Goal: Complete application form

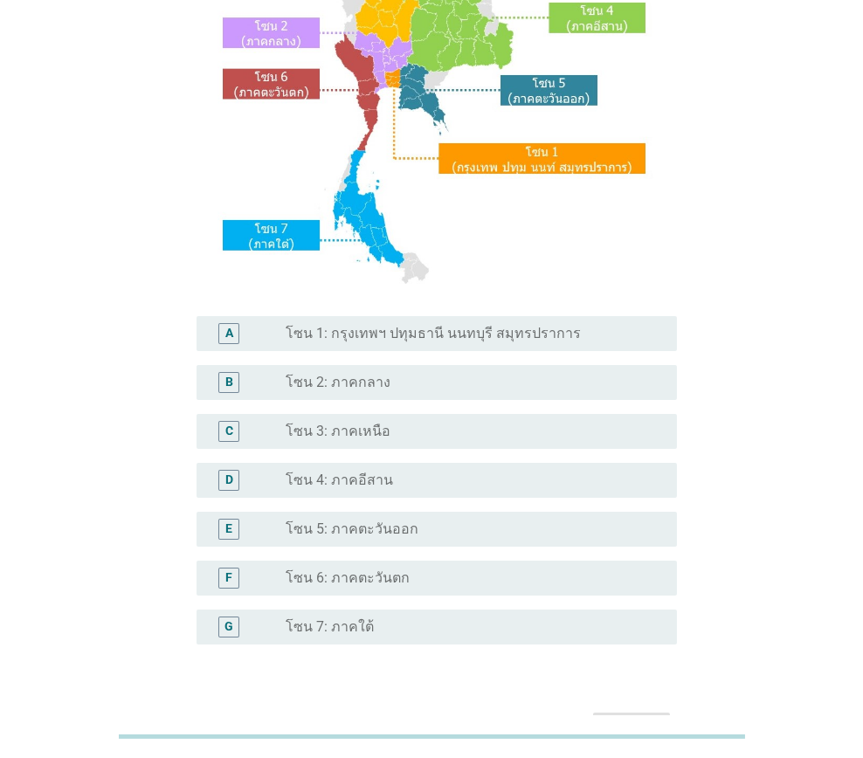
scroll to position [261, 0]
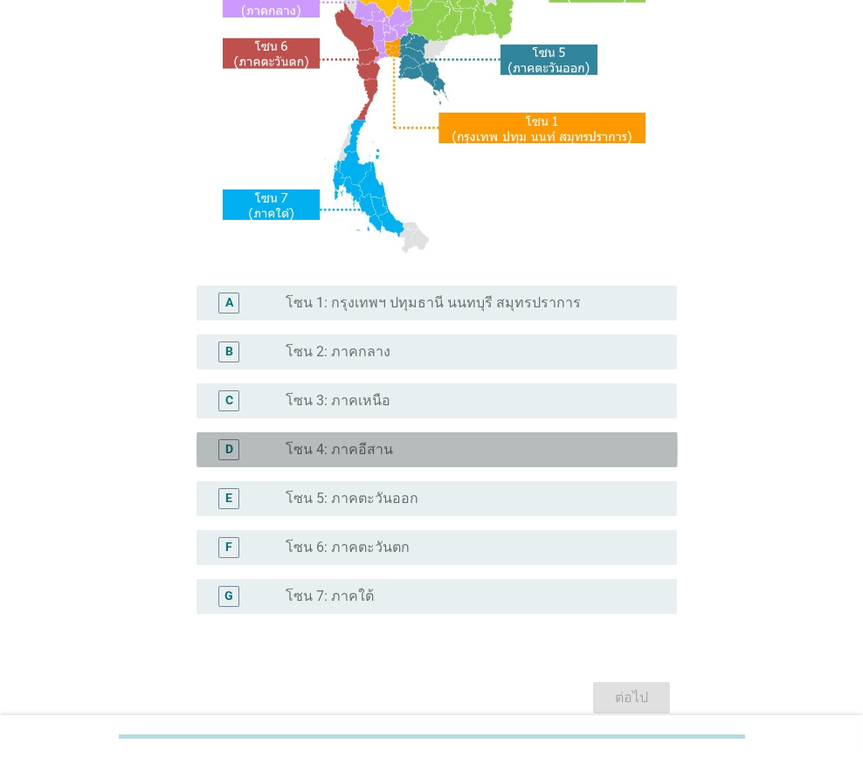
click at [402, 457] on div "radio_button_unchecked โซน 4: ภาคอีสาน" at bounding box center [466, 449] width 363 height 17
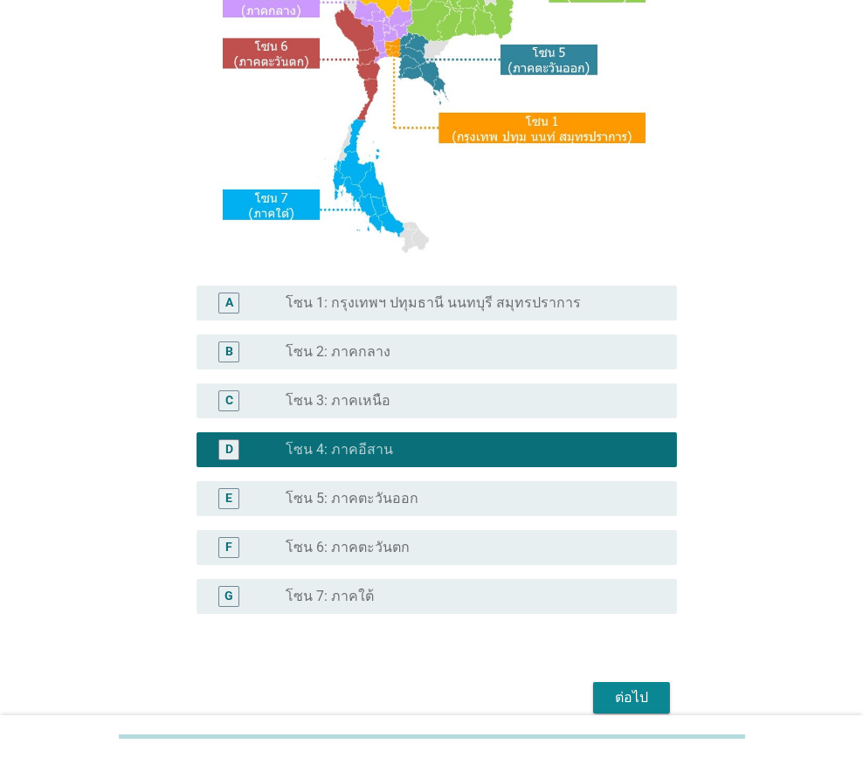
click at [636, 698] on div "ต่อไป" at bounding box center [631, 697] width 49 height 21
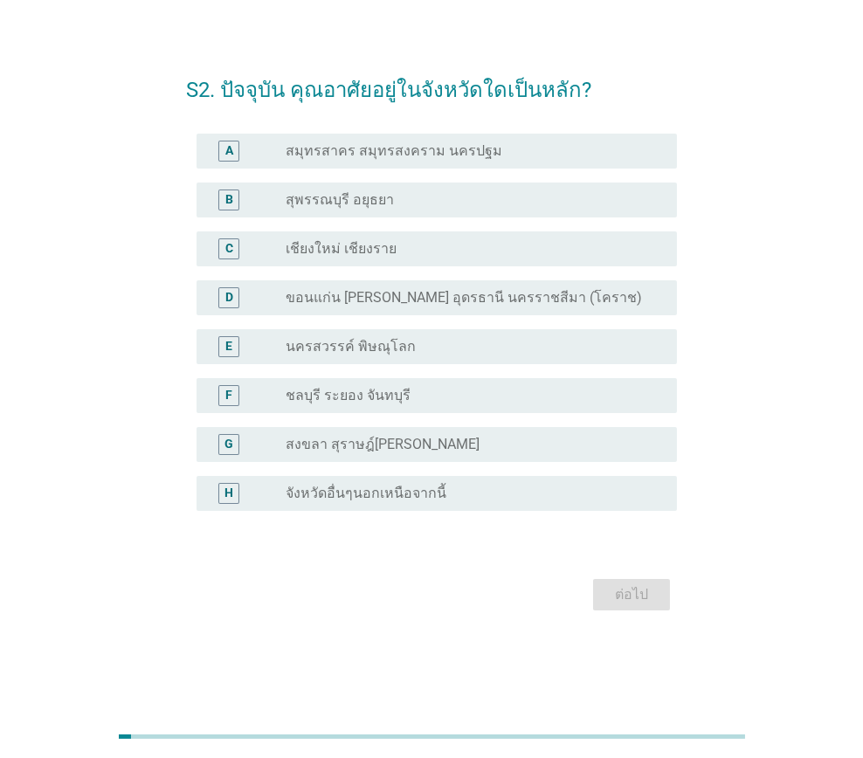
scroll to position [0, 0]
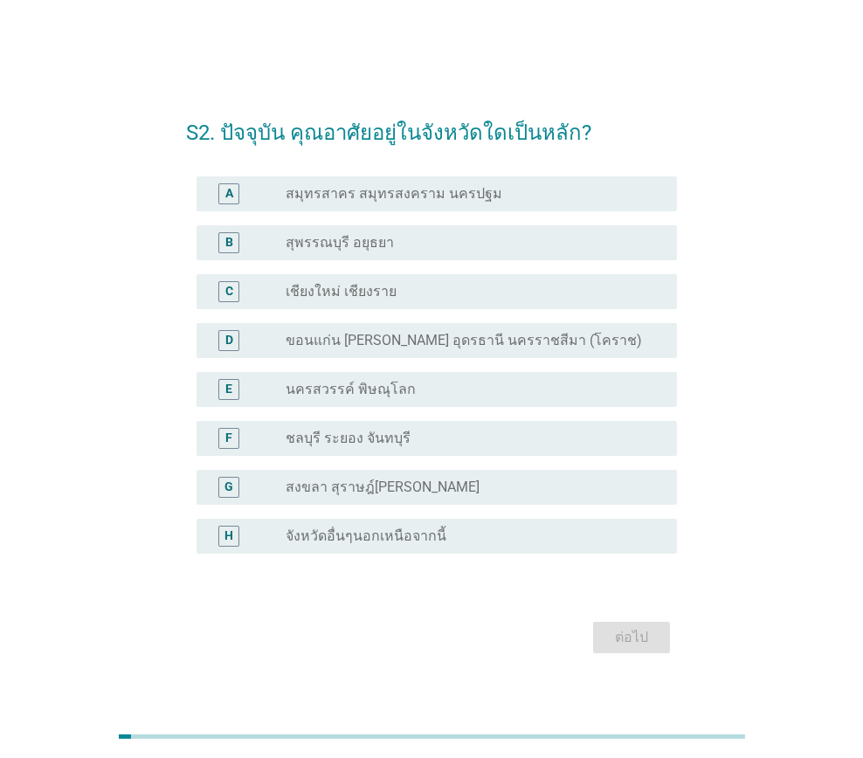
click at [463, 337] on label "ขอนแก่น [PERSON_NAME] อุดรธานี นครราชสีมา (โคราช)" at bounding box center [463, 340] width 356 height 17
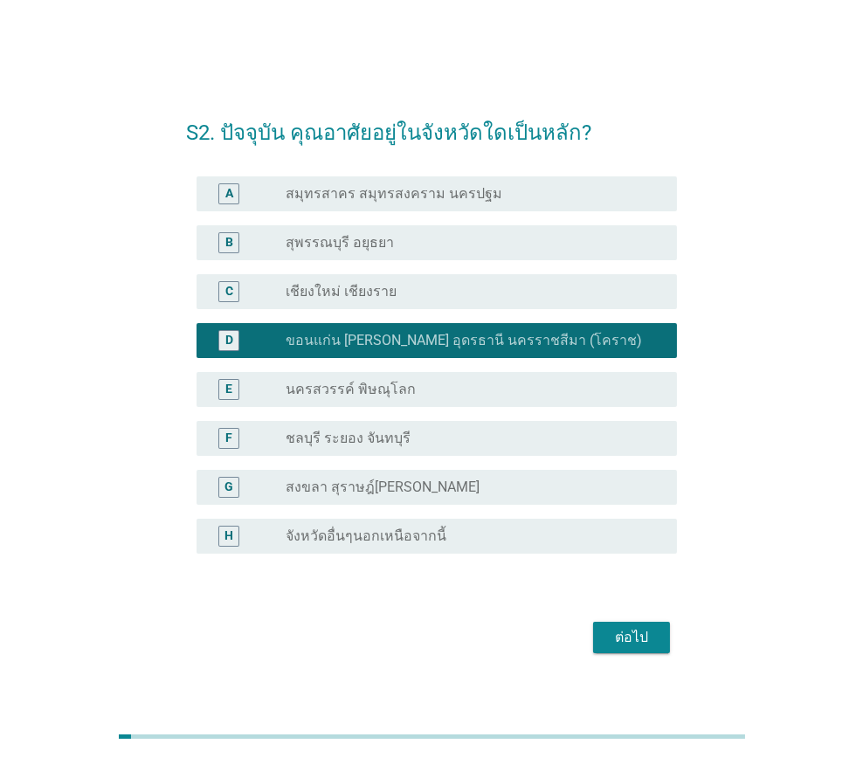
click at [646, 639] on div "ต่อไป" at bounding box center [631, 637] width 49 height 21
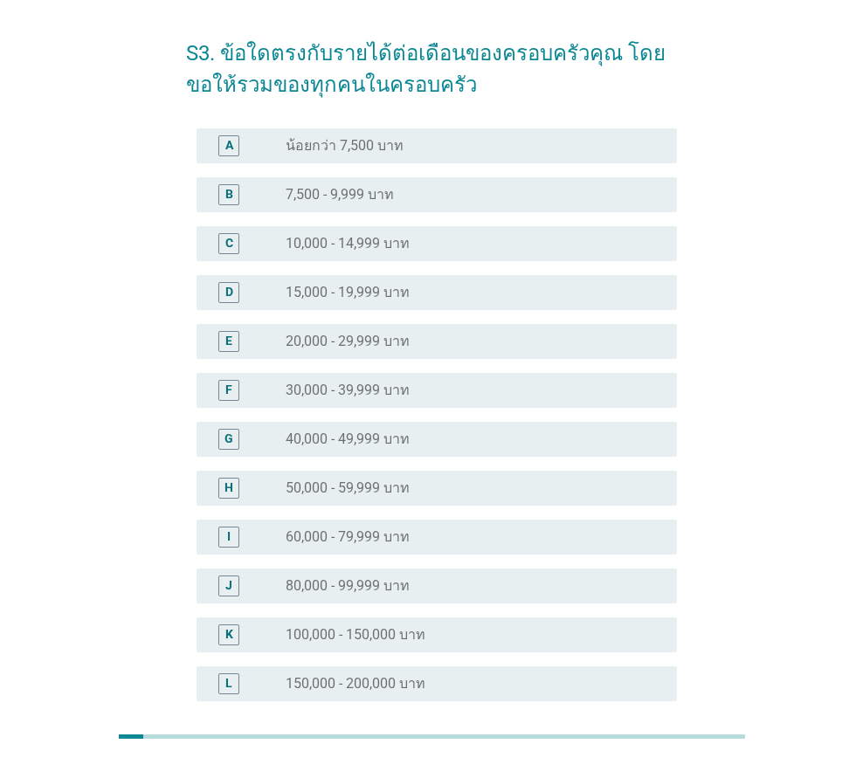
scroll to position [87, 0]
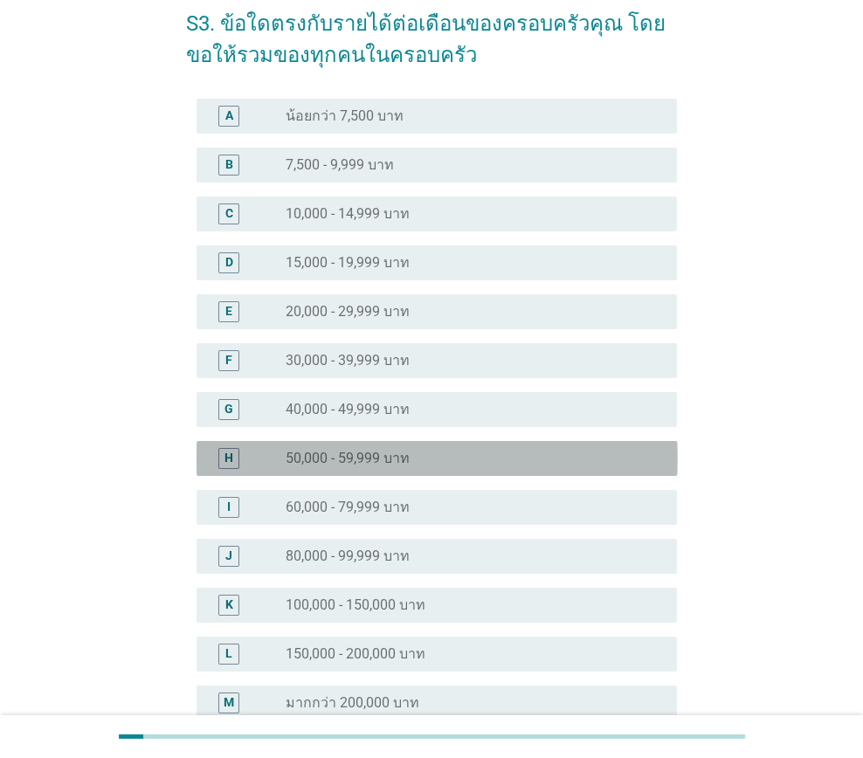
click at [437, 464] on div "radio_button_unchecked 50,000 - 59,999 บาท" at bounding box center [466, 458] width 363 height 17
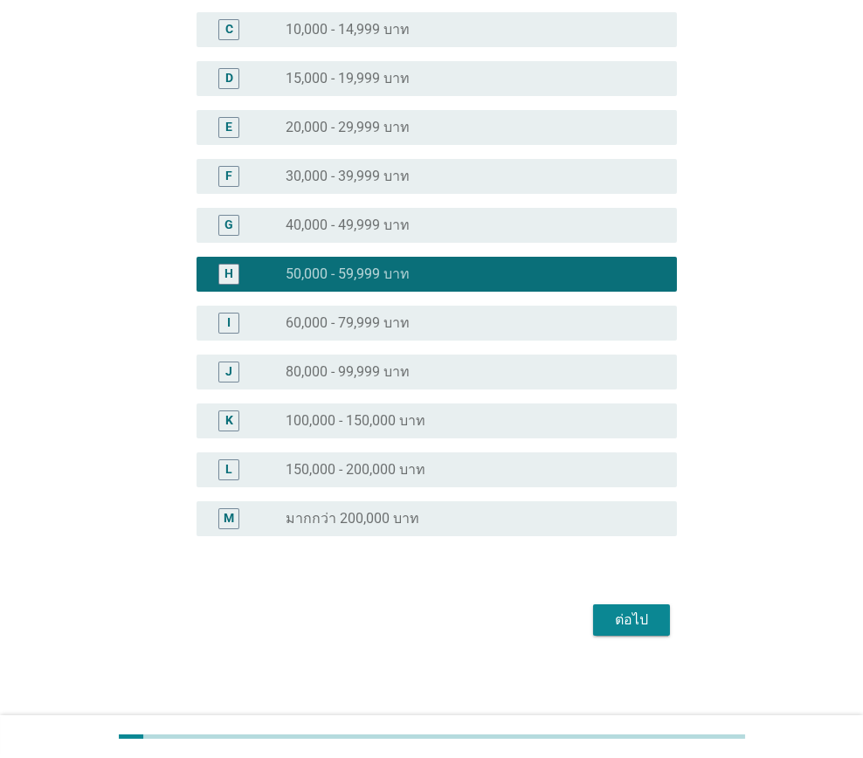
scroll to position [273, 0]
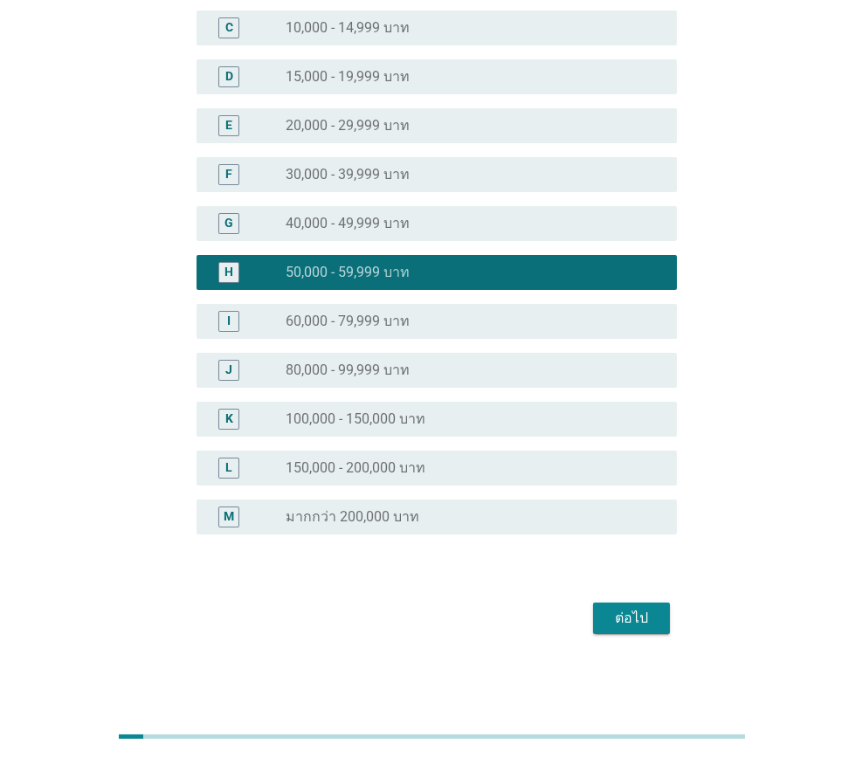
click at [640, 615] on div "ต่อไป" at bounding box center [631, 618] width 49 height 21
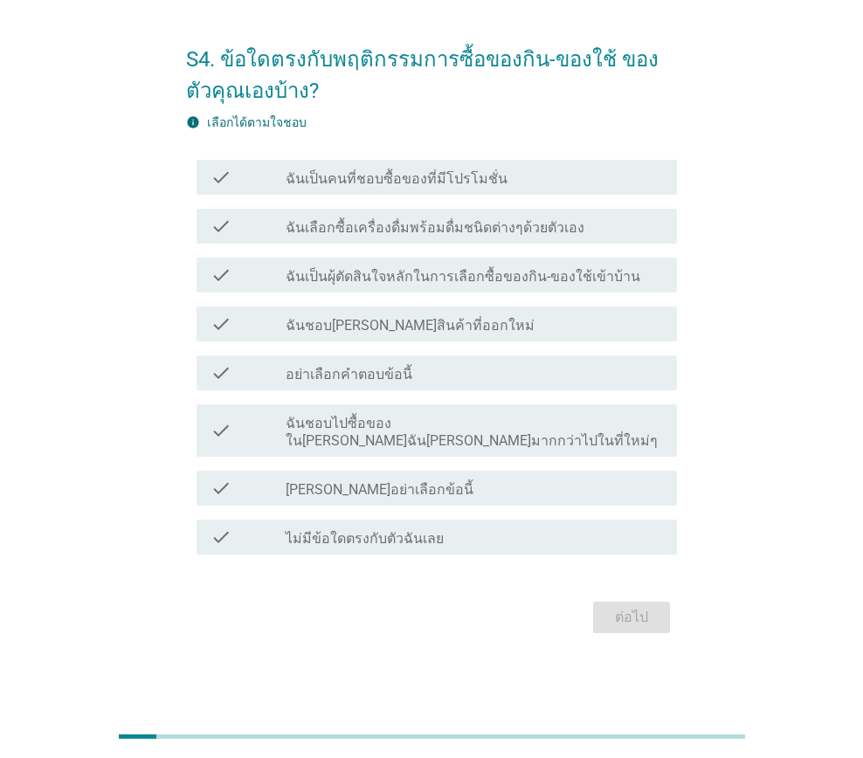
scroll to position [0, 0]
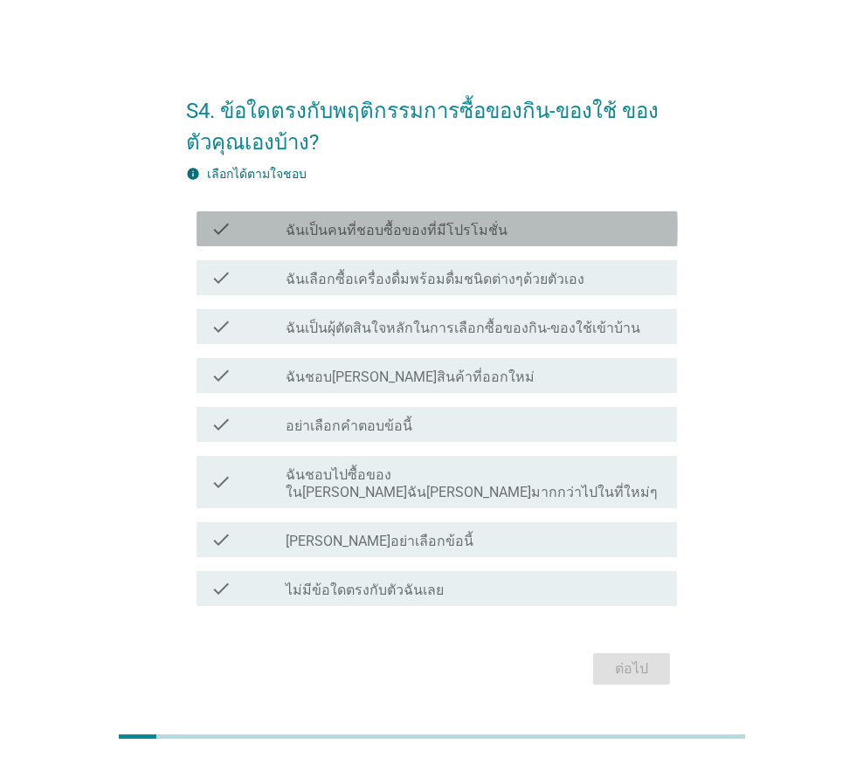
click at [443, 239] on label "ฉันเป็นคนที่ชอบซื้อของที่มีโปรโมชั่น" at bounding box center [396, 230] width 222 height 17
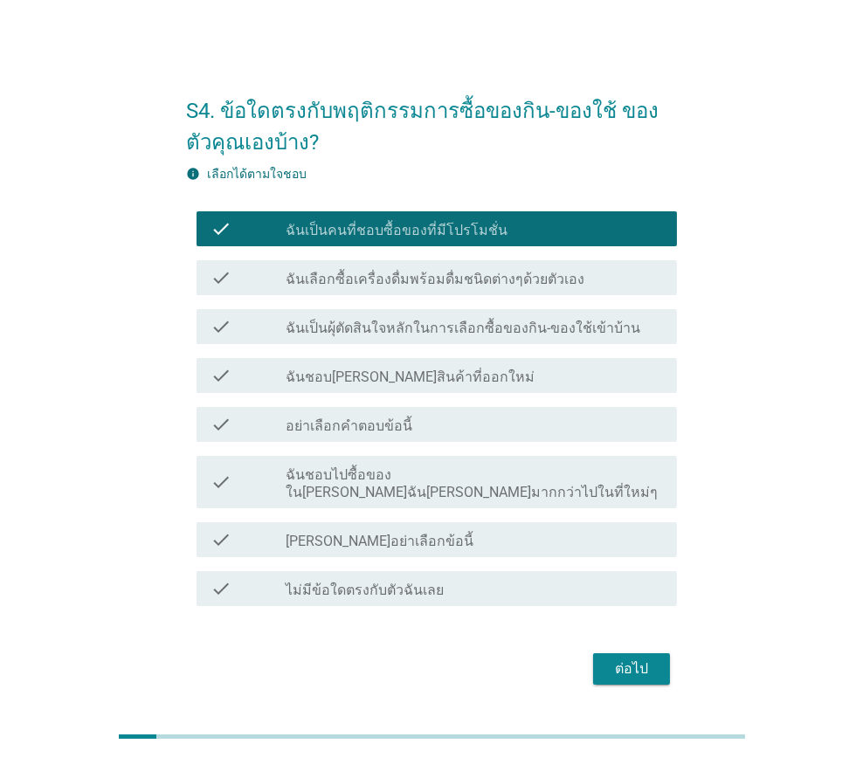
click at [437, 288] on label "ฉันเลือกซื้อเครื่องดื่มพร้อมดื่มชนิดต่างๆด้วยตัวเอง" at bounding box center [434, 279] width 299 height 17
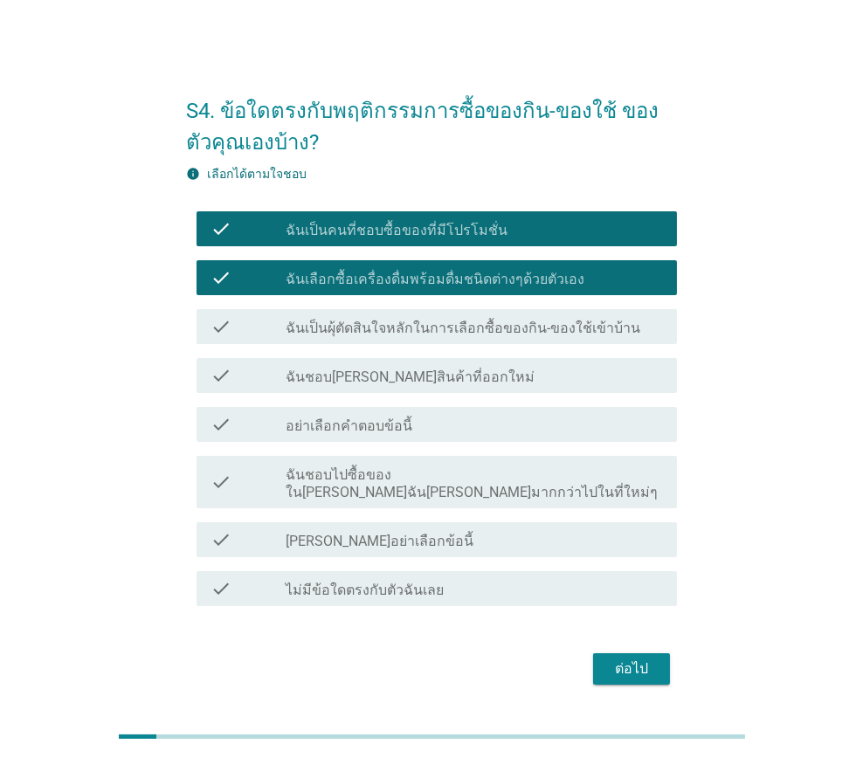
click at [461, 337] on label "ฉันเป็นผุ้ตัดสินใจหลักในการเลือกซื้อของกิน-ของใช้เข้าบ้าน" at bounding box center [462, 328] width 354 height 17
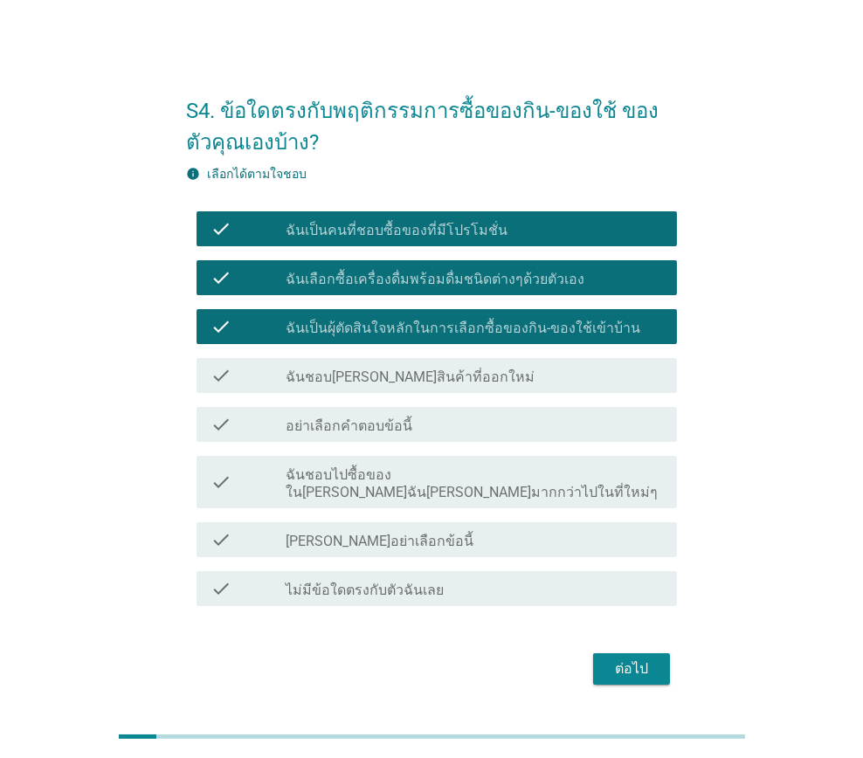
click at [445, 383] on div "check_box_outline_blank ฉันชอบ[PERSON_NAME]สินค้าที่ออกใหม่" at bounding box center [473, 375] width 377 height 21
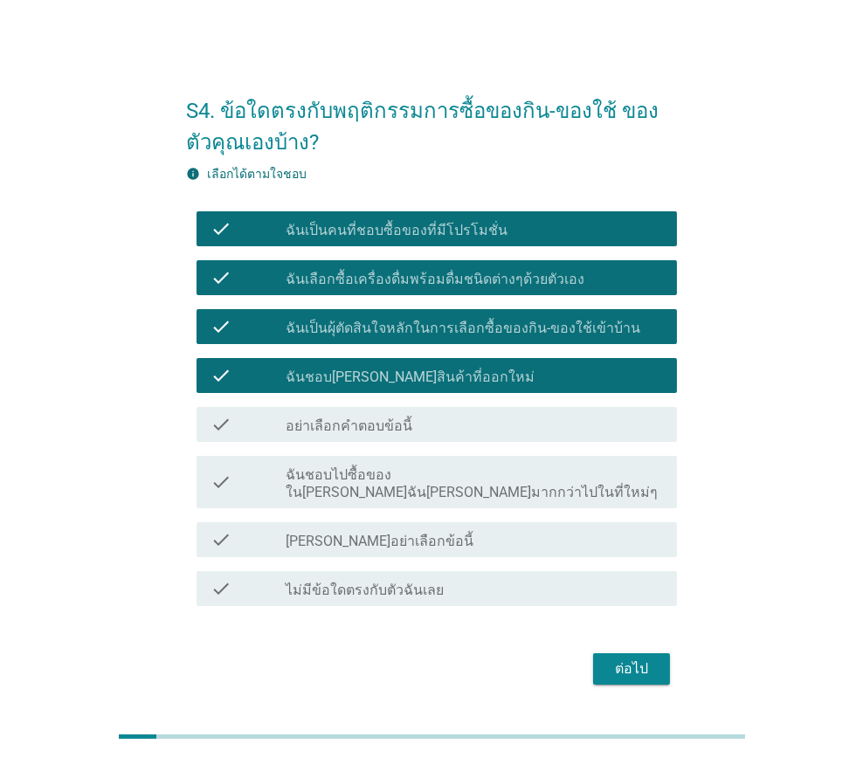
click at [474, 487] on label "ฉันชอบไปซื้อของใน[PERSON_NAME]ฉัน[PERSON_NAME]มากกว่าไปในที่ใหม่ๆ" at bounding box center [473, 483] width 377 height 35
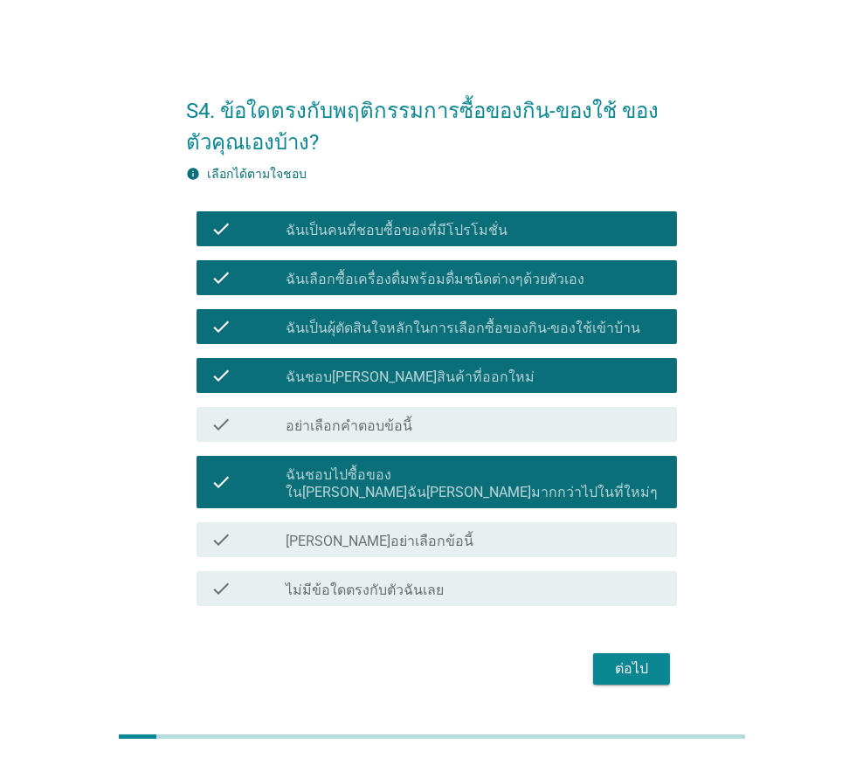
click at [625, 658] on div "ต่อไป" at bounding box center [631, 668] width 49 height 21
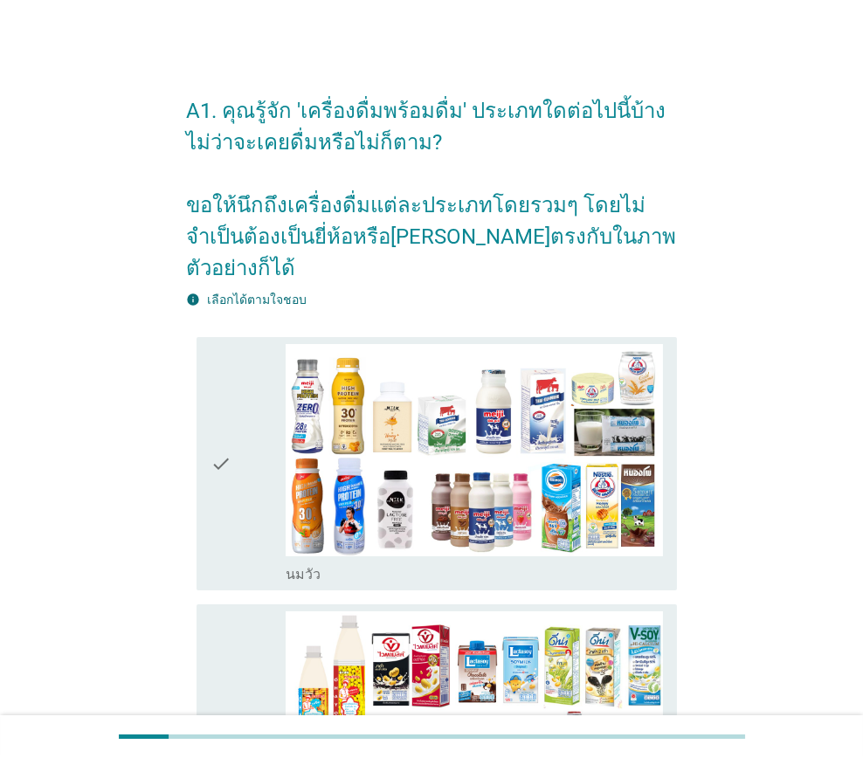
click at [423, 562] on div "check_box_outline_blank [PERSON_NAME]" at bounding box center [473, 572] width 377 height 21
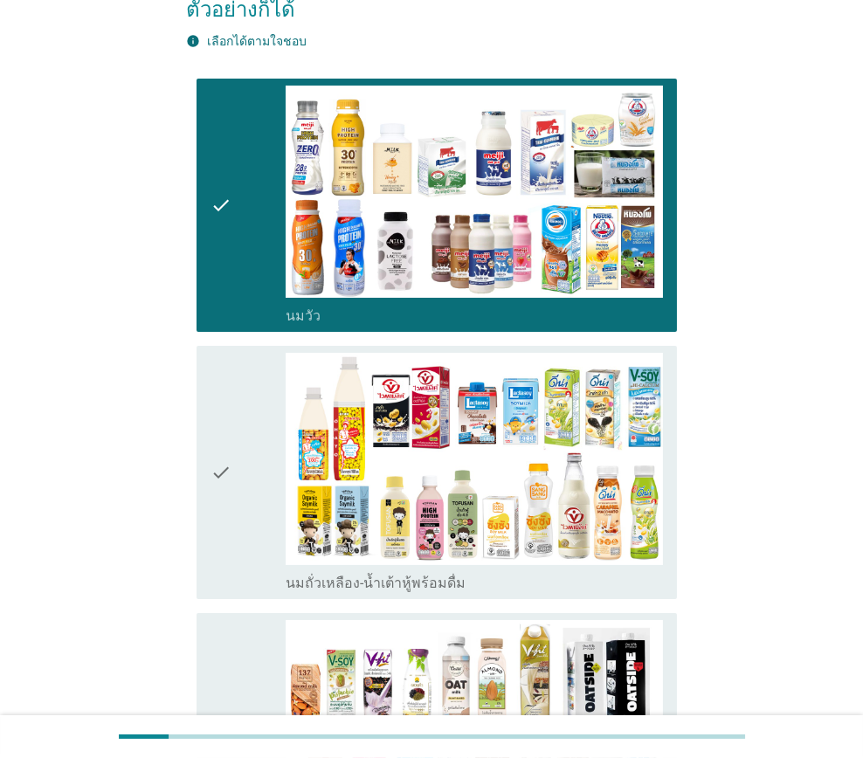
scroll to position [261, 0]
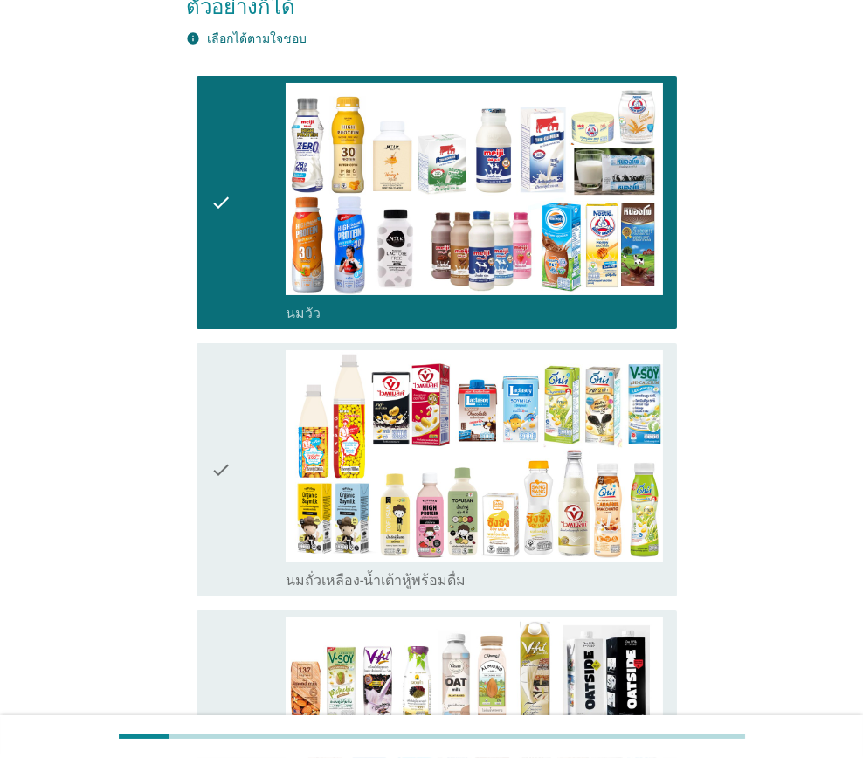
click at [255, 477] on div "check" at bounding box center [247, 469] width 75 height 239
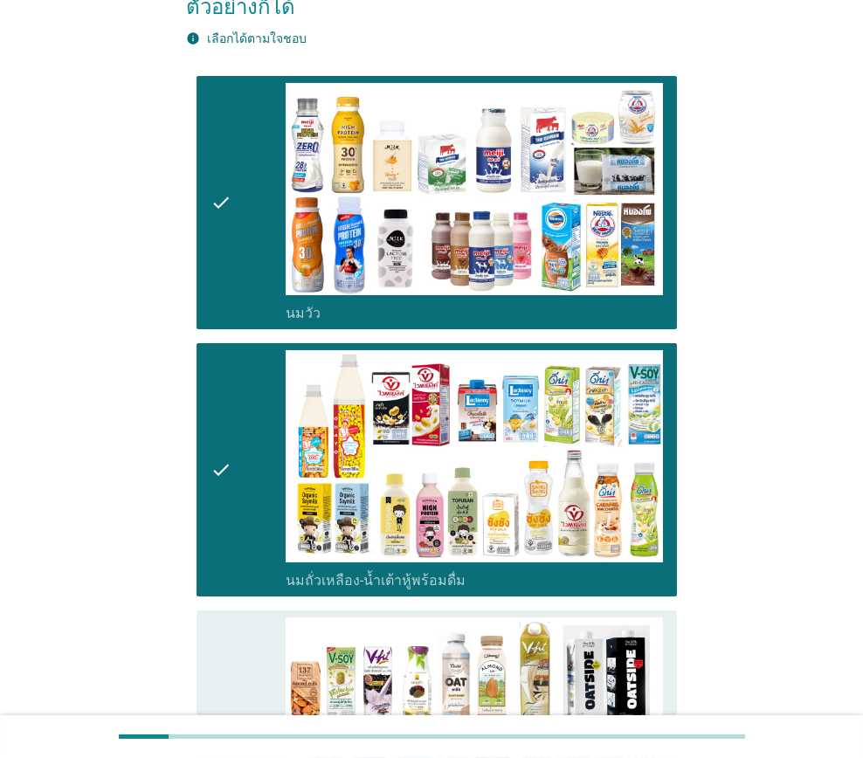
click at [225, 641] on icon "check" at bounding box center [220, 745] width 21 height 257
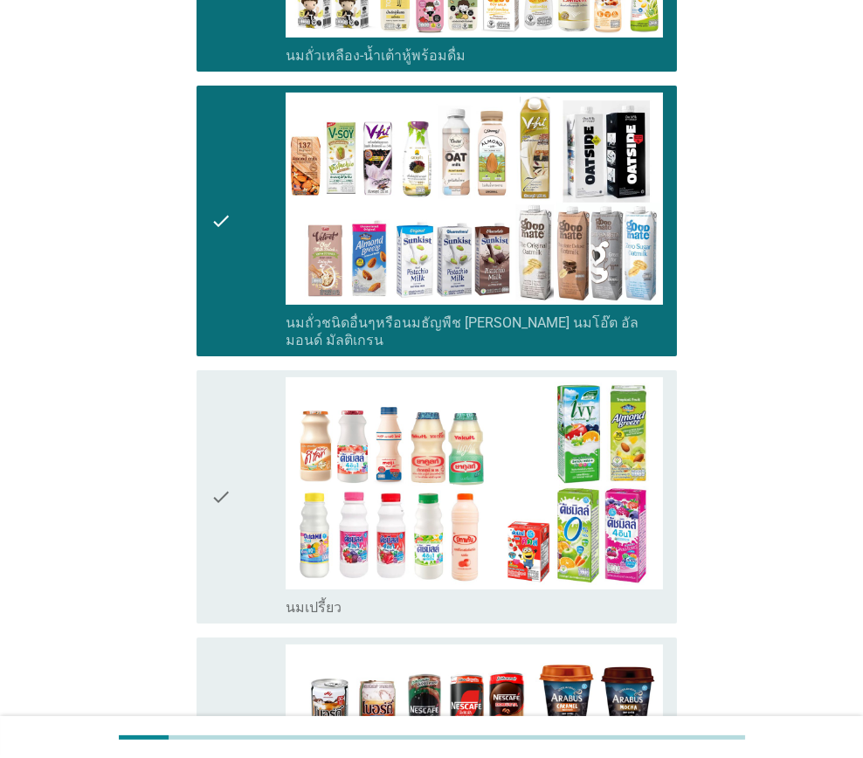
click at [237, 467] on div "check" at bounding box center [247, 496] width 75 height 239
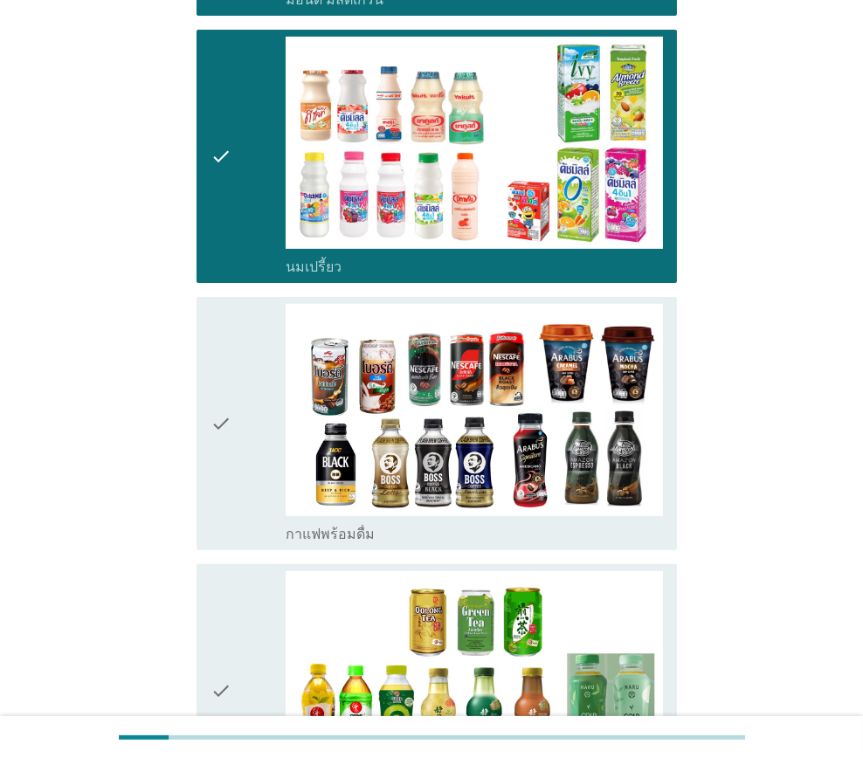
scroll to position [1134, 0]
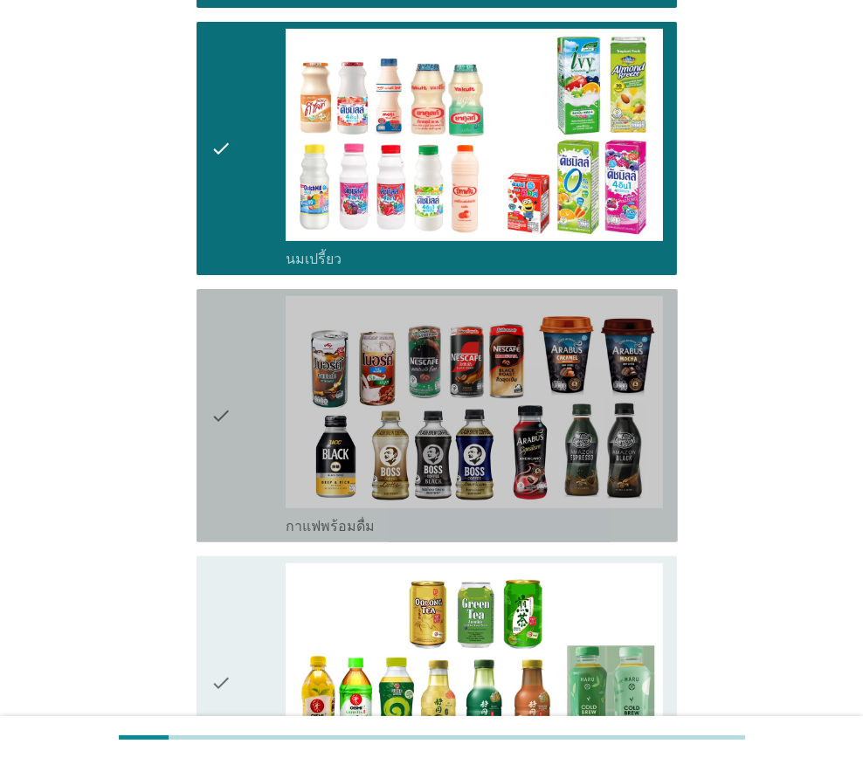
click at [226, 462] on icon "check" at bounding box center [220, 415] width 21 height 239
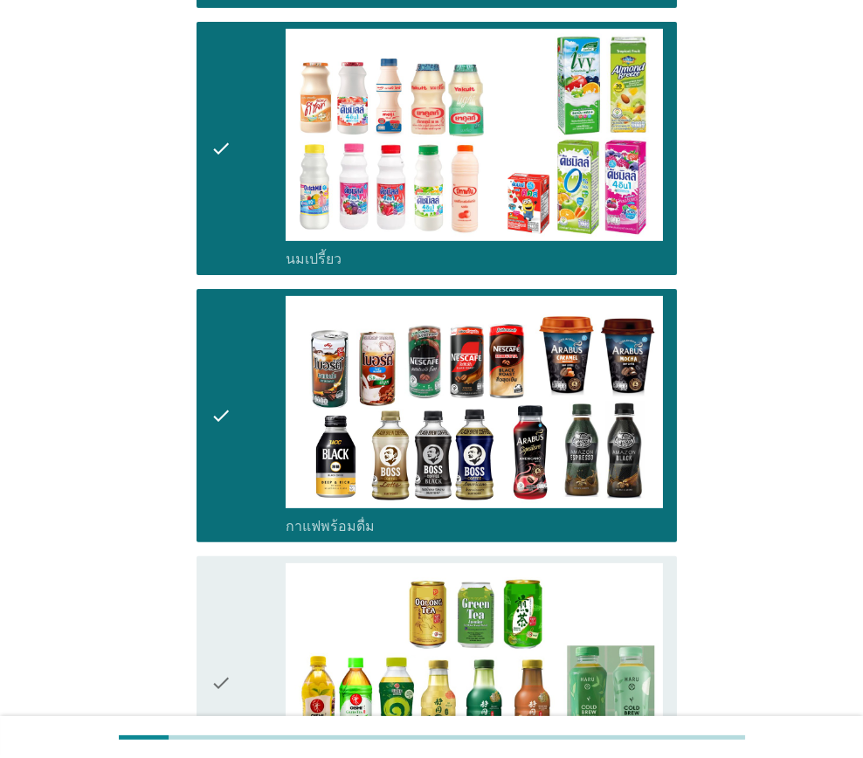
click at [228, 604] on icon "check" at bounding box center [220, 682] width 21 height 239
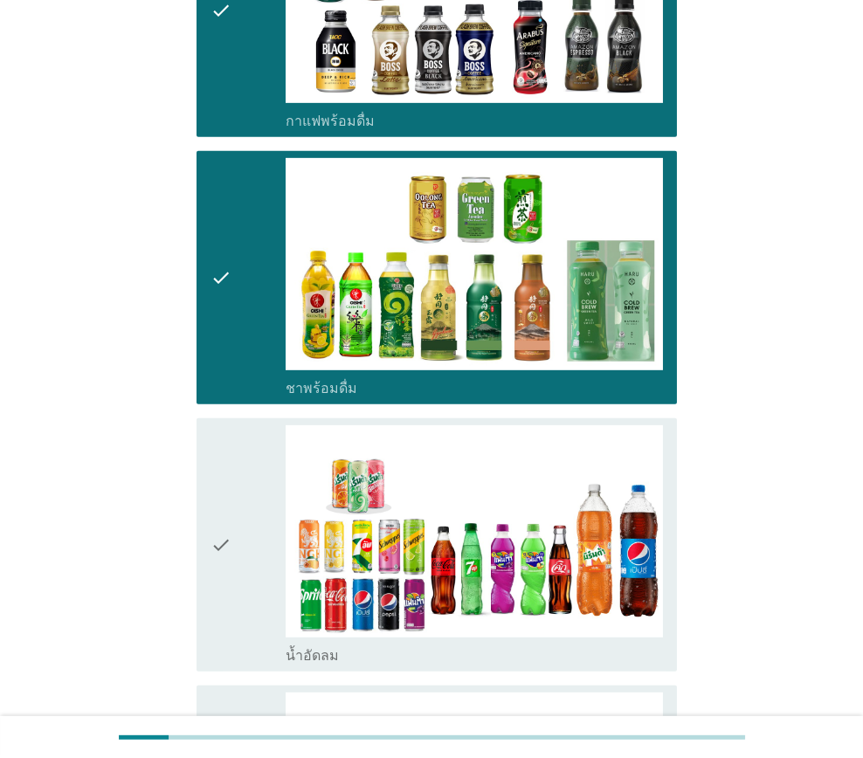
scroll to position [1571, 0]
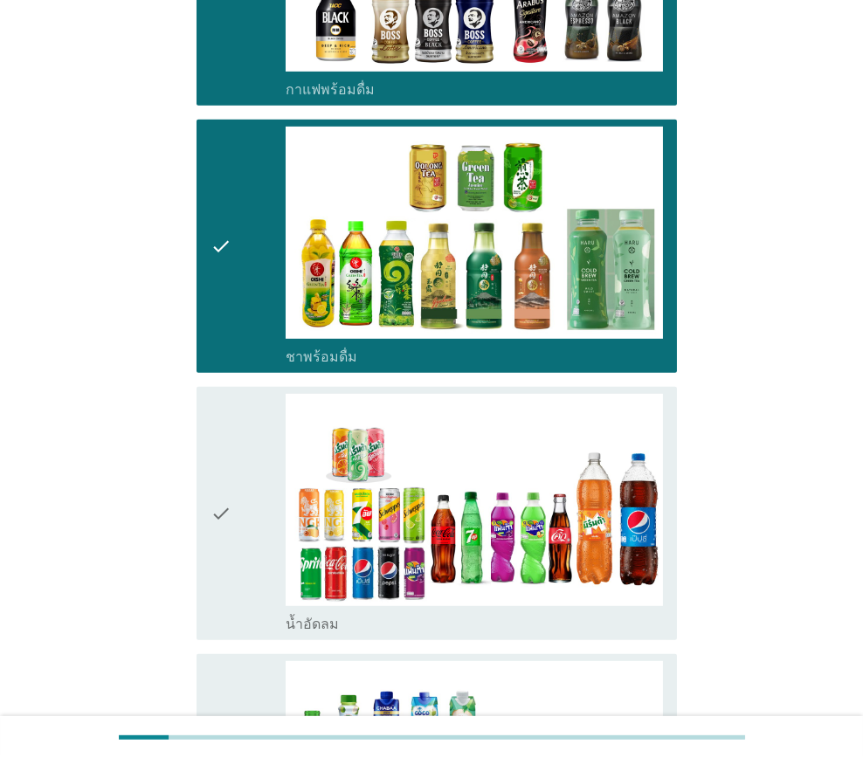
click at [205, 498] on div "check check_box_outline_blank น้ำอัดลม" at bounding box center [436, 513] width 481 height 253
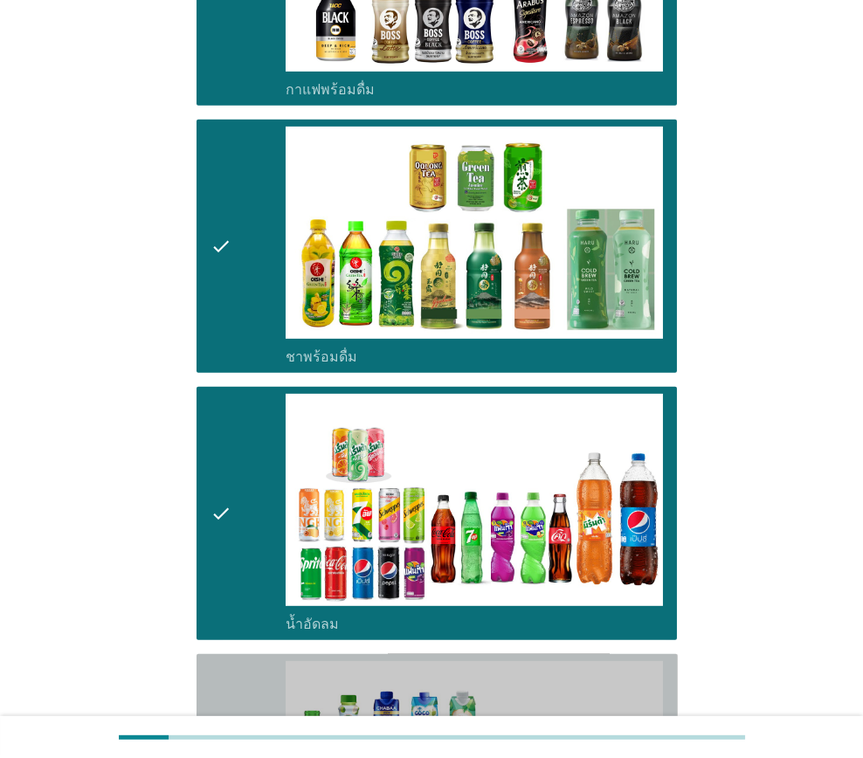
drag, startPoint x: 218, startPoint y: 703, endPoint x: 416, endPoint y: 659, distance: 202.1
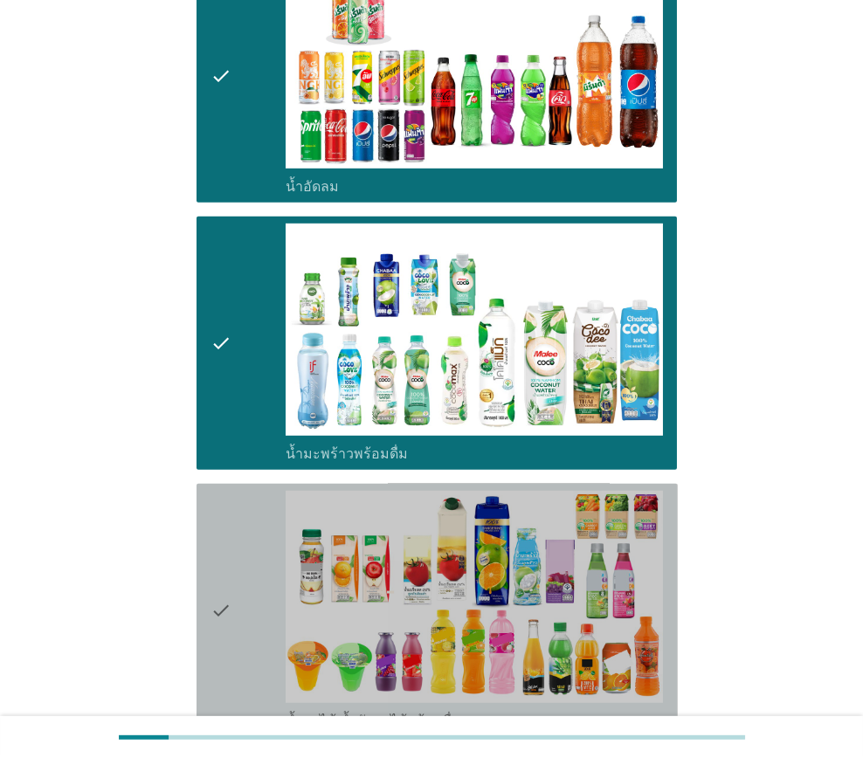
click at [230, 544] on icon "check" at bounding box center [220, 610] width 21 height 239
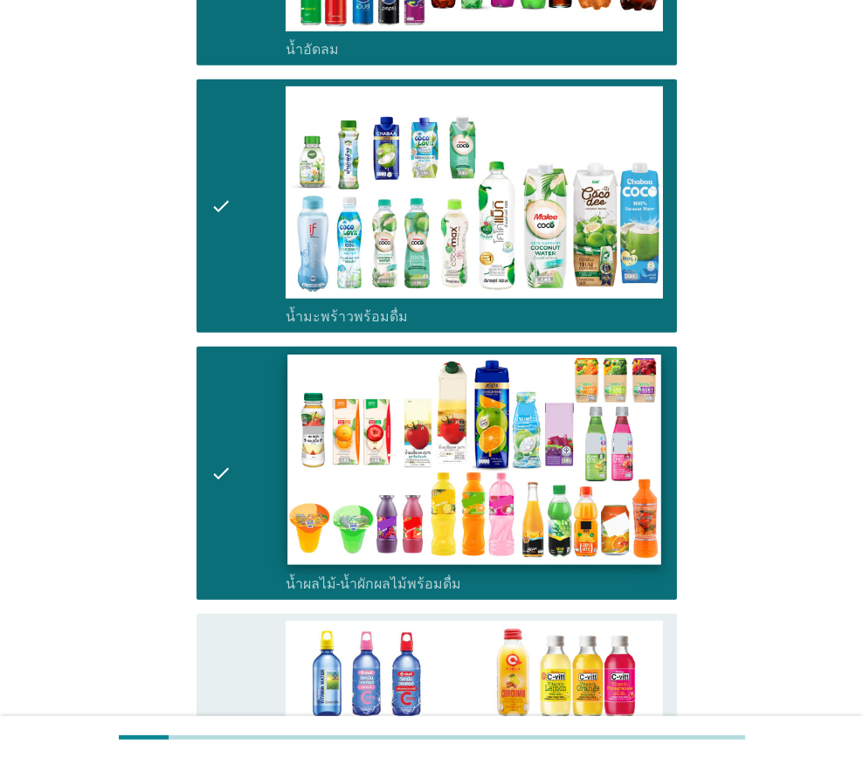
scroll to position [2444, 0]
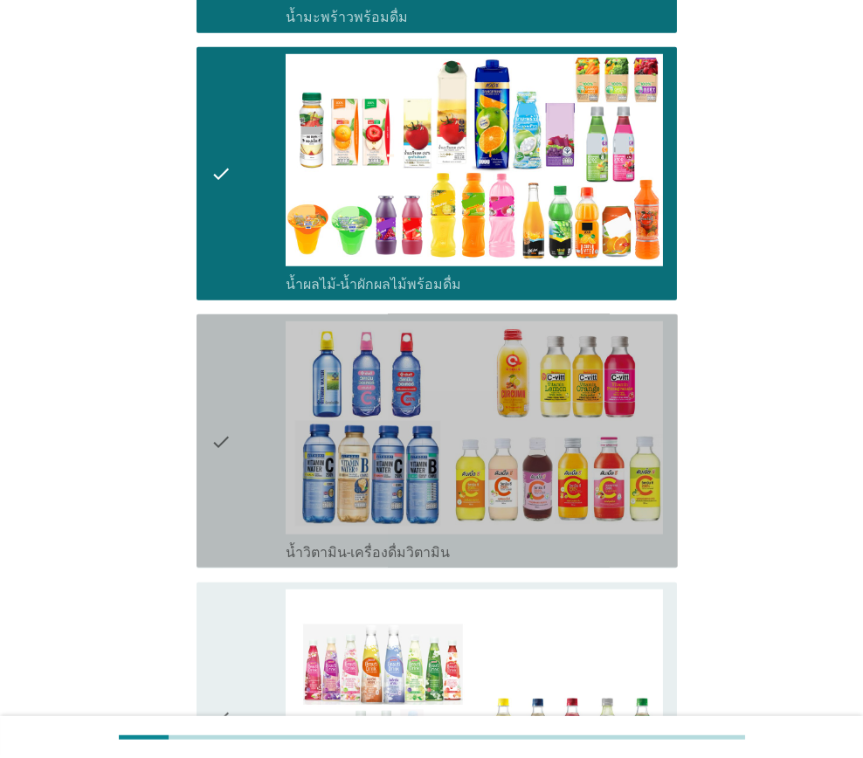
click at [219, 481] on icon "check" at bounding box center [220, 440] width 21 height 239
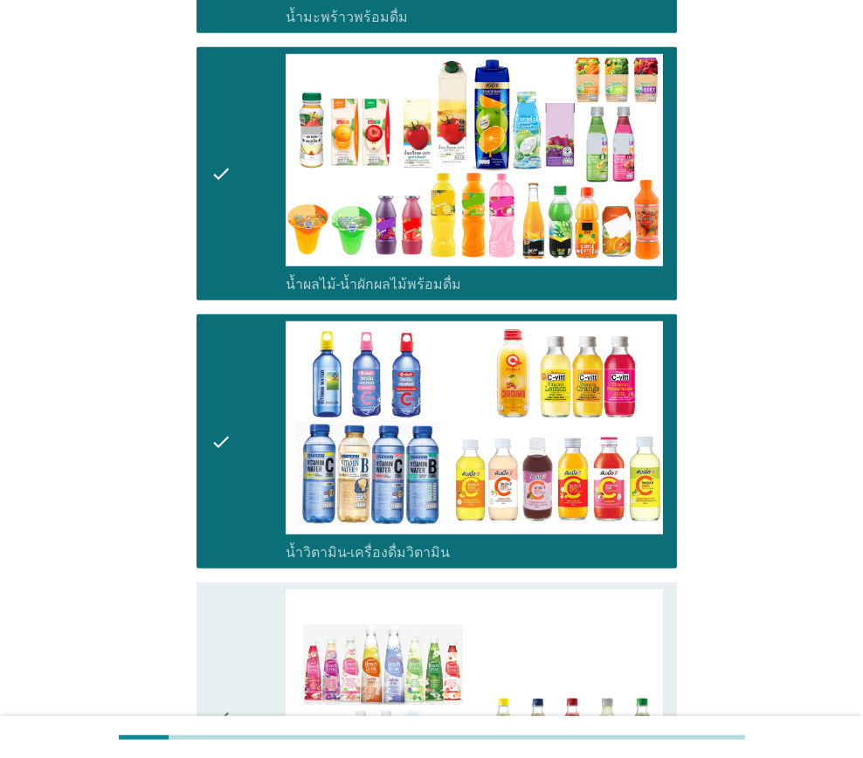
click at [226, 624] on icon "check" at bounding box center [220, 717] width 21 height 257
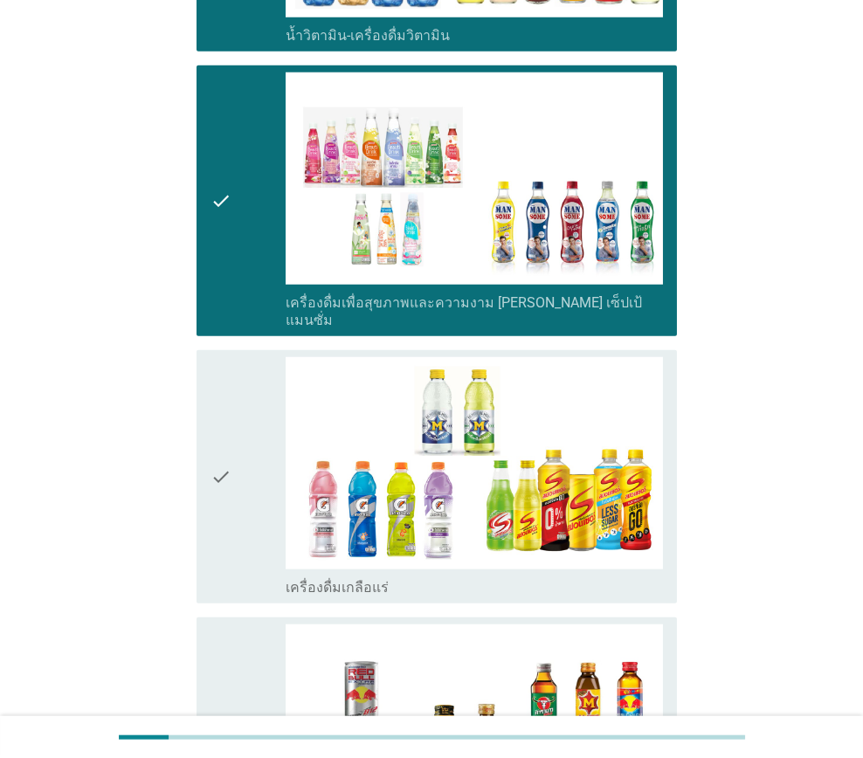
scroll to position [2967, 0]
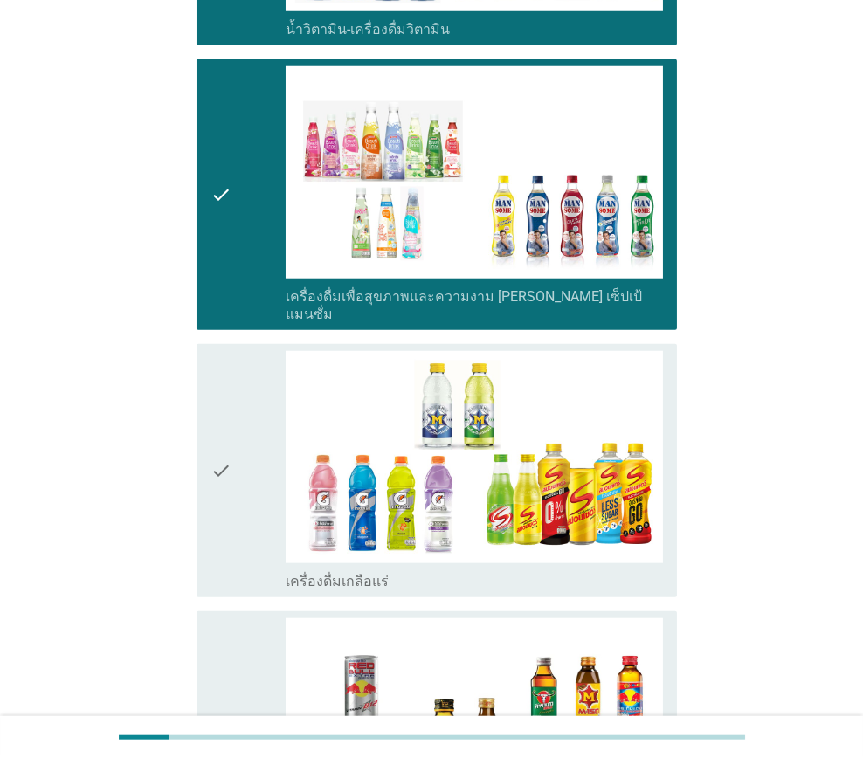
click at [231, 517] on div "check" at bounding box center [247, 470] width 75 height 239
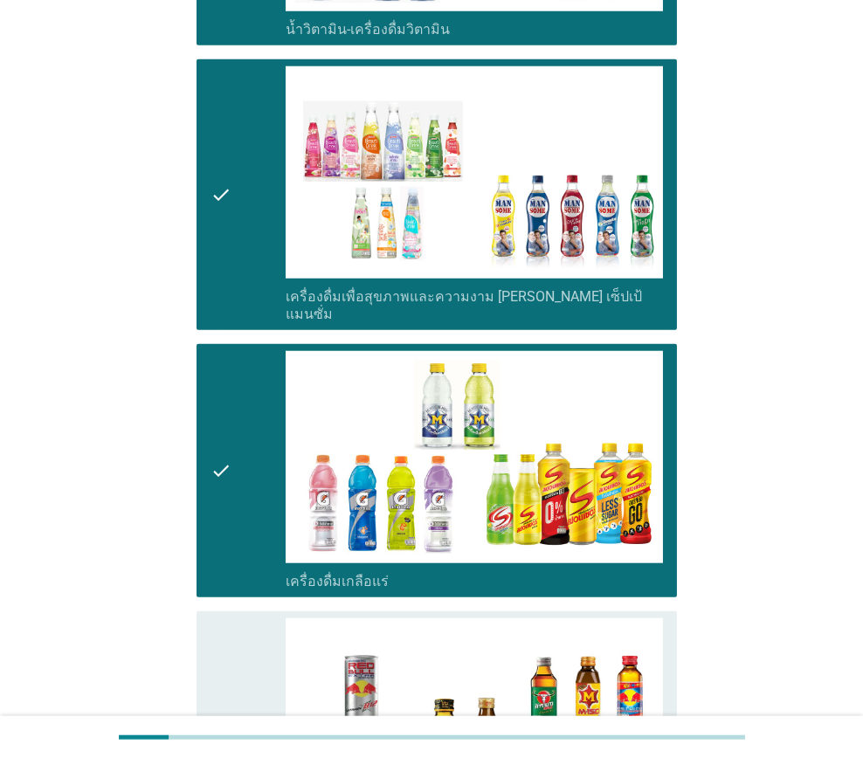
click at [225, 618] on icon "check" at bounding box center [220, 737] width 21 height 239
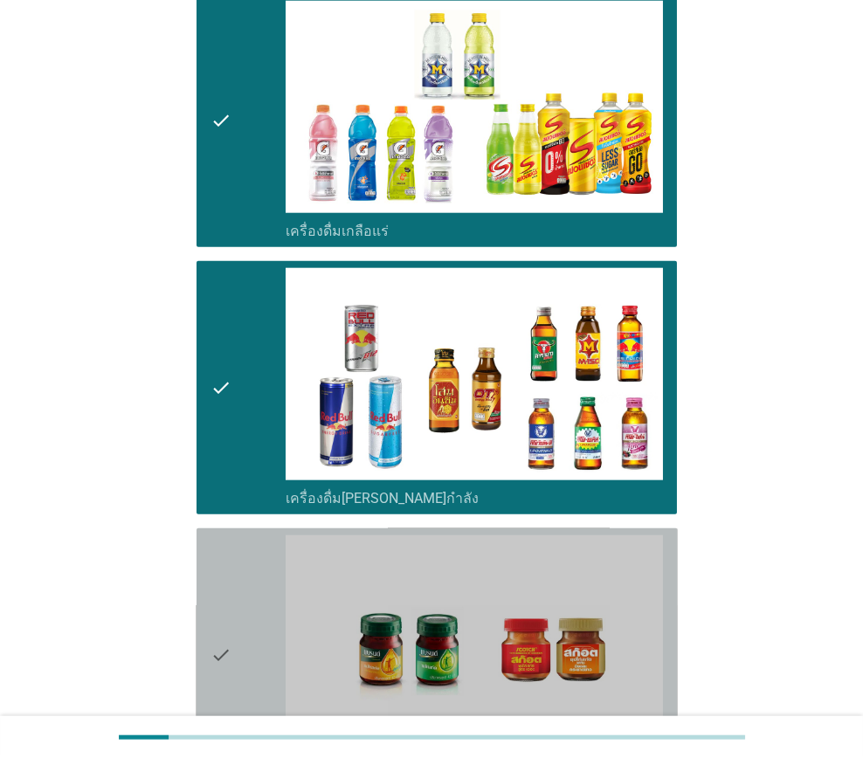
click at [267, 552] on div "check" at bounding box center [247, 654] width 75 height 239
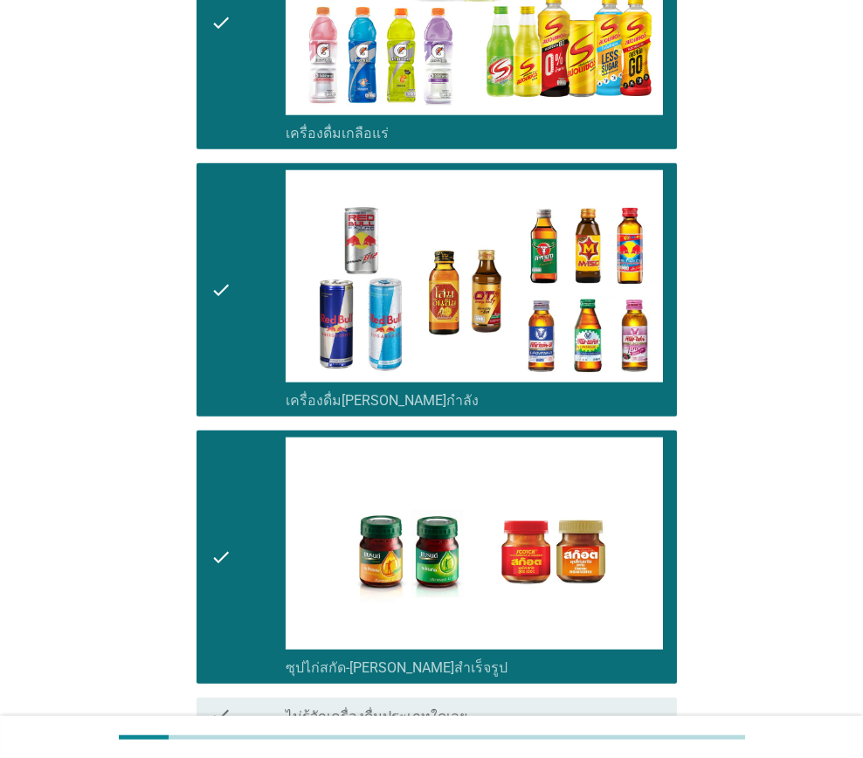
scroll to position [3524, 0]
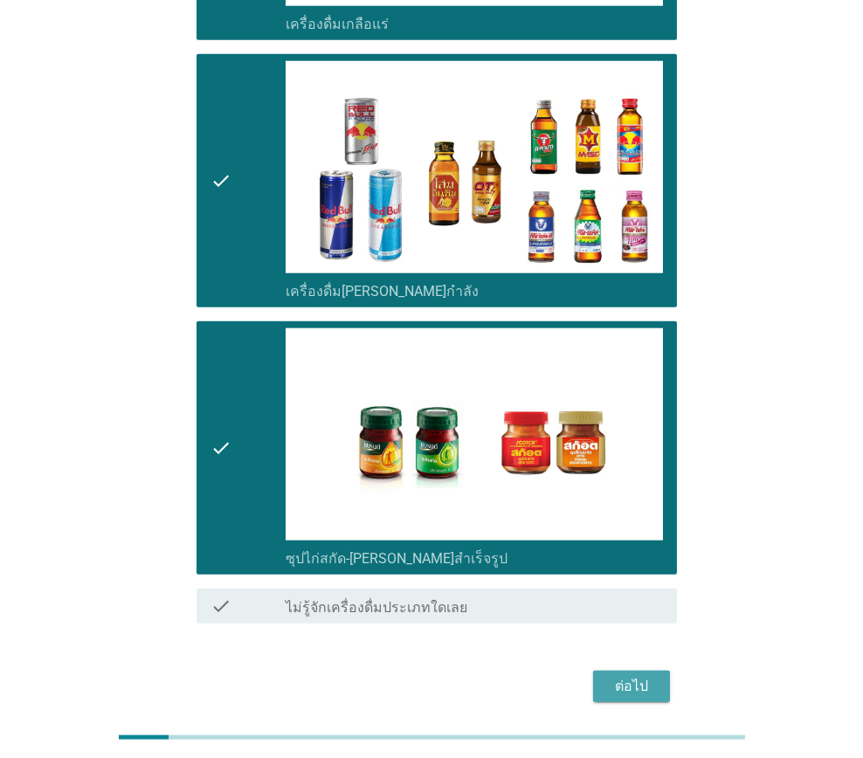
click at [617, 676] on div "ต่อไป" at bounding box center [631, 686] width 49 height 21
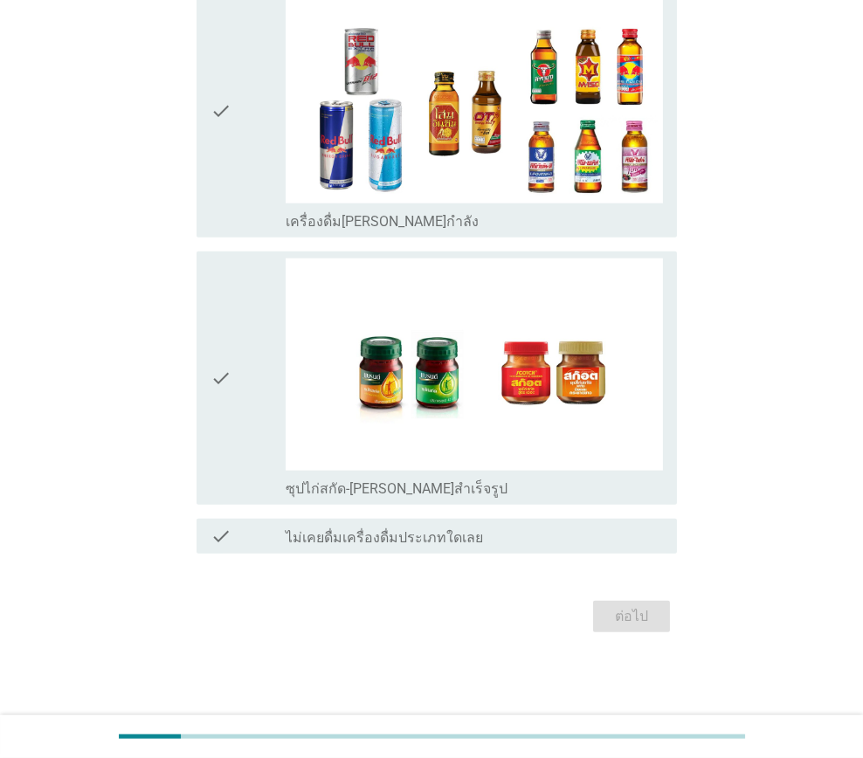
scroll to position [0, 0]
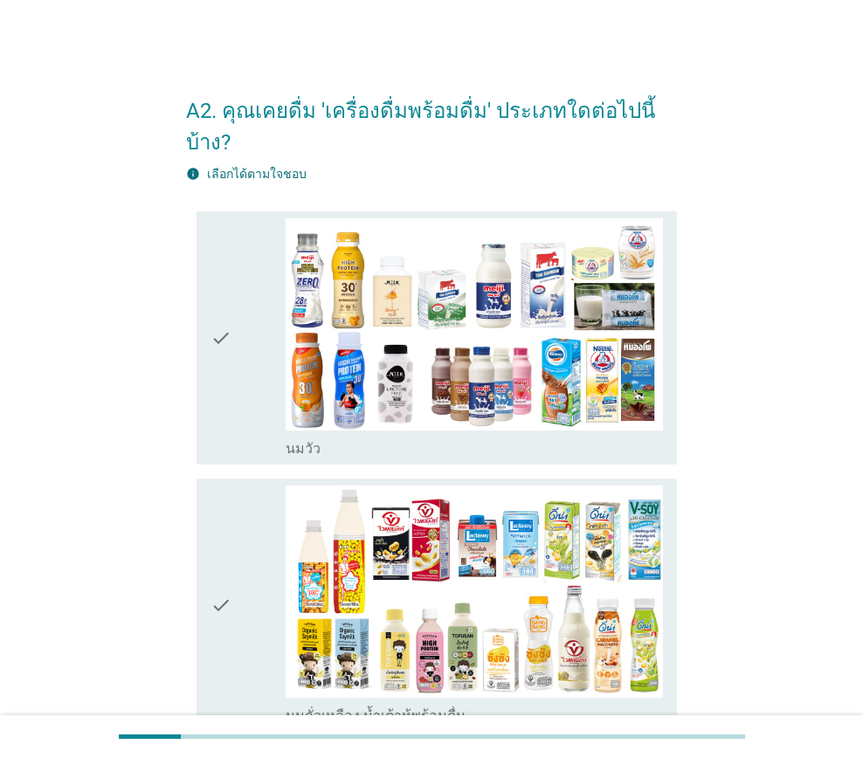
click at [236, 367] on div "check" at bounding box center [247, 337] width 75 height 239
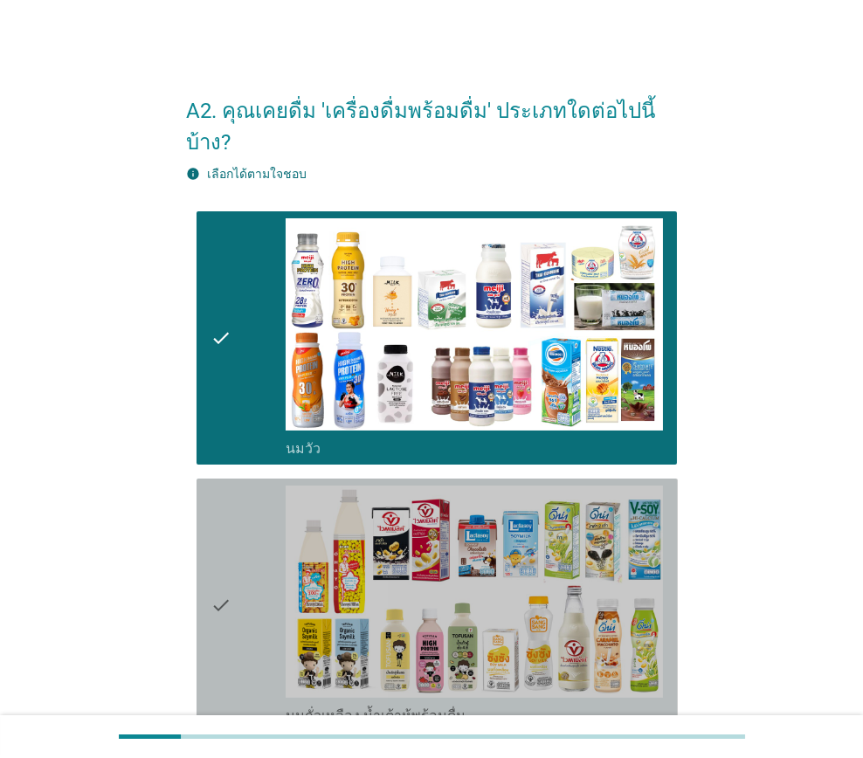
click at [223, 485] on icon "check" at bounding box center [220, 604] width 21 height 239
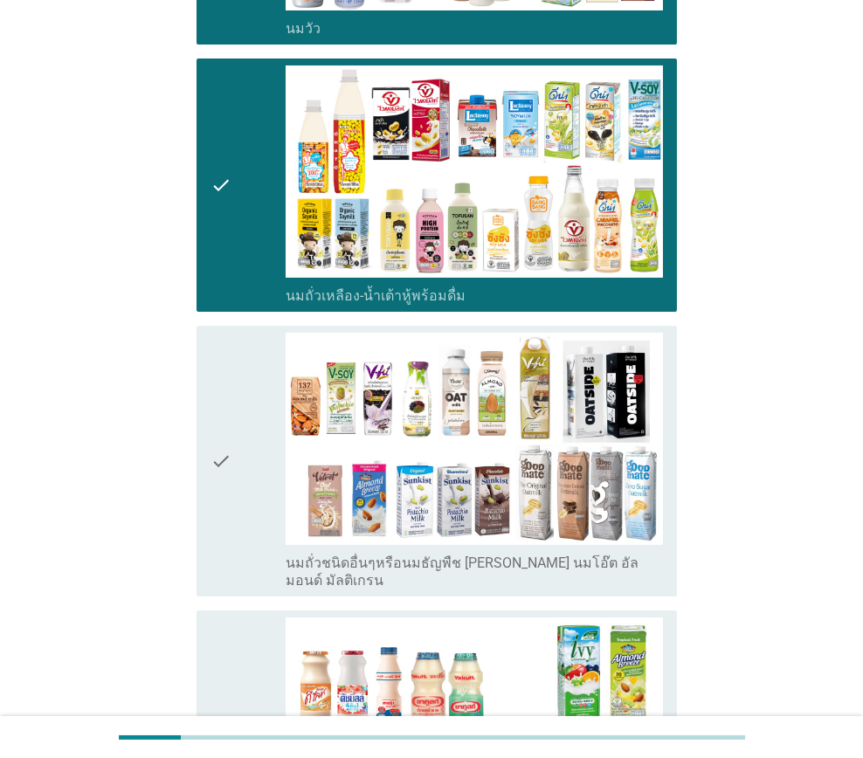
scroll to position [436, 0]
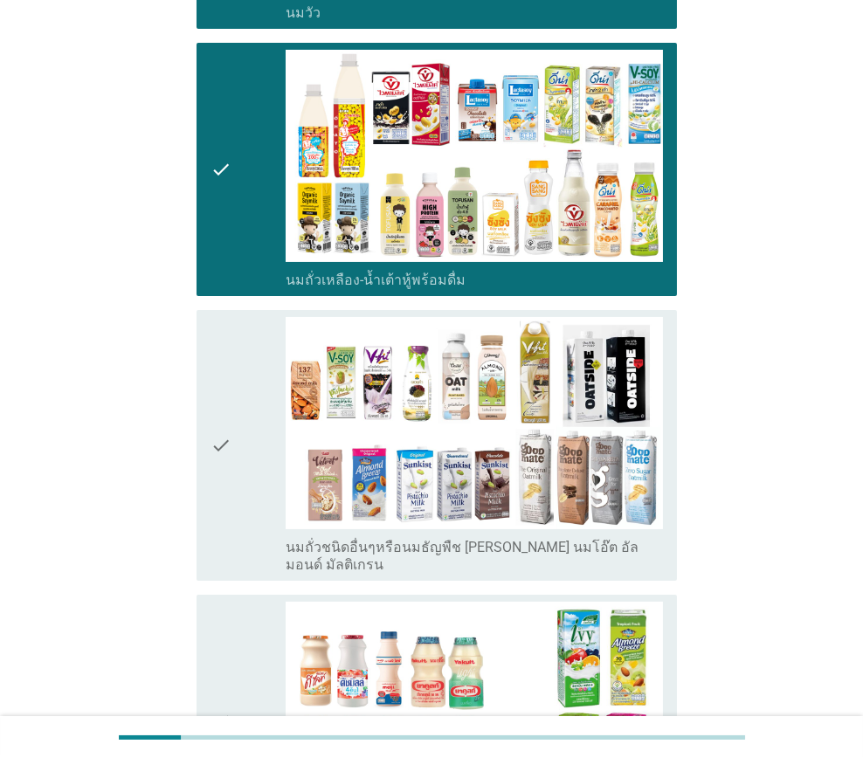
click at [236, 444] on div "check" at bounding box center [247, 445] width 75 height 257
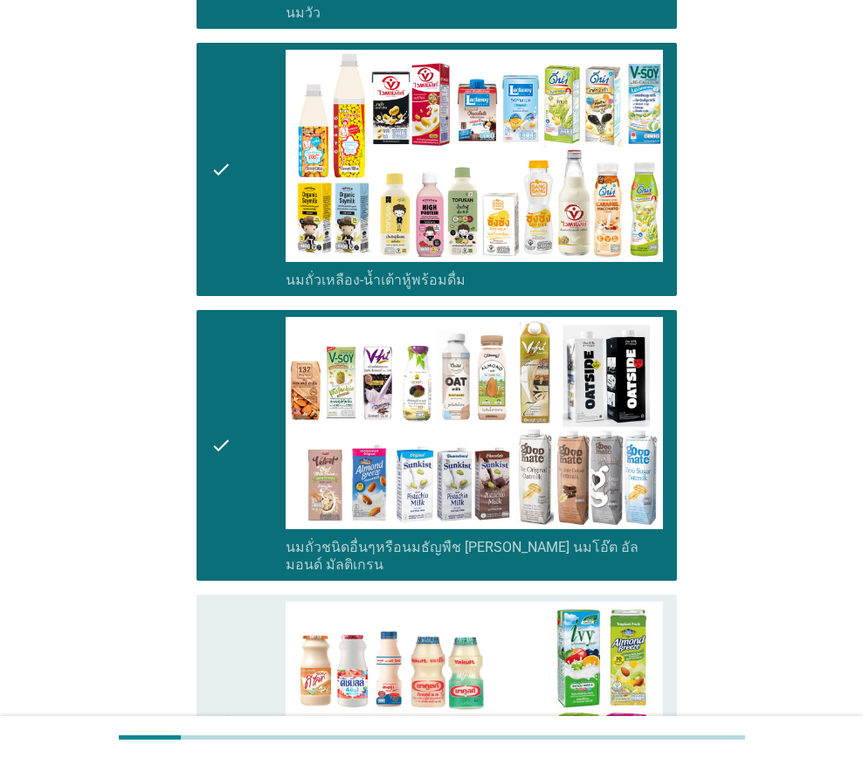
click at [237, 602] on div "check" at bounding box center [247, 721] width 75 height 239
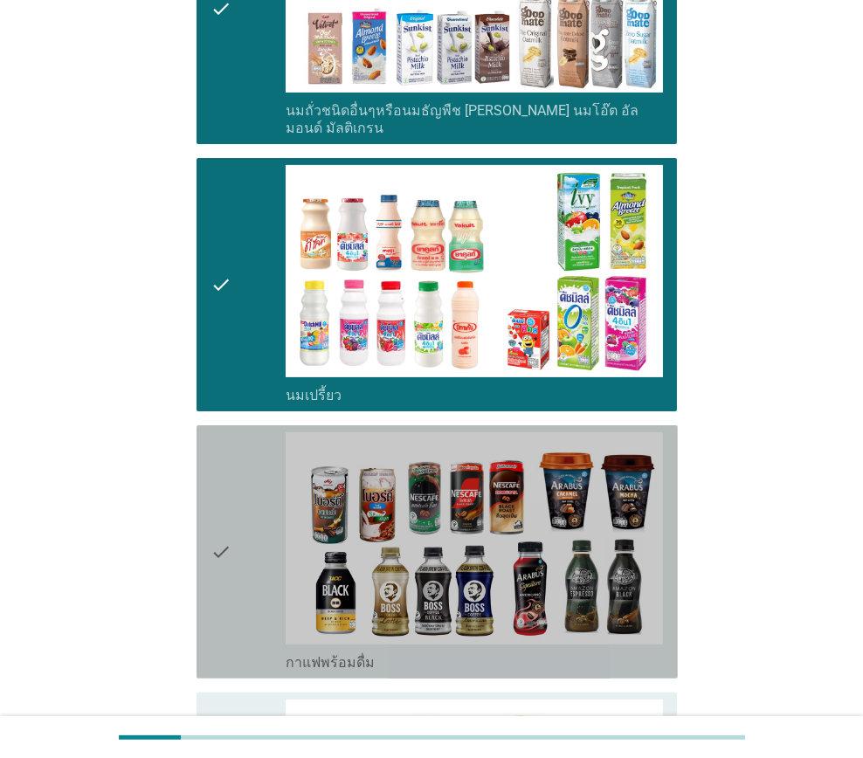
click at [226, 530] on icon "check" at bounding box center [220, 551] width 21 height 239
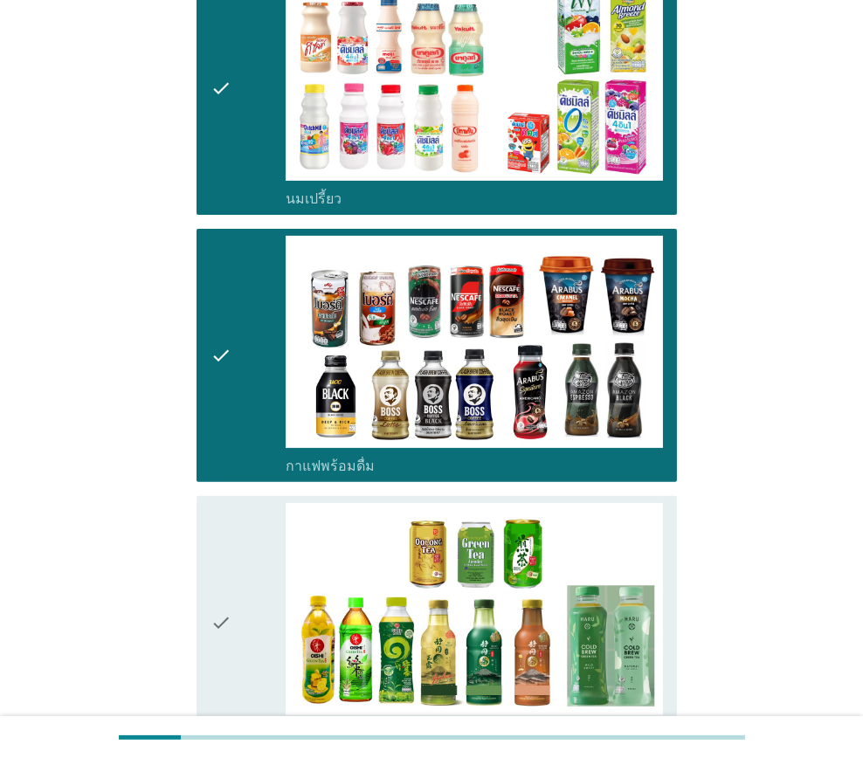
scroll to position [1309, 0]
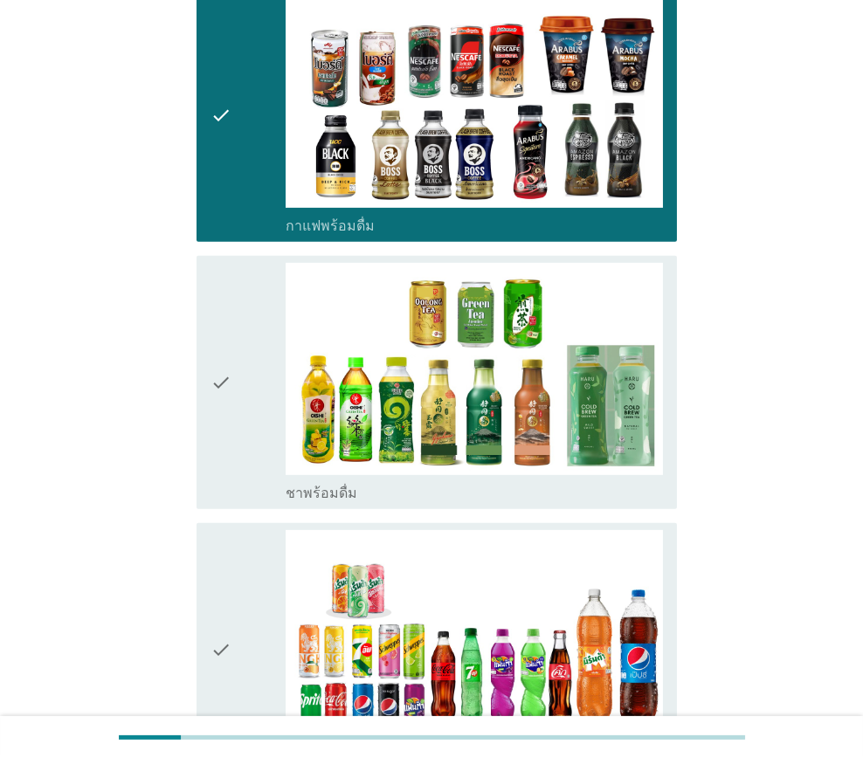
click at [231, 395] on div "check" at bounding box center [247, 382] width 75 height 239
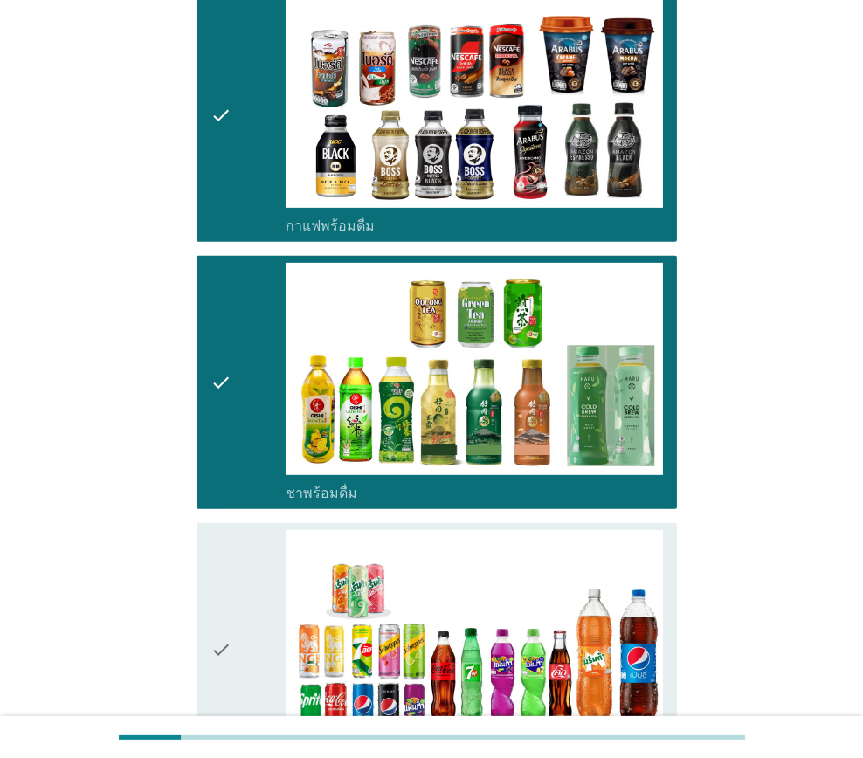
click at [224, 542] on icon "check" at bounding box center [220, 649] width 21 height 239
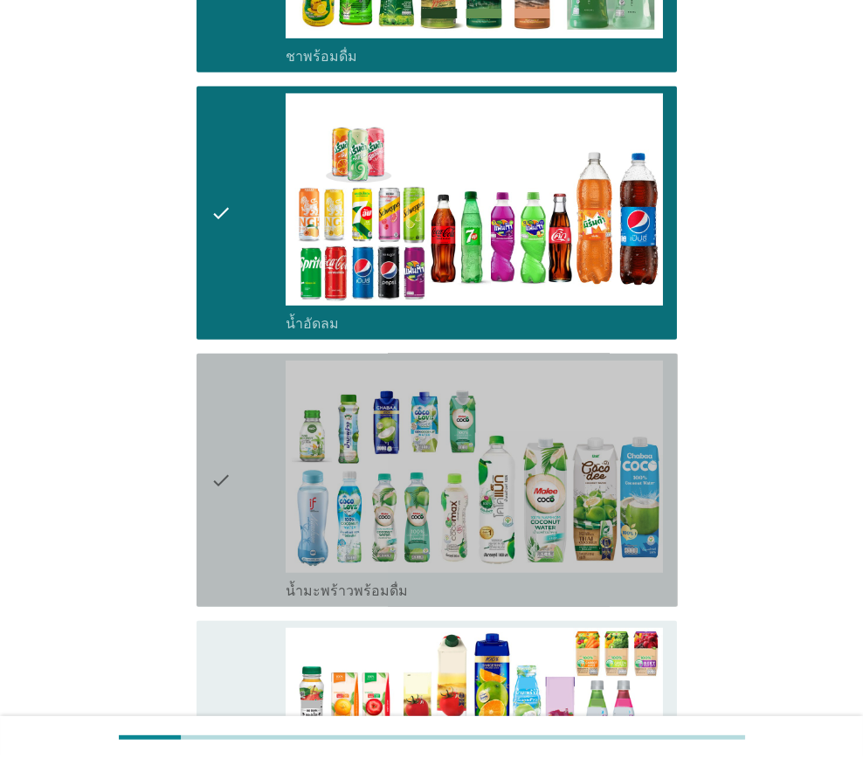
click at [231, 467] on div "check" at bounding box center [247, 480] width 75 height 239
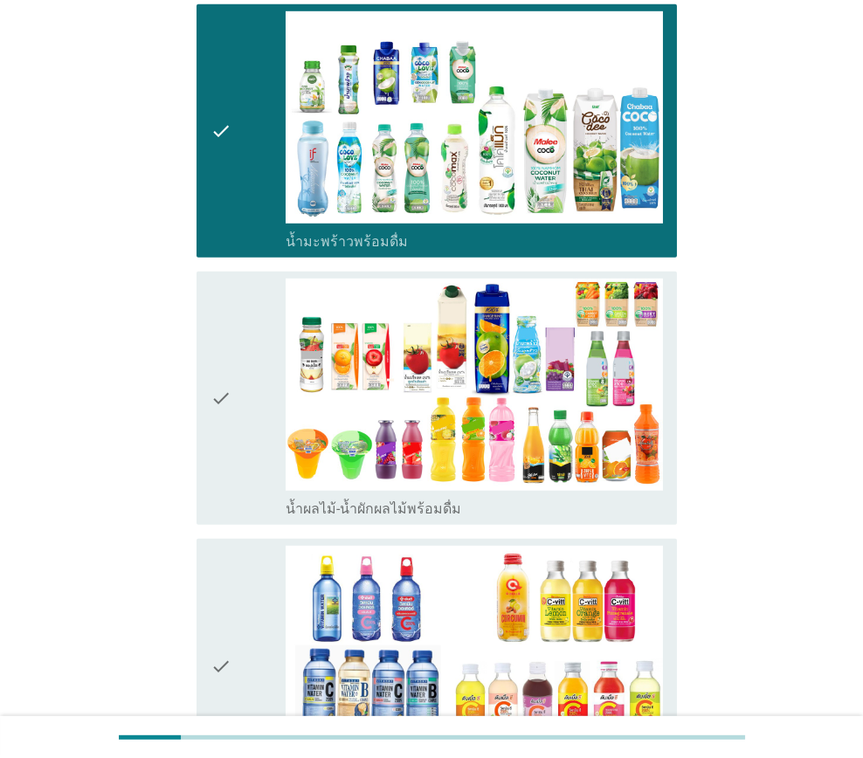
scroll to position [2095, 0]
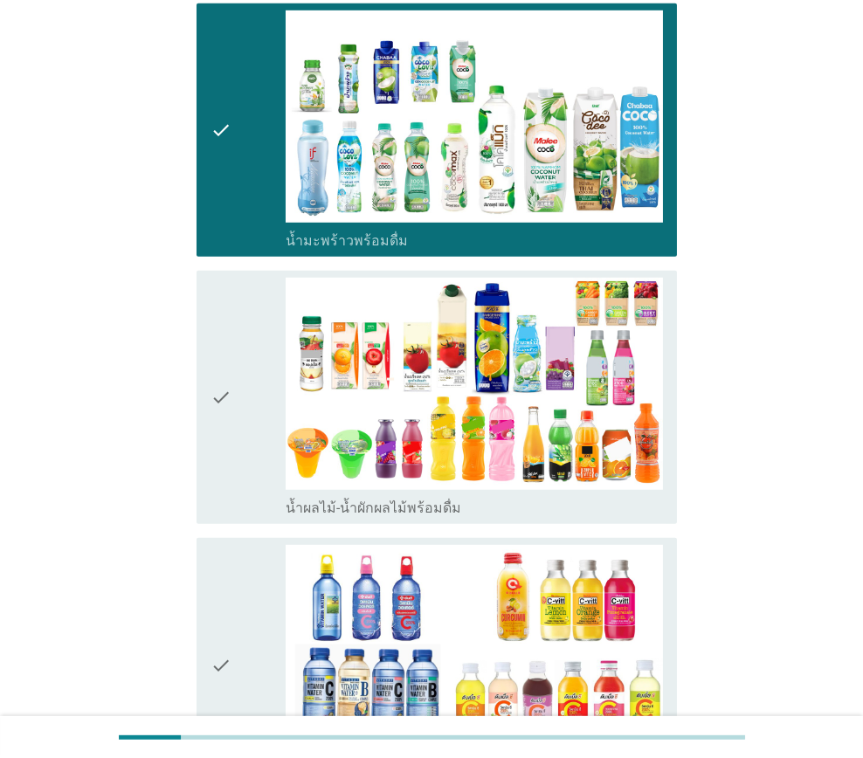
click at [234, 444] on div "check" at bounding box center [247, 397] width 75 height 239
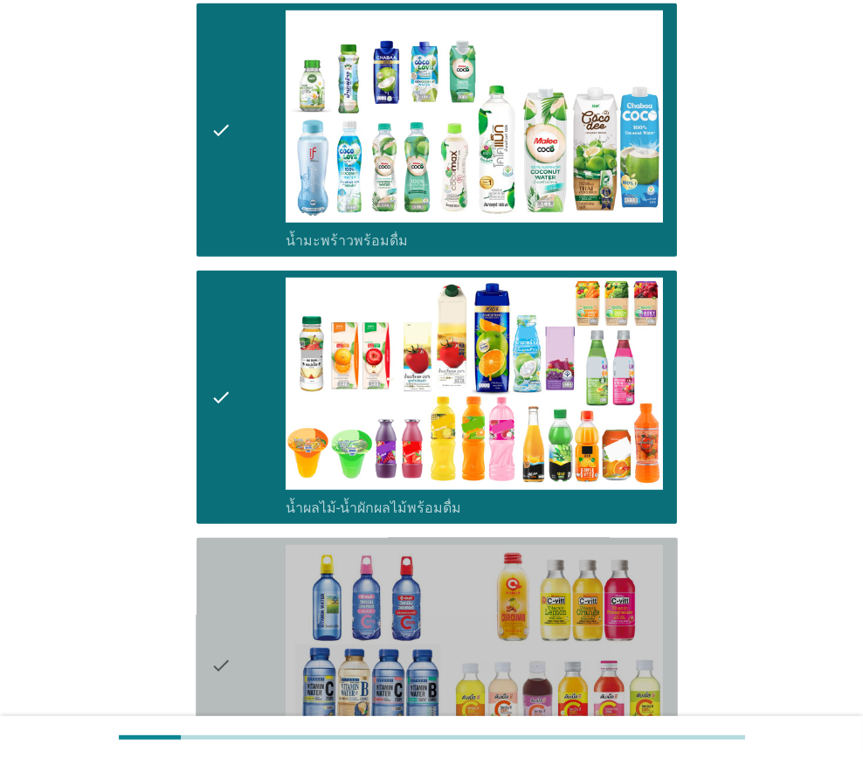
click at [227, 545] on icon "check" at bounding box center [220, 664] width 21 height 239
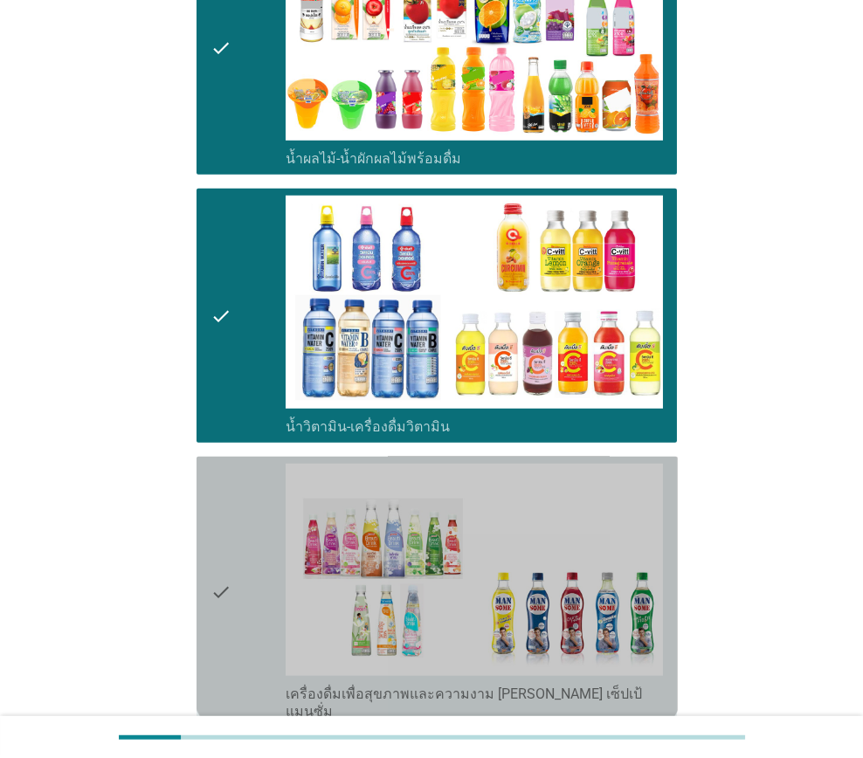
click at [244, 519] on div "check" at bounding box center [247, 592] width 75 height 257
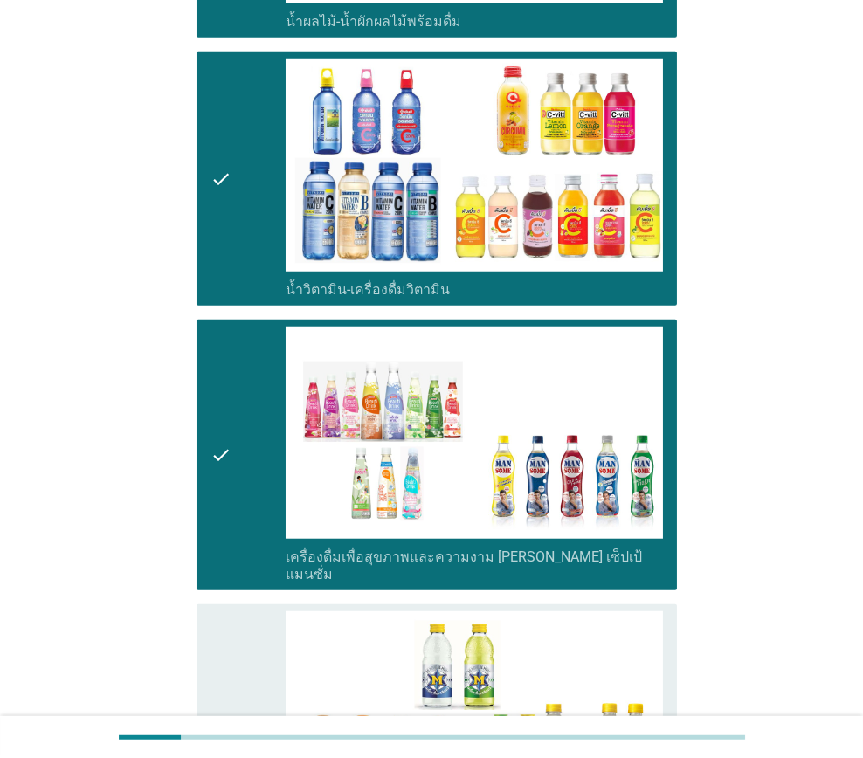
scroll to position [2881, 0]
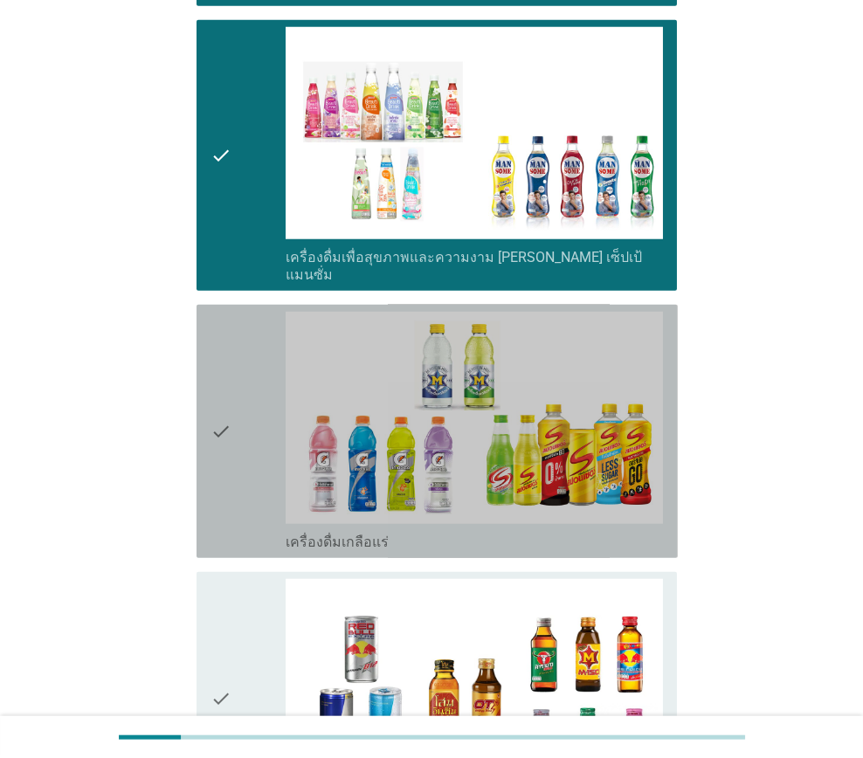
click at [230, 451] on icon "check" at bounding box center [220, 431] width 21 height 239
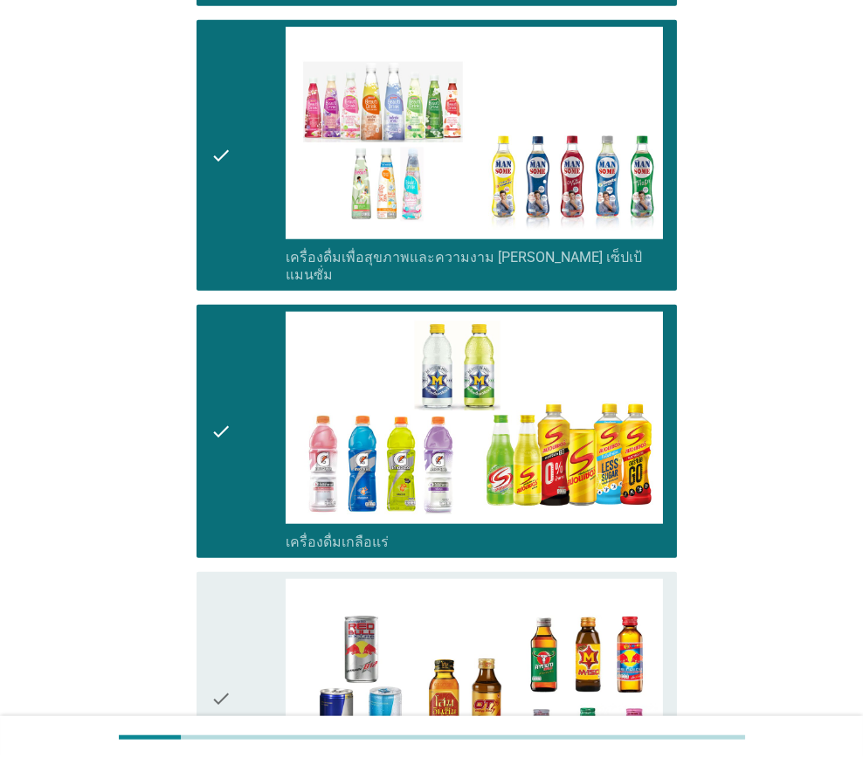
click at [223, 579] on icon "check" at bounding box center [220, 698] width 21 height 239
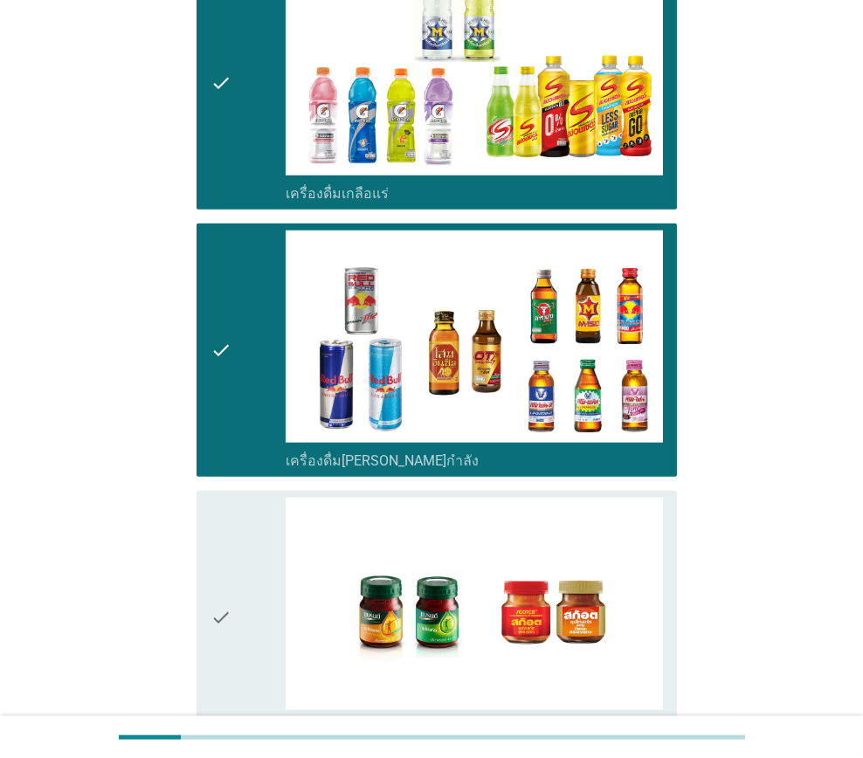
click at [240, 552] on div "check" at bounding box center [247, 617] width 75 height 239
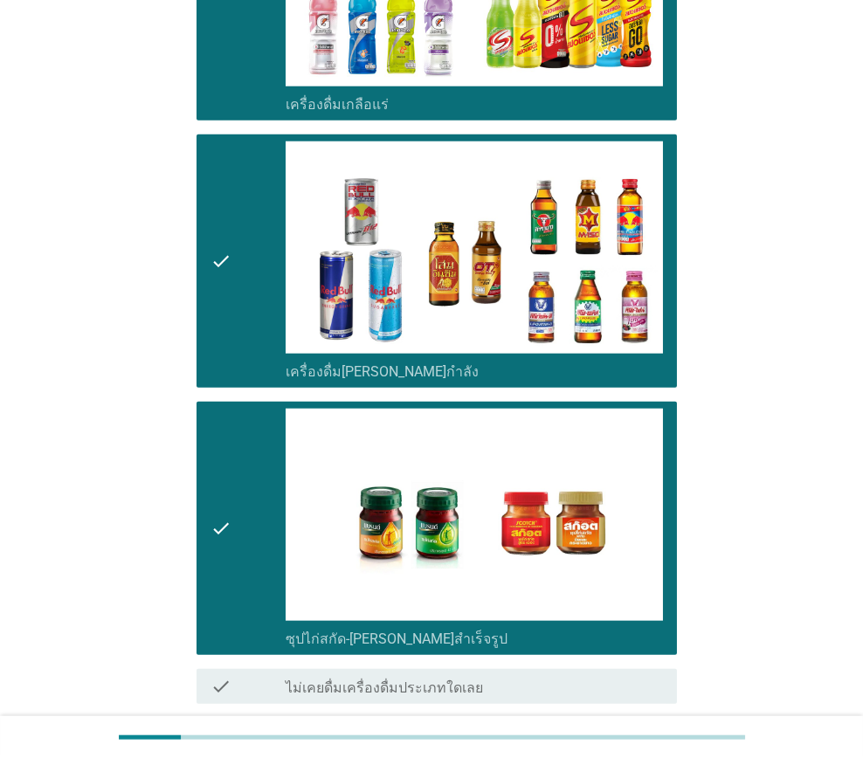
scroll to position [3399, 0]
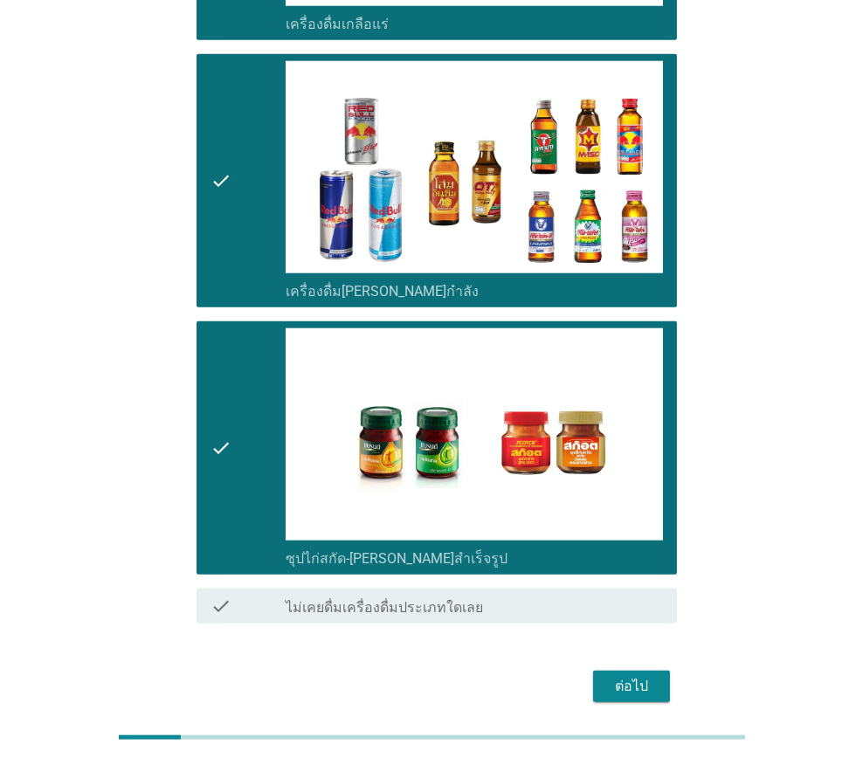
click at [645, 676] on div "ต่อไป" at bounding box center [631, 686] width 49 height 21
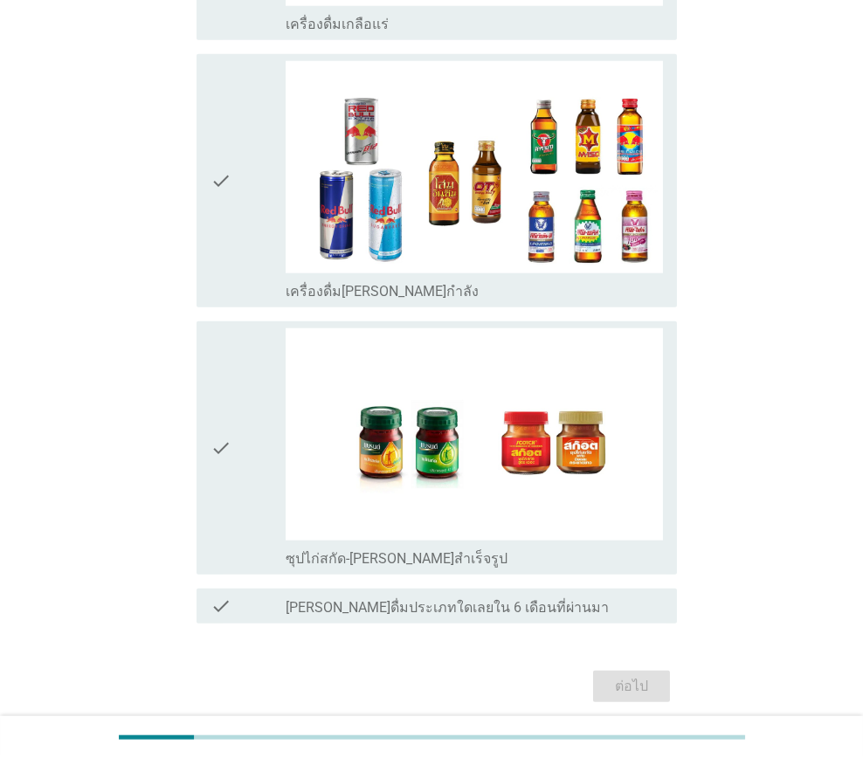
scroll to position [0, 0]
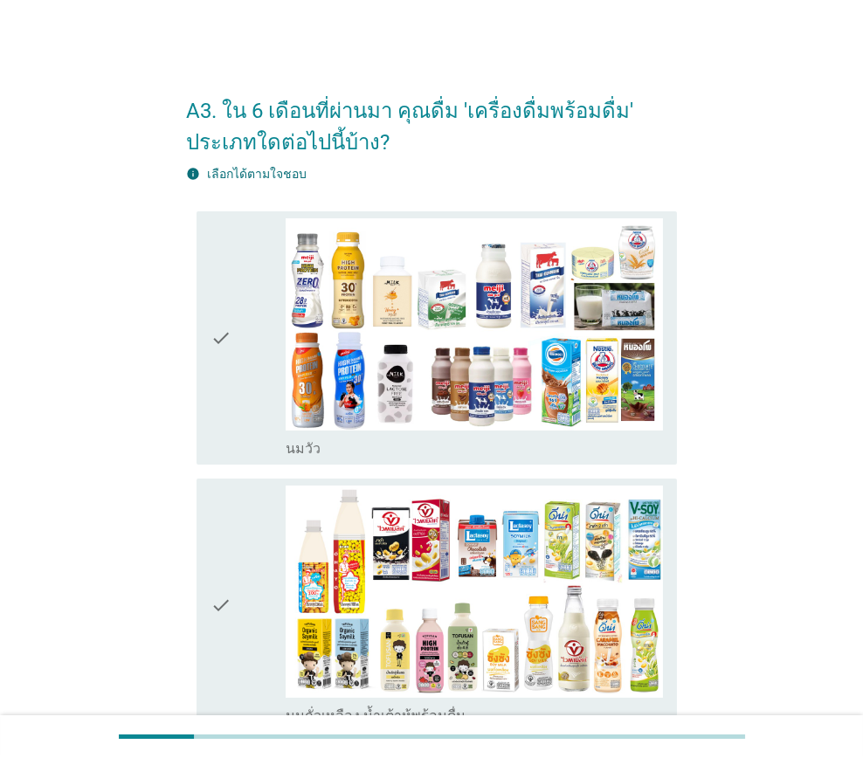
click at [242, 412] on div "check" at bounding box center [247, 337] width 75 height 239
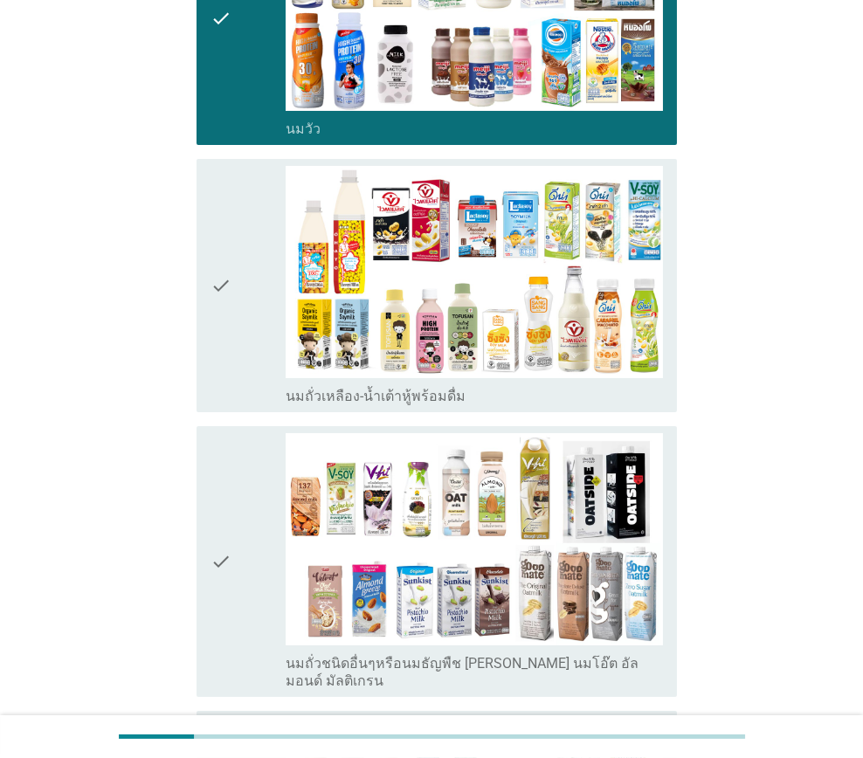
scroll to position [349, 0]
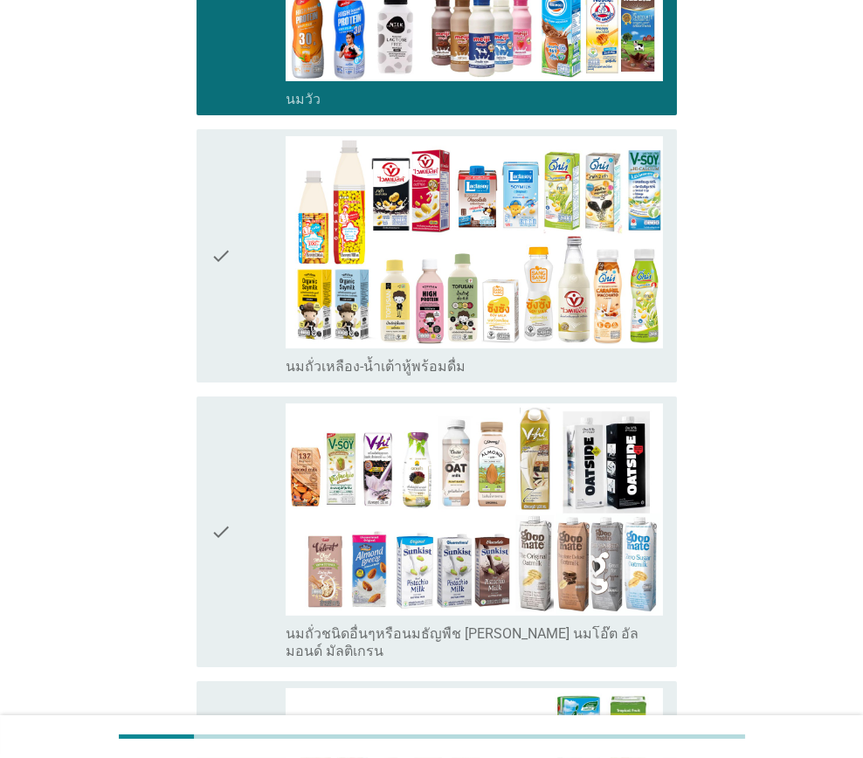
click at [244, 362] on div "check" at bounding box center [247, 255] width 75 height 239
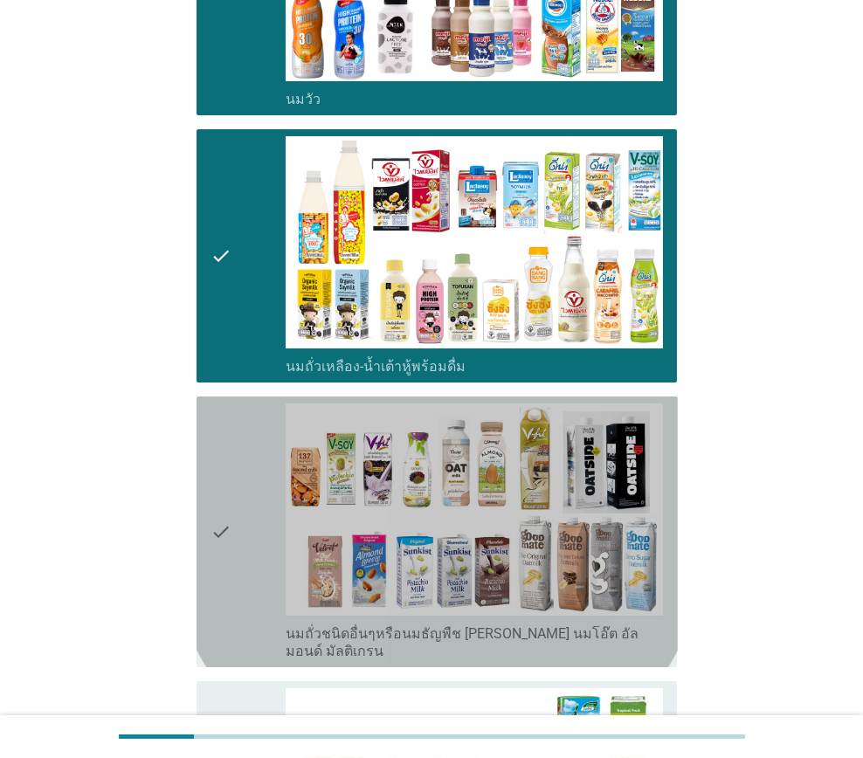
click at [239, 511] on div "check" at bounding box center [247, 531] width 75 height 257
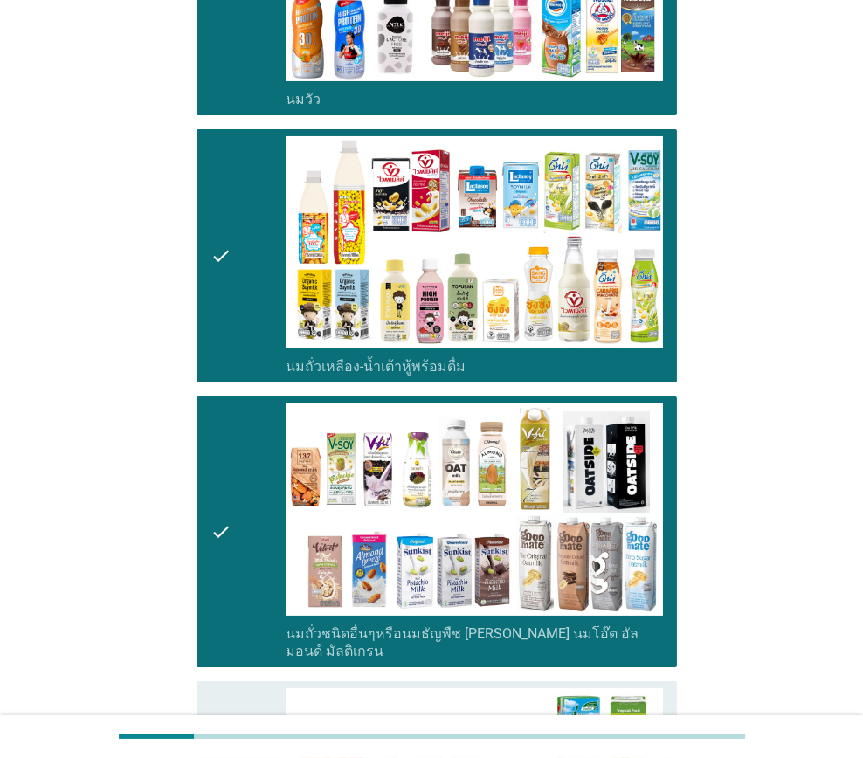
click at [234, 509] on div "check" at bounding box center [247, 531] width 75 height 257
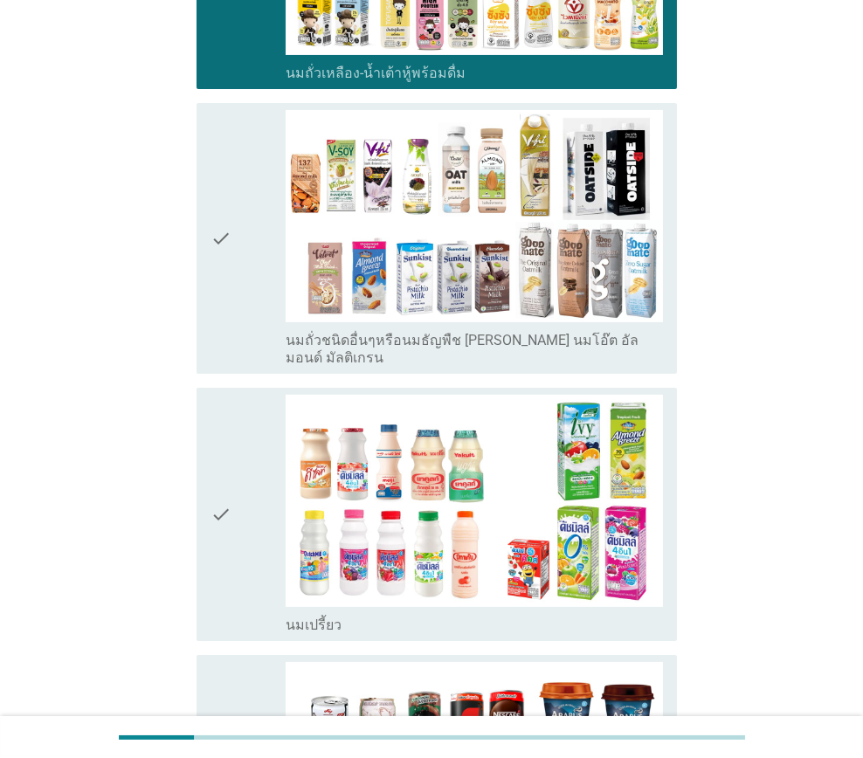
scroll to position [698, 0]
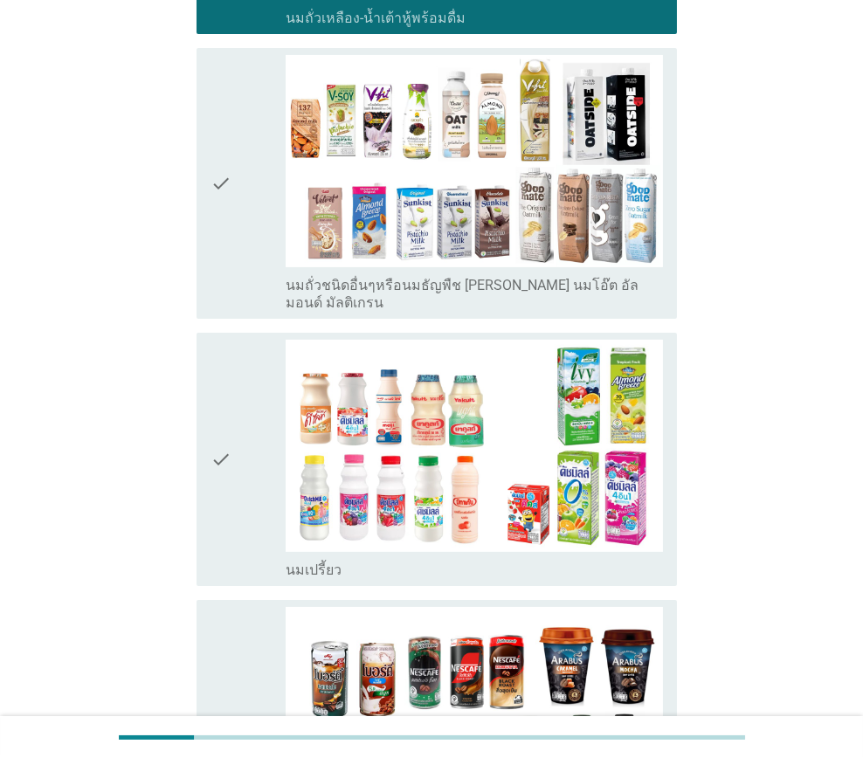
click at [210, 485] on icon "check" at bounding box center [220, 459] width 21 height 239
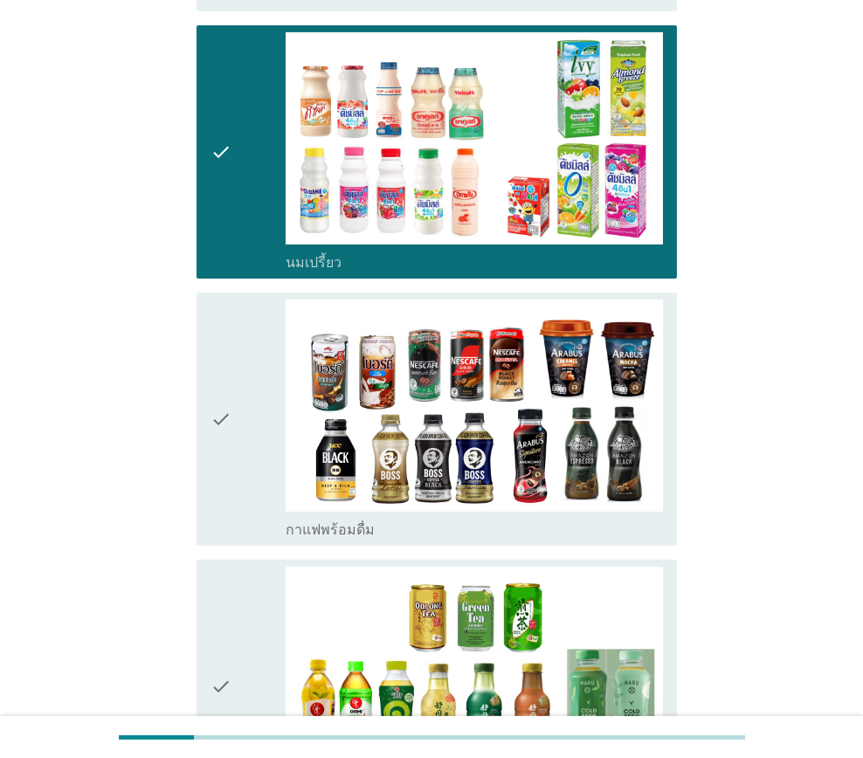
scroll to position [1134, 0]
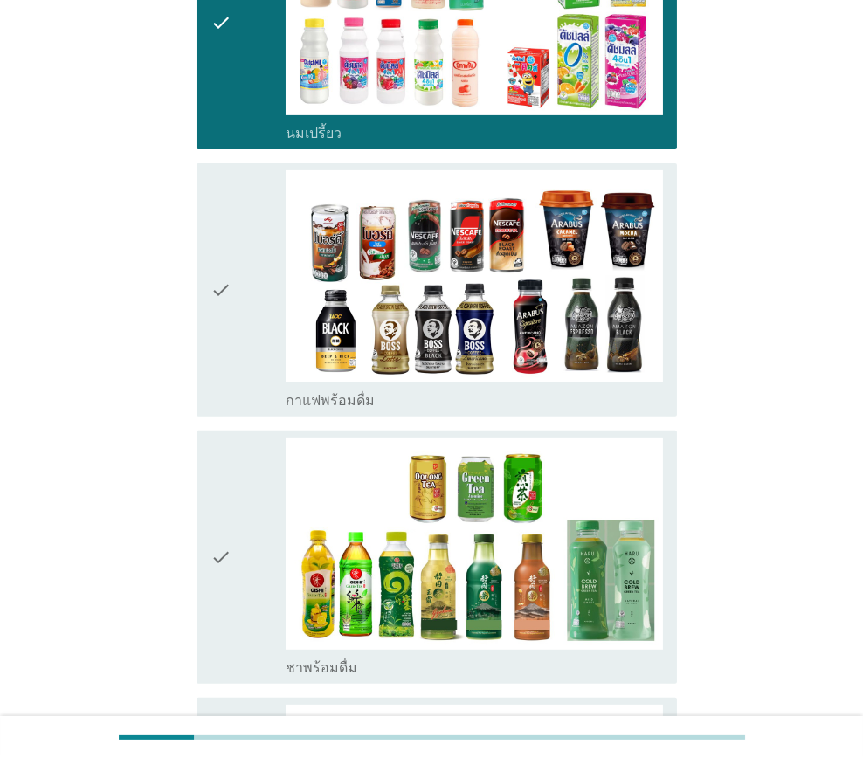
click at [232, 363] on div "check" at bounding box center [247, 289] width 75 height 239
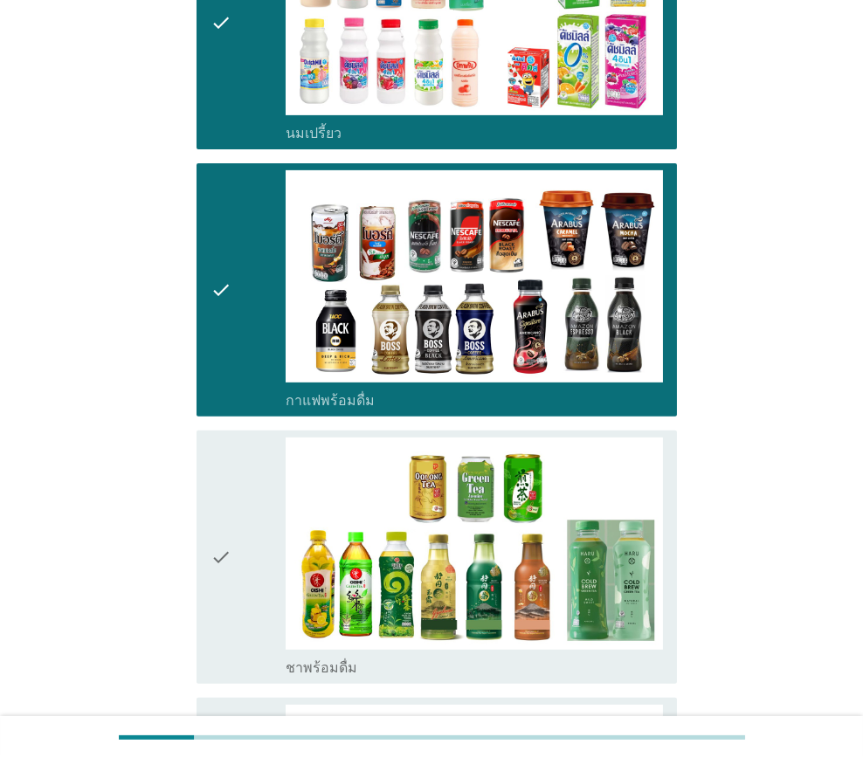
click at [231, 491] on div "check" at bounding box center [247, 556] width 75 height 239
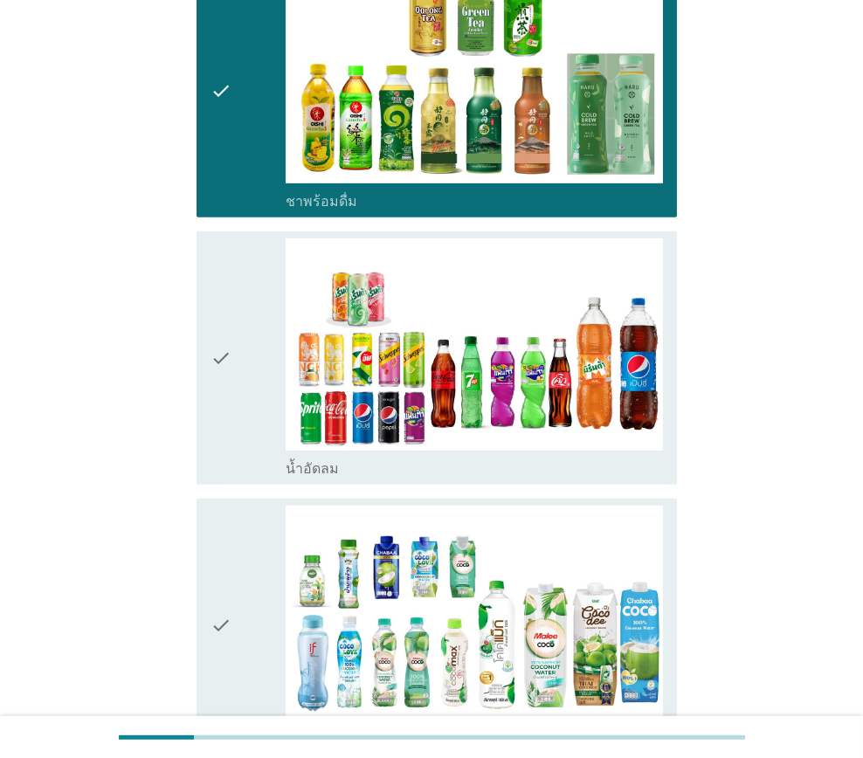
scroll to position [1833, 0]
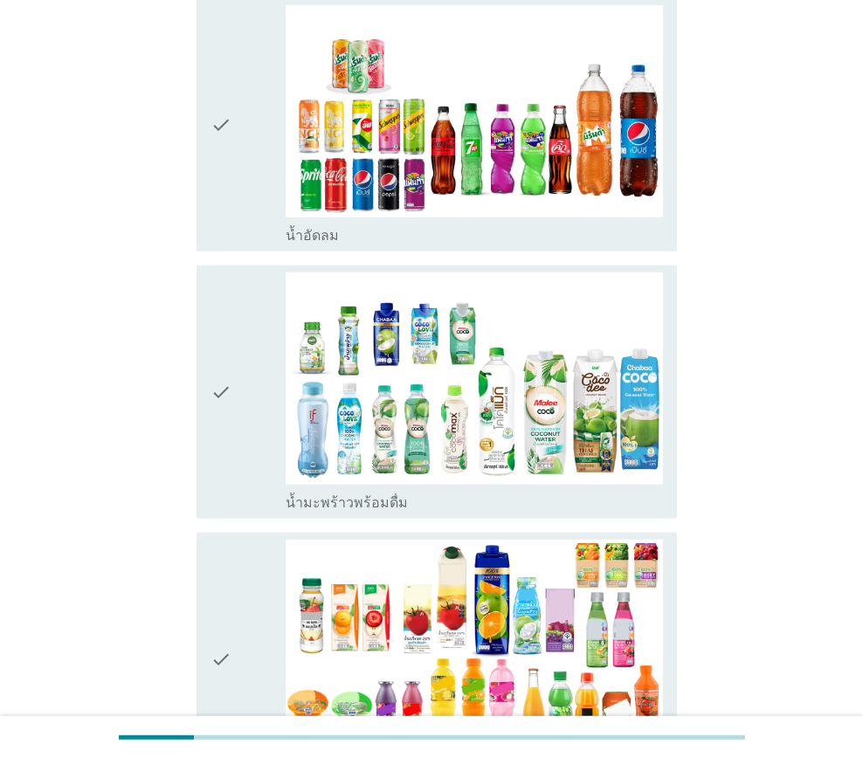
click at [260, 179] on div "check" at bounding box center [247, 124] width 75 height 239
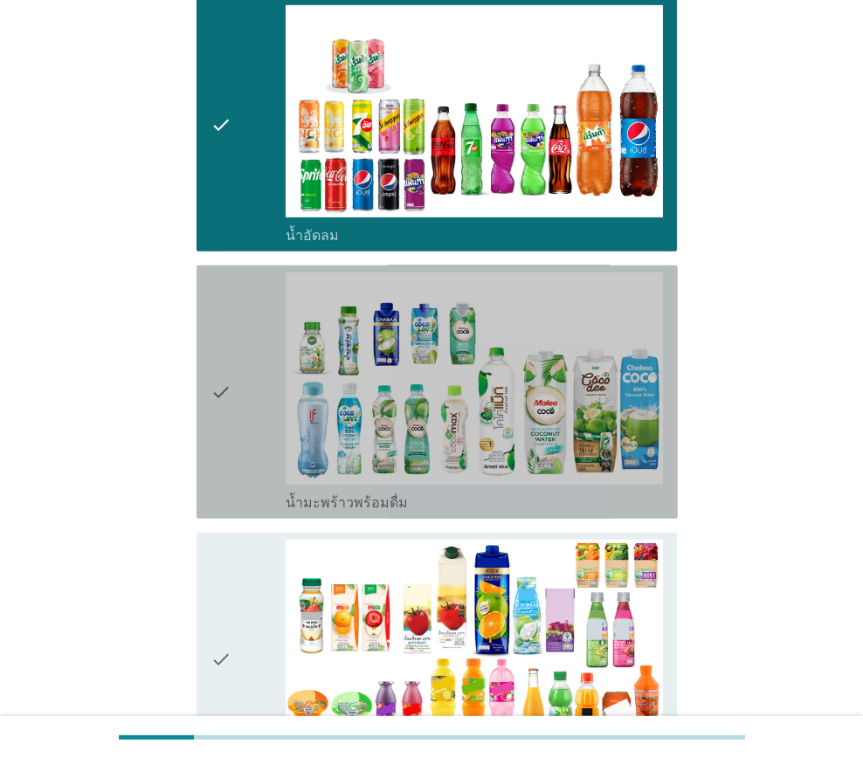
click at [236, 302] on div "check" at bounding box center [247, 391] width 75 height 239
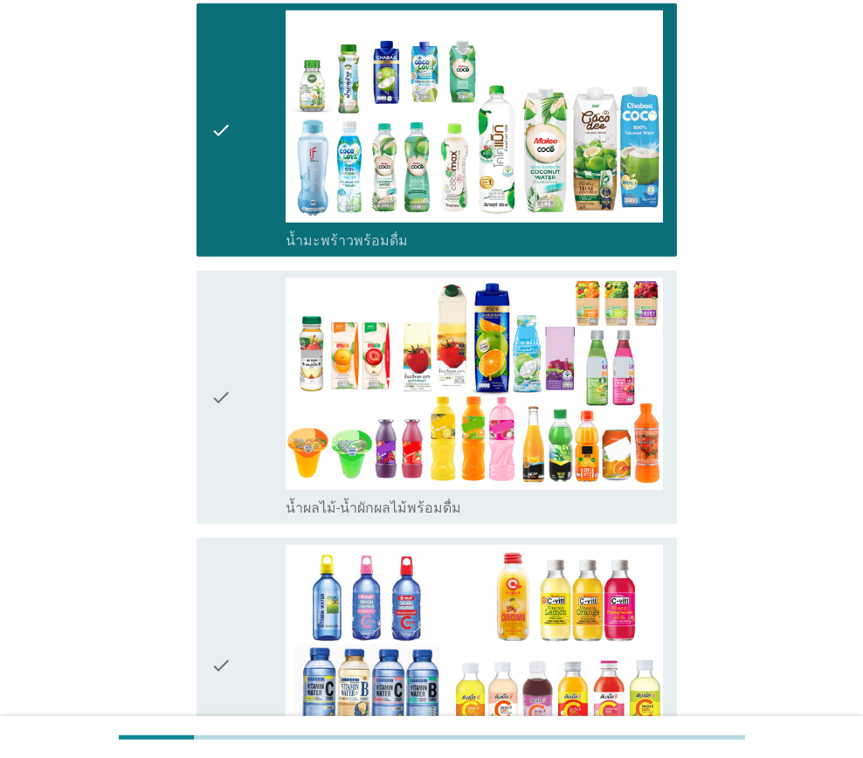
scroll to position [2270, 0]
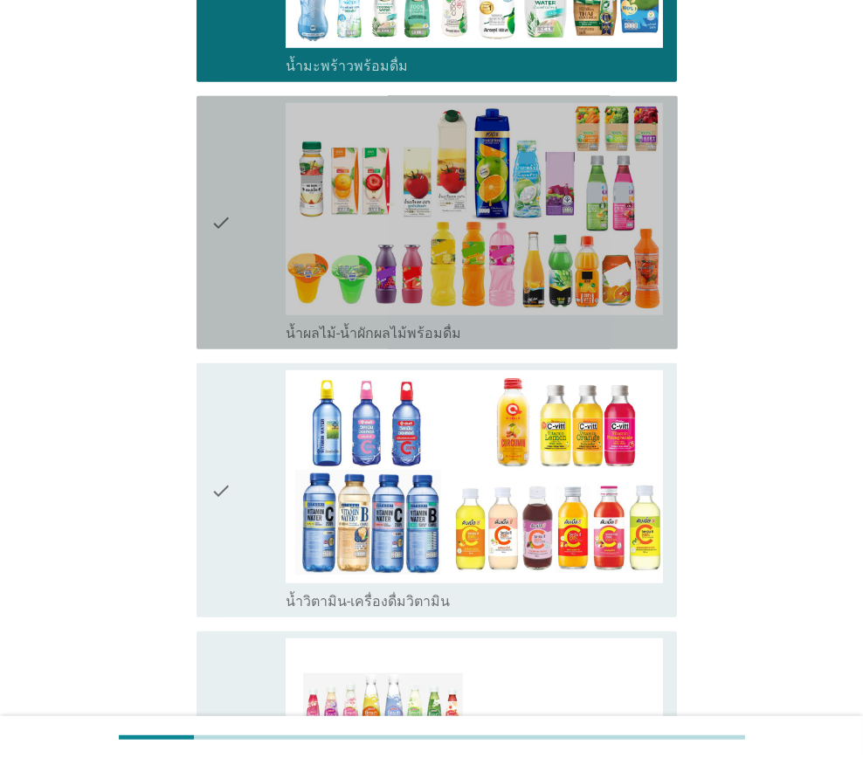
click at [223, 298] on icon "check" at bounding box center [220, 222] width 21 height 239
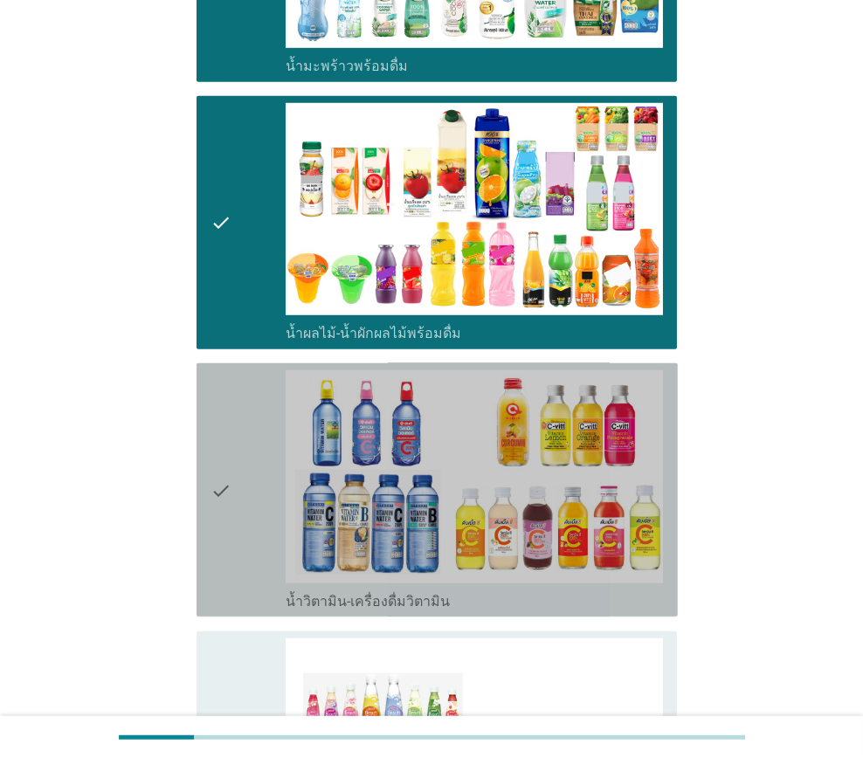
click at [217, 417] on icon "check" at bounding box center [220, 489] width 21 height 239
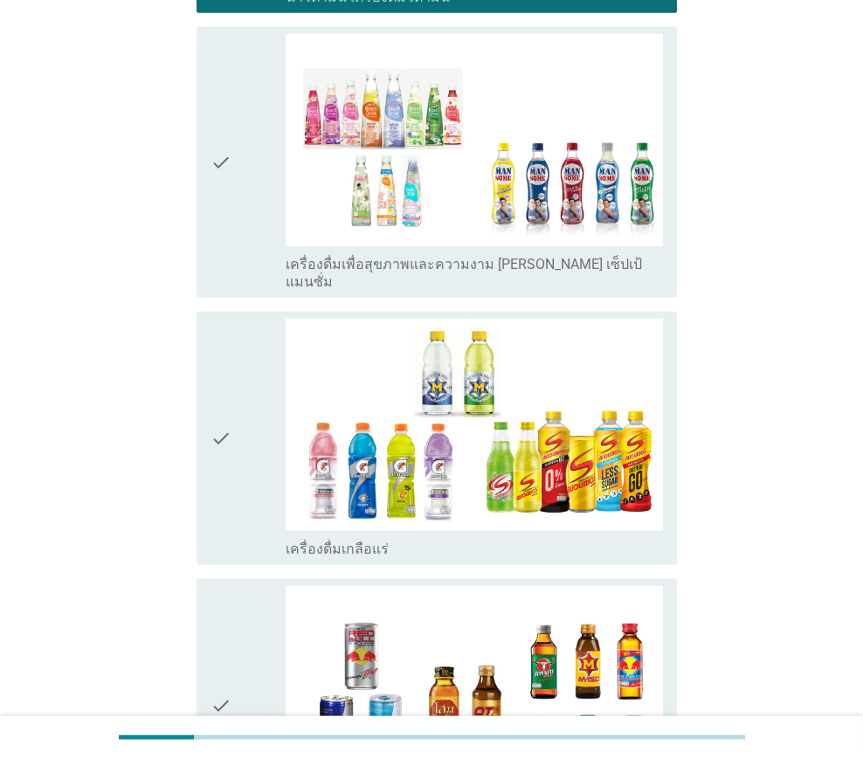
scroll to position [2881, 0]
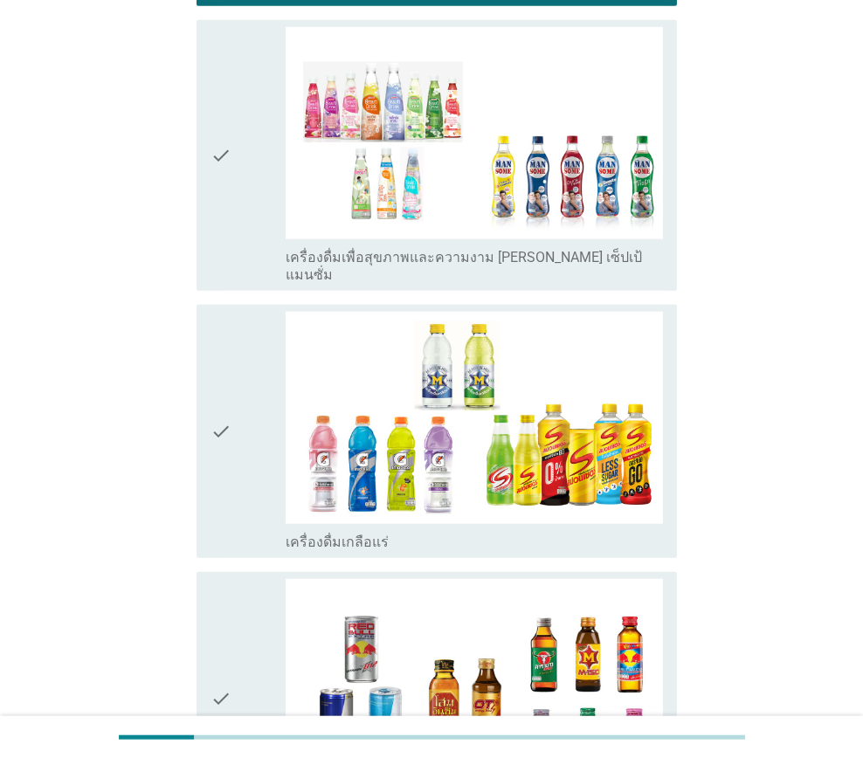
click at [236, 226] on div "check" at bounding box center [247, 155] width 75 height 257
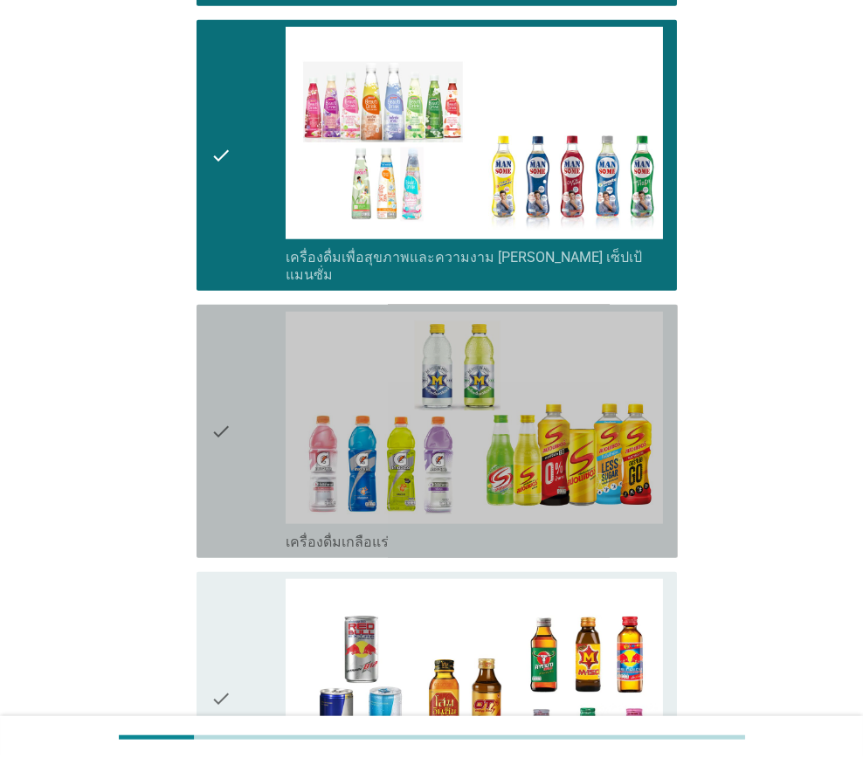
click at [217, 381] on icon "check" at bounding box center [220, 431] width 21 height 239
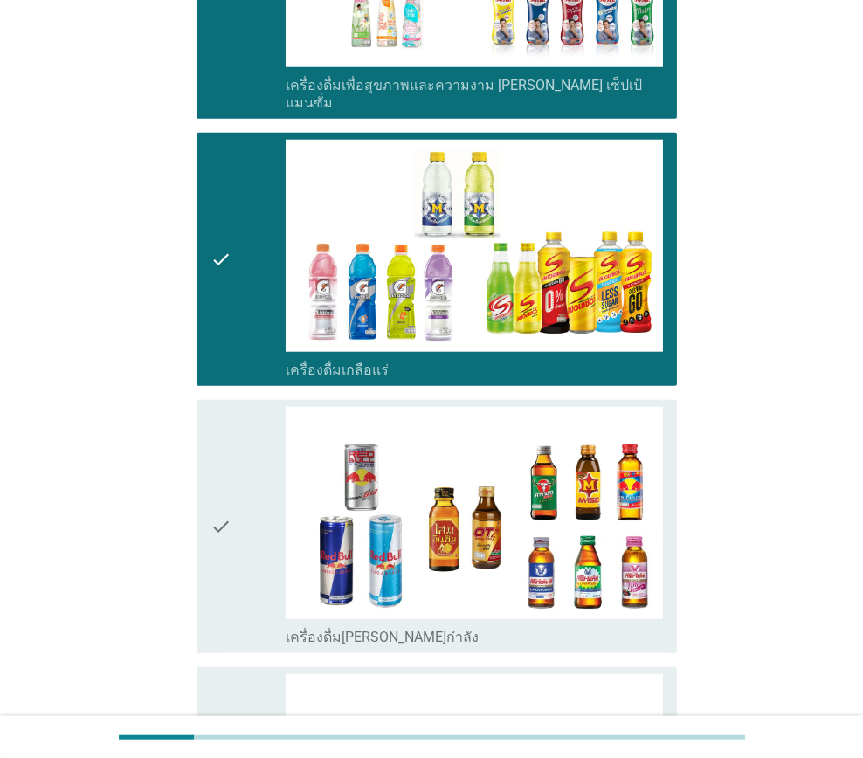
scroll to position [3229, 0]
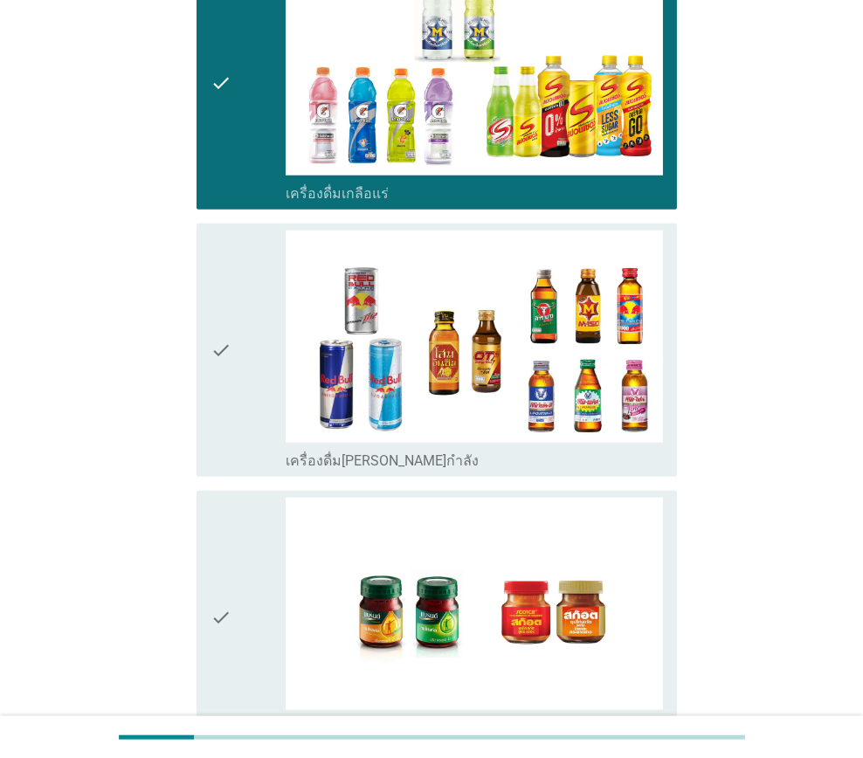
click at [239, 399] on div "check" at bounding box center [247, 349] width 75 height 239
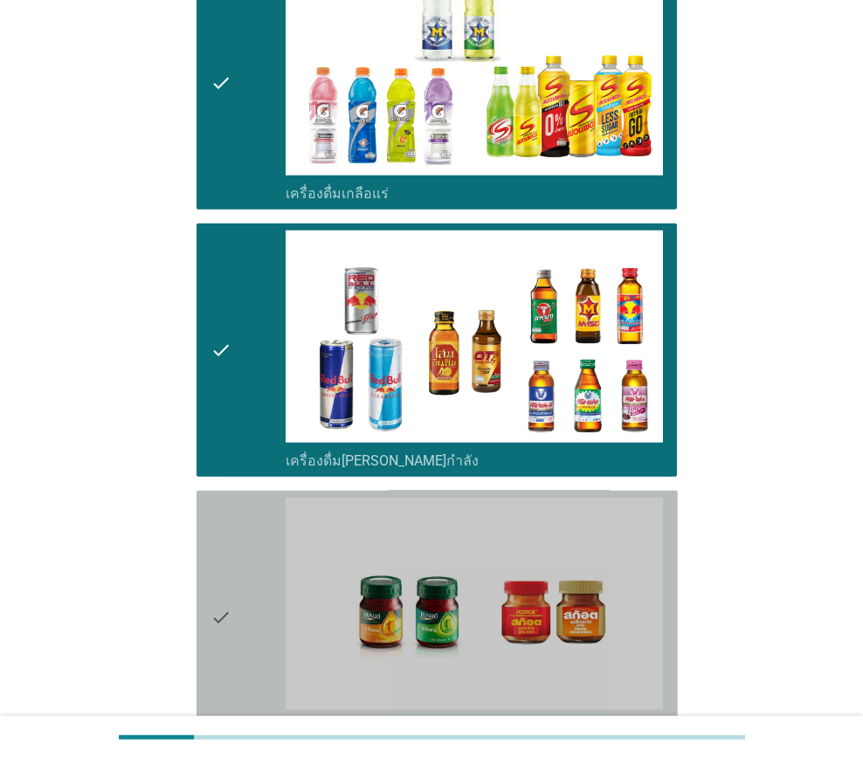
click at [223, 547] on icon "check" at bounding box center [220, 617] width 21 height 239
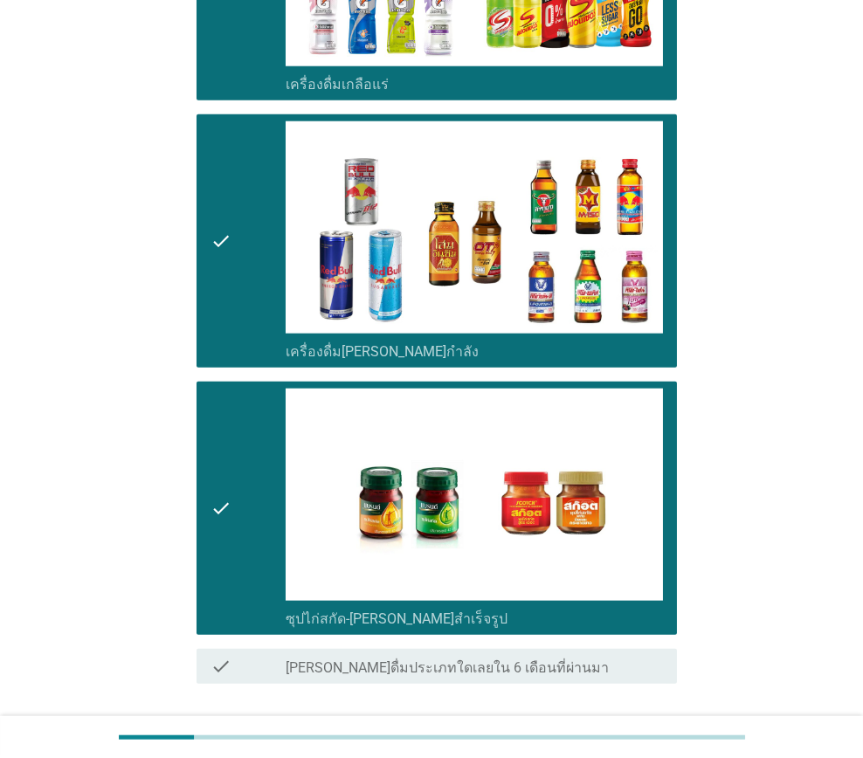
scroll to position [3429, 0]
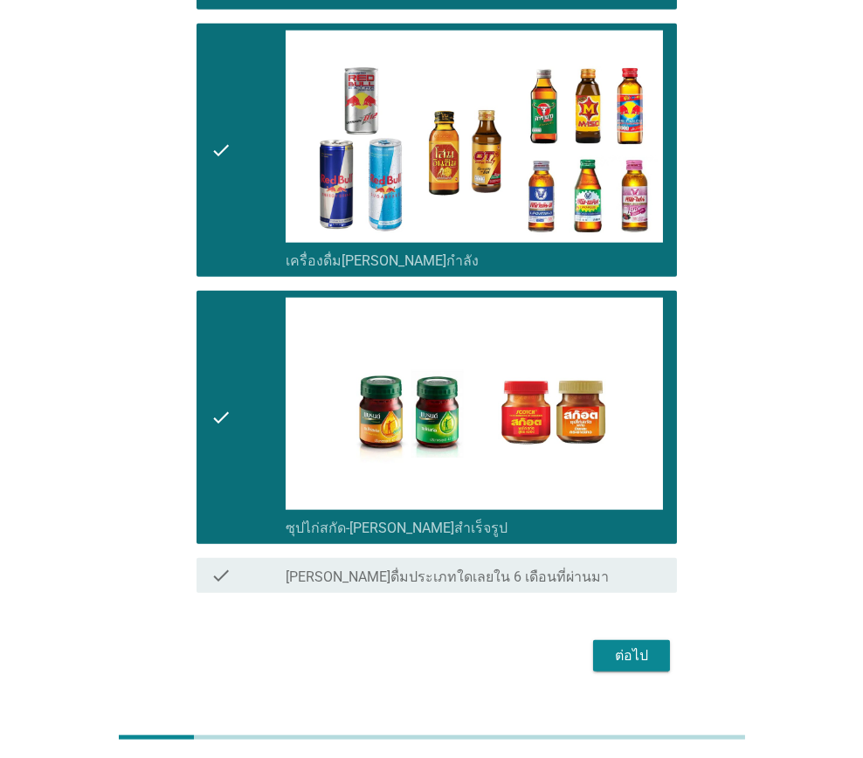
click at [621, 645] on div "ต่อไป" at bounding box center [631, 655] width 49 height 21
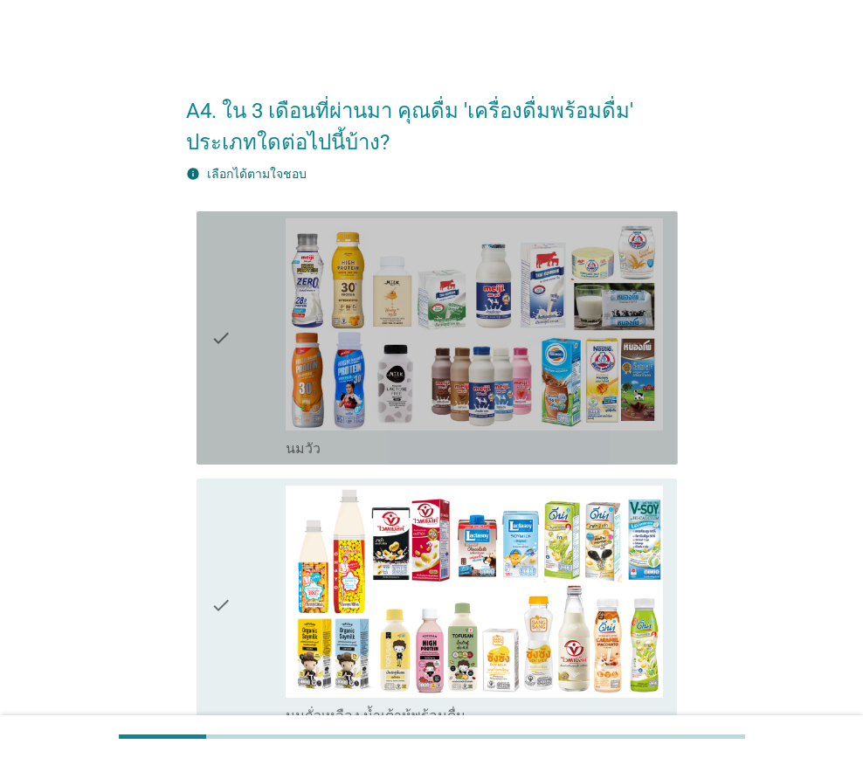
click at [244, 432] on div "check" at bounding box center [247, 337] width 75 height 239
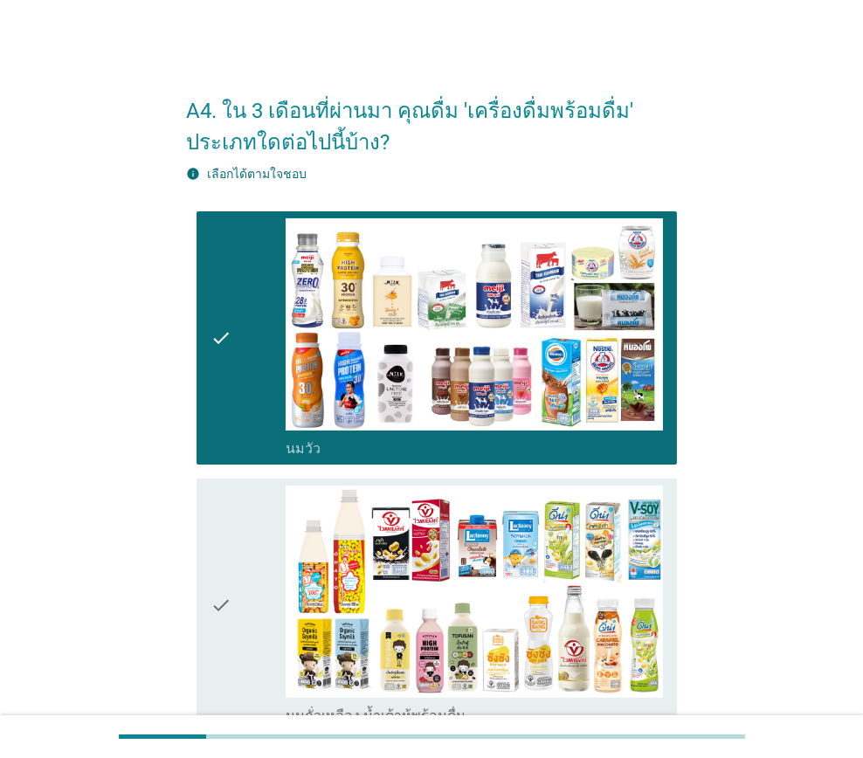
click at [232, 553] on div "check" at bounding box center [247, 604] width 75 height 239
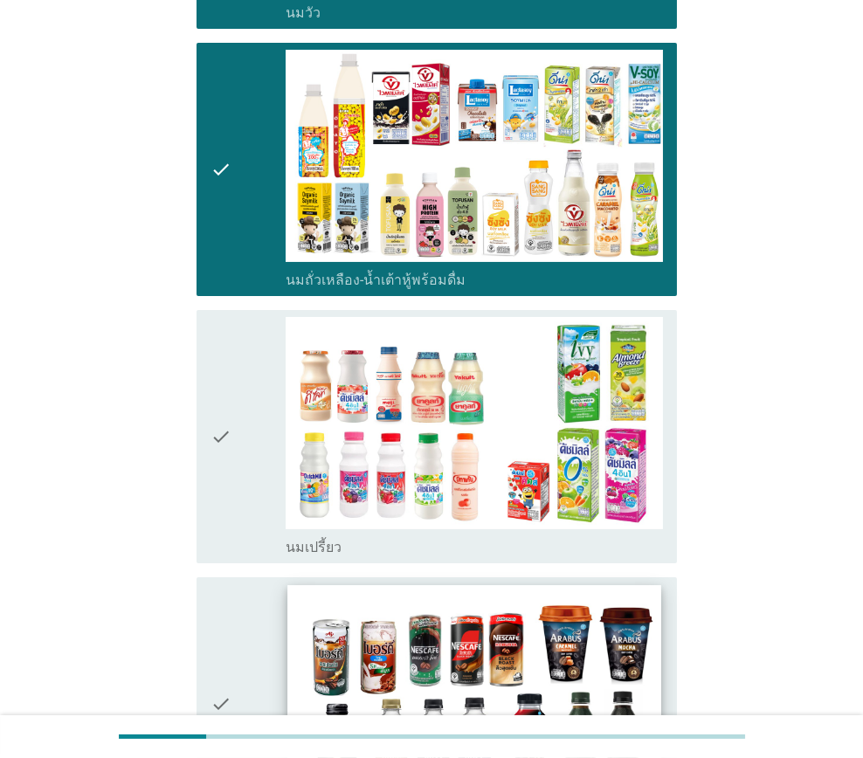
scroll to position [611, 0]
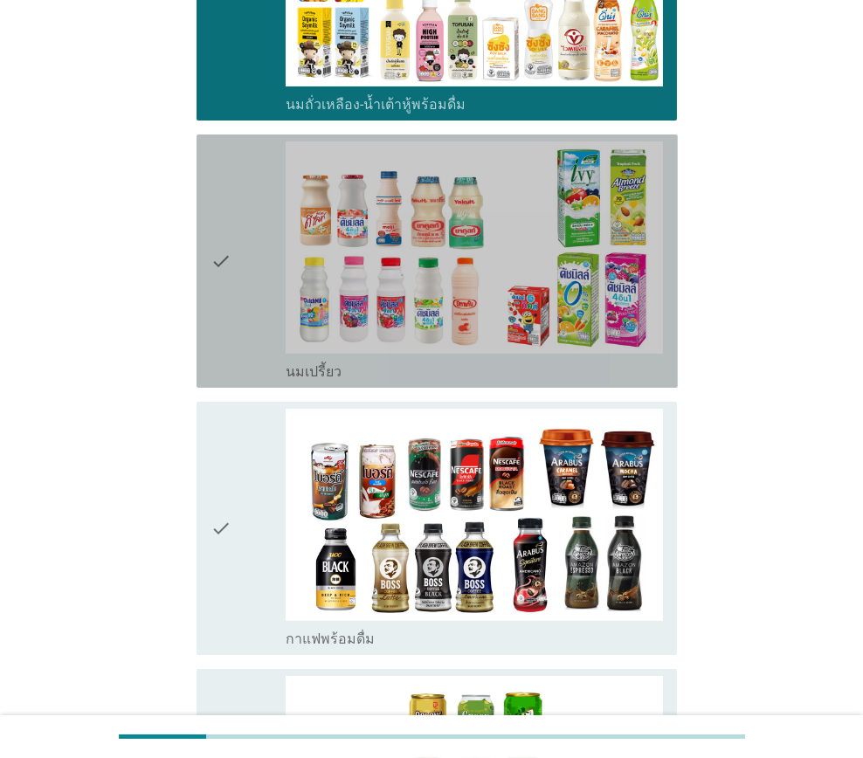
click at [245, 365] on div "check" at bounding box center [247, 260] width 75 height 239
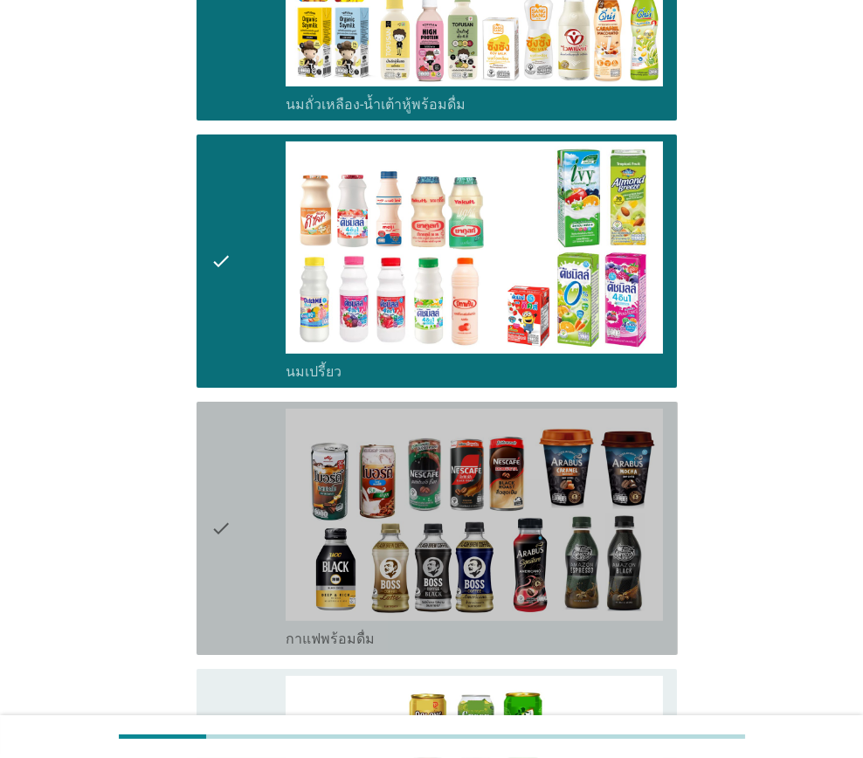
click at [217, 450] on icon "check" at bounding box center [220, 528] width 21 height 239
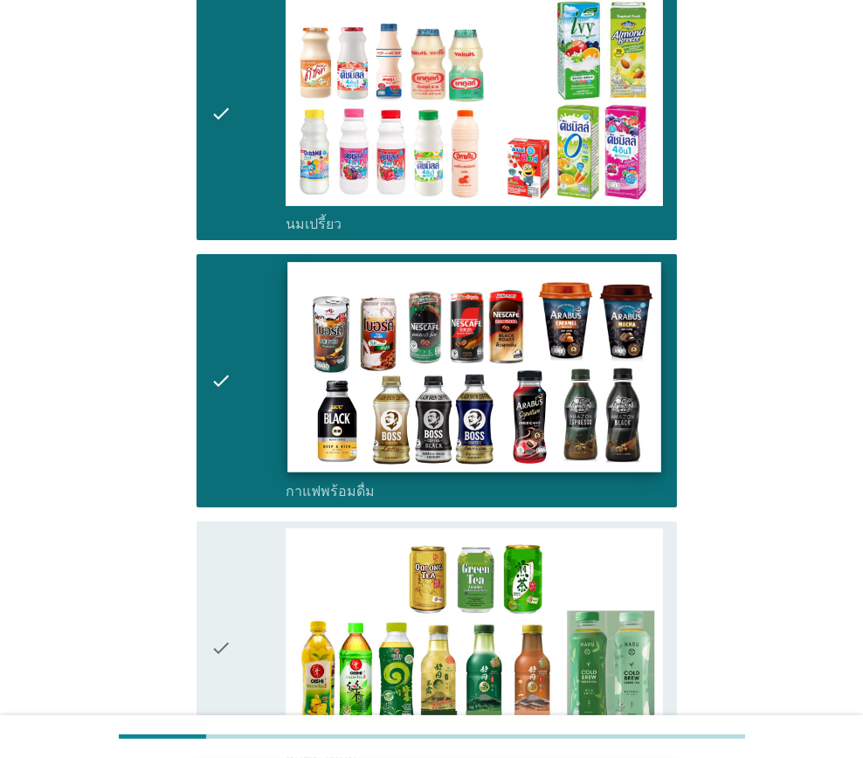
scroll to position [1048, 0]
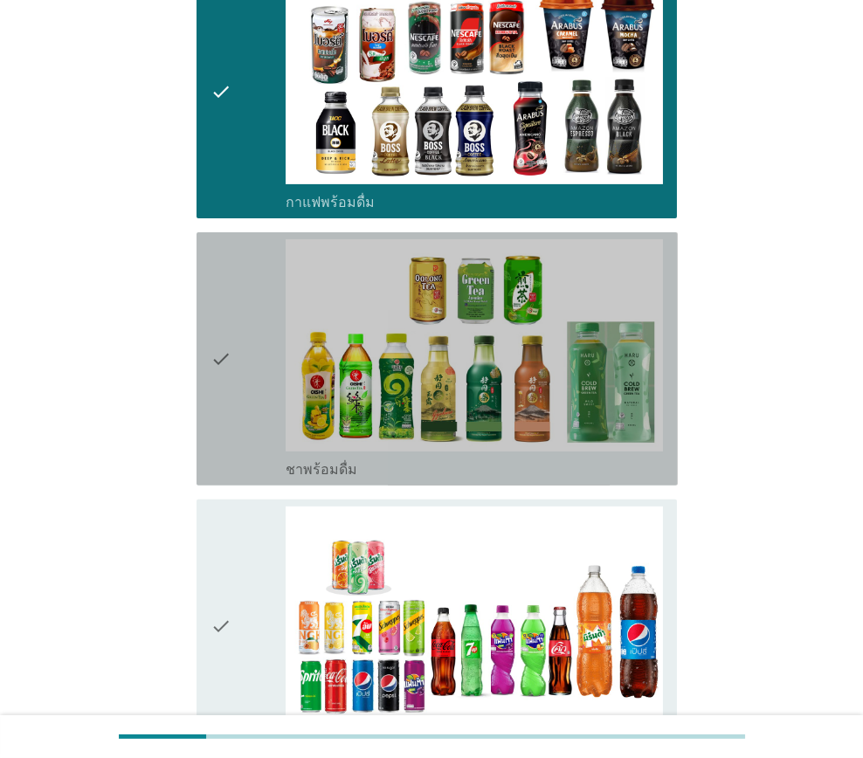
click at [244, 457] on div "check" at bounding box center [247, 358] width 75 height 239
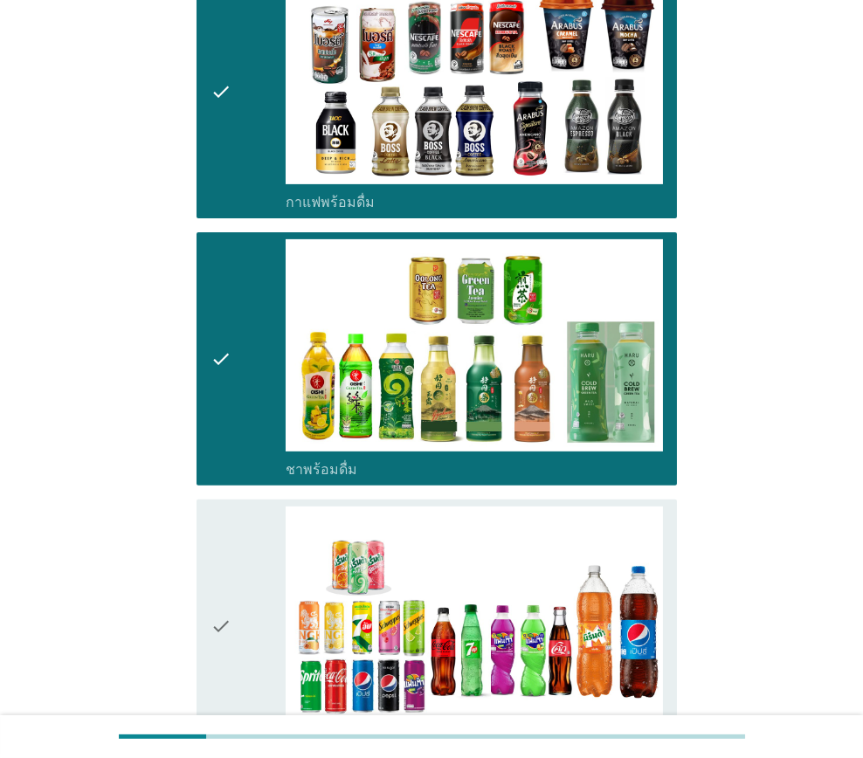
scroll to position [1309, 0]
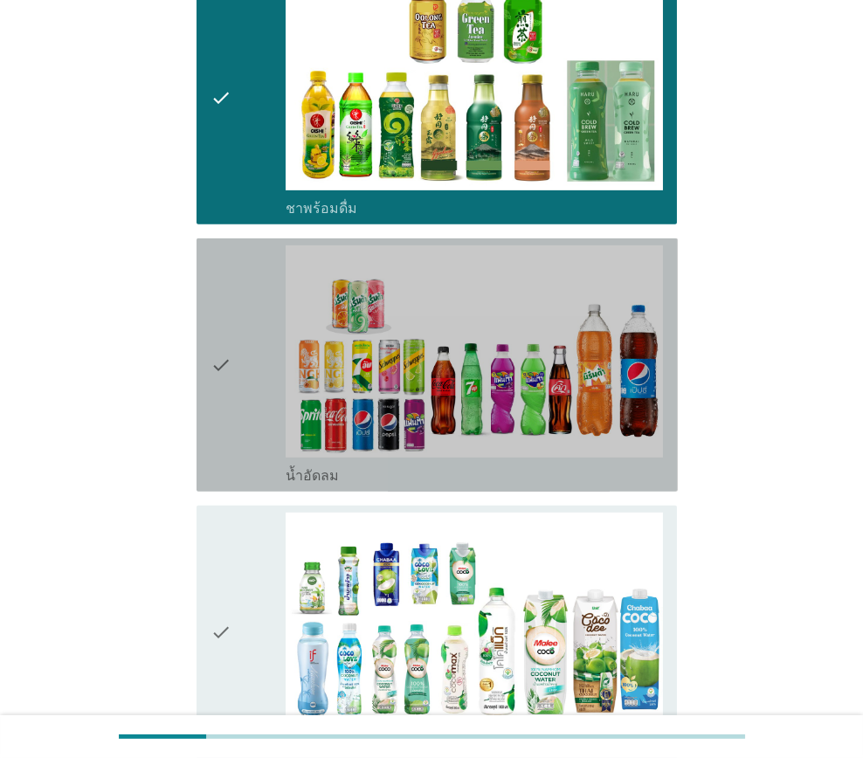
click at [234, 463] on div "check" at bounding box center [247, 364] width 75 height 239
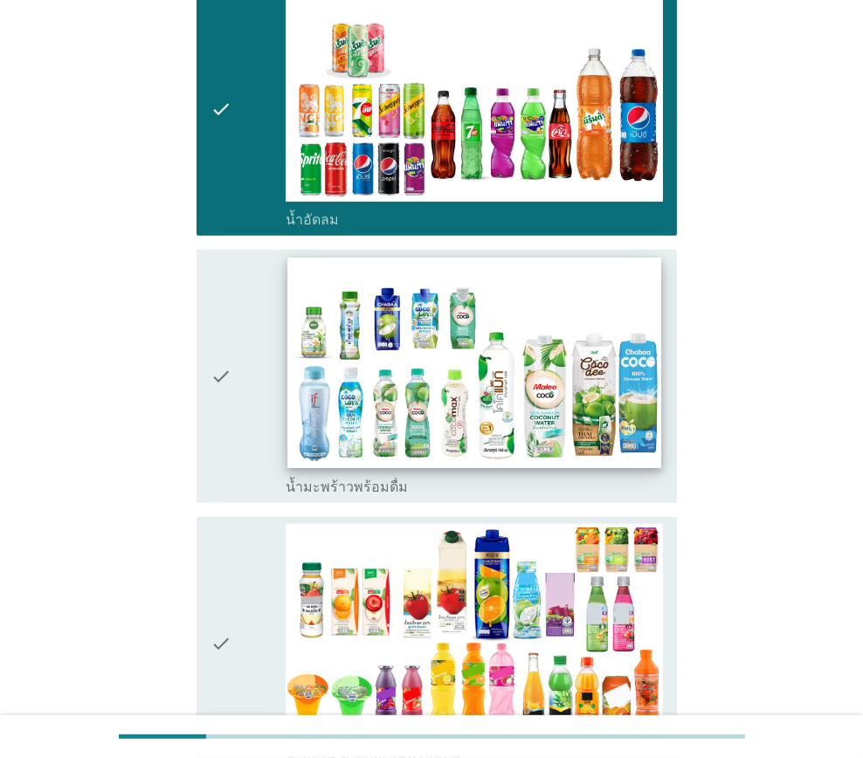
scroll to position [1659, 0]
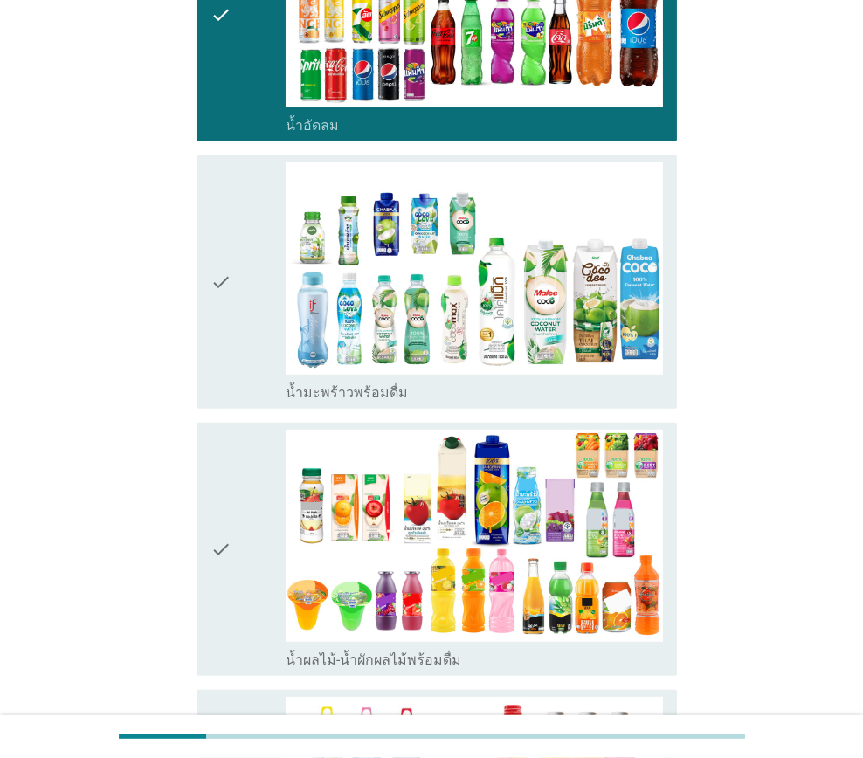
click at [246, 368] on div "check" at bounding box center [247, 281] width 75 height 239
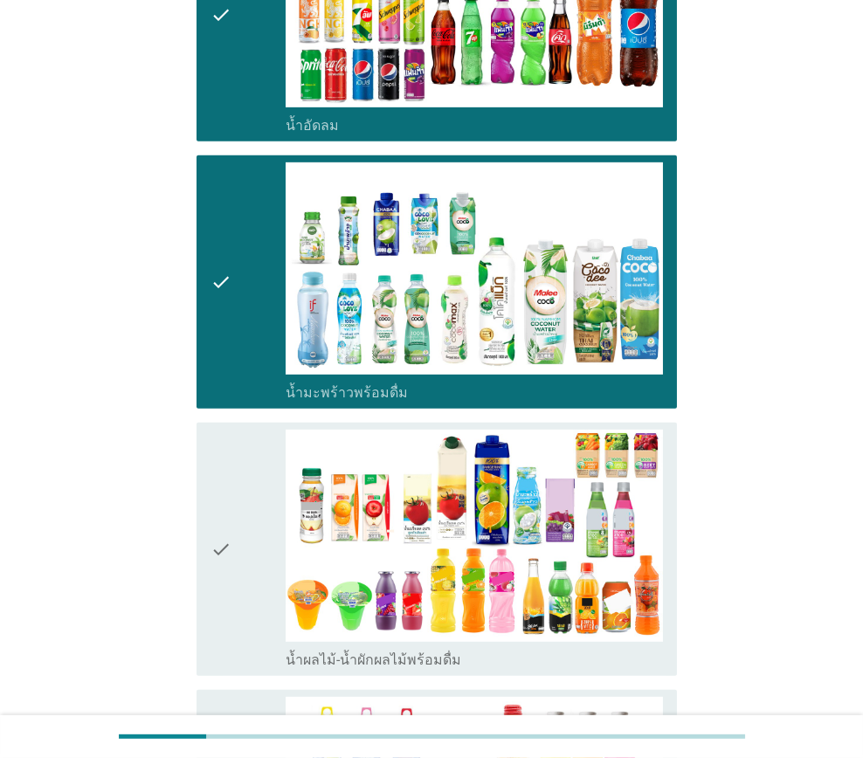
click at [231, 477] on div "check" at bounding box center [247, 549] width 75 height 239
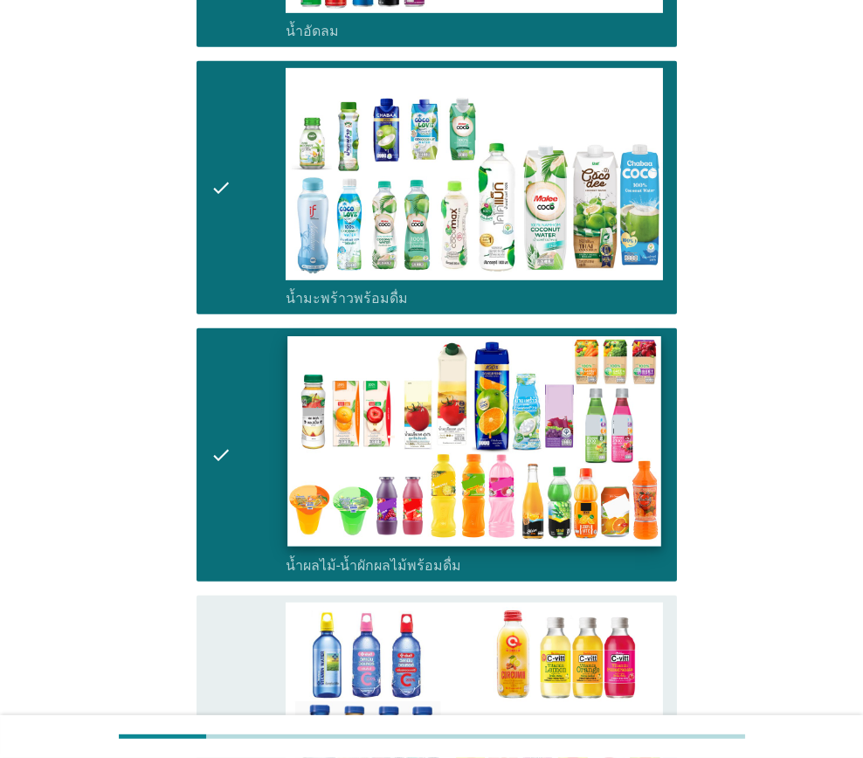
scroll to position [1920, 0]
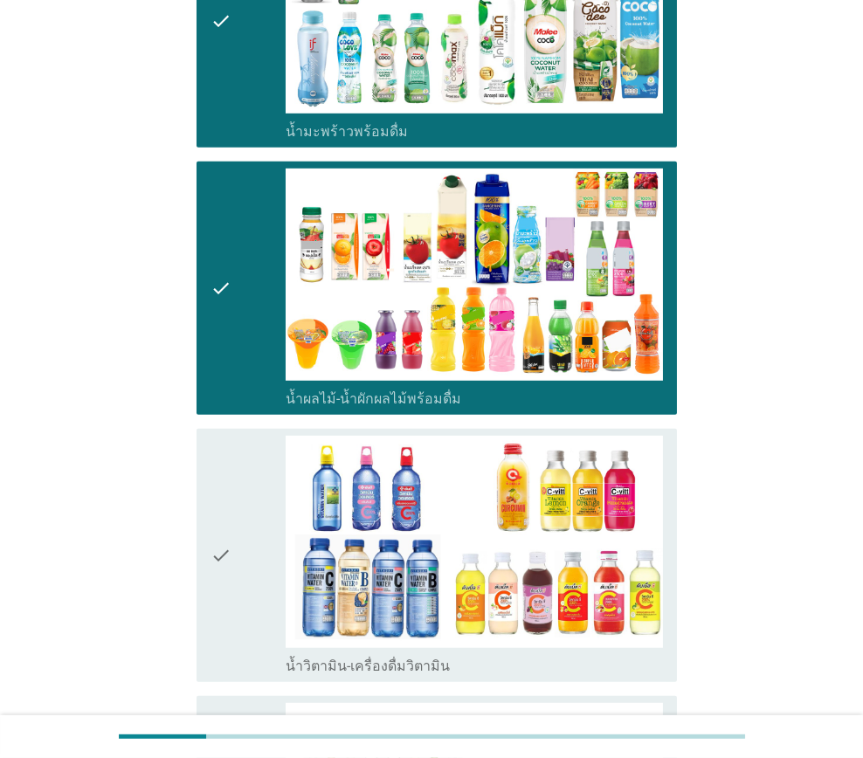
click at [247, 510] on div "check" at bounding box center [247, 555] width 75 height 239
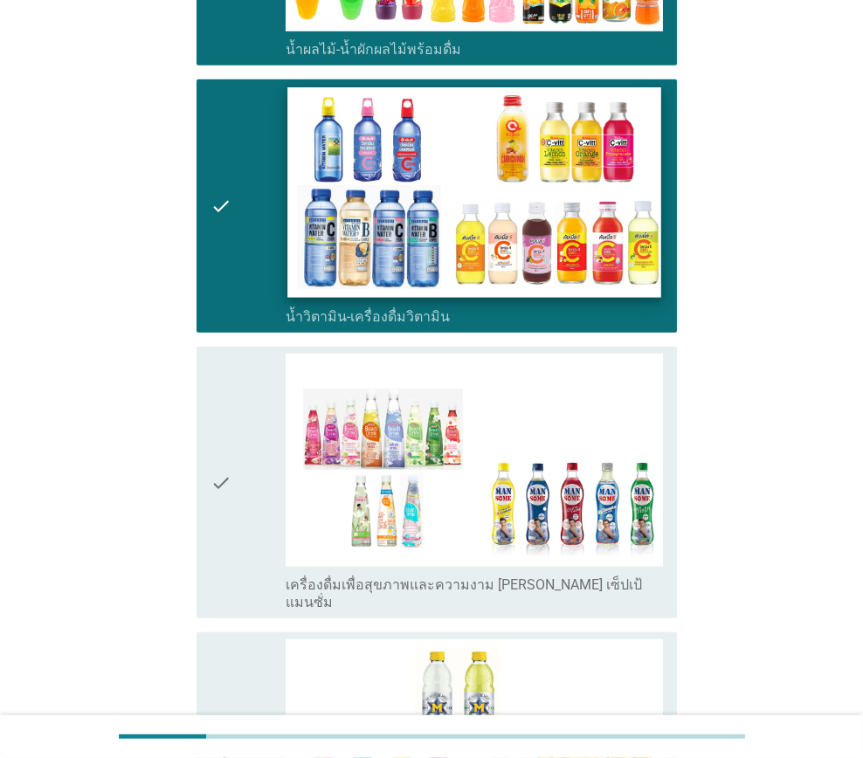
scroll to position [2270, 0]
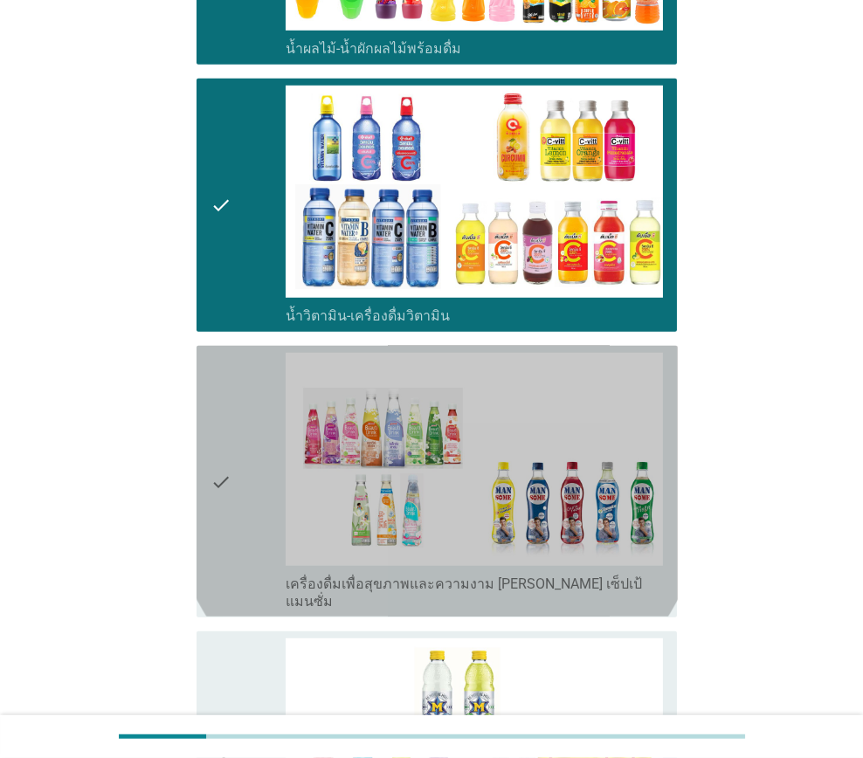
click at [219, 474] on icon "check" at bounding box center [220, 481] width 21 height 257
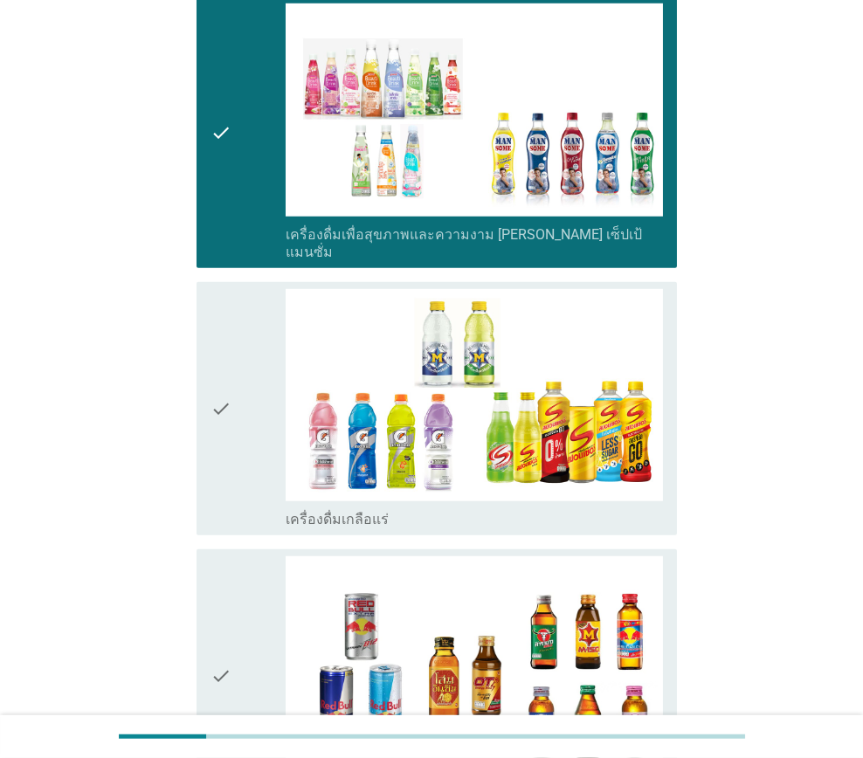
click at [235, 458] on div "check" at bounding box center [247, 408] width 75 height 239
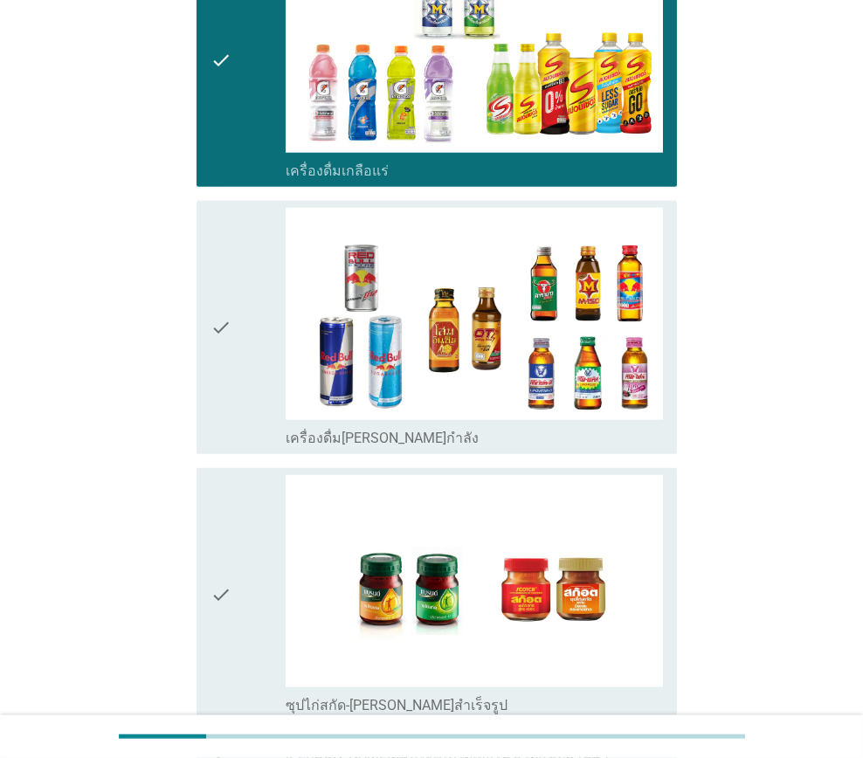
click at [229, 394] on icon "check" at bounding box center [220, 327] width 21 height 239
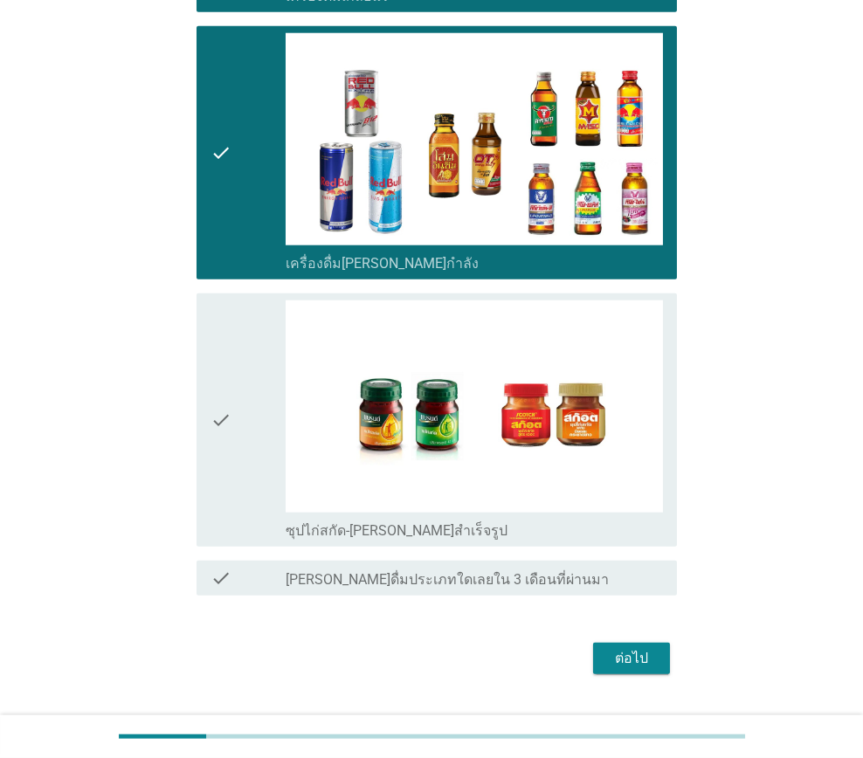
scroll to position [3143, 0]
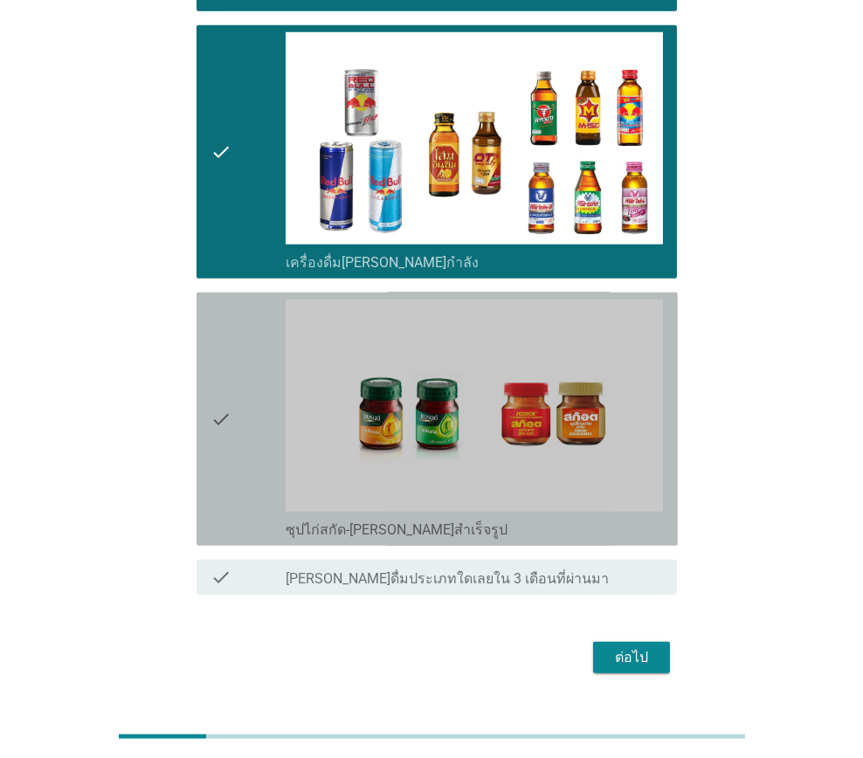
click at [211, 424] on icon "check" at bounding box center [220, 418] width 21 height 239
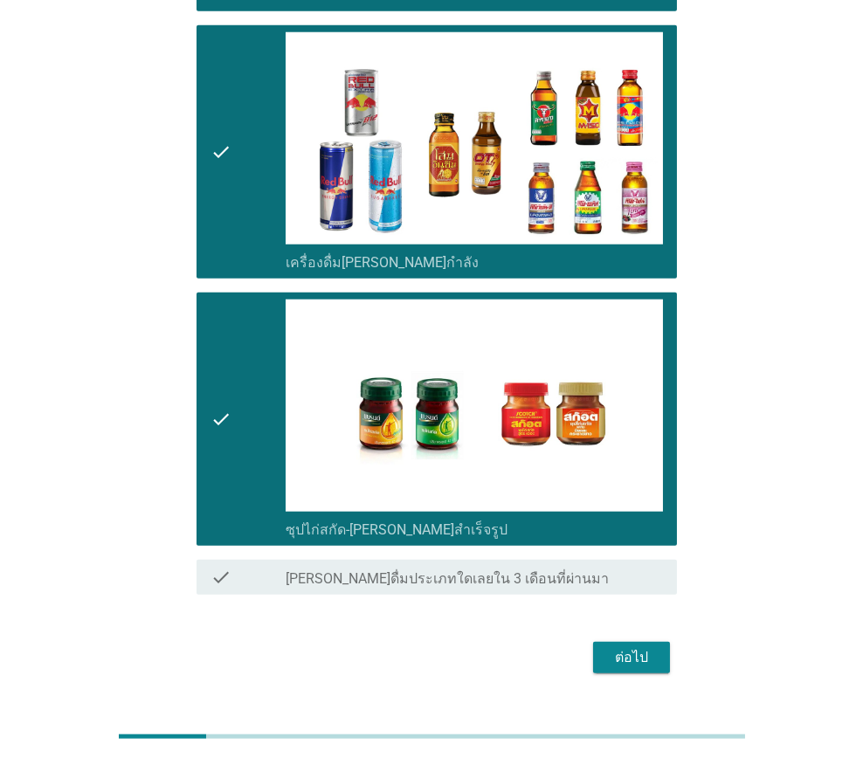
click at [600, 642] on button "ต่อไป" at bounding box center [631, 657] width 77 height 31
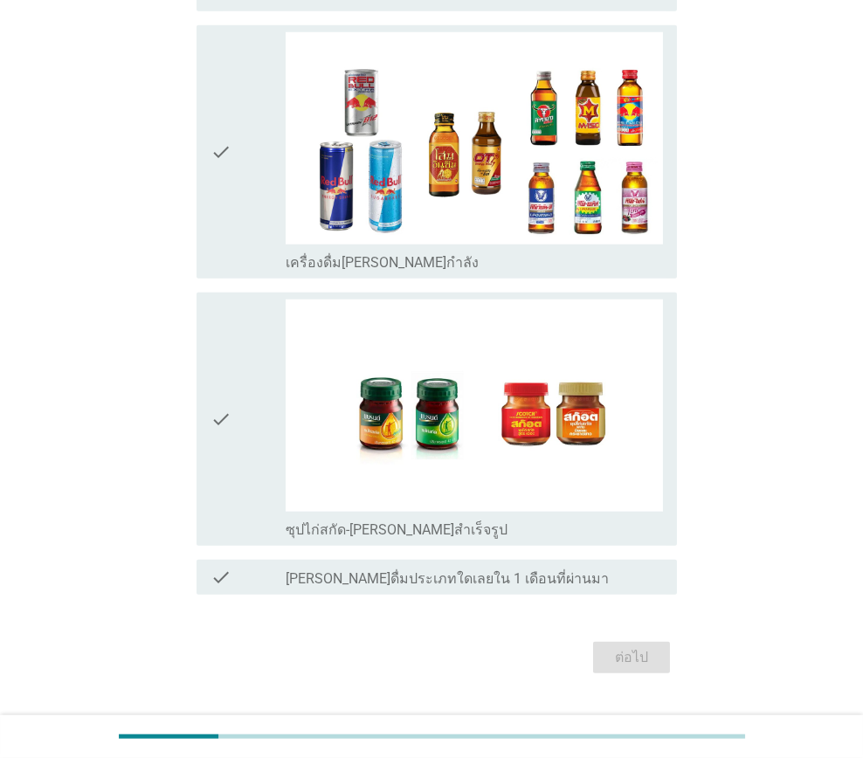
scroll to position [0, 0]
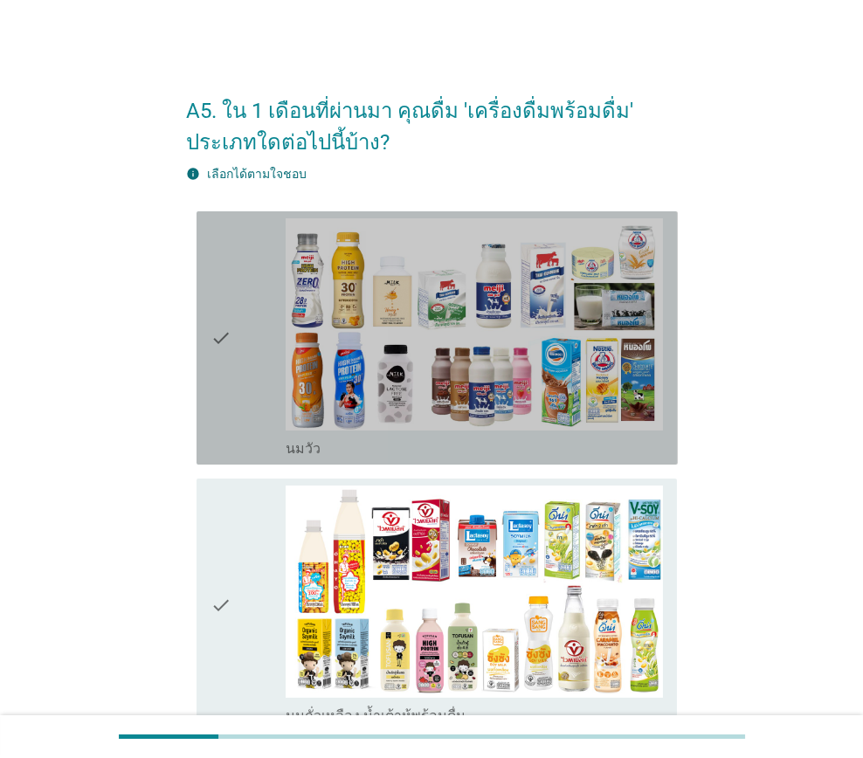
click at [240, 435] on div "check" at bounding box center [247, 337] width 75 height 239
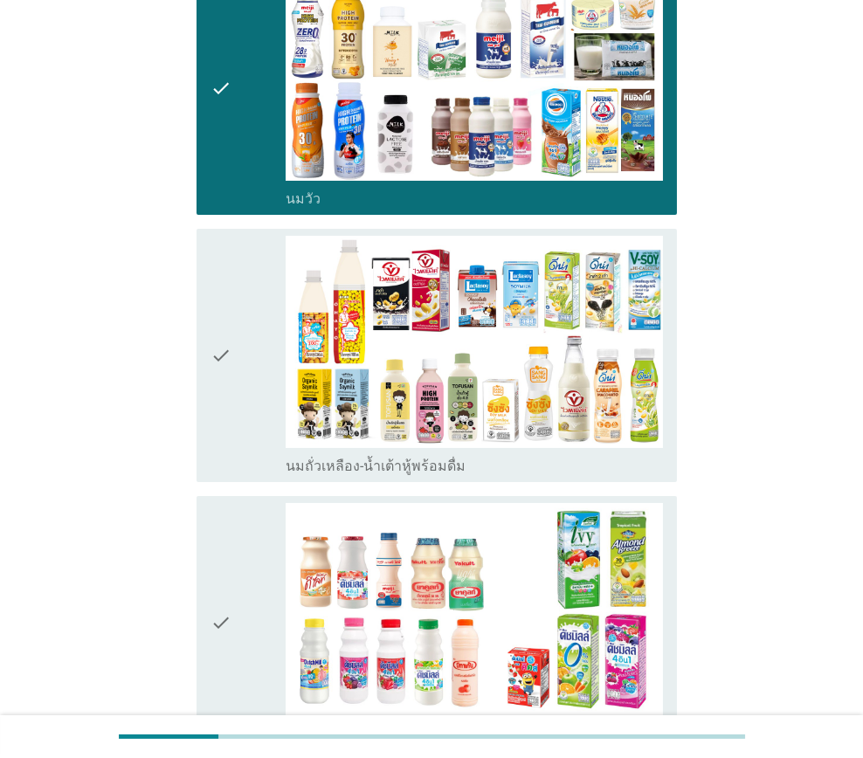
scroll to position [261, 0]
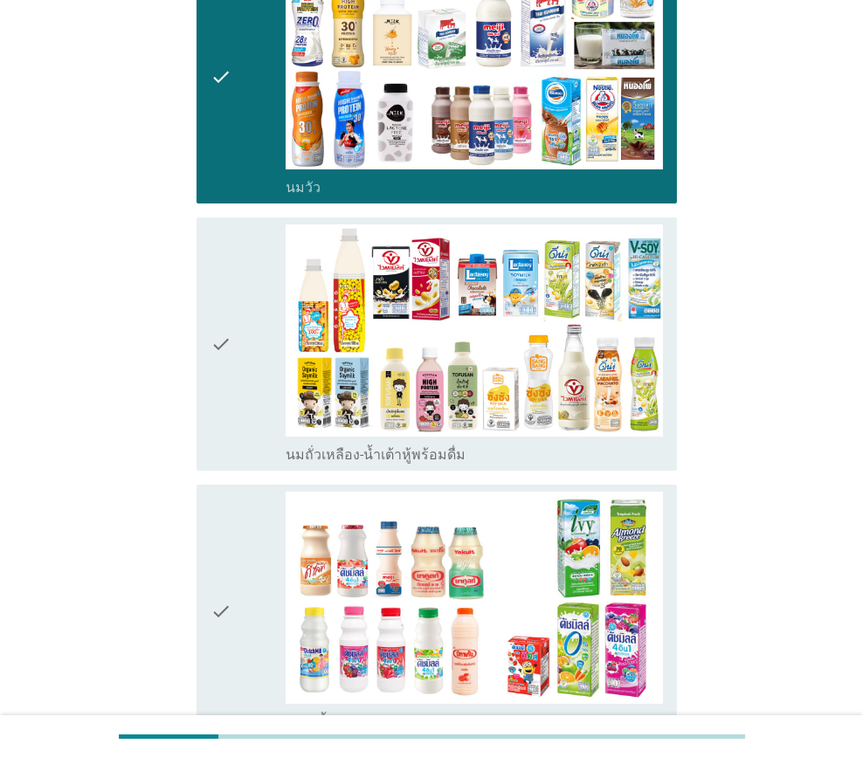
click at [237, 446] on div "check" at bounding box center [247, 343] width 75 height 239
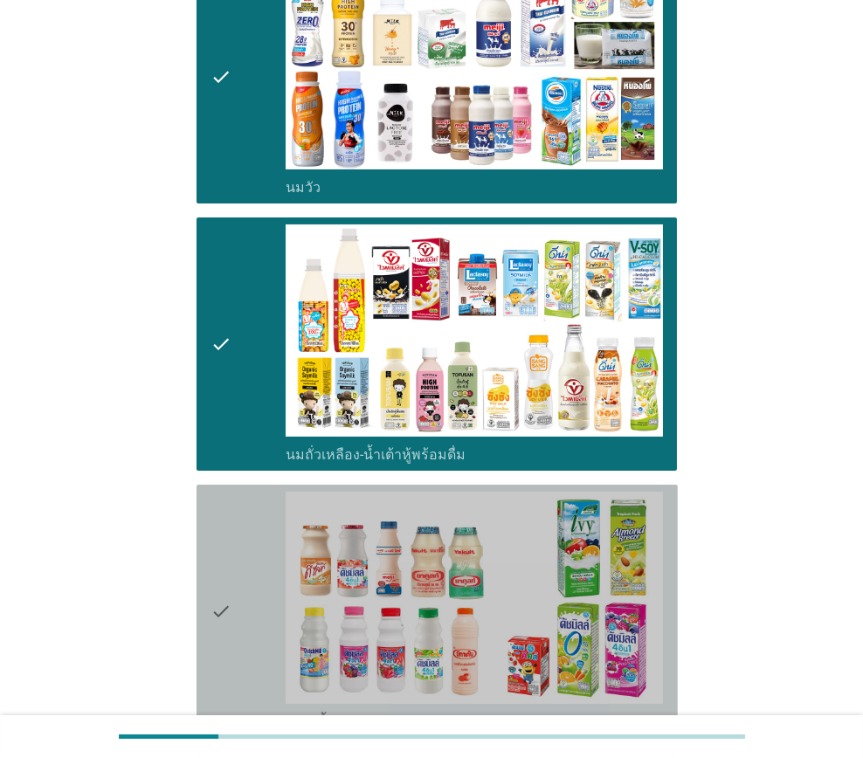
click at [234, 520] on div "check" at bounding box center [247, 611] width 75 height 239
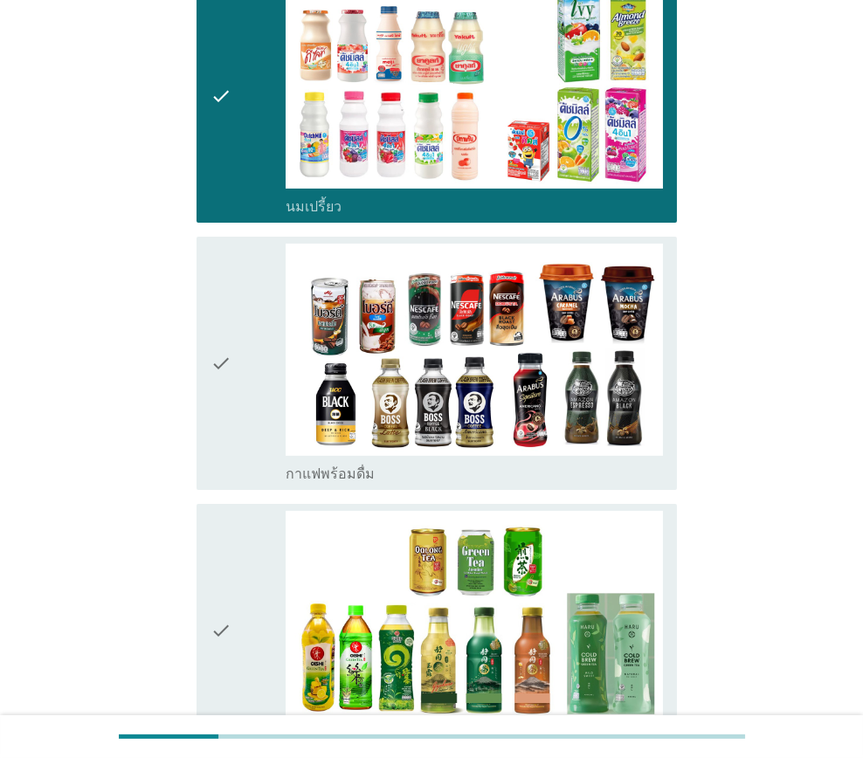
scroll to position [786, 0]
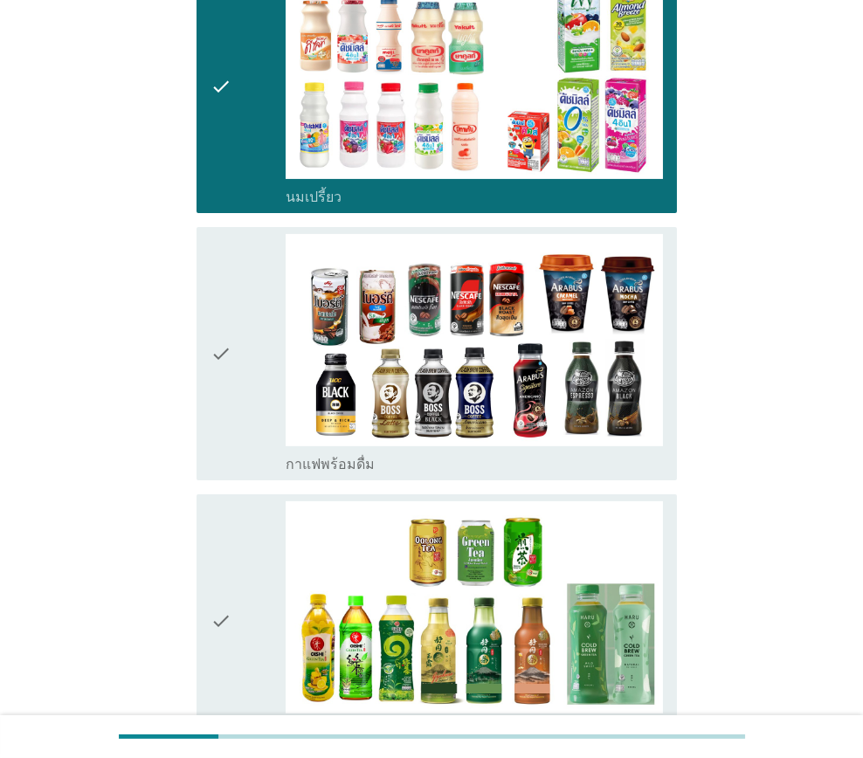
click at [258, 437] on div "check" at bounding box center [247, 353] width 75 height 239
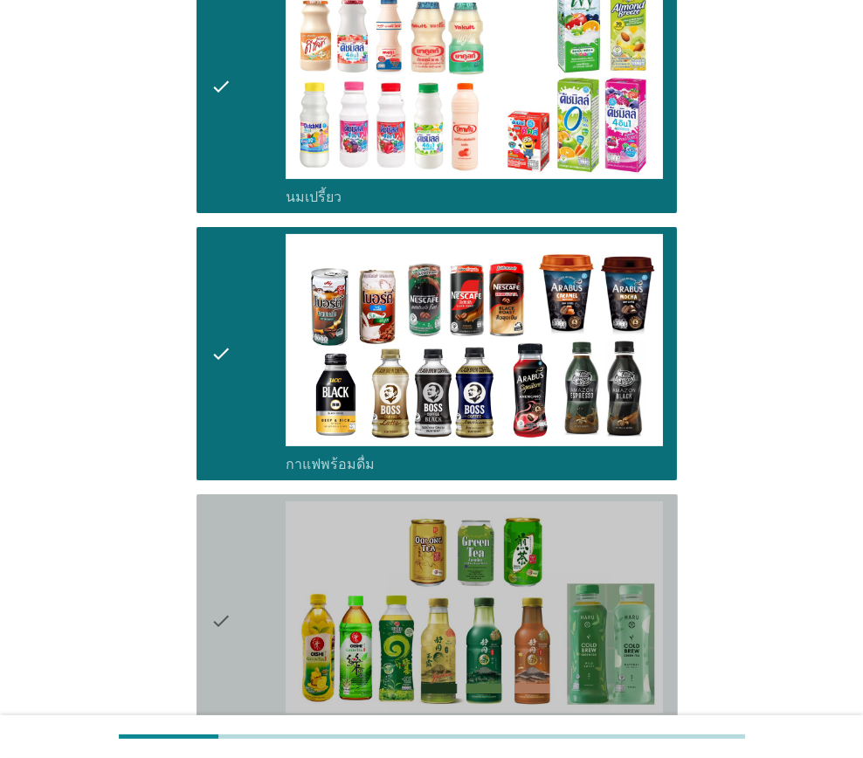
click at [233, 556] on div "check" at bounding box center [247, 620] width 75 height 239
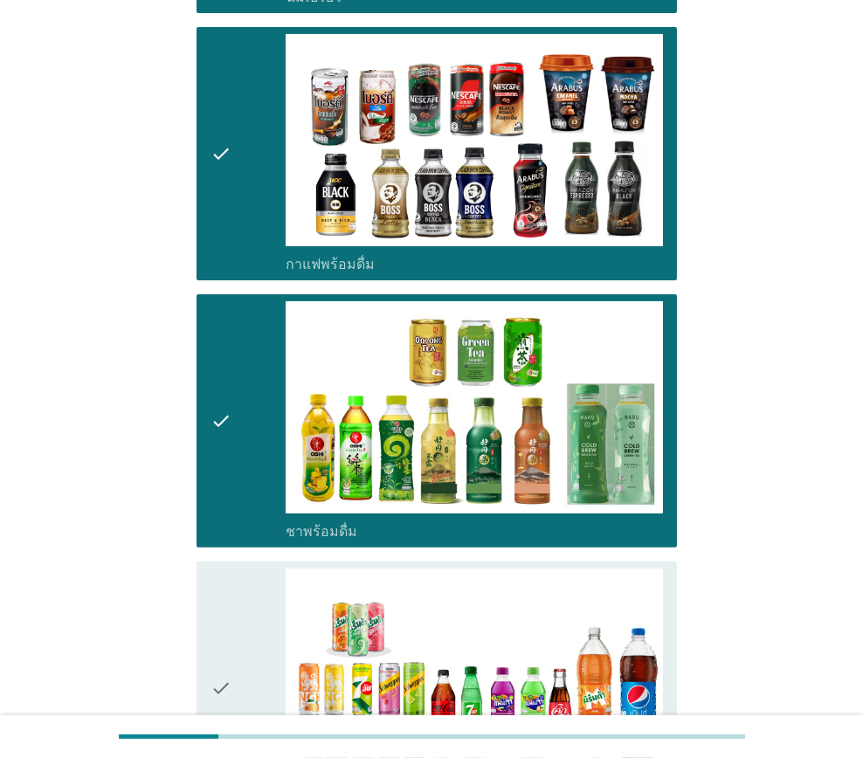
scroll to position [1222, 0]
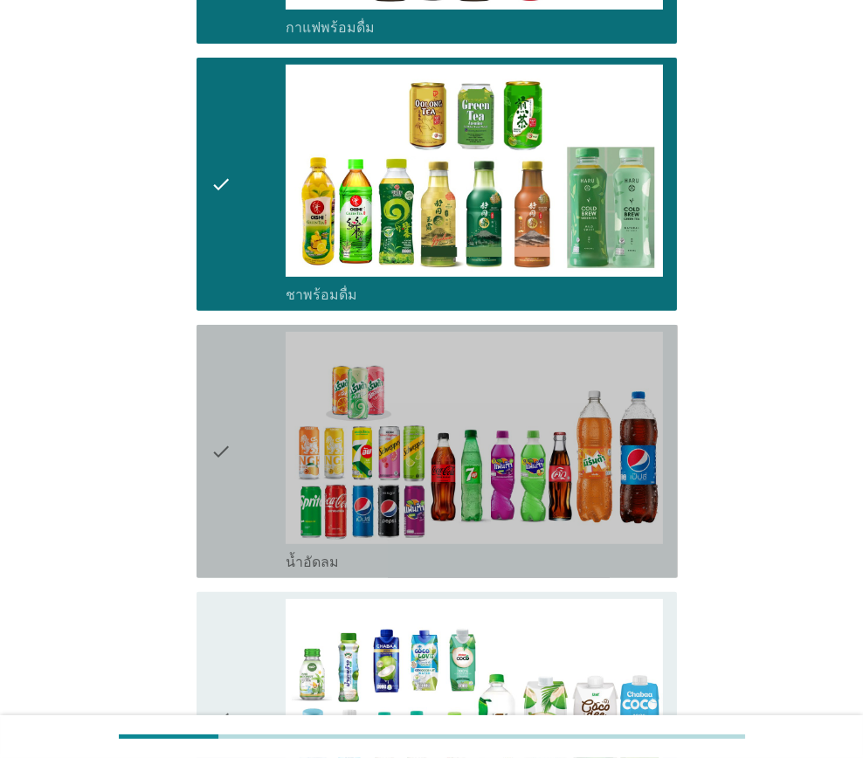
click at [255, 457] on div "check" at bounding box center [247, 451] width 75 height 239
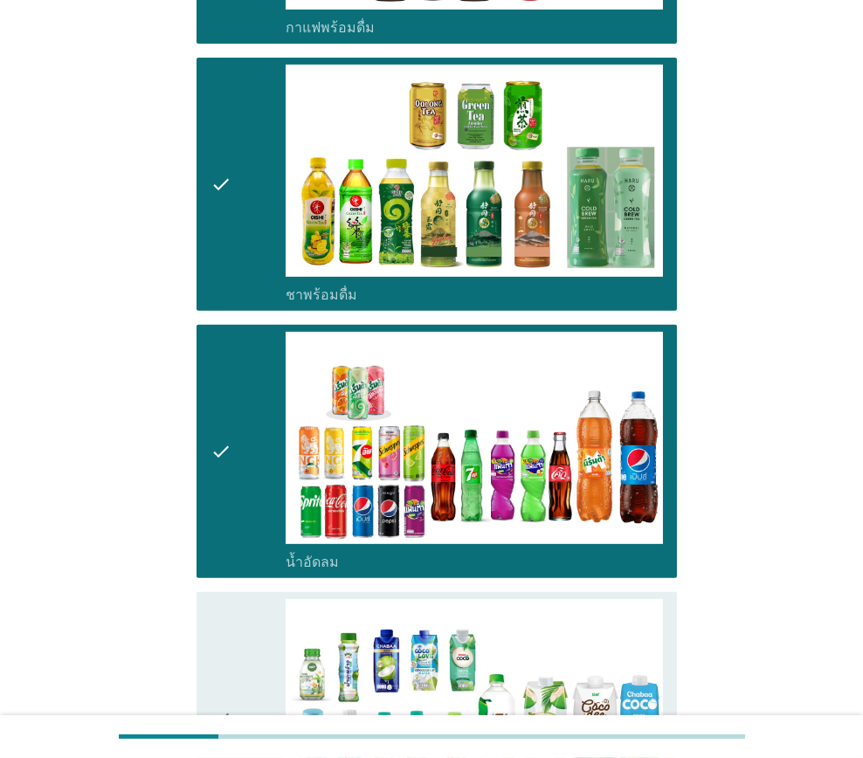
click at [258, 631] on div "check" at bounding box center [247, 718] width 75 height 239
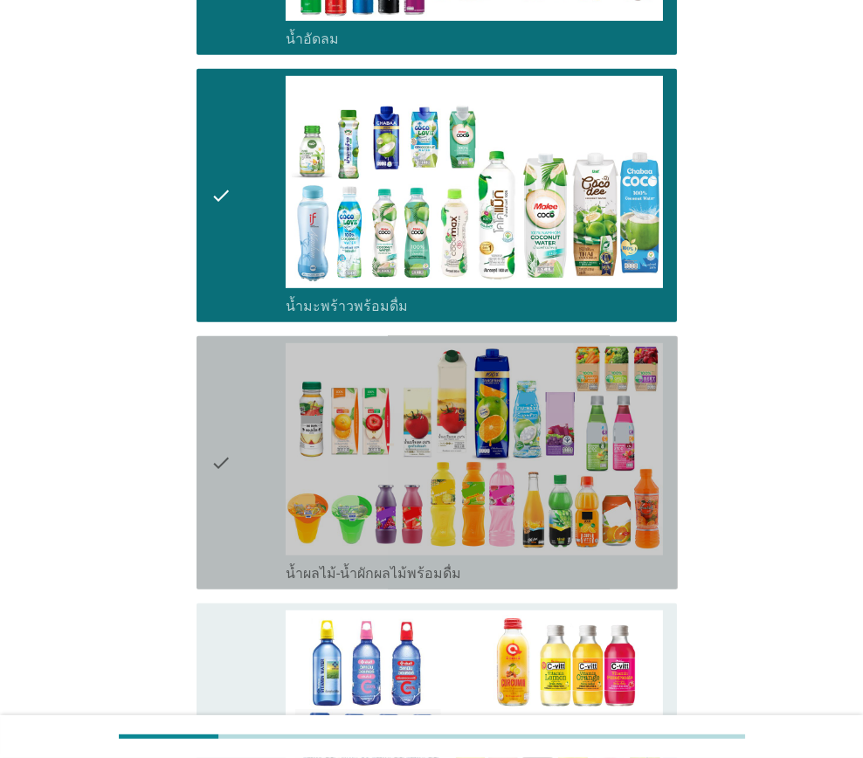
click at [250, 463] on div "check" at bounding box center [247, 462] width 75 height 239
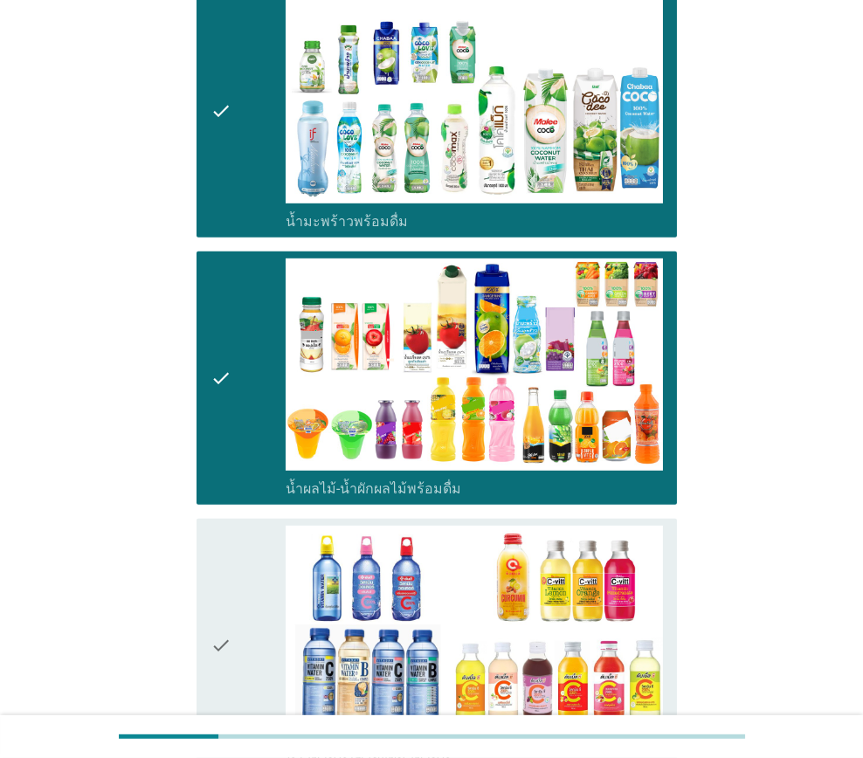
scroll to position [2182, 0]
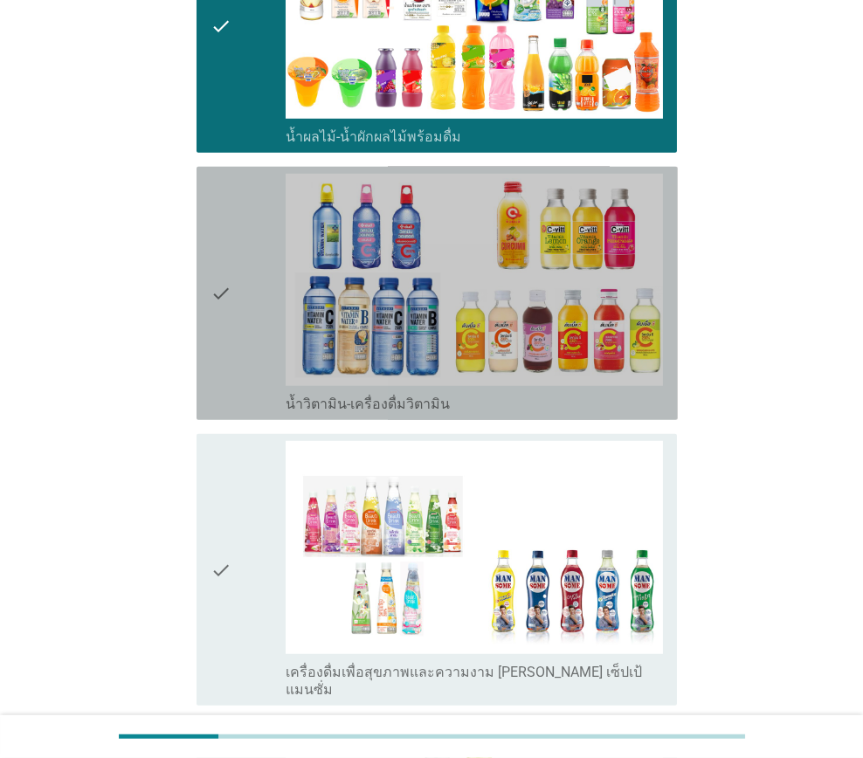
click at [240, 401] on div "check" at bounding box center [247, 293] width 75 height 239
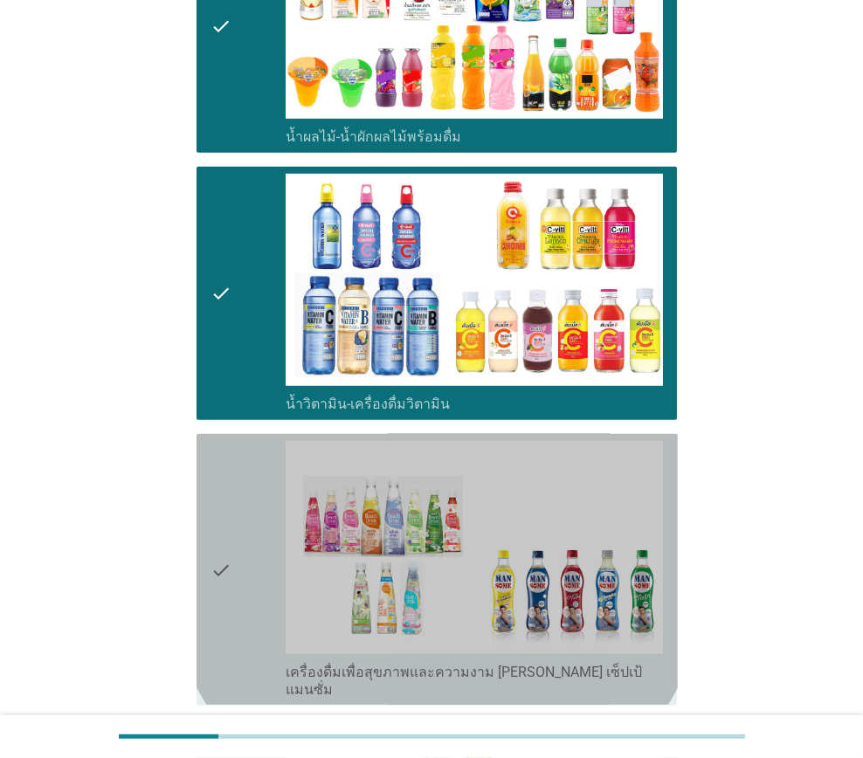
click at [218, 512] on icon "check" at bounding box center [220, 569] width 21 height 257
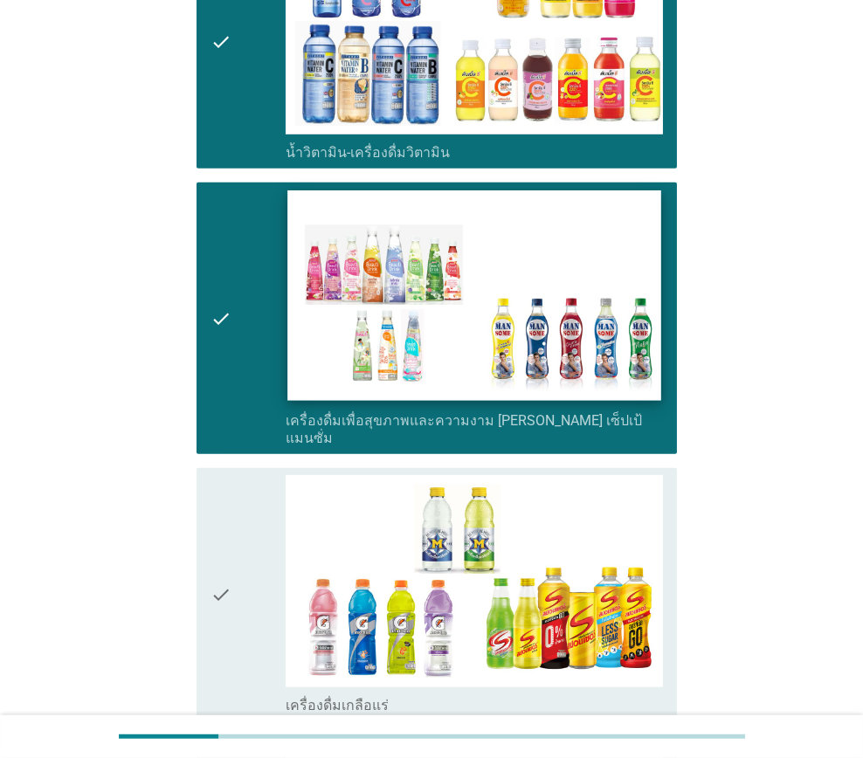
scroll to position [2444, 0]
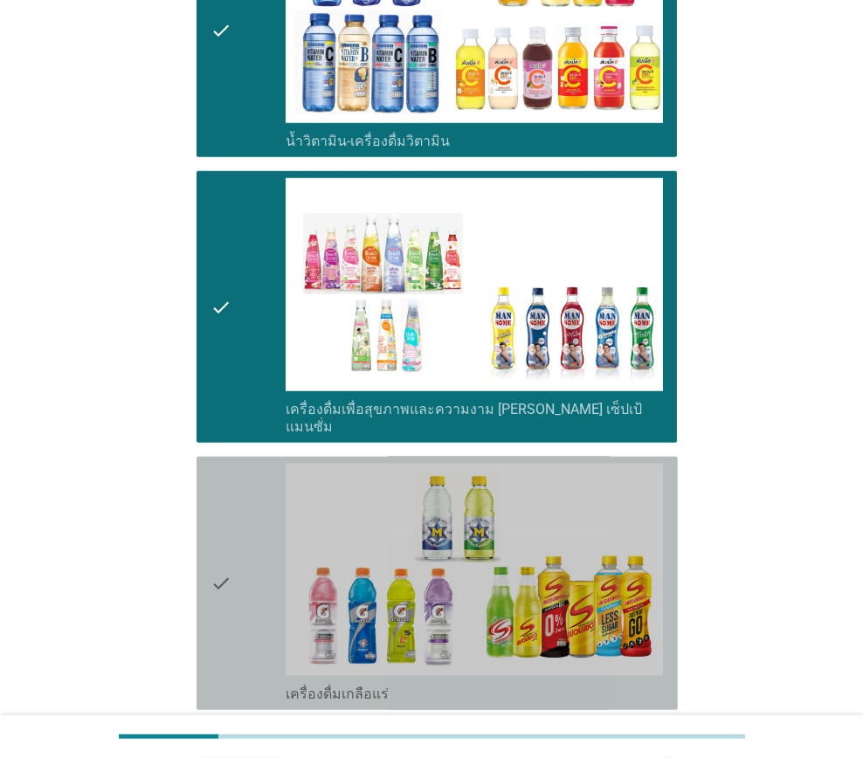
click at [244, 547] on div "check" at bounding box center [247, 583] width 75 height 239
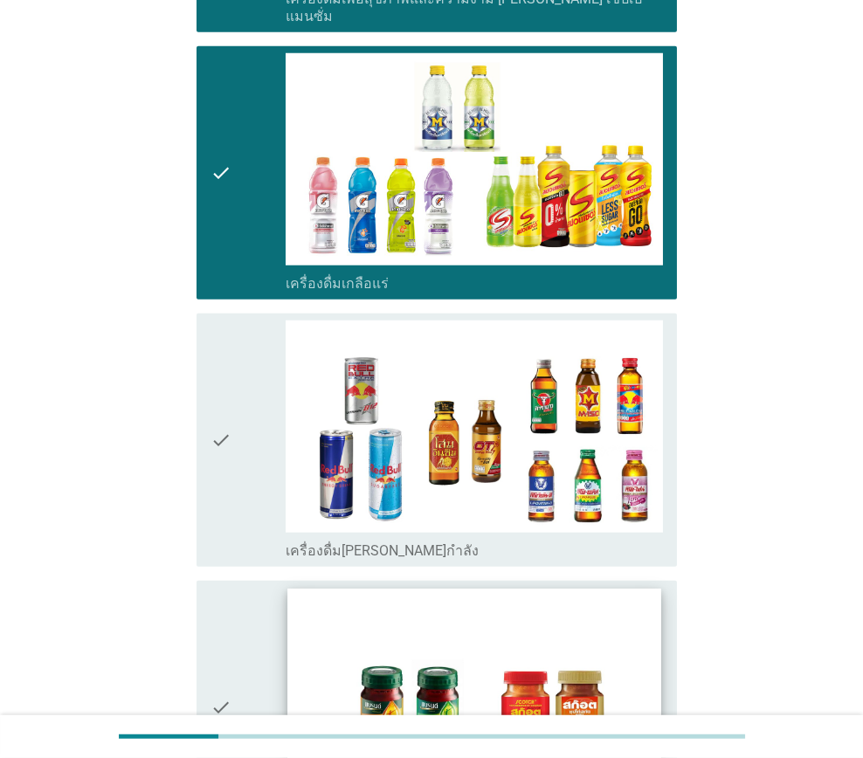
scroll to position [2881, 0]
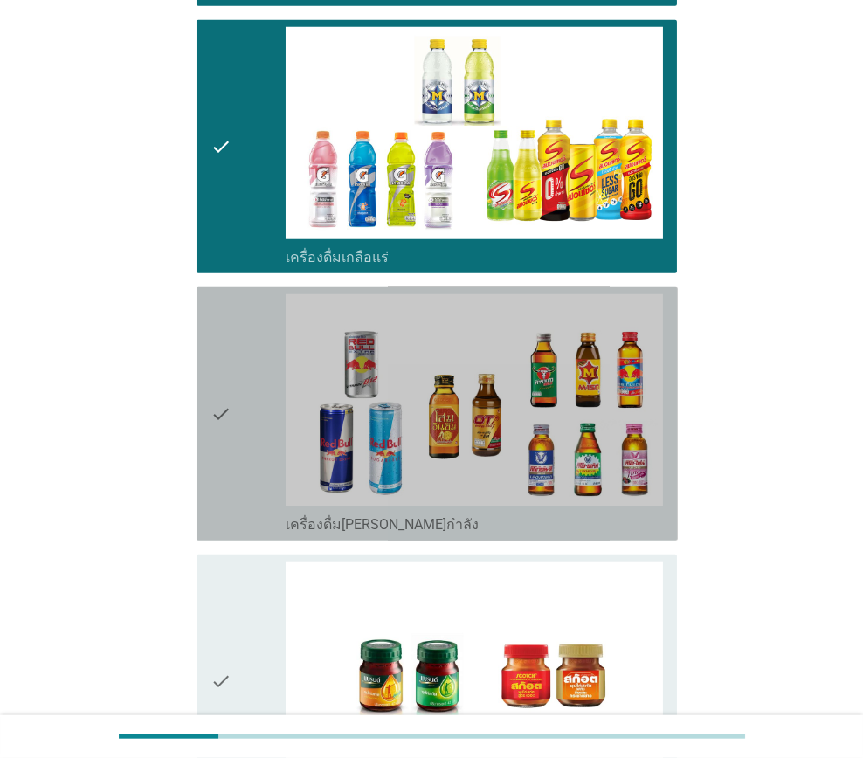
click at [250, 471] on div "check" at bounding box center [247, 413] width 75 height 239
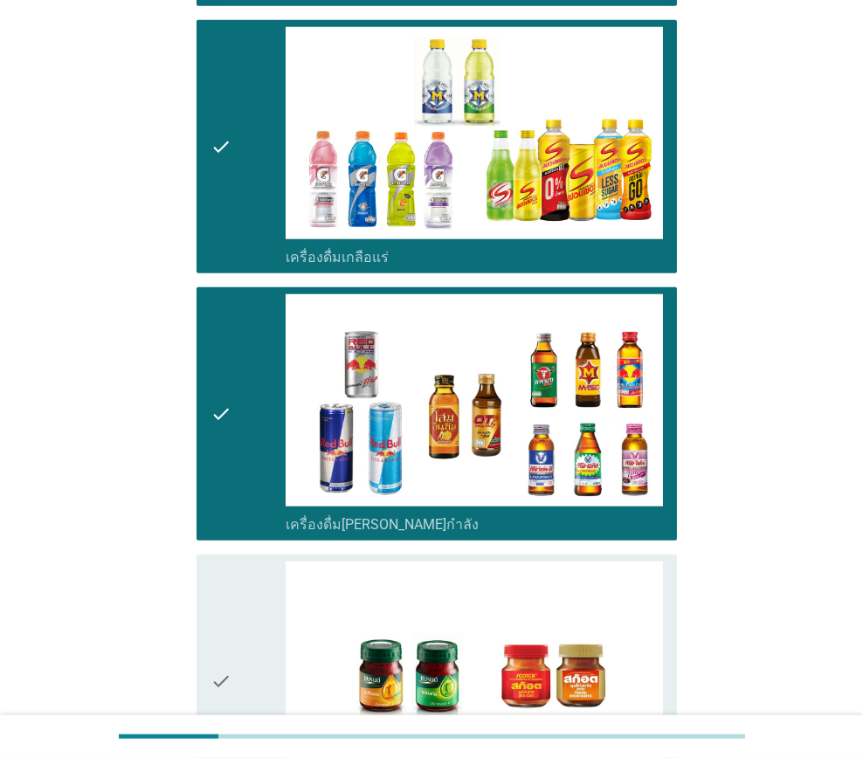
click at [236, 567] on div "check" at bounding box center [247, 680] width 75 height 239
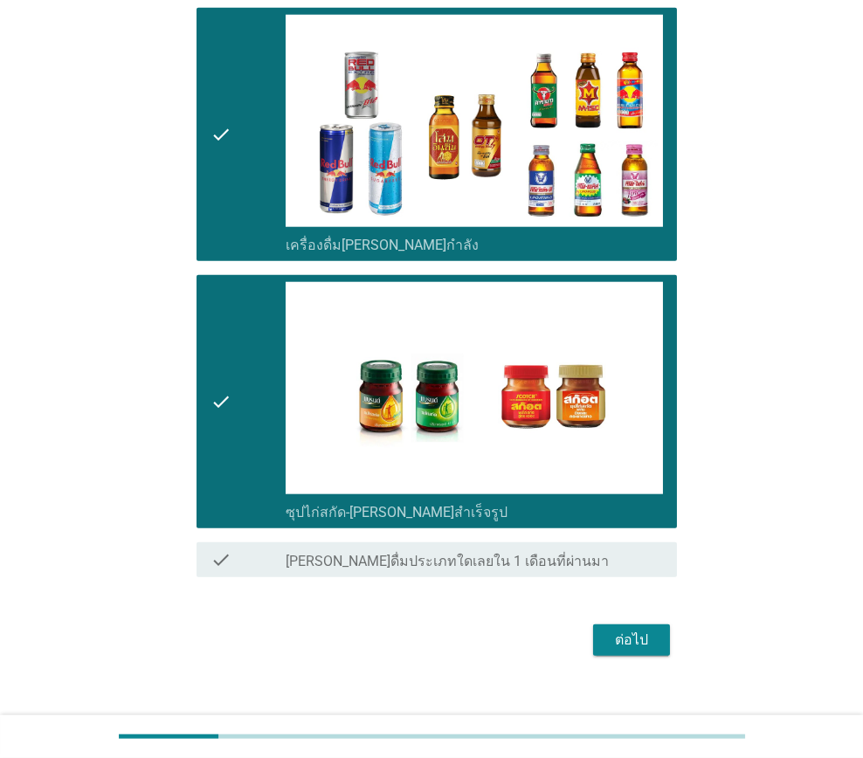
scroll to position [3163, 0]
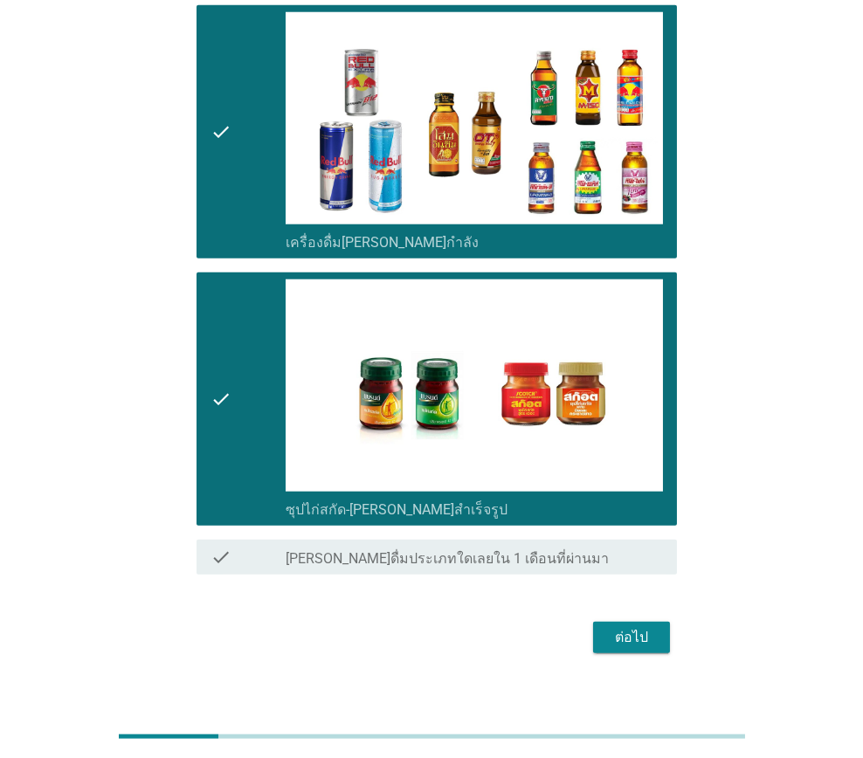
click at [642, 627] on div "ต่อไป" at bounding box center [631, 637] width 49 height 21
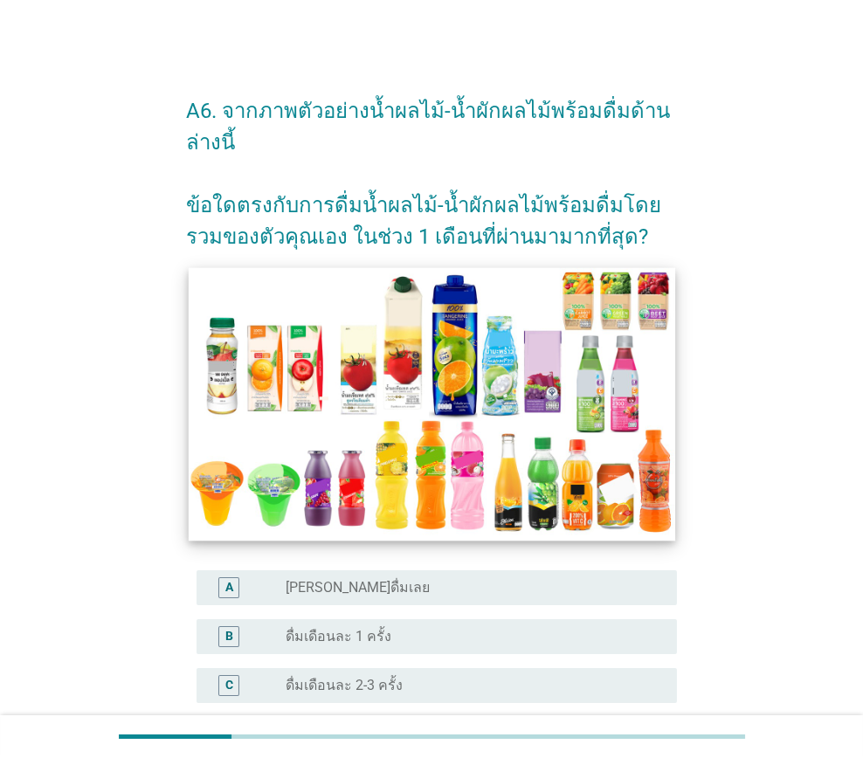
scroll to position [0, 0]
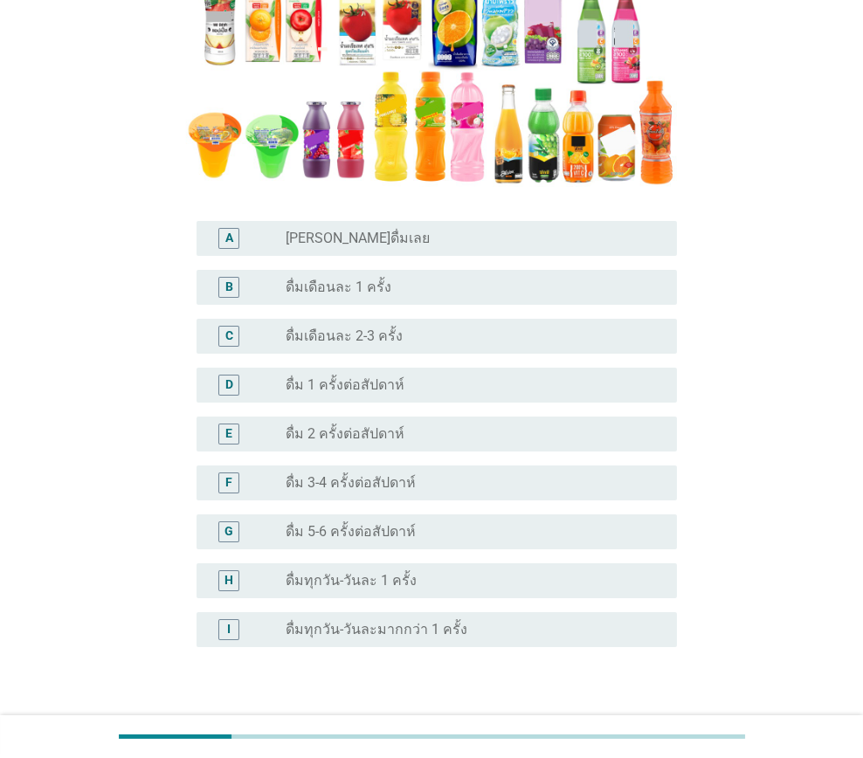
click at [372, 340] on label "ดื่มเดือนละ 2-3 ครั้ง" at bounding box center [343, 335] width 117 height 17
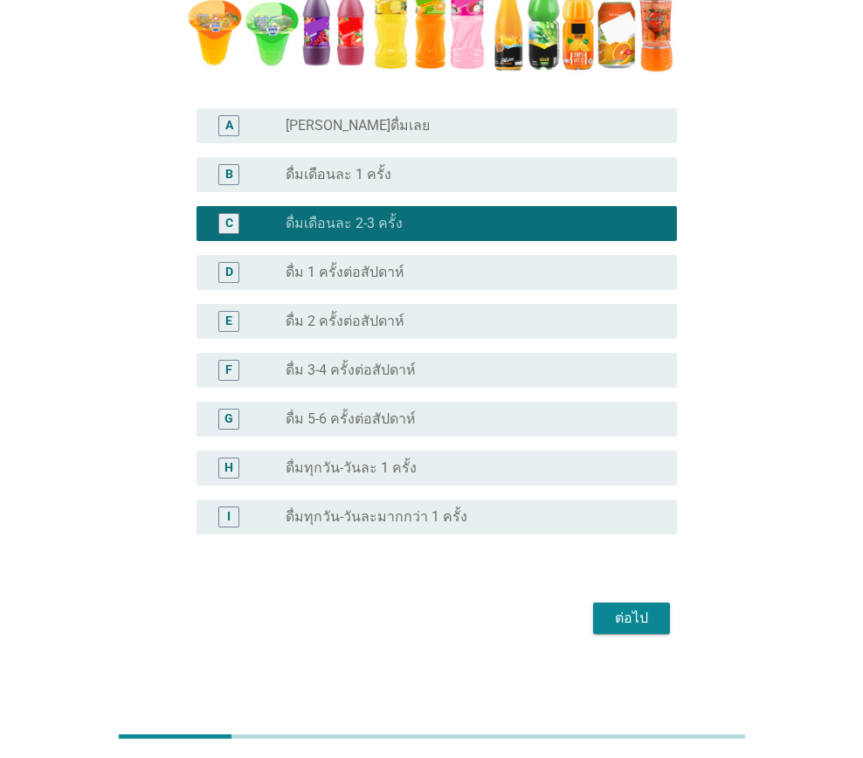
drag, startPoint x: 636, startPoint y: 595, endPoint x: 633, endPoint y: 612, distance: 17.7
click at [636, 599] on form "A6. จากภาพตัวอย่างน้ำผลไม้-น้ำผักผลไม้พร้อมดื่มด้านล่างนี้ ข้อใดตรงกับการดื่มน้…" at bounding box center [432, 127] width 492 height 1023
click at [633, 612] on div "ต่อไป" at bounding box center [631, 618] width 49 height 21
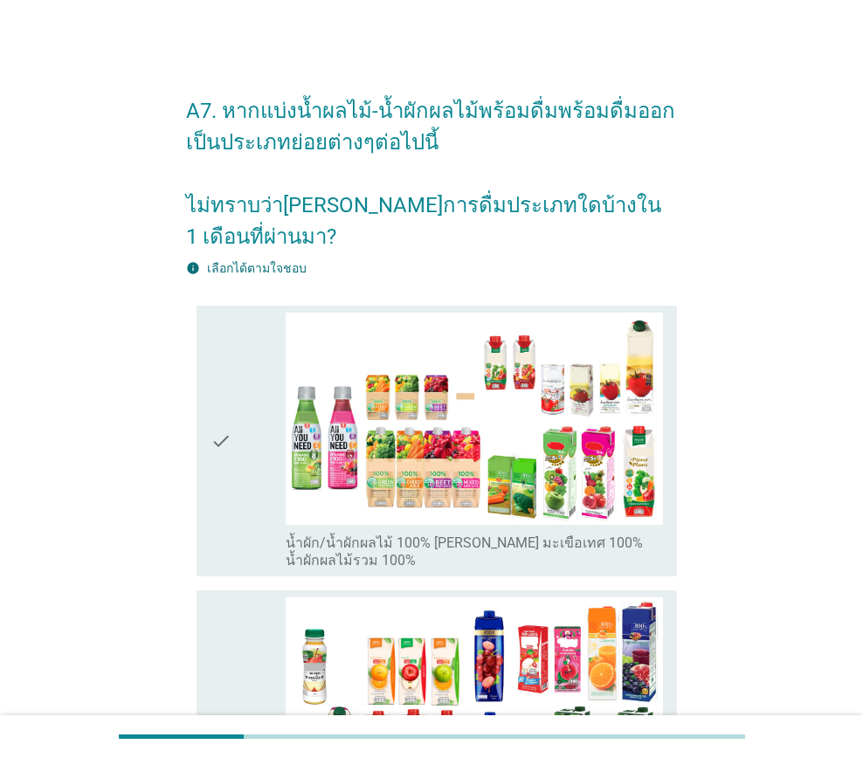
click at [220, 498] on icon "check" at bounding box center [220, 441] width 21 height 257
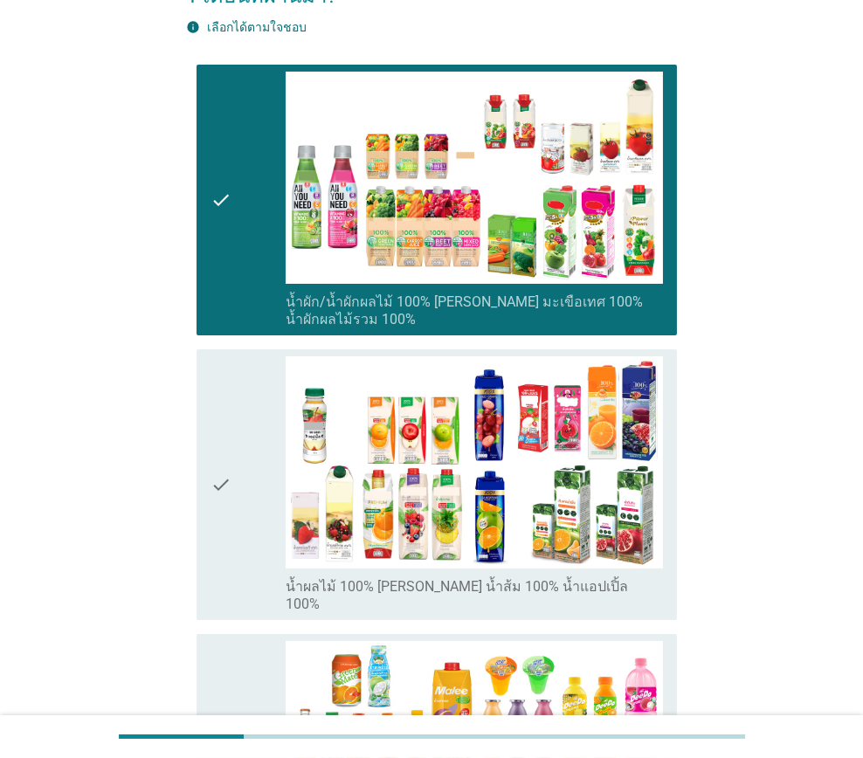
scroll to position [261, 0]
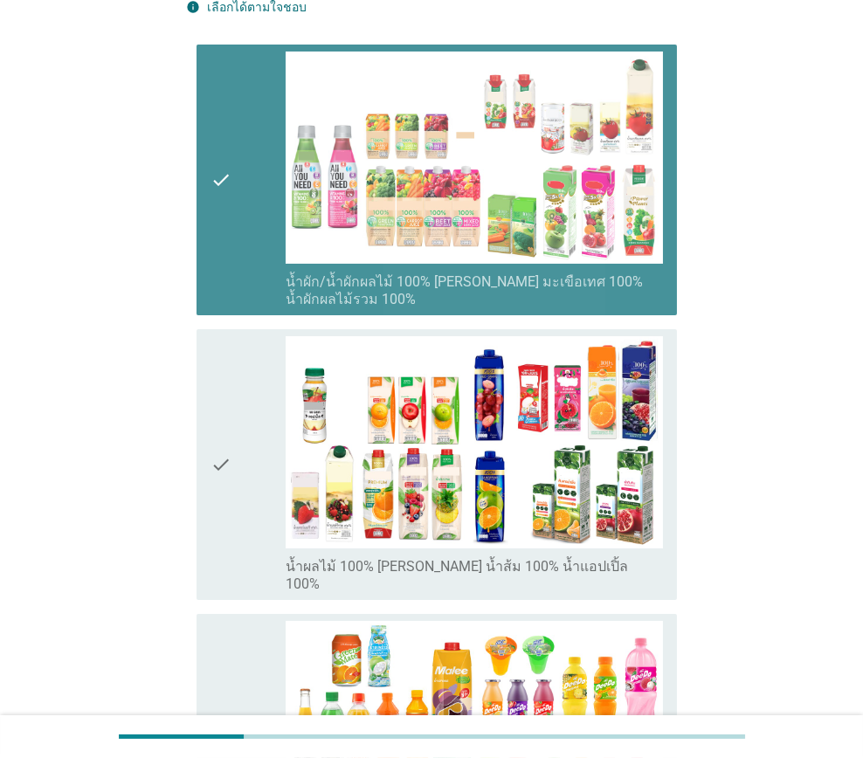
click at [250, 245] on div "check" at bounding box center [247, 180] width 75 height 257
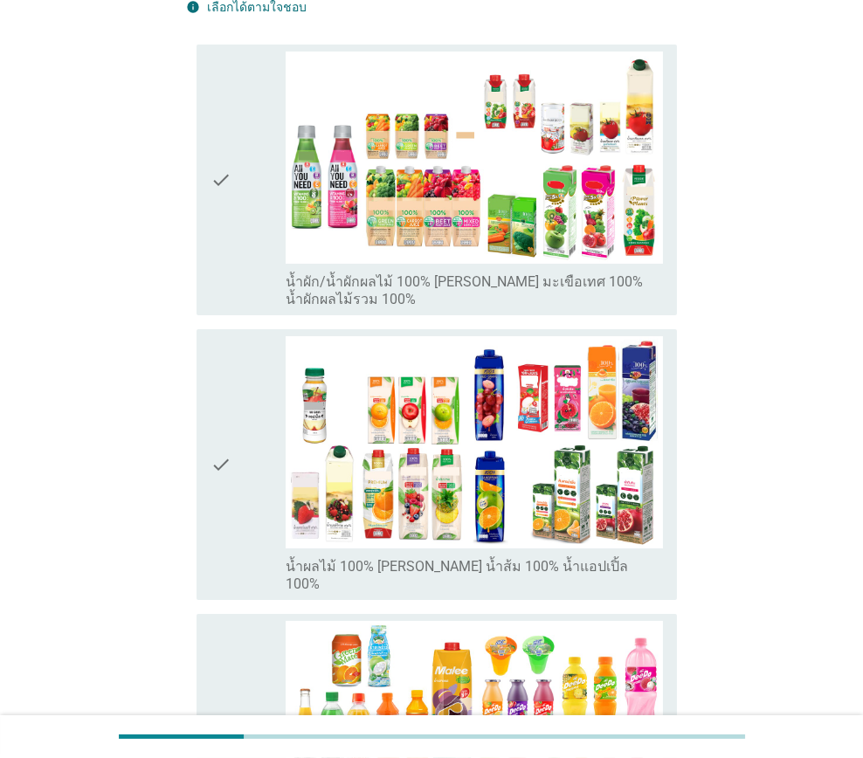
click at [243, 479] on div "check" at bounding box center [247, 464] width 75 height 257
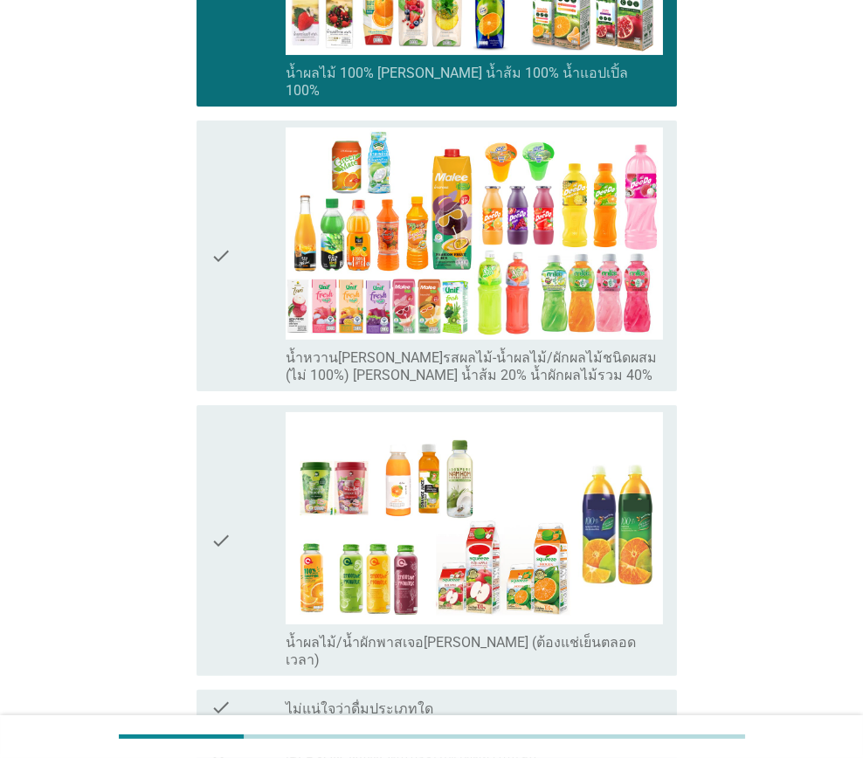
scroll to position [872, 0]
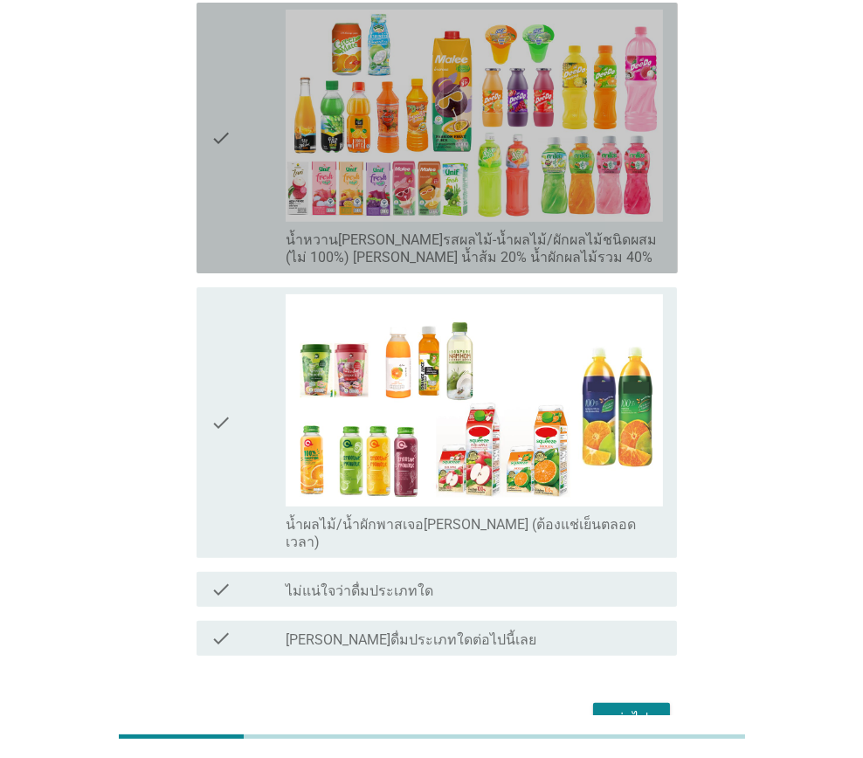
click at [241, 186] on div "check" at bounding box center [247, 138] width 75 height 257
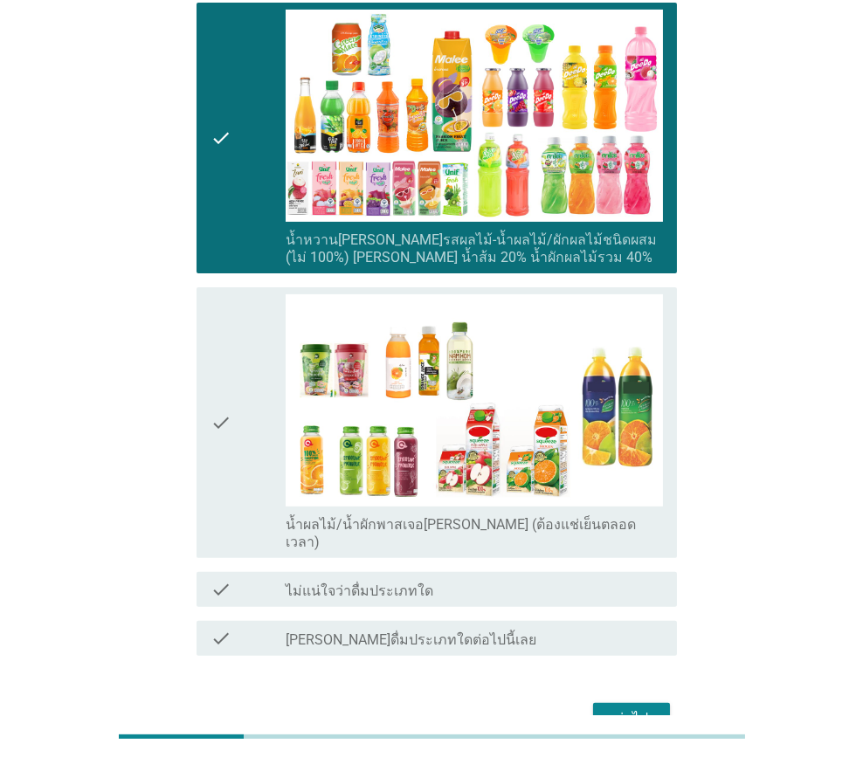
click at [634, 708] on div "ต่อไป" at bounding box center [631, 718] width 49 height 21
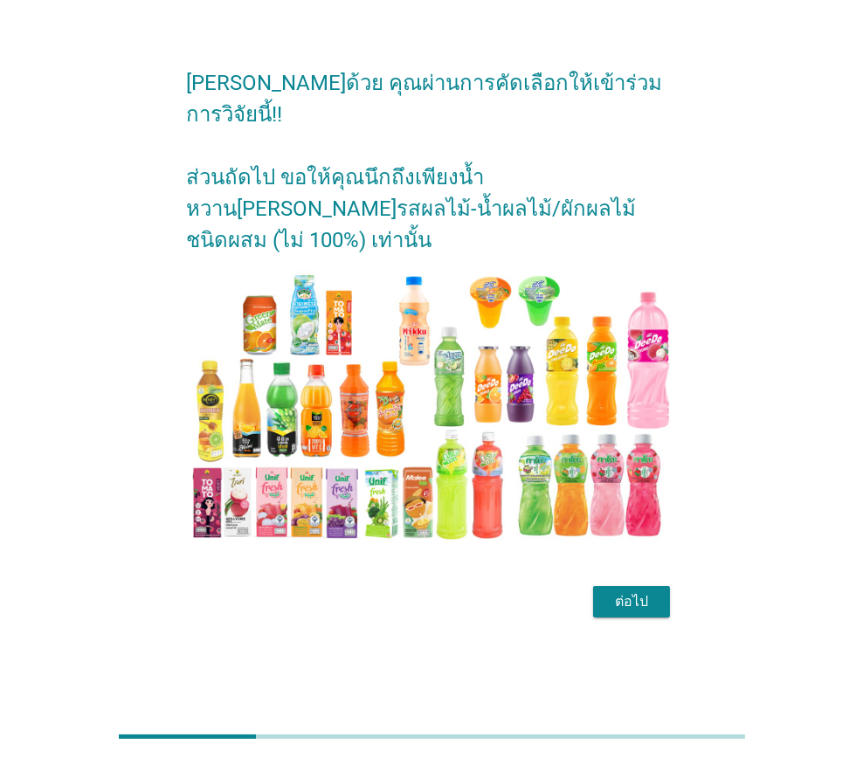
scroll to position [0, 0]
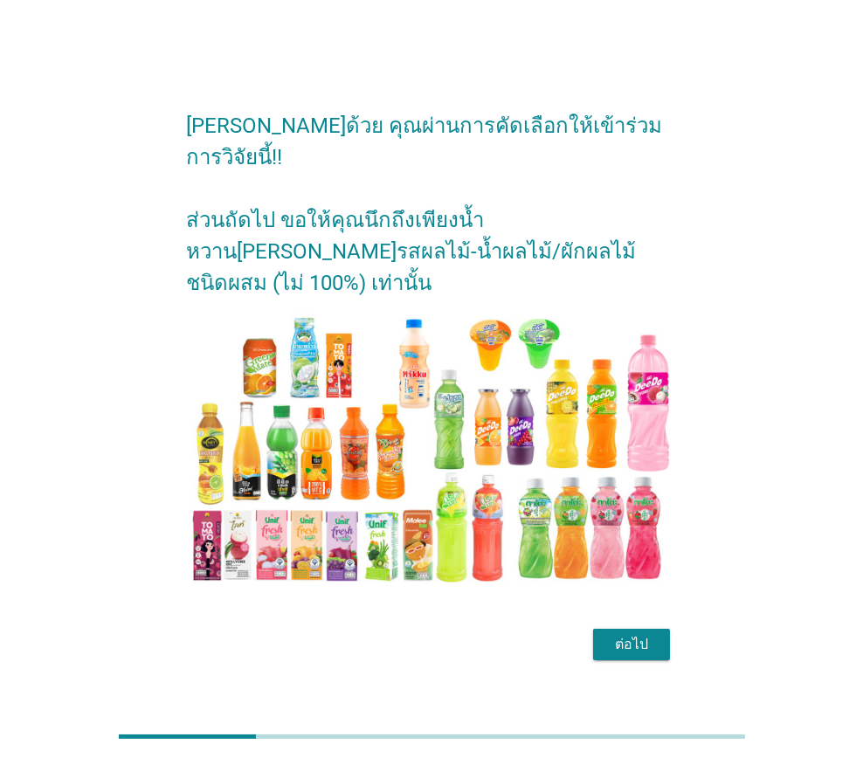
click at [636, 634] on div "ต่อไป" at bounding box center [631, 644] width 49 height 21
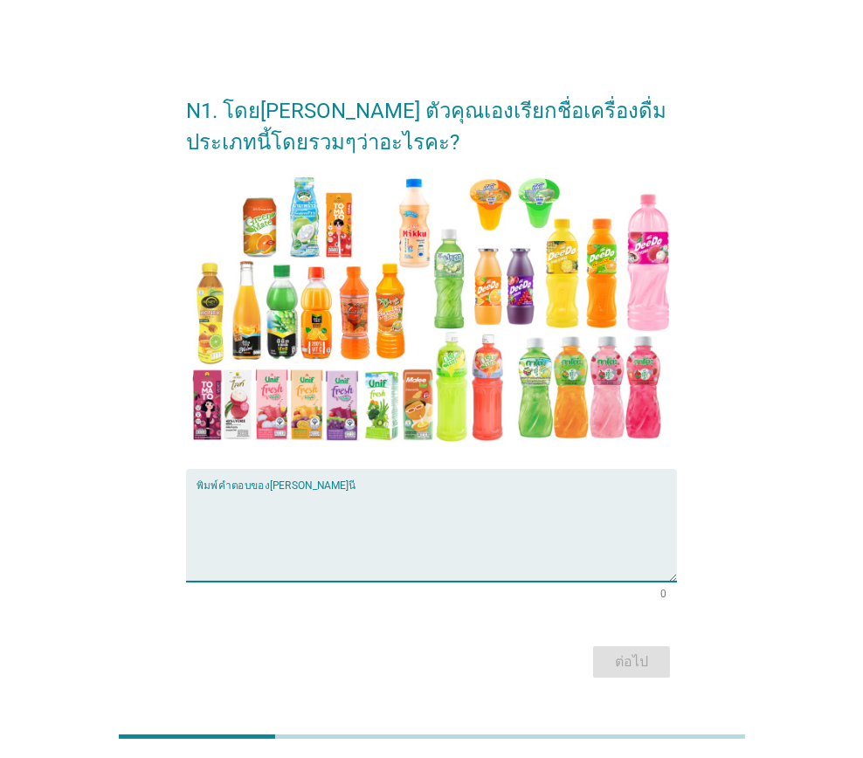
click at [278, 559] on textarea "พิมพ์คำตอบของคุณ ที่นี่" at bounding box center [436, 536] width 481 height 92
type textarea "น้ำผลไม้"
click at [633, 666] on div "ต่อไป" at bounding box center [631, 661] width 49 height 21
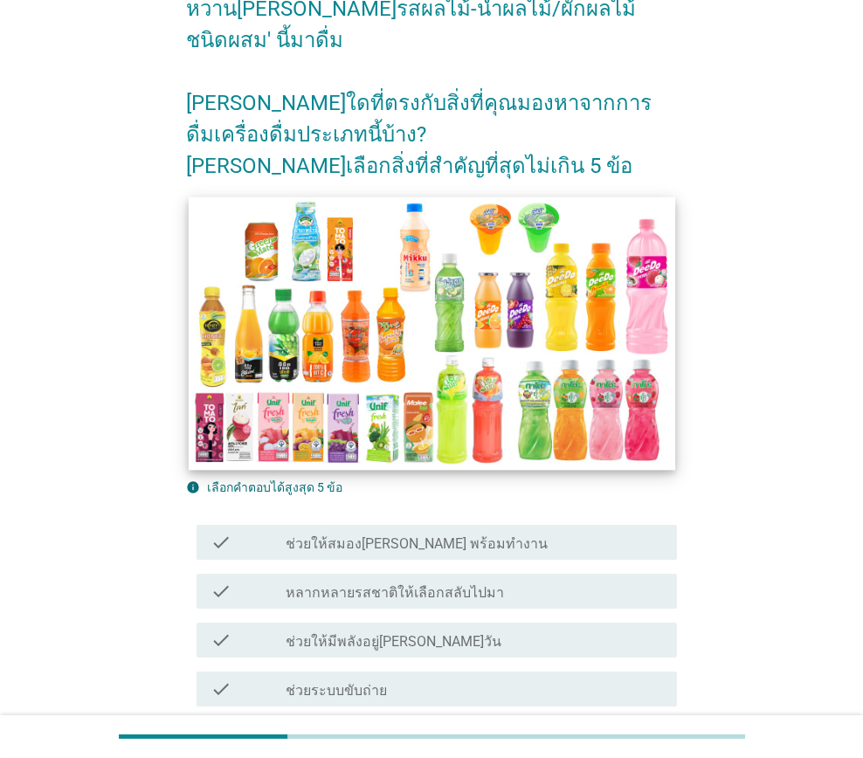
scroll to position [349, 0]
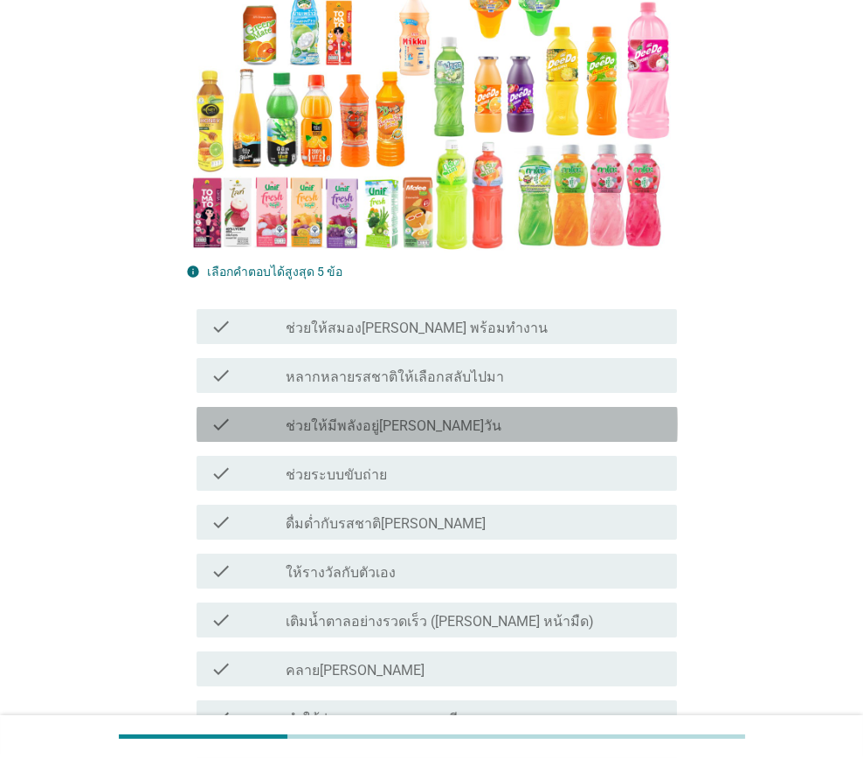
click at [379, 428] on label "ช่วยให้มีพลังอยู่[PERSON_NAME]วัน" at bounding box center [393, 425] width 216 height 17
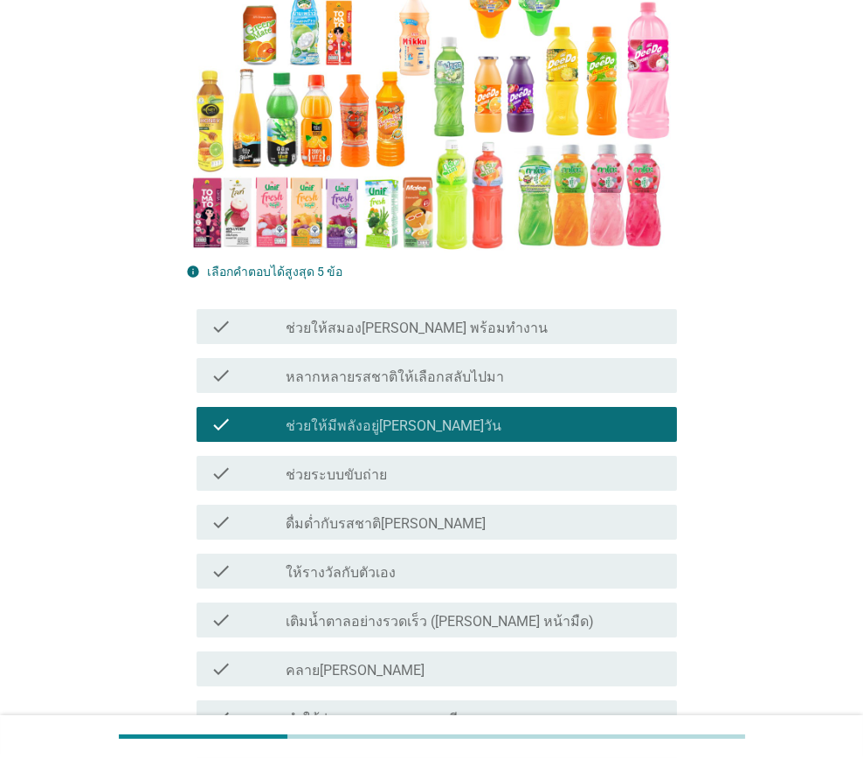
click at [383, 471] on div "check_box_outline_blank ช่วยระบบขับถ่าย" at bounding box center [473, 473] width 377 height 21
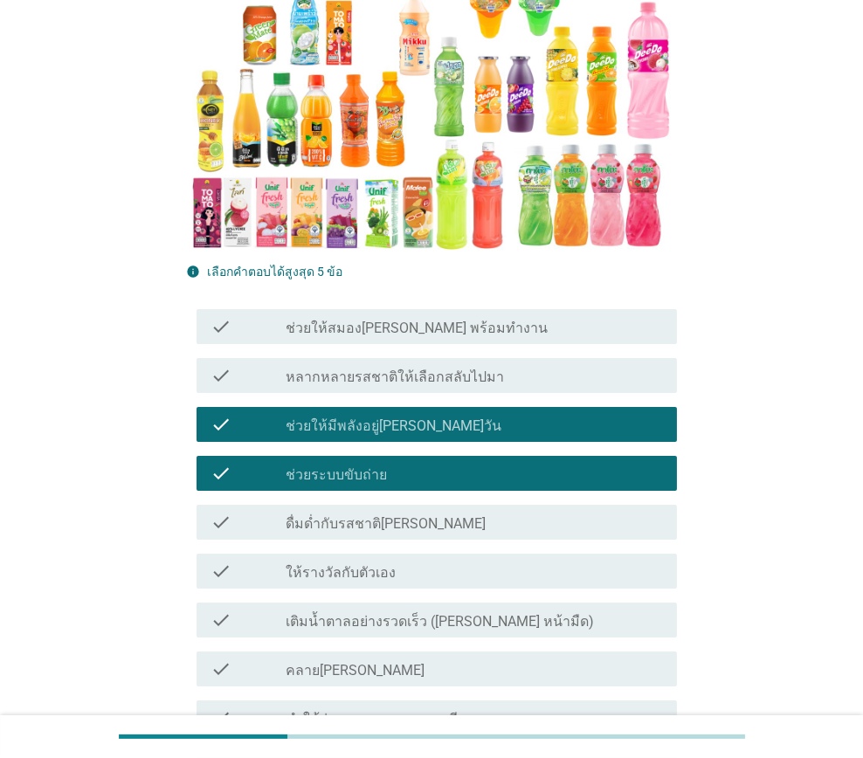
click at [411, 521] on label "ดื่มด่ำกับรสชาติ[PERSON_NAME]" at bounding box center [385, 523] width 200 height 17
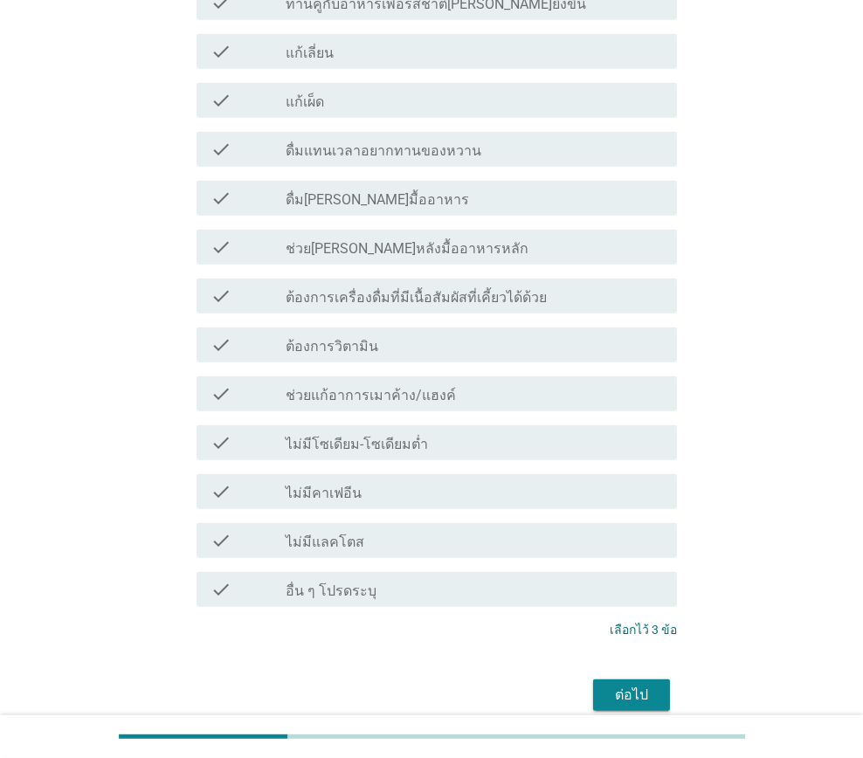
scroll to position [1571, 0]
click at [641, 684] on div "ต่อไป" at bounding box center [631, 694] width 49 height 21
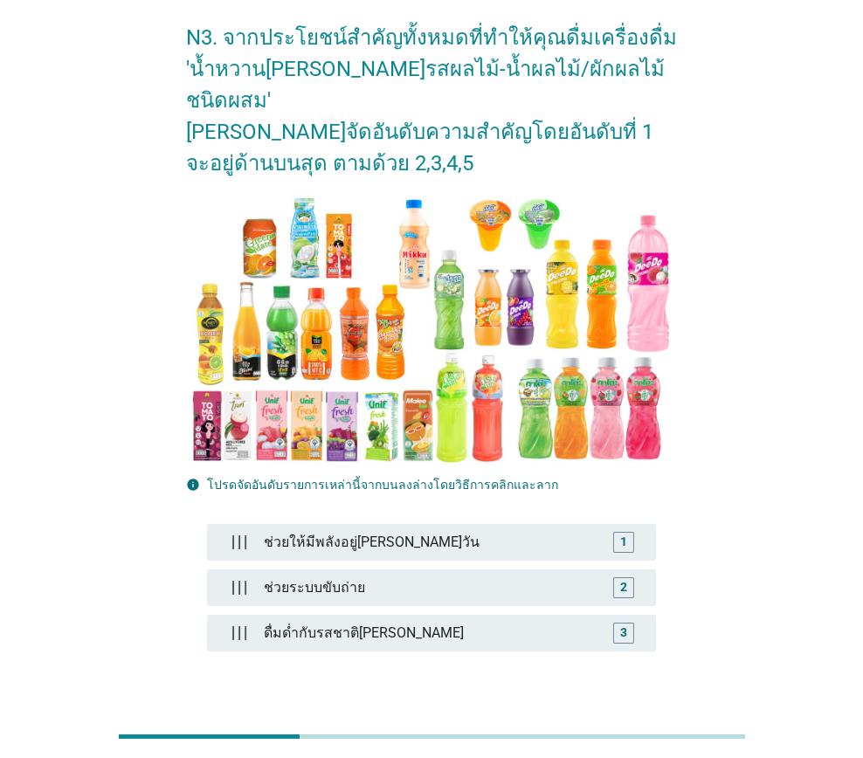
scroll to position [169, 0]
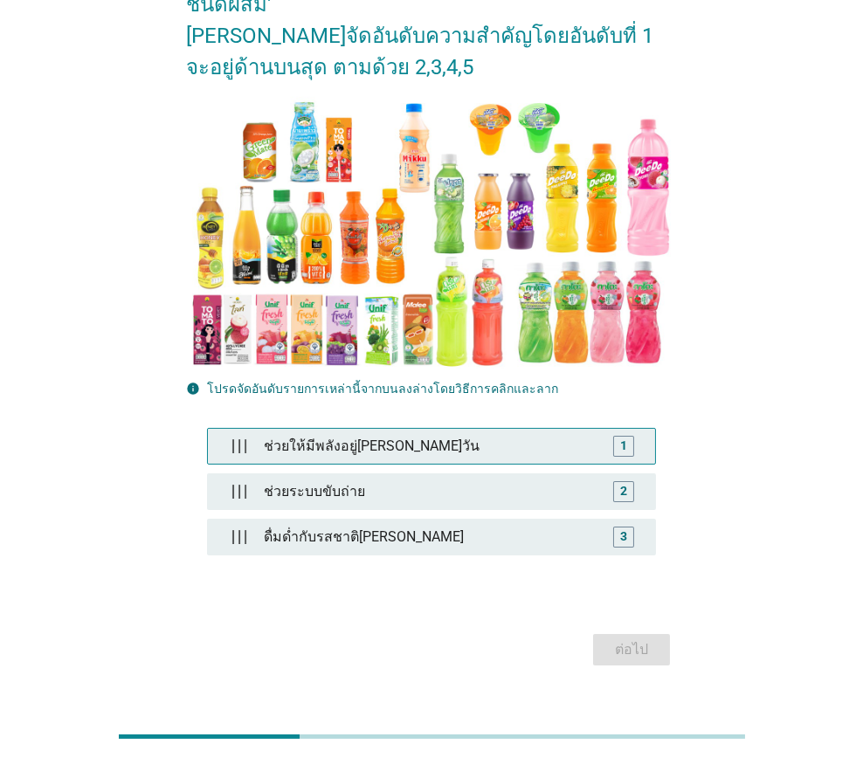
click at [376, 429] on div "ช่วยให้มีพลังอยู่[PERSON_NAME]วัน" at bounding box center [432, 446] width 350 height 35
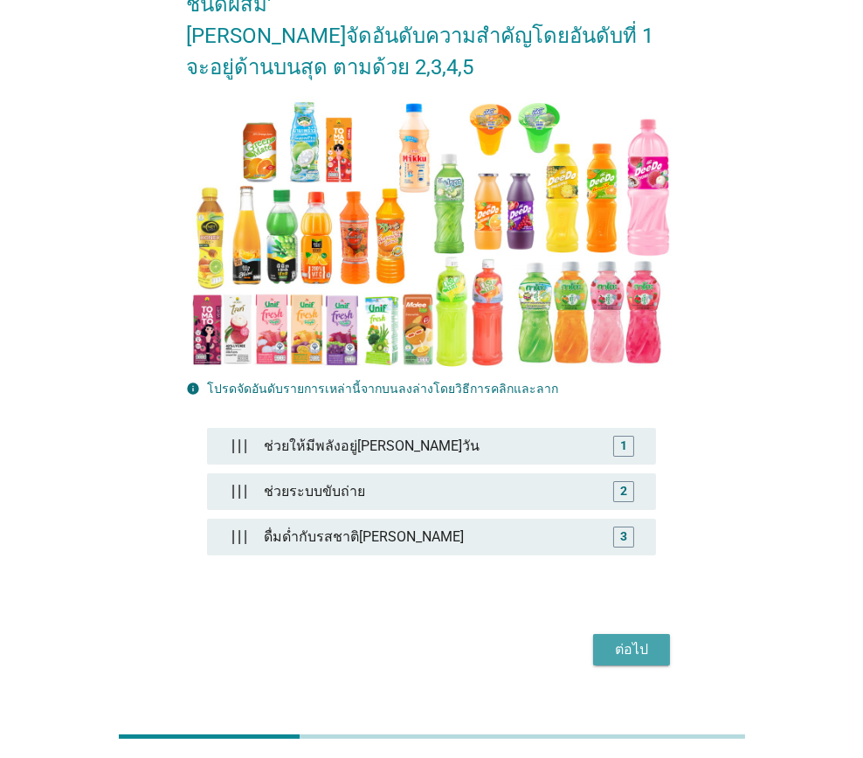
click at [655, 639] on div "ต่อไป" at bounding box center [631, 649] width 49 height 21
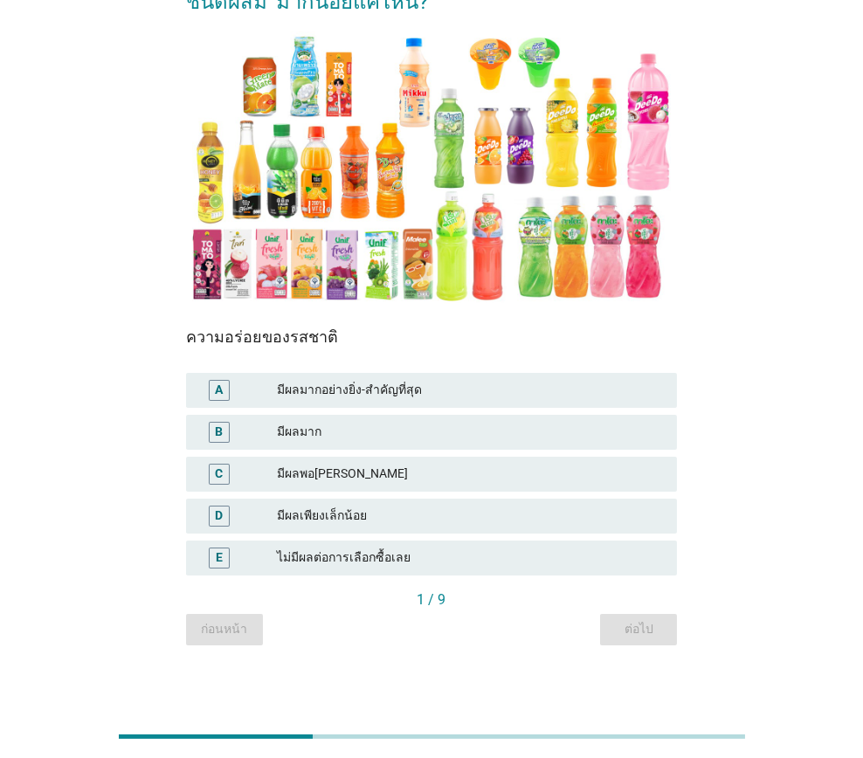
scroll to position [178, 0]
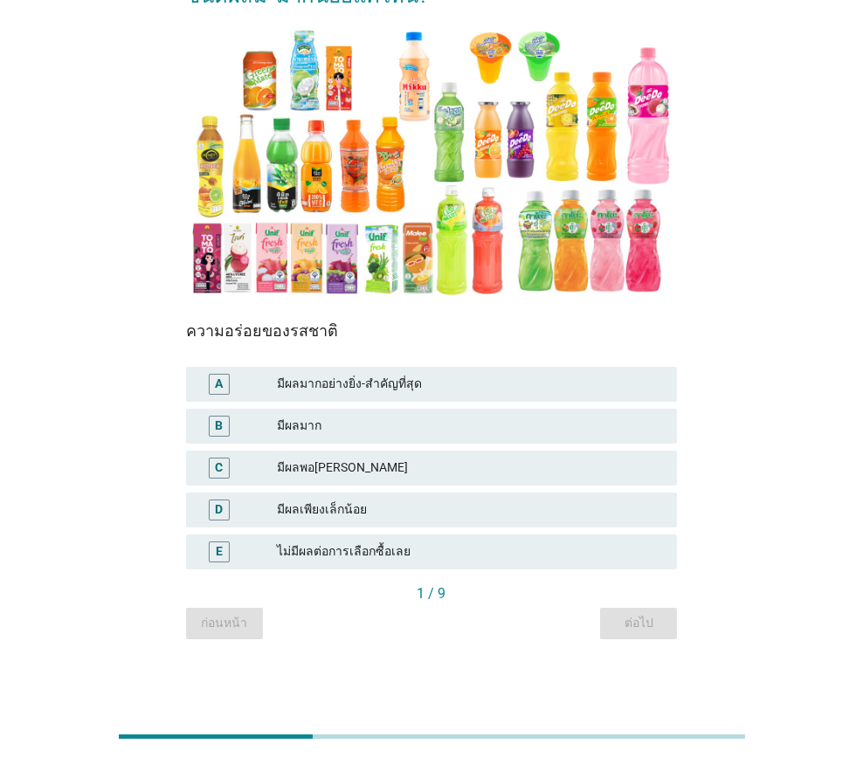
click at [368, 467] on div "มีผลพอ[PERSON_NAME]" at bounding box center [470, 467] width 386 height 21
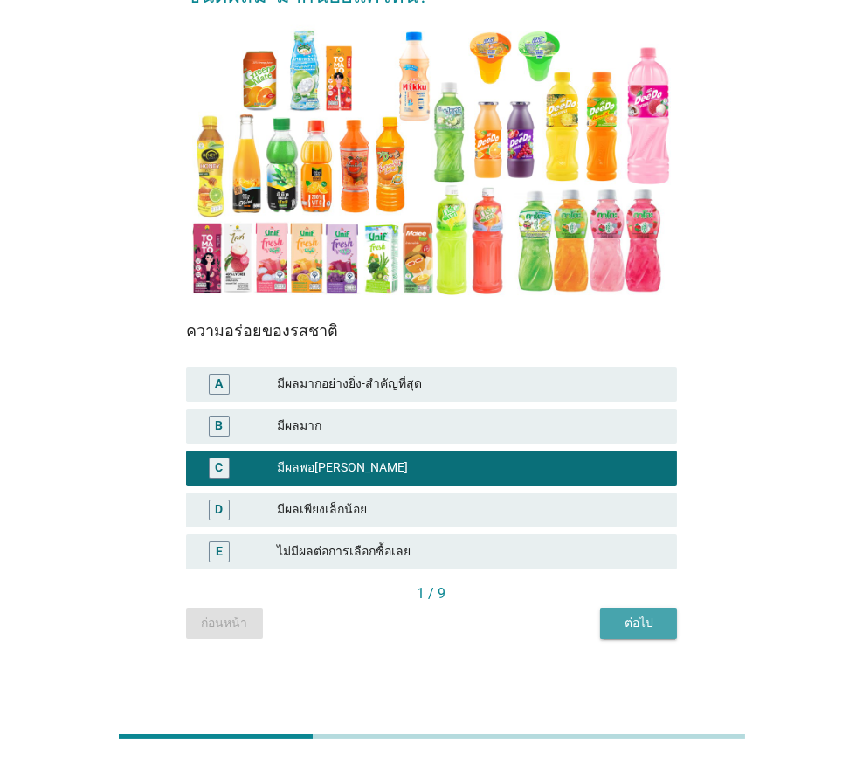
click at [634, 614] on div "ต่อไป" at bounding box center [638, 623] width 49 height 18
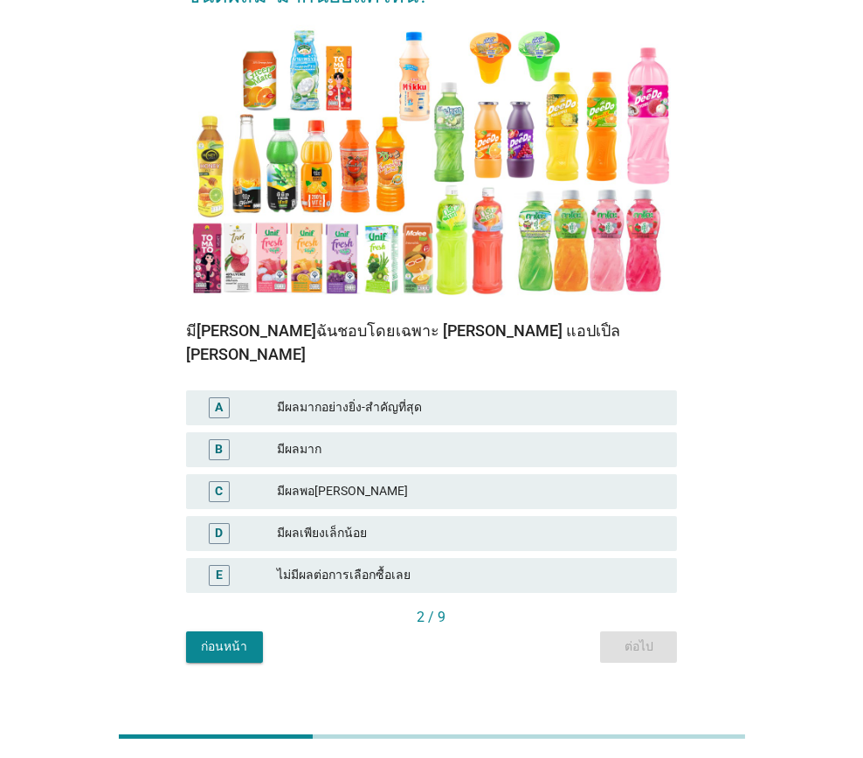
click at [335, 481] on div "มีผลพอ[PERSON_NAME]" at bounding box center [470, 491] width 386 height 21
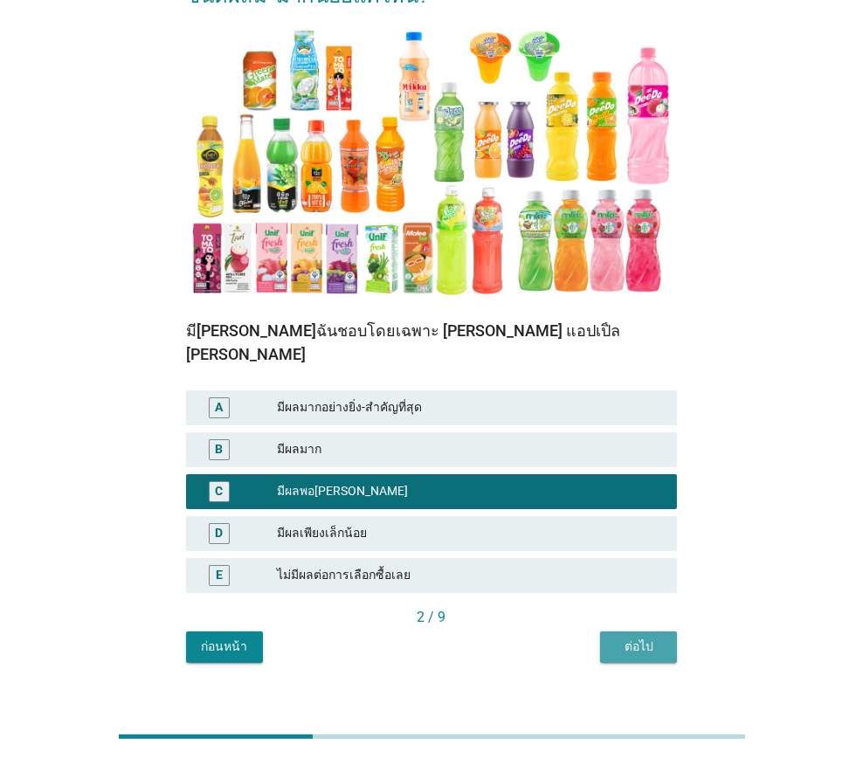
click at [659, 637] on div "ต่อไป" at bounding box center [638, 646] width 49 height 18
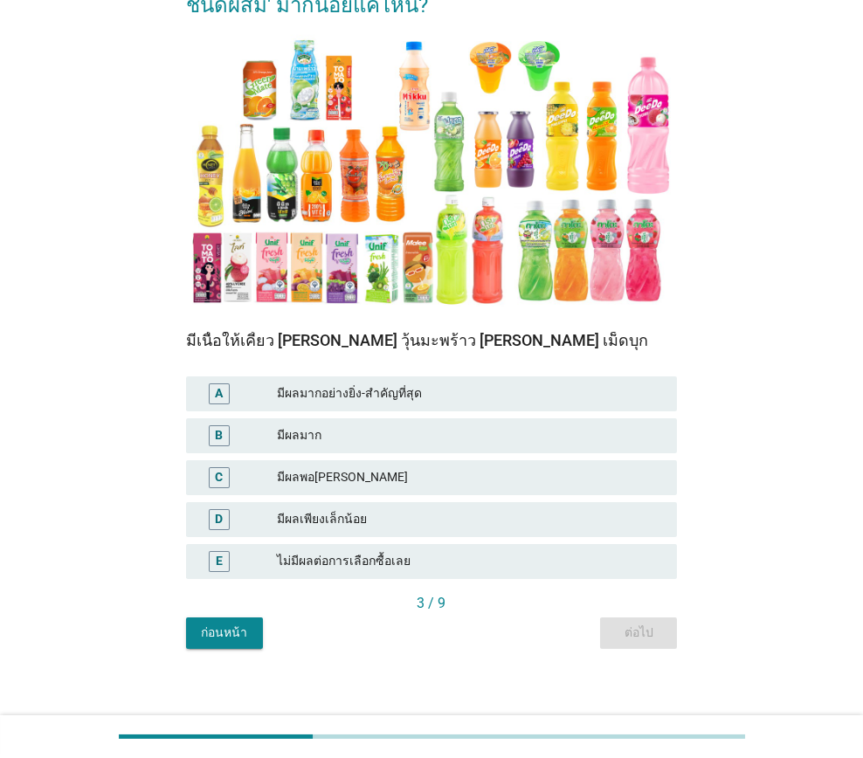
scroll to position [175, 0]
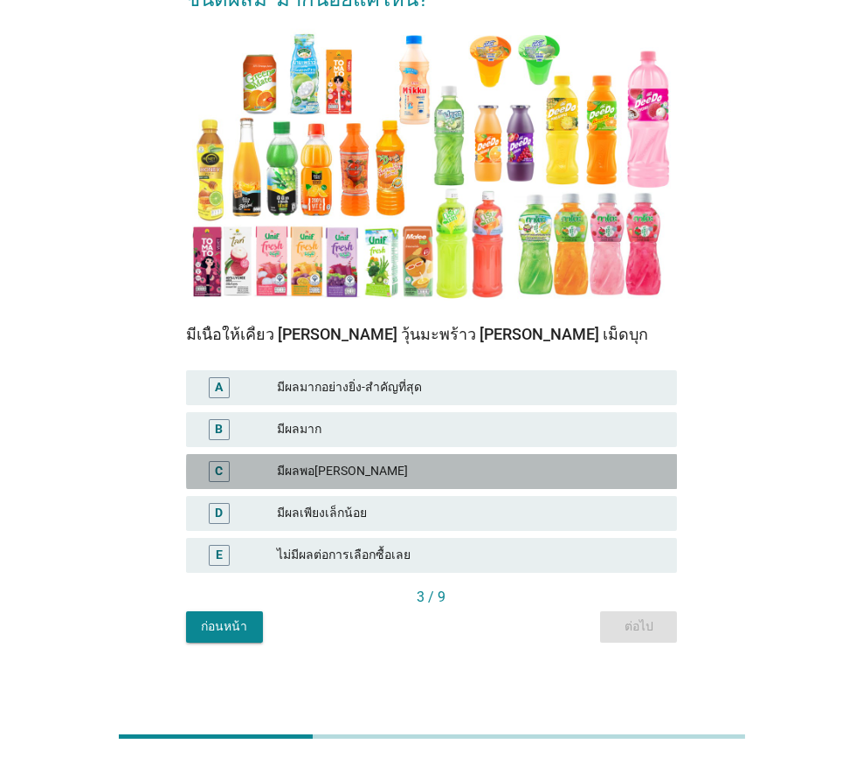
click at [371, 459] on div "C มีผลพอ[PERSON_NAME]" at bounding box center [432, 471] width 492 height 35
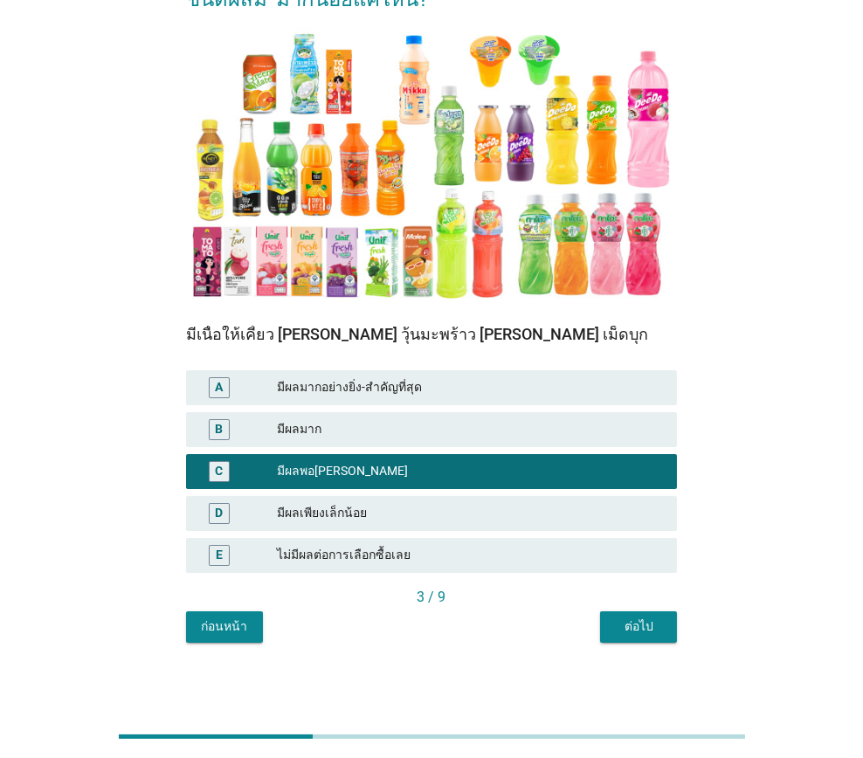
click at [640, 622] on div "ต่อไป" at bounding box center [638, 626] width 49 height 18
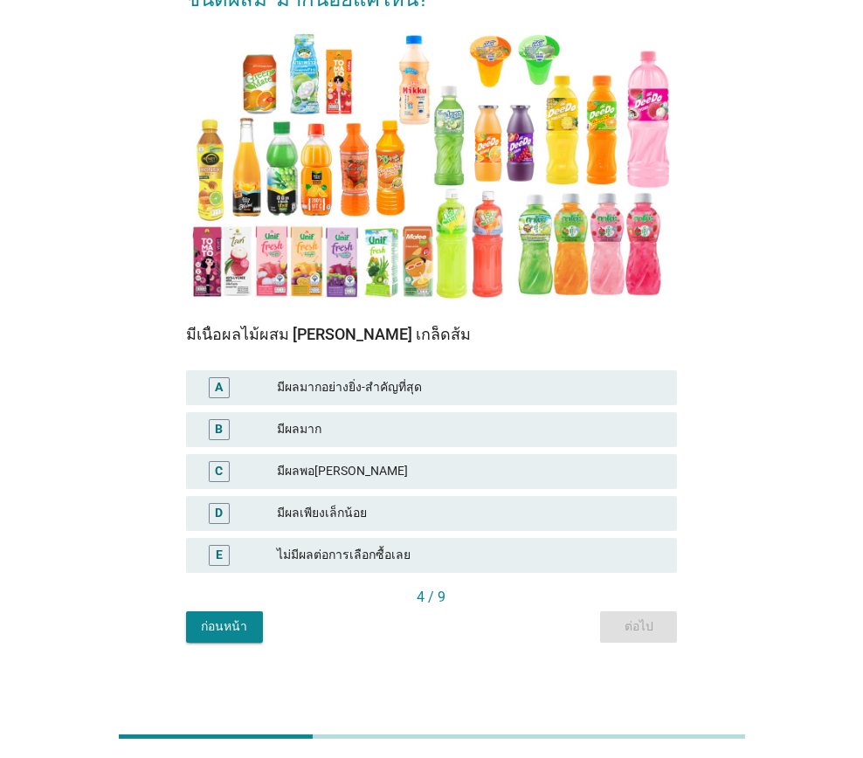
click at [385, 479] on div "มีผลพอ[PERSON_NAME]" at bounding box center [470, 471] width 386 height 21
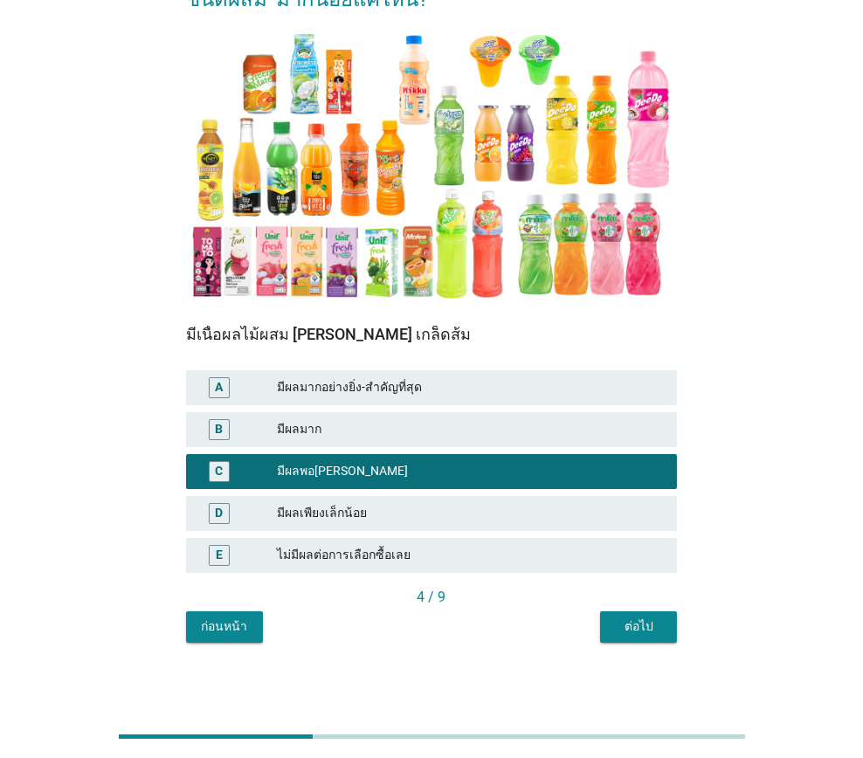
click at [620, 615] on button "ต่อไป" at bounding box center [638, 626] width 77 height 31
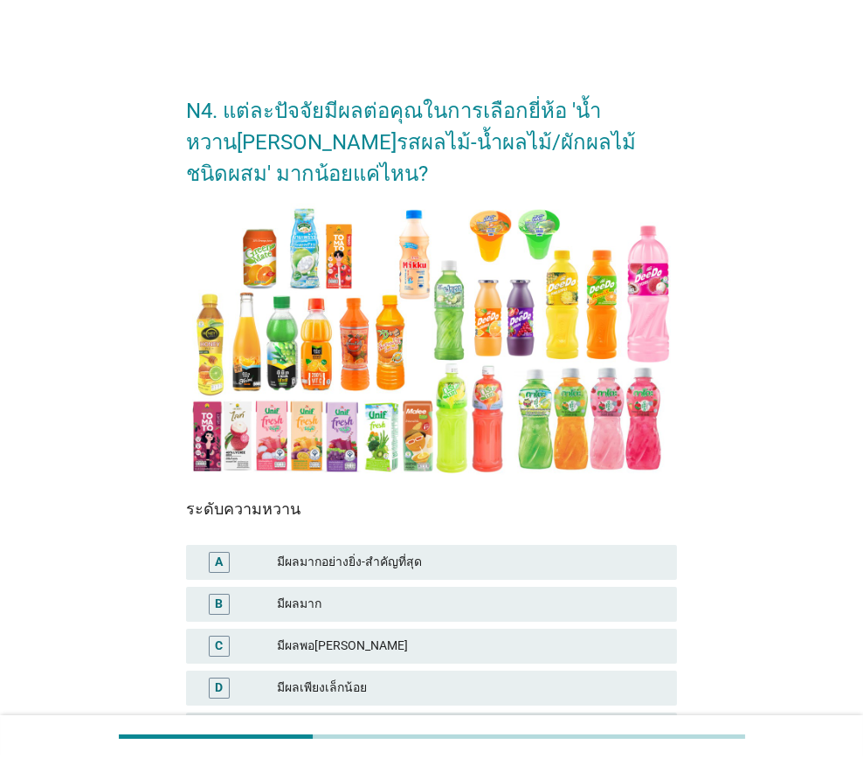
click at [354, 608] on div "มีผลมาก" at bounding box center [470, 604] width 386 height 21
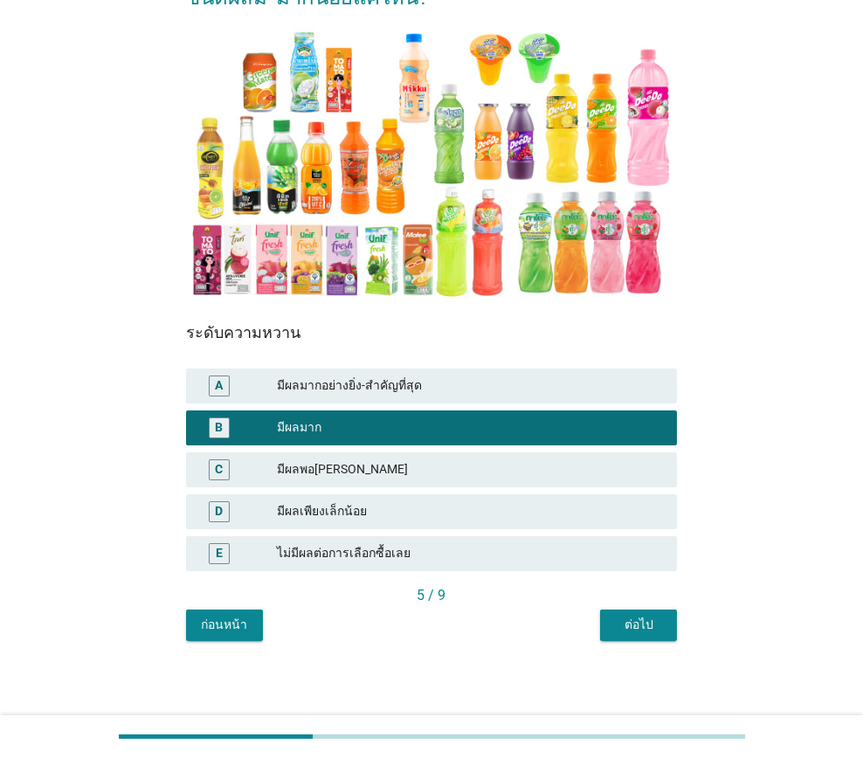
scroll to position [178, 0]
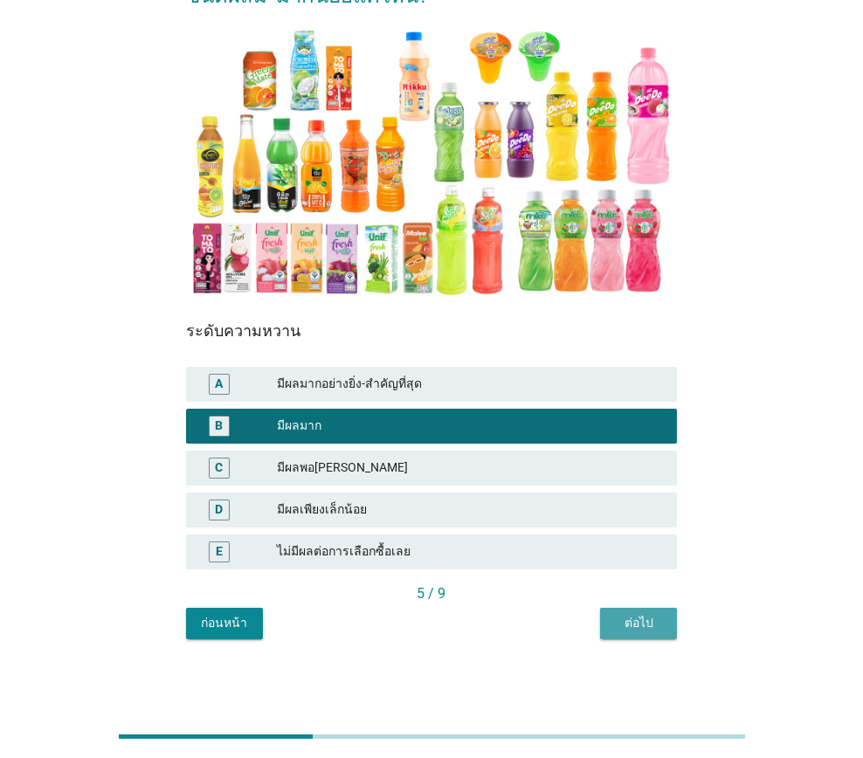
click at [653, 624] on div "ต่อไป" at bounding box center [638, 623] width 49 height 18
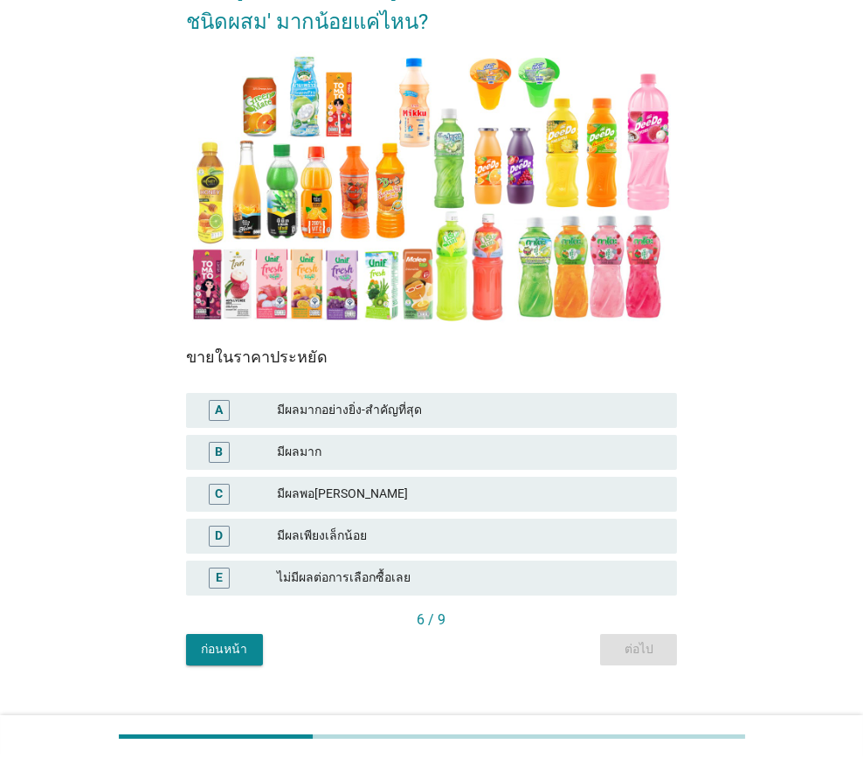
scroll to position [175, 0]
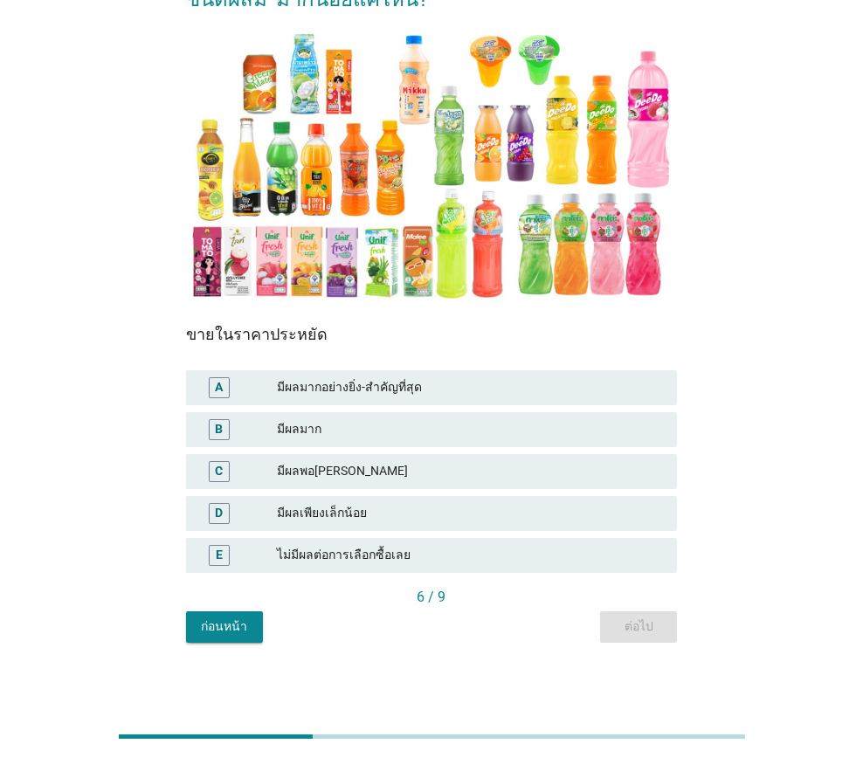
click at [341, 459] on div "C มีผลพอ[PERSON_NAME]" at bounding box center [432, 471] width 492 height 35
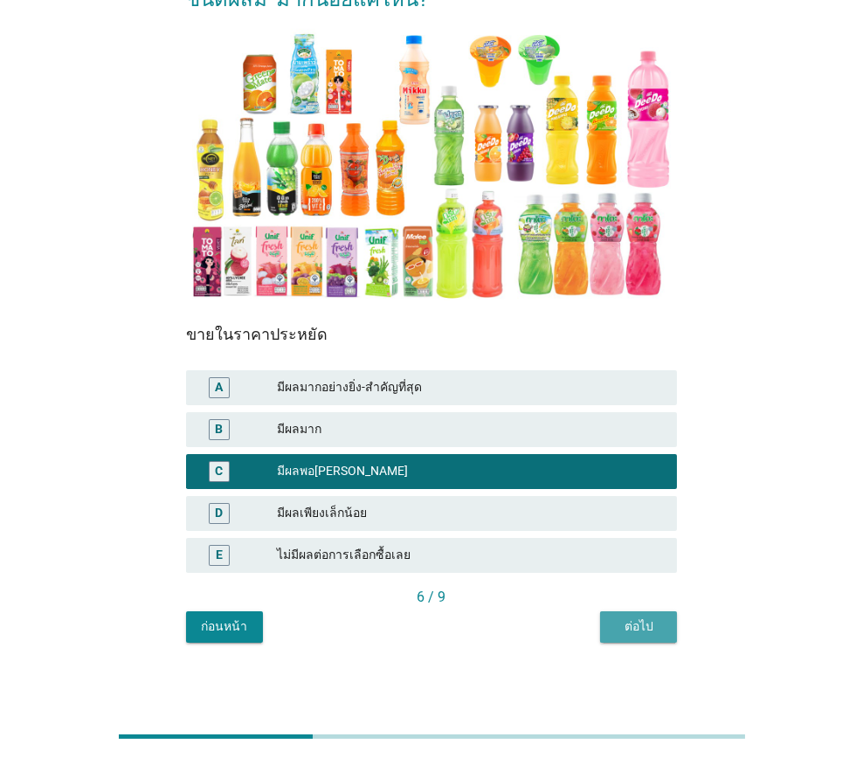
click at [636, 628] on div "ต่อไป" at bounding box center [638, 626] width 49 height 18
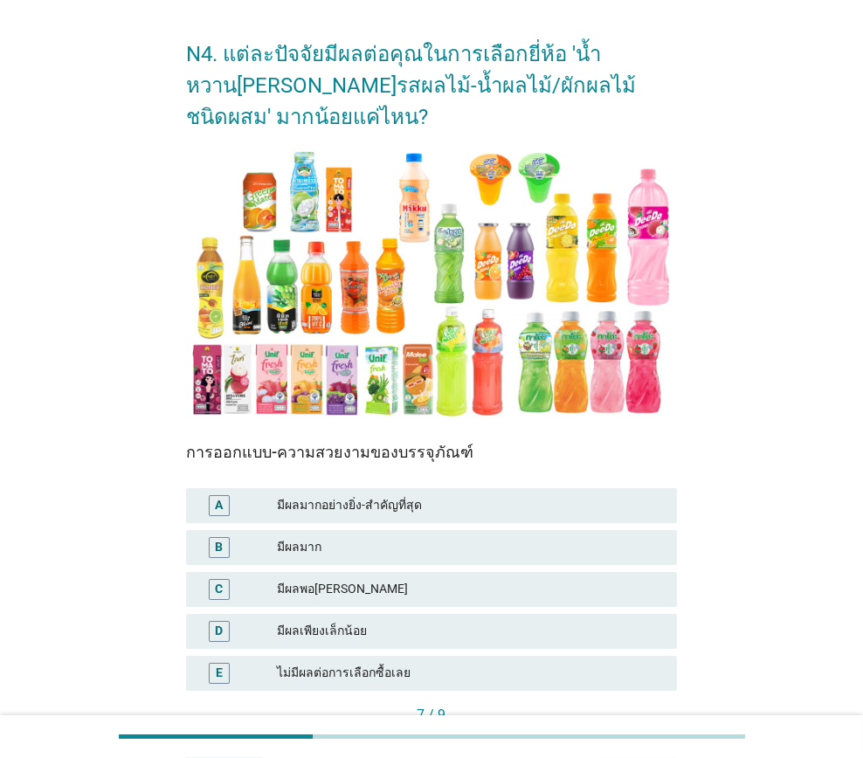
scroll to position [86, 0]
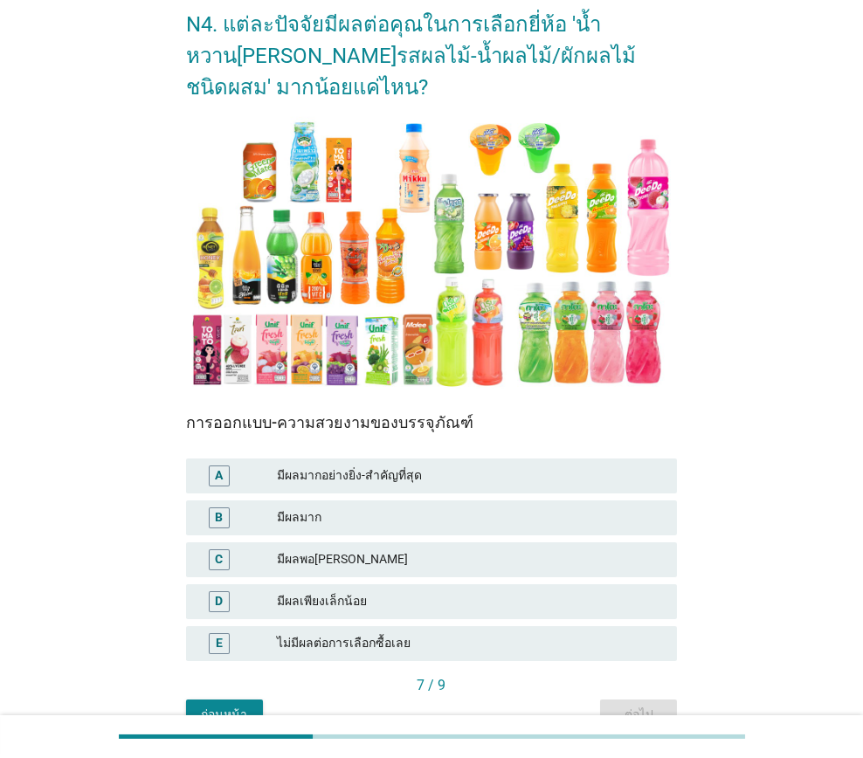
click at [384, 552] on div "มีผลพอ[PERSON_NAME]" at bounding box center [470, 559] width 386 height 21
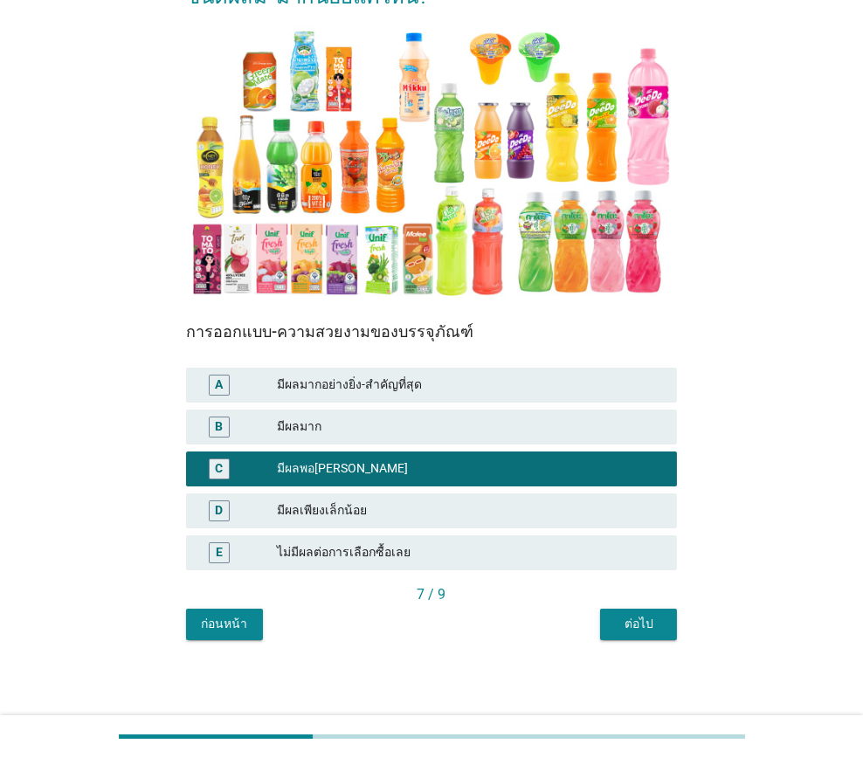
scroll to position [178, 0]
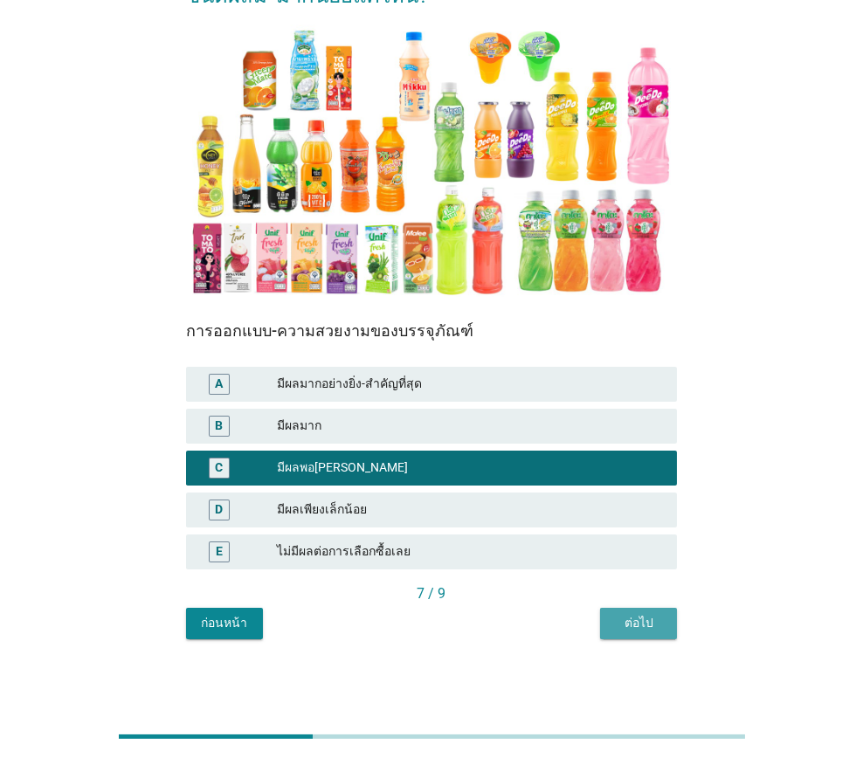
click at [615, 623] on div "ต่อไป" at bounding box center [638, 623] width 49 height 18
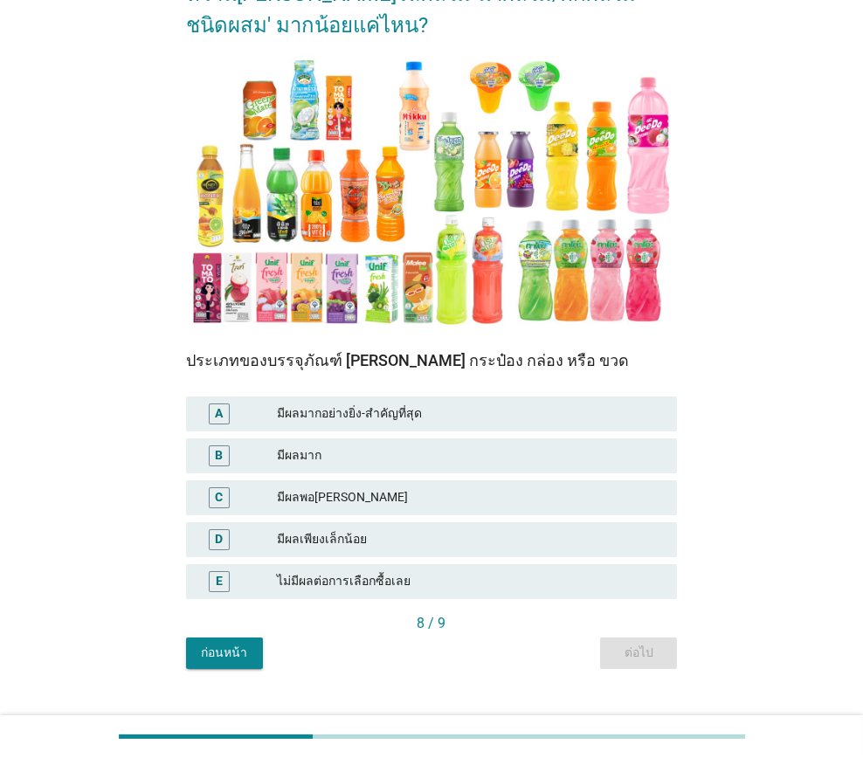
scroll to position [175, 0]
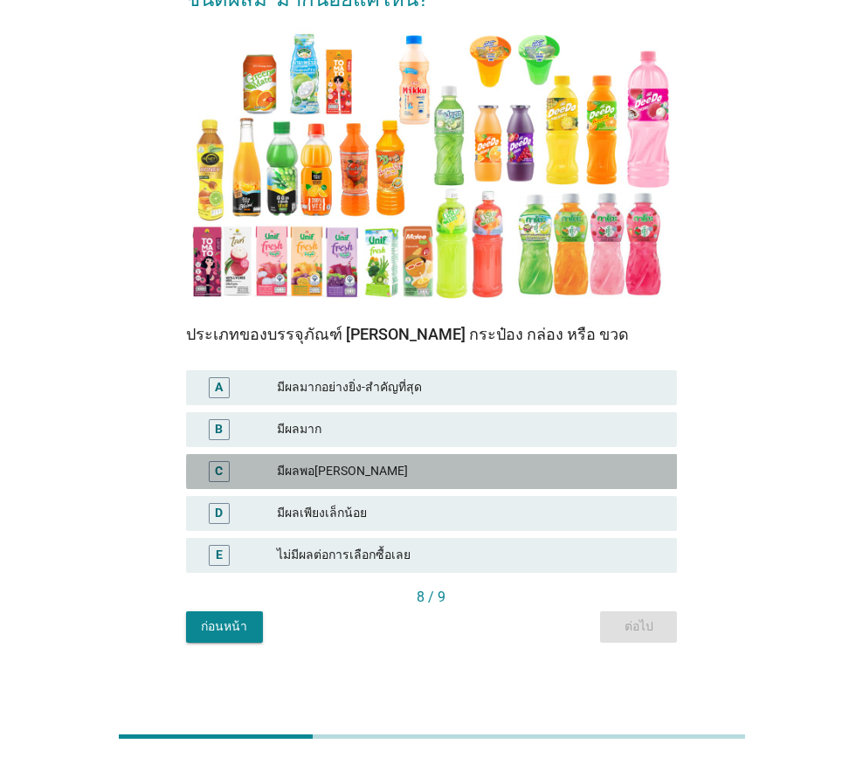
click at [360, 486] on div "C มีผลพอ[PERSON_NAME]" at bounding box center [432, 471] width 492 height 35
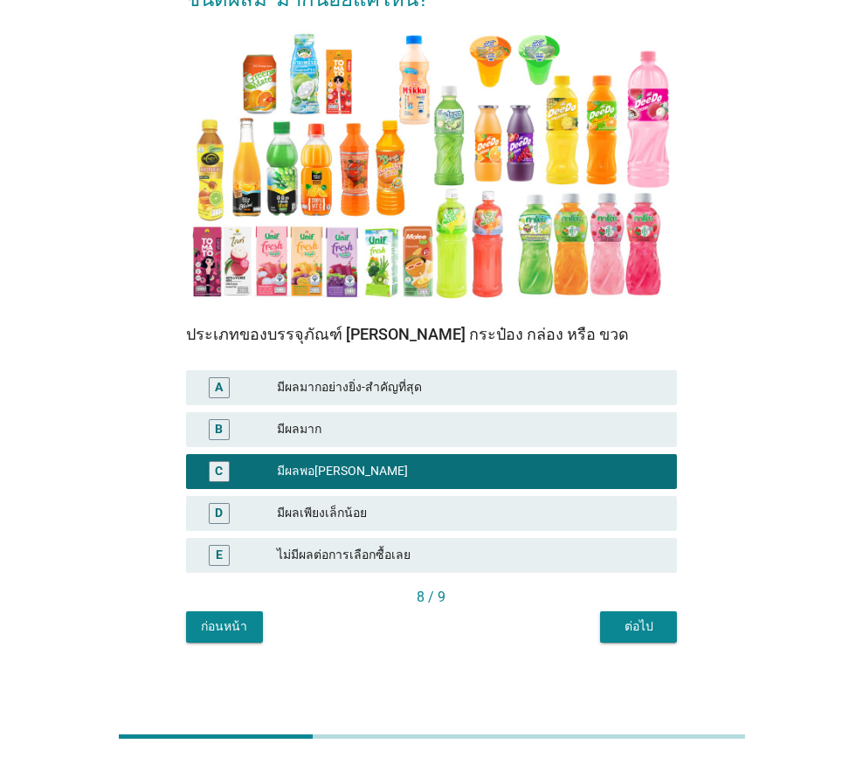
click at [638, 625] on div "ต่อไป" at bounding box center [638, 626] width 49 height 18
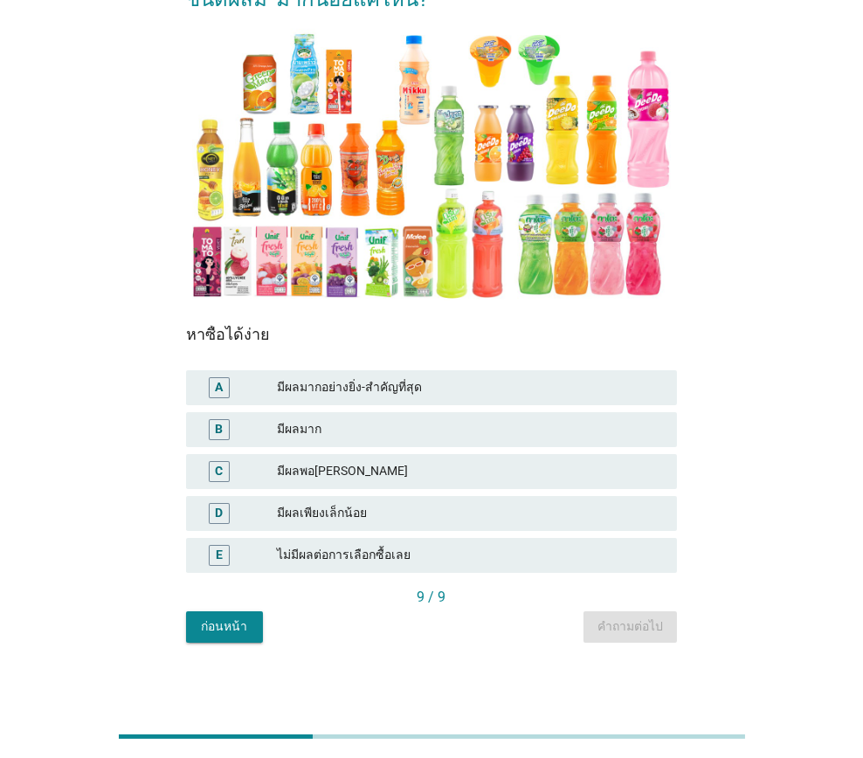
click at [341, 478] on div "มีผลพอ[PERSON_NAME]" at bounding box center [470, 471] width 386 height 21
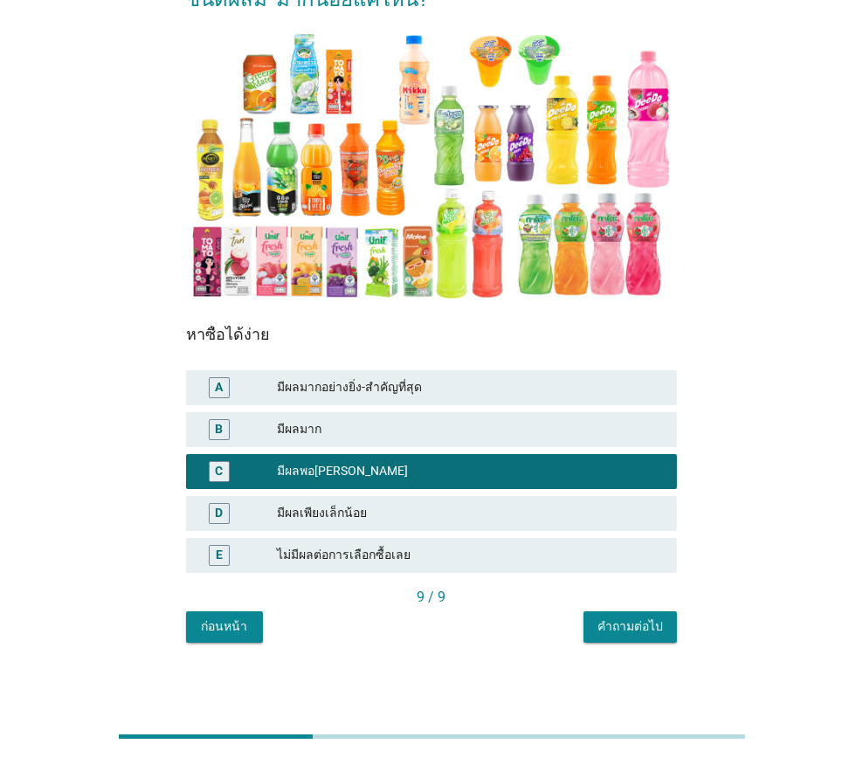
click at [612, 626] on div "คำถามต่อไป" at bounding box center [629, 626] width 65 height 18
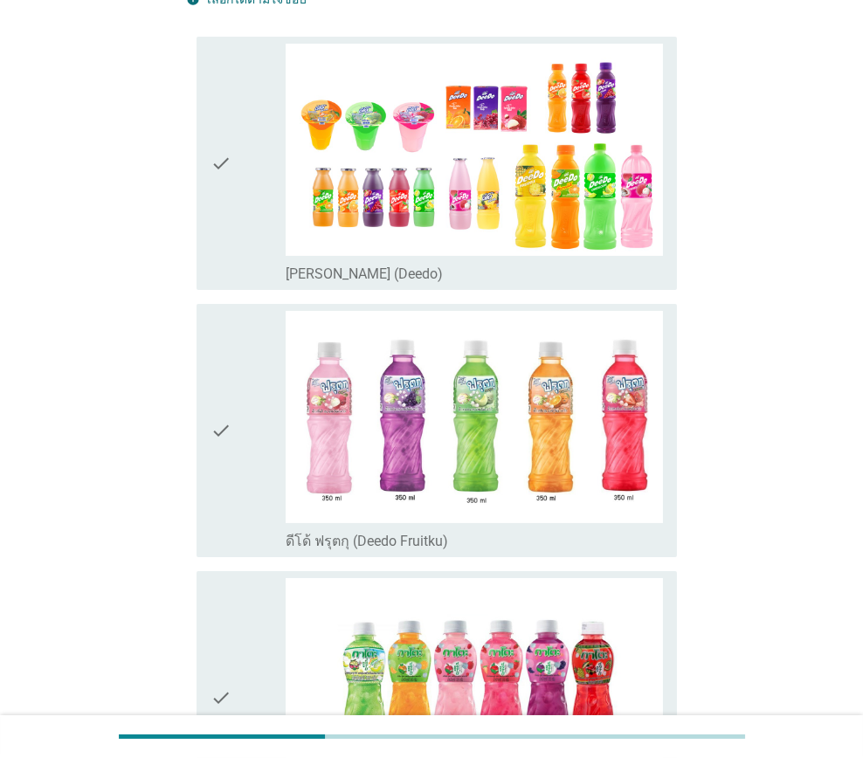
scroll to position [0, 0]
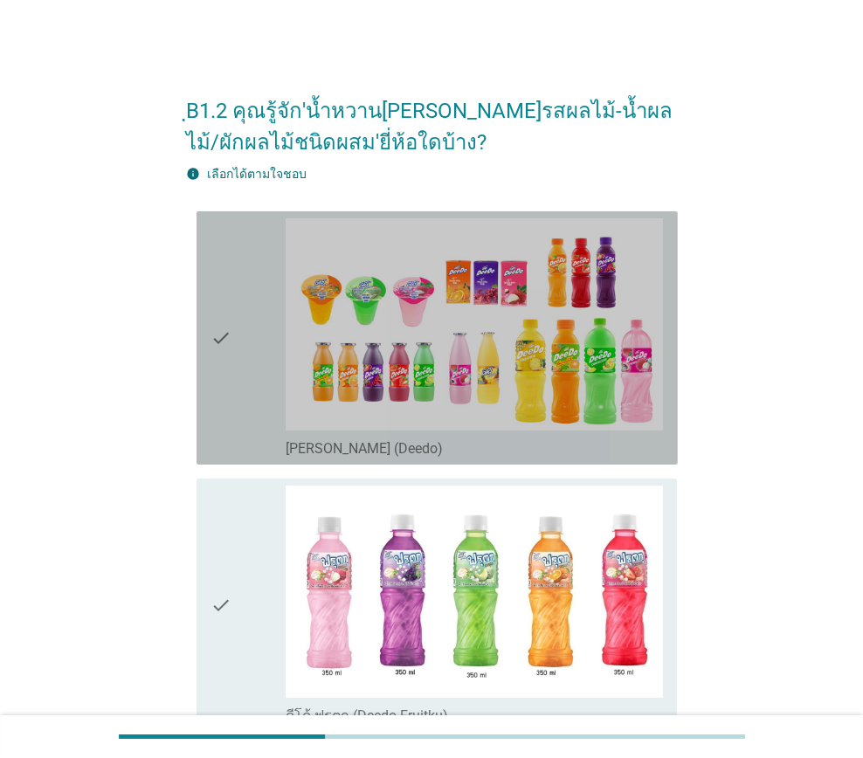
click at [237, 408] on div "check" at bounding box center [247, 337] width 75 height 239
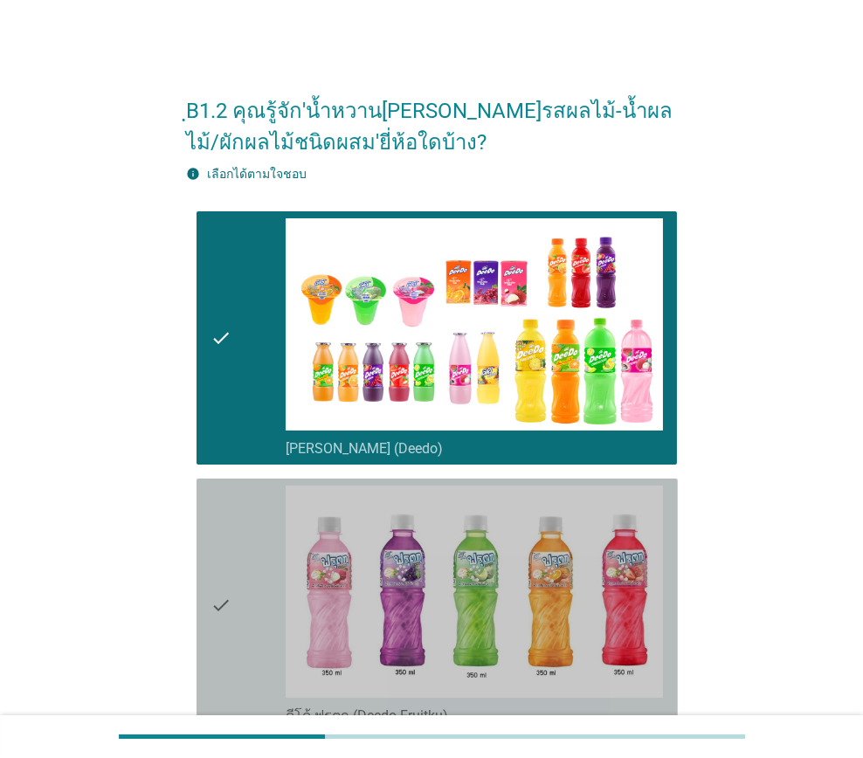
click at [236, 570] on div "check" at bounding box center [247, 604] width 75 height 239
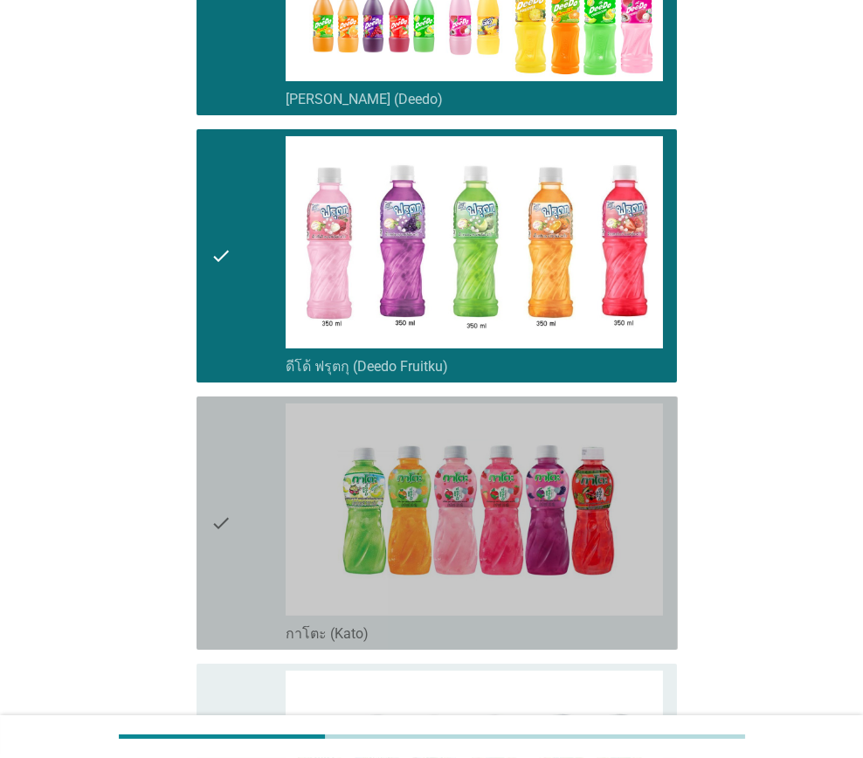
click at [217, 520] on icon "check" at bounding box center [220, 522] width 21 height 239
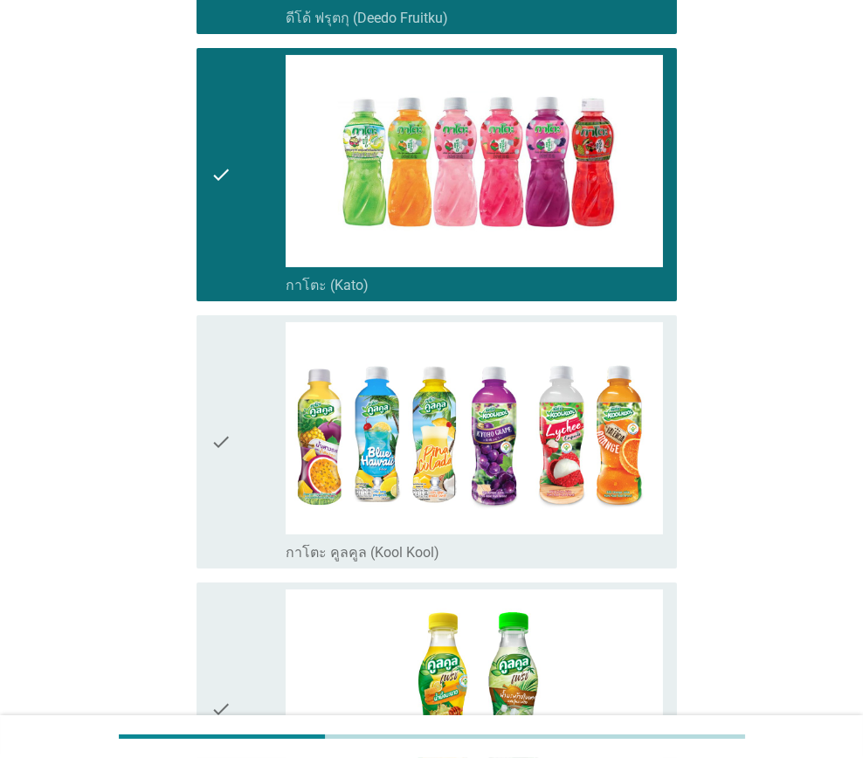
click at [225, 484] on icon "check" at bounding box center [220, 441] width 21 height 239
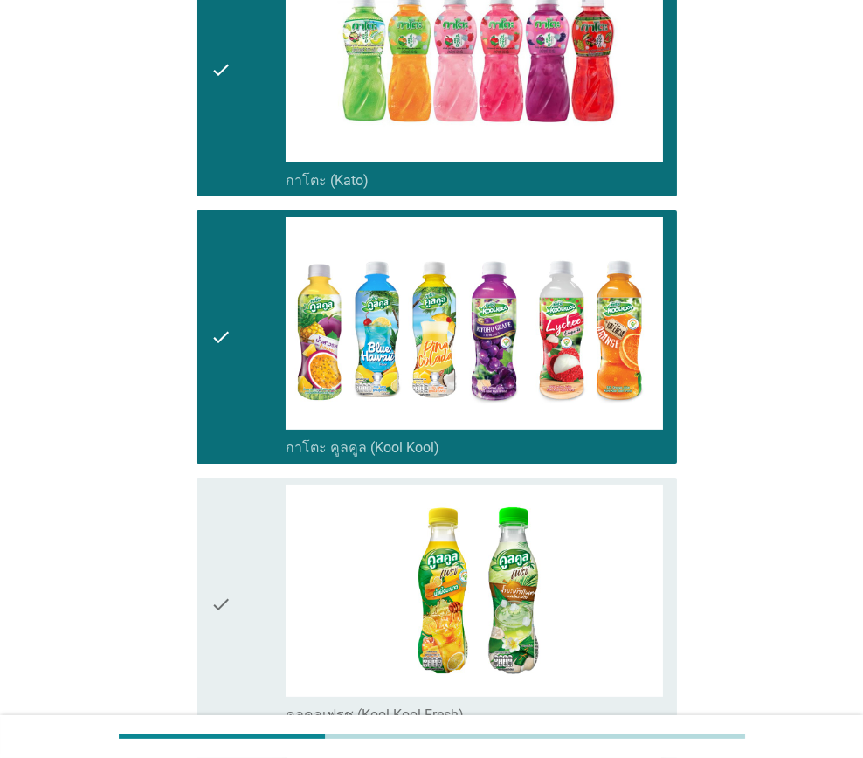
scroll to position [1048, 0]
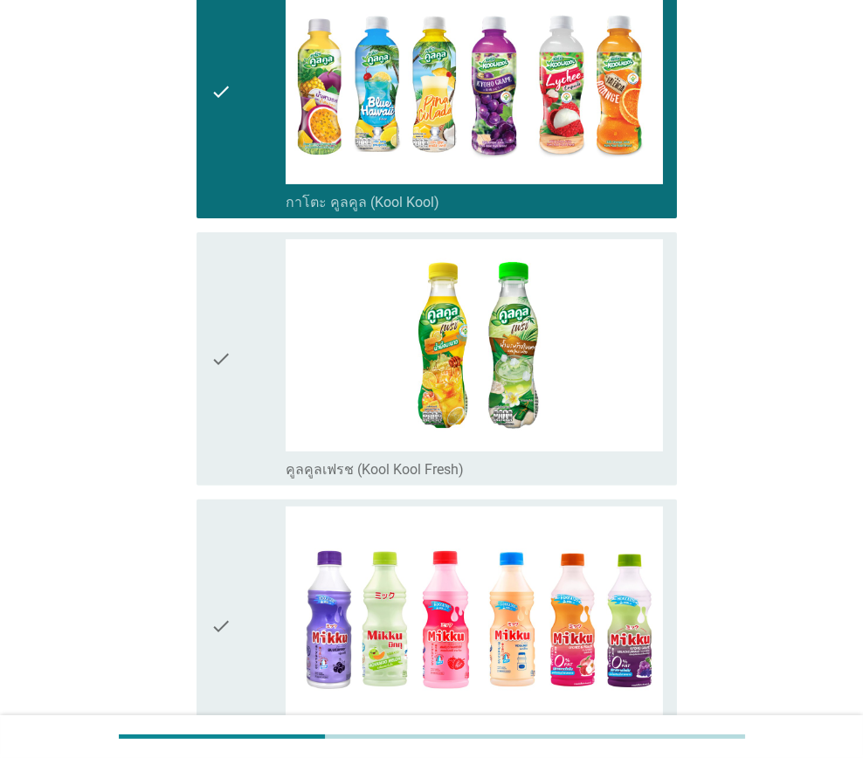
click at [236, 450] on div "check" at bounding box center [247, 358] width 75 height 239
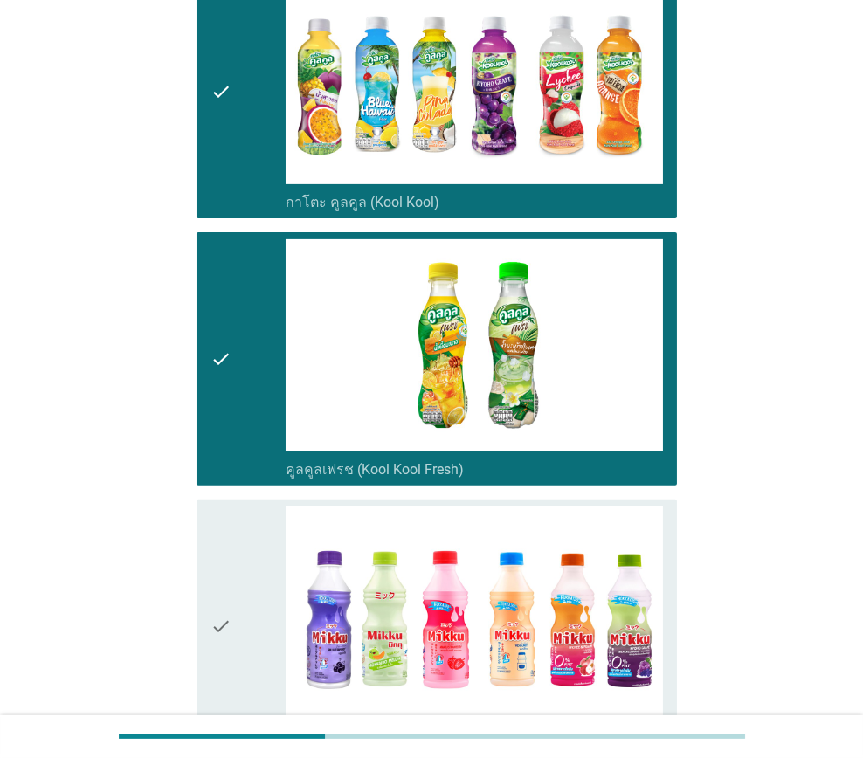
click at [234, 554] on div "check" at bounding box center [247, 625] width 75 height 239
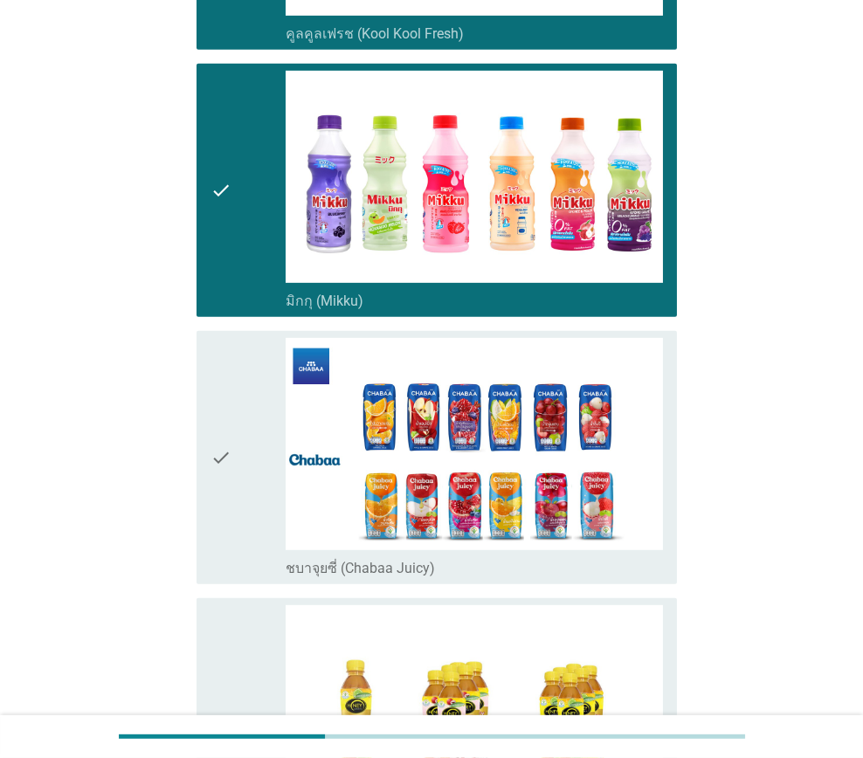
click at [243, 478] on div "check" at bounding box center [247, 457] width 75 height 239
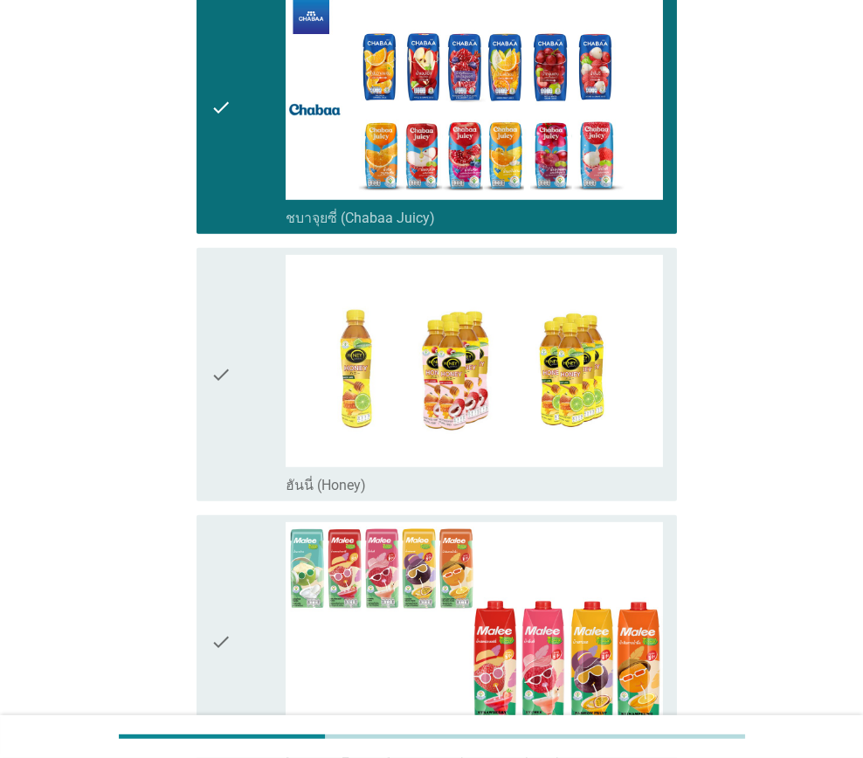
click at [210, 421] on icon "check" at bounding box center [220, 374] width 21 height 239
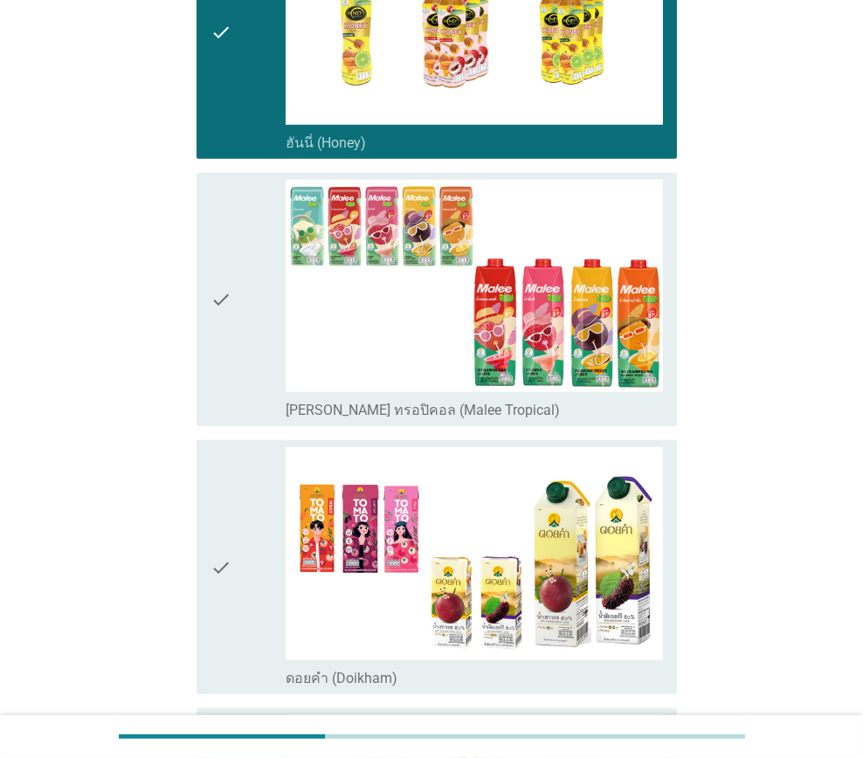
scroll to position [2182, 0]
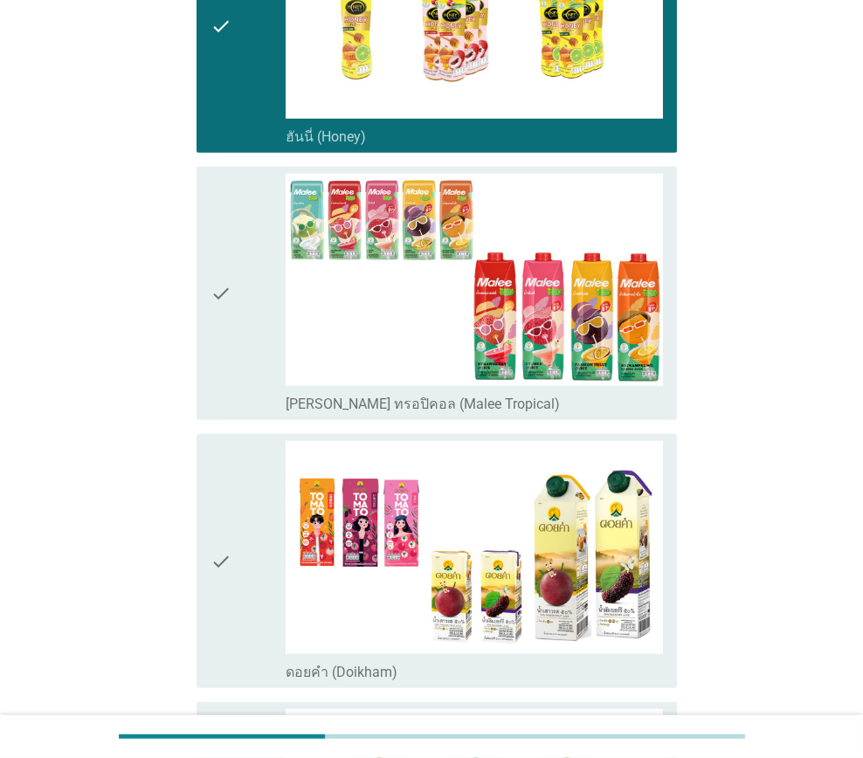
click at [244, 374] on div "check" at bounding box center [247, 293] width 75 height 239
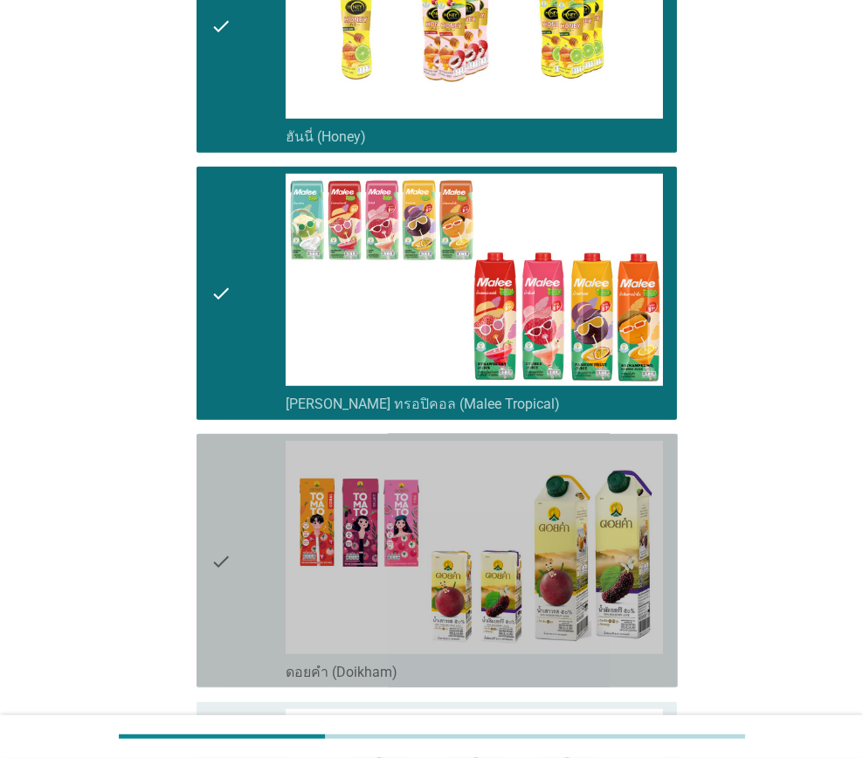
click at [247, 502] on div "check" at bounding box center [247, 560] width 75 height 239
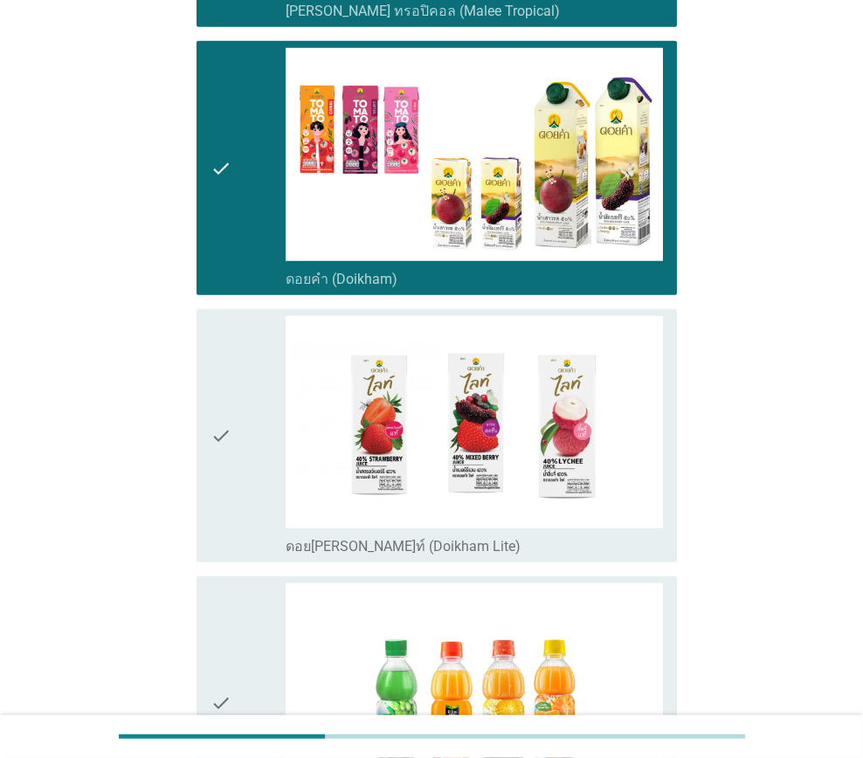
scroll to position [2619, 0]
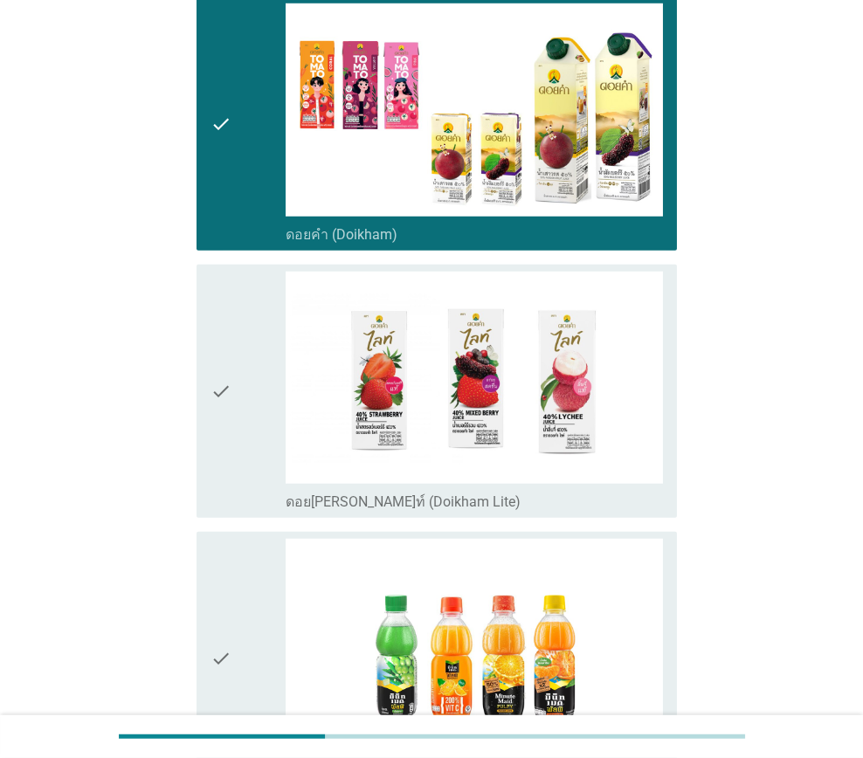
click at [243, 487] on div "check" at bounding box center [247, 391] width 75 height 239
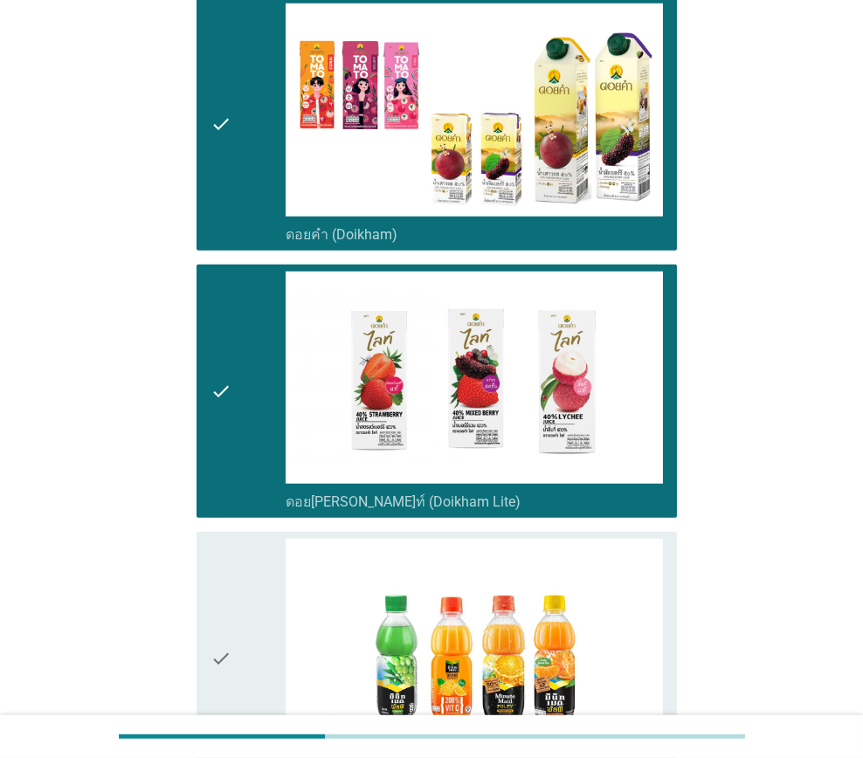
click at [250, 569] on div "check" at bounding box center [247, 658] width 75 height 239
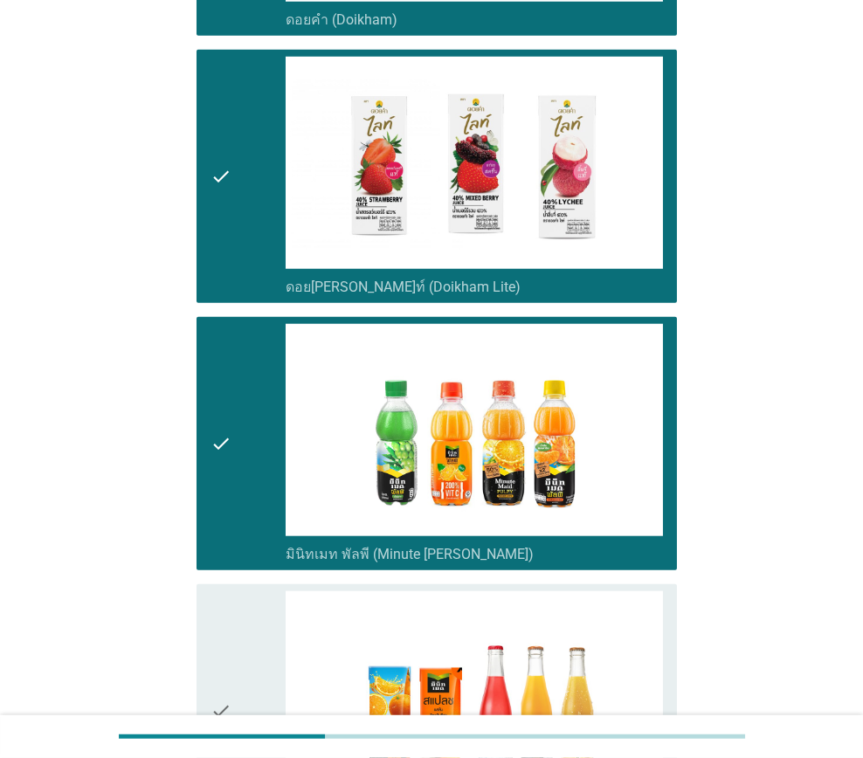
scroll to position [3143, 0]
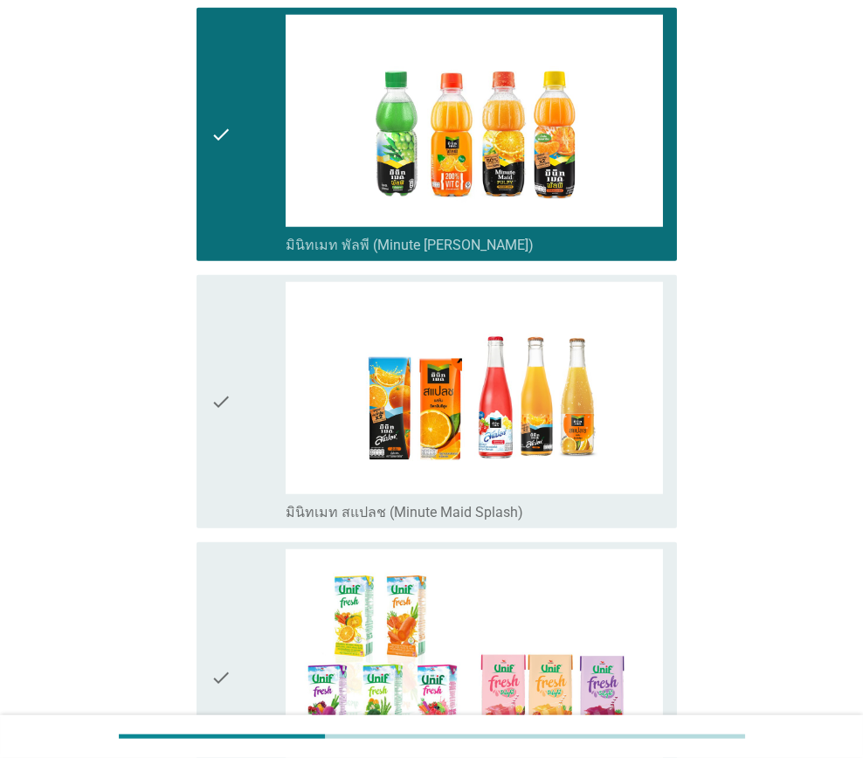
click at [230, 478] on icon "check" at bounding box center [220, 401] width 21 height 239
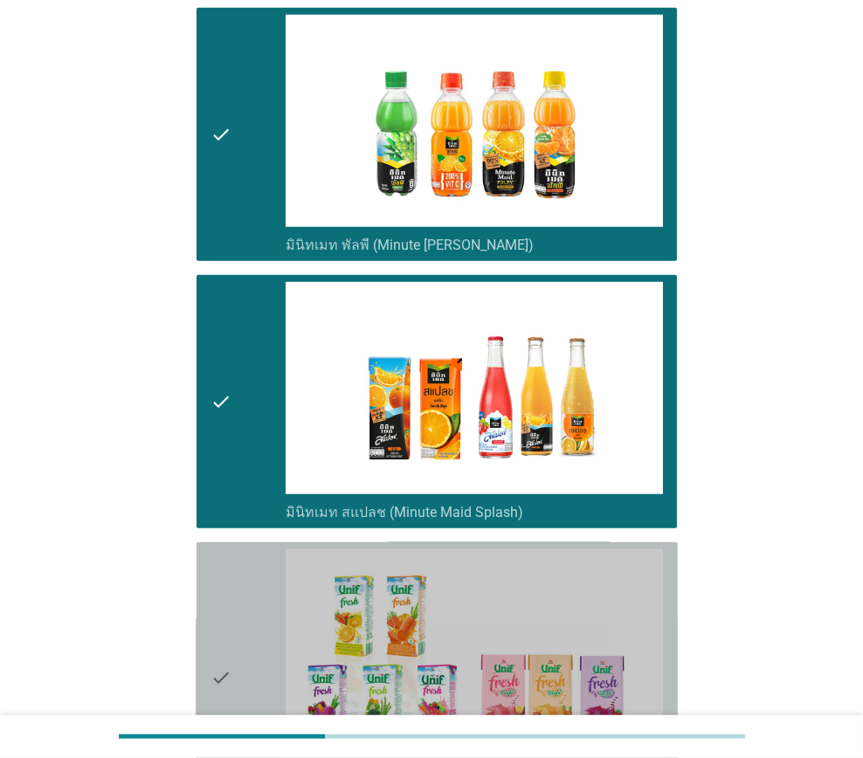
drag, startPoint x: 233, startPoint y: 595, endPoint x: 402, endPoint y: 585, distance: 168.8
click at [235, 595] on div "check" at bounding box center [247, 677] width 75 height 257
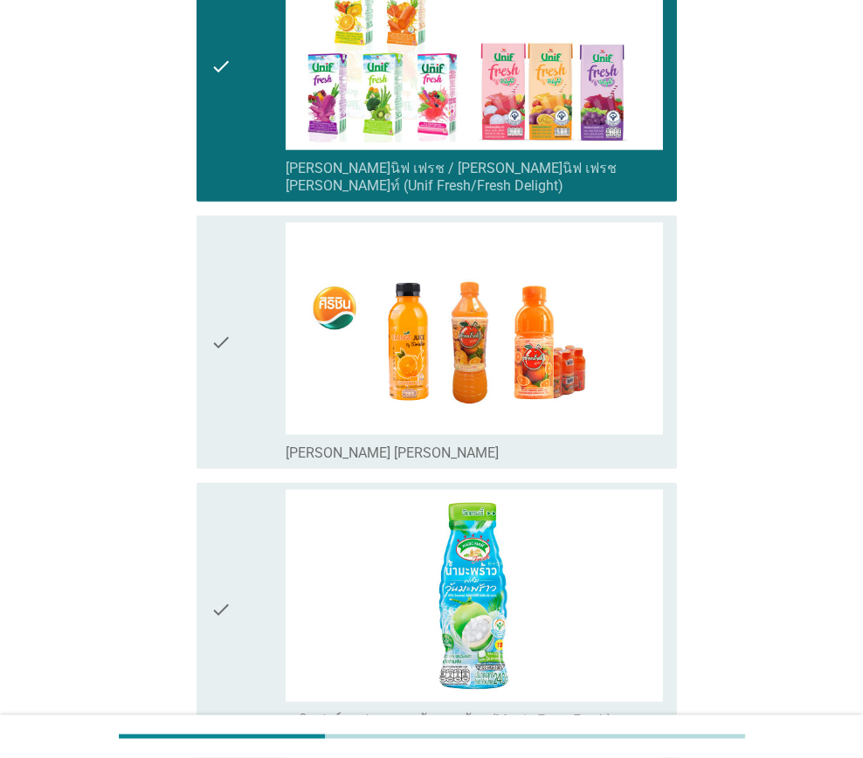
click at [241, 414] on div "check" at bounding box center [247, 342] width 75 height 239
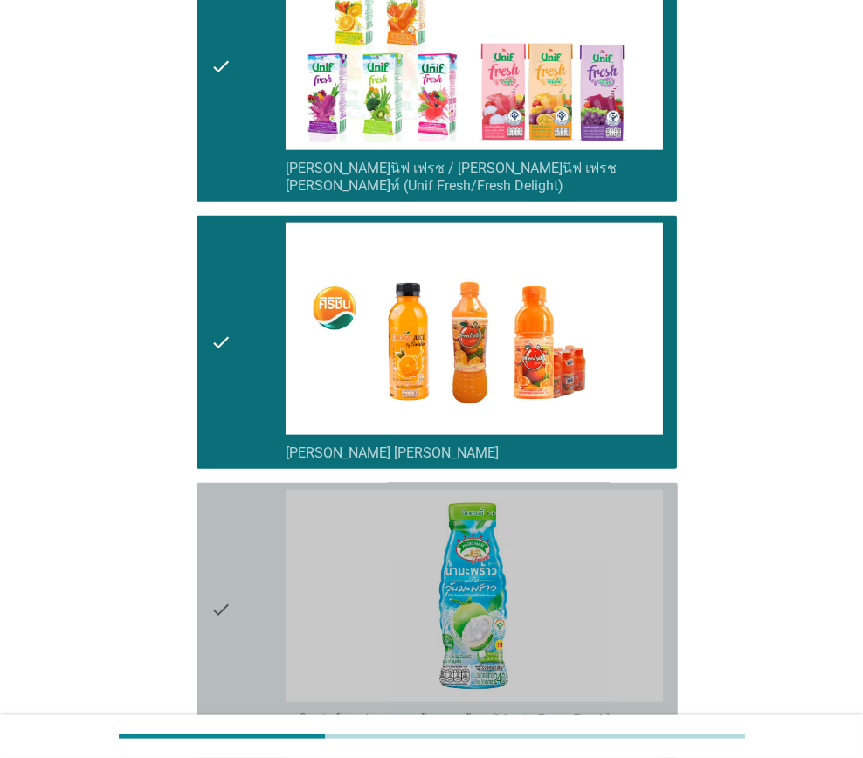
click at [246, 527] on div "check" at bounding box center [247, 609] width 75 height 239
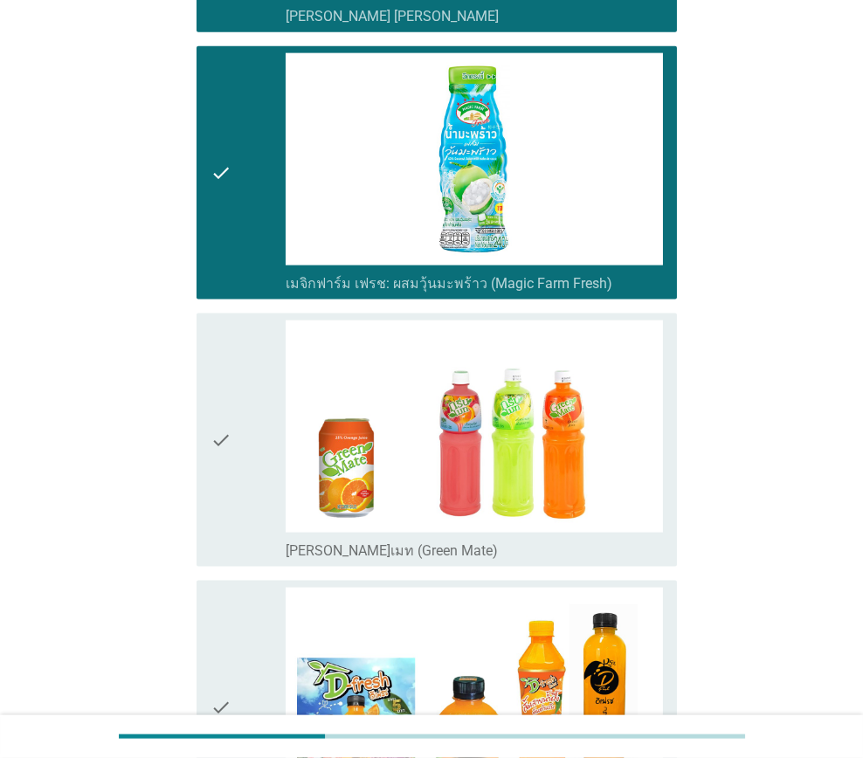
click at [227, 473] on icon "check" at bounding box center [220, 439] width 21 height 239
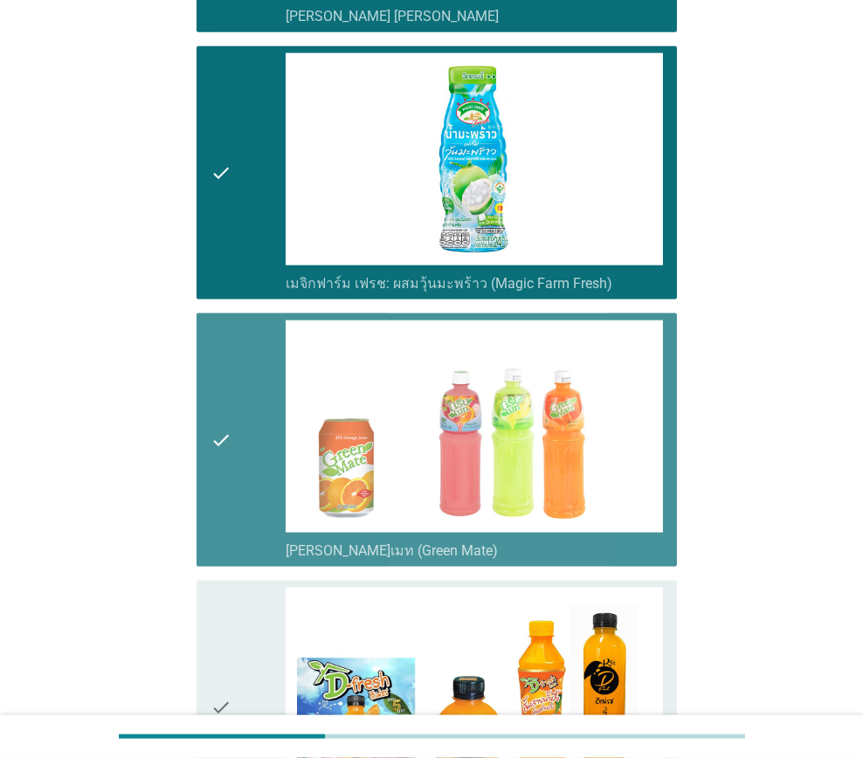
click at [230, 588] on icon "check" at bounding box center [220, 707] width 21 height 239
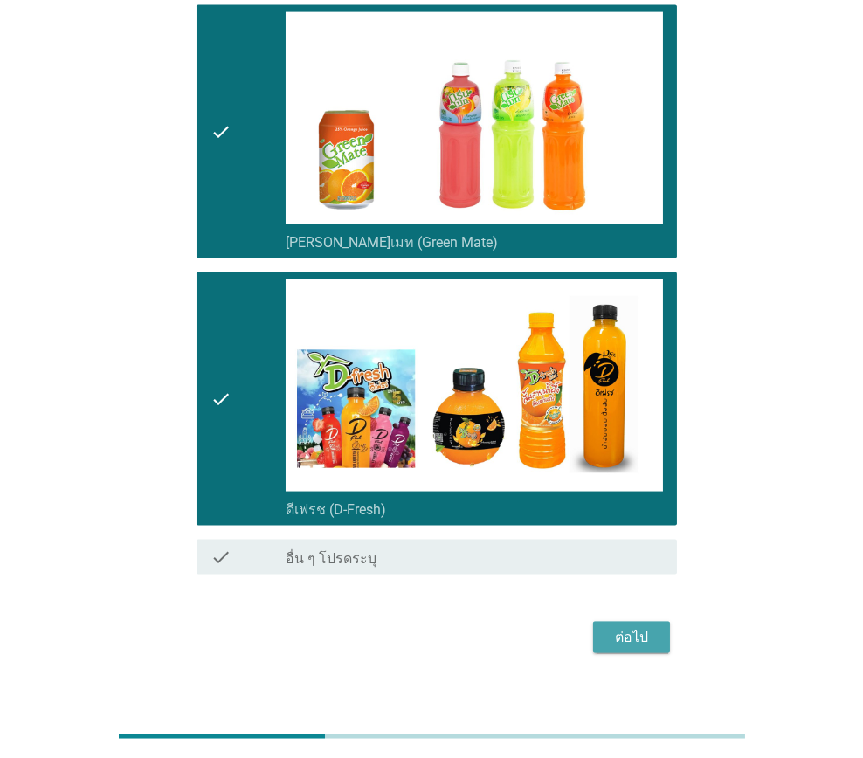
click at [626, 627] on div "ต่อไป" at bounding box center [631, 637] width 49 height 21
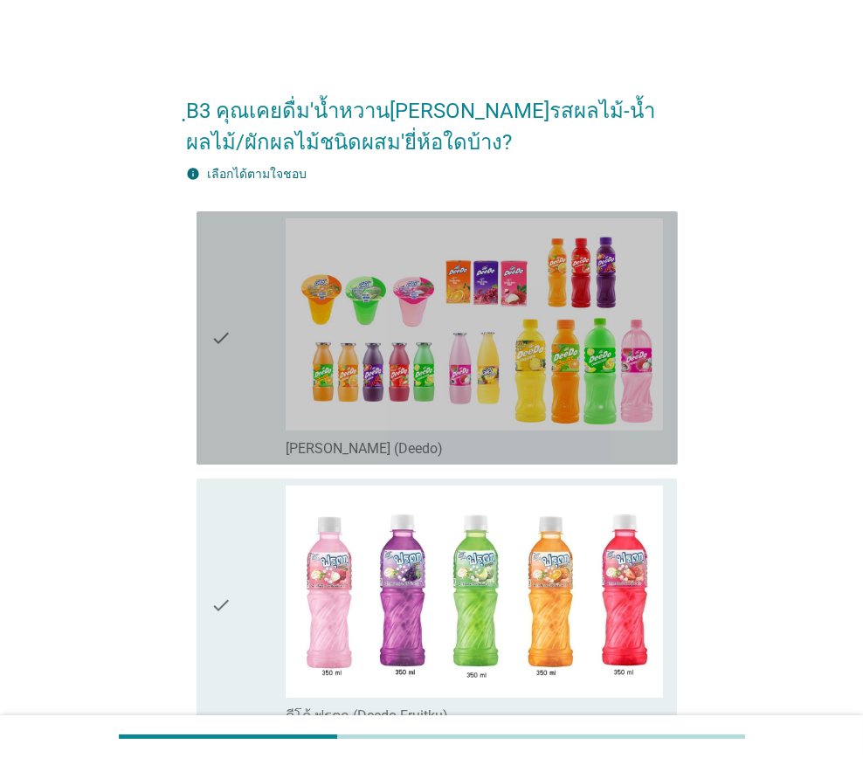
click at [228, 423] on icon "check" at bounding box center [220, 337] width 21 height 239
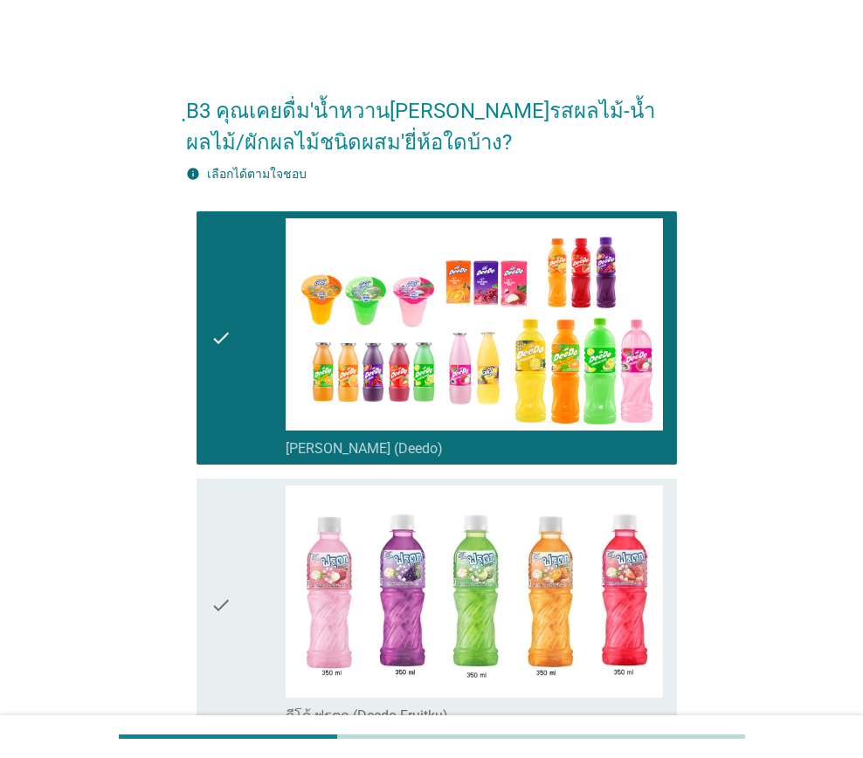
click at [236, 567] on div "check" at bounding box center [247, 604] width 75 height 239
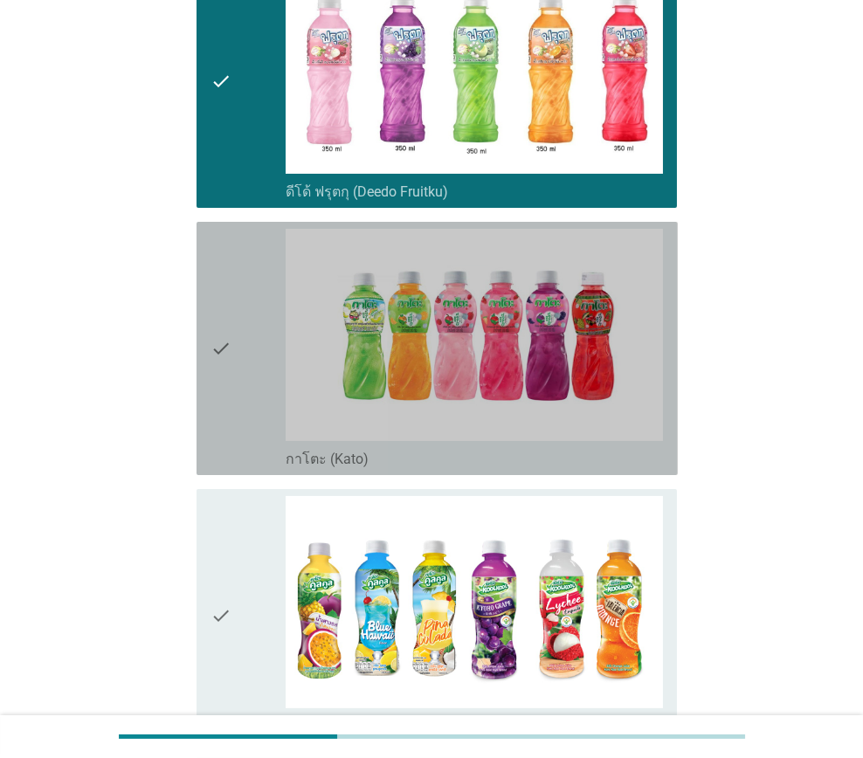
click at [232, 420] on div "check" at bounding box center [247, 348] width 75 height 239
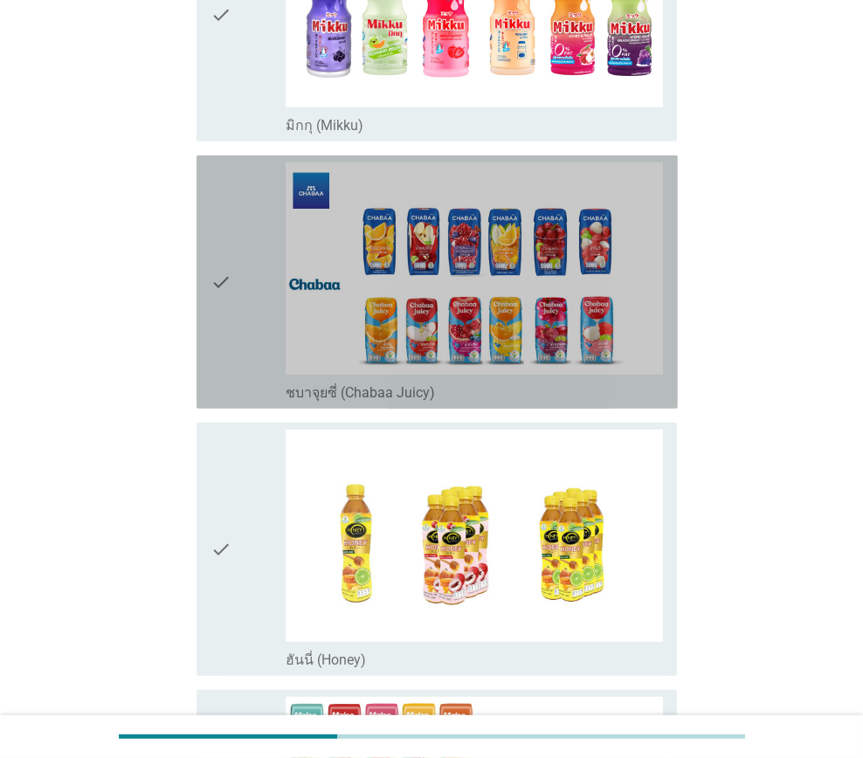
click at [239, 350] on div "check" at bounding box center [247, 281] width 75 height 239
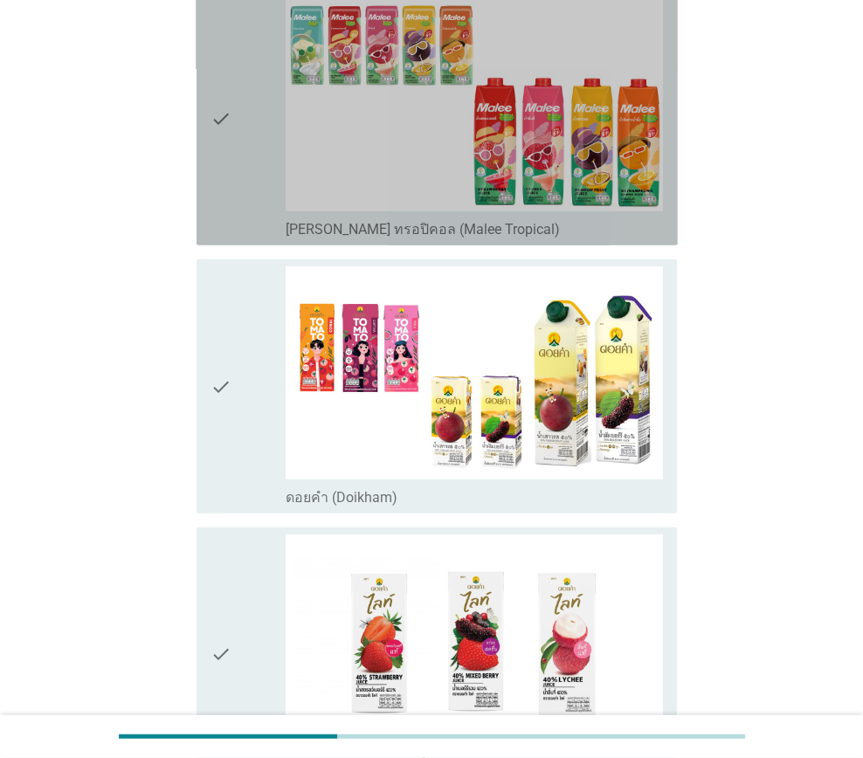
click at [251, 210] on div "check" at bounding box center [247, 118] width 75 height 239
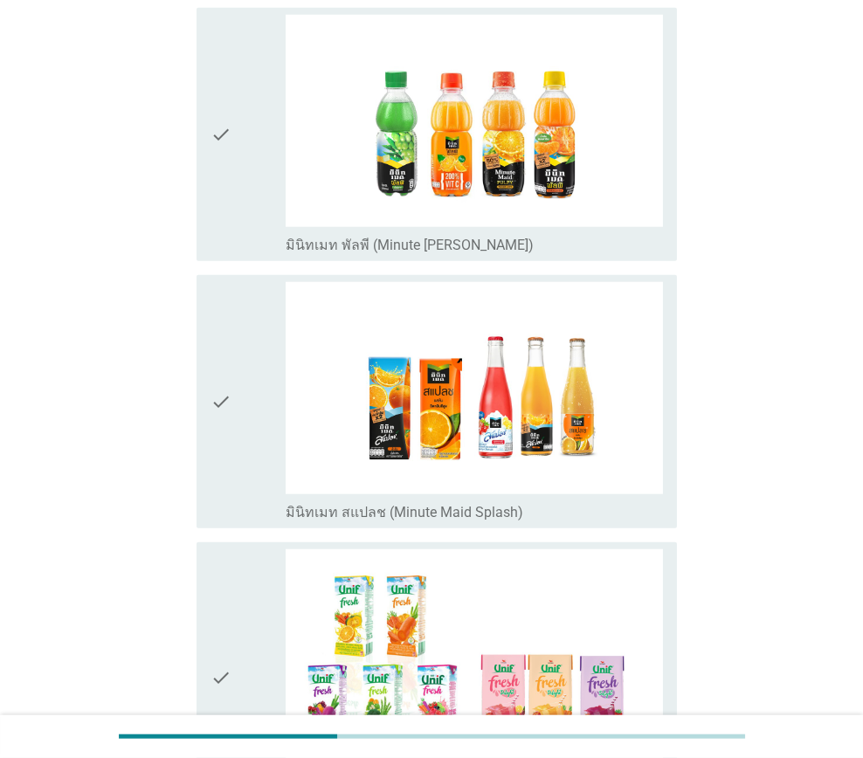
click at [248, 217] on div "check" at bounding box center [247, 134] width 75 height 239
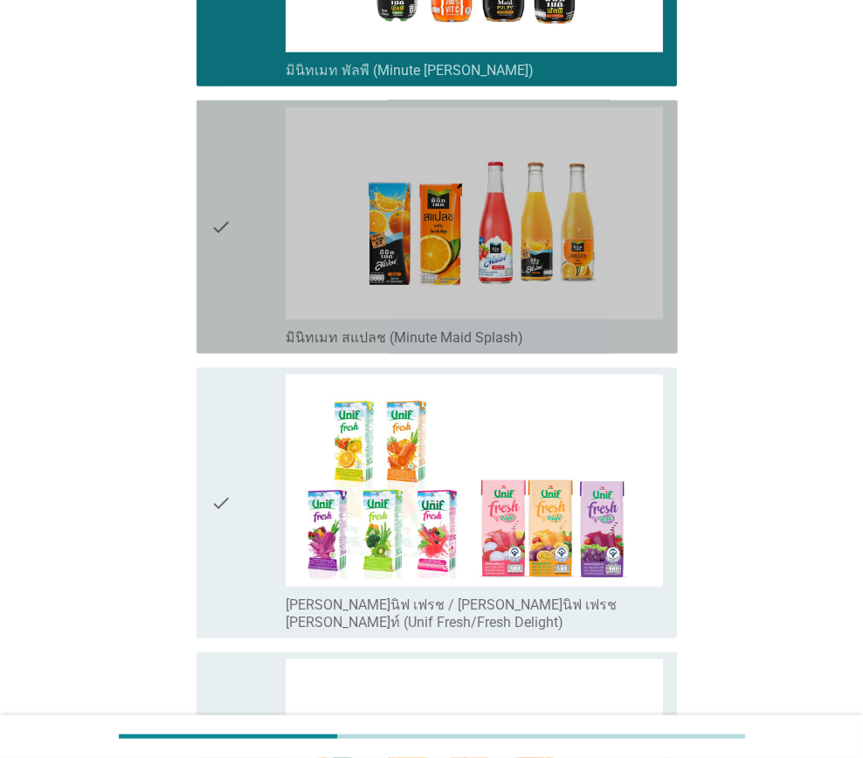
click at [248, 329] on div "check" at bounding box center [247, 226] width 75 height 239
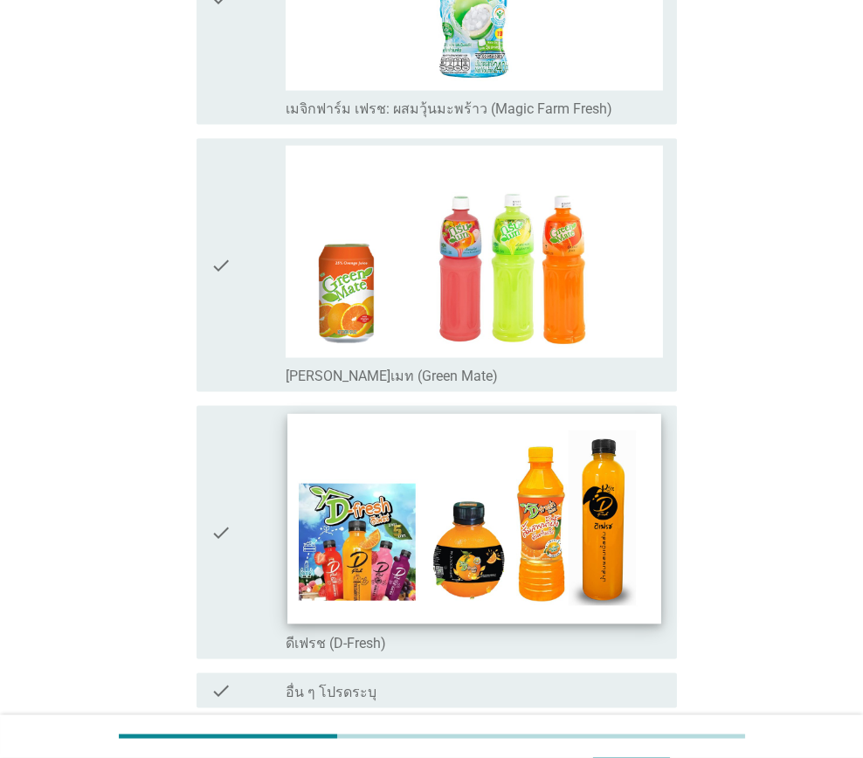
scroll to position [4499, 0]
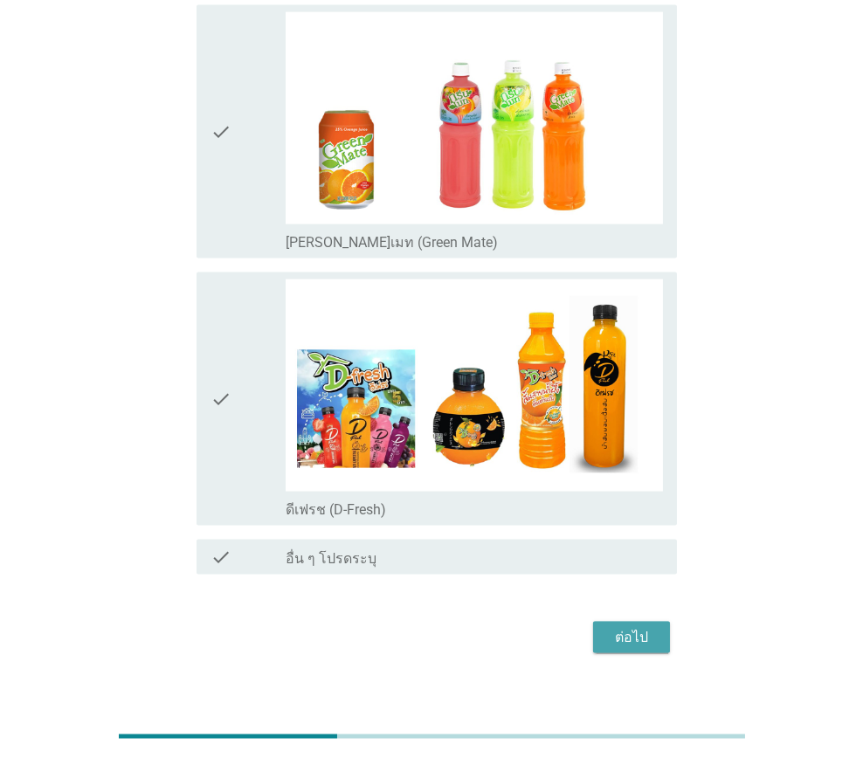
click at [655, 627] on div "ต่อไป" at bounding box center [631, 637] width 49 height 21
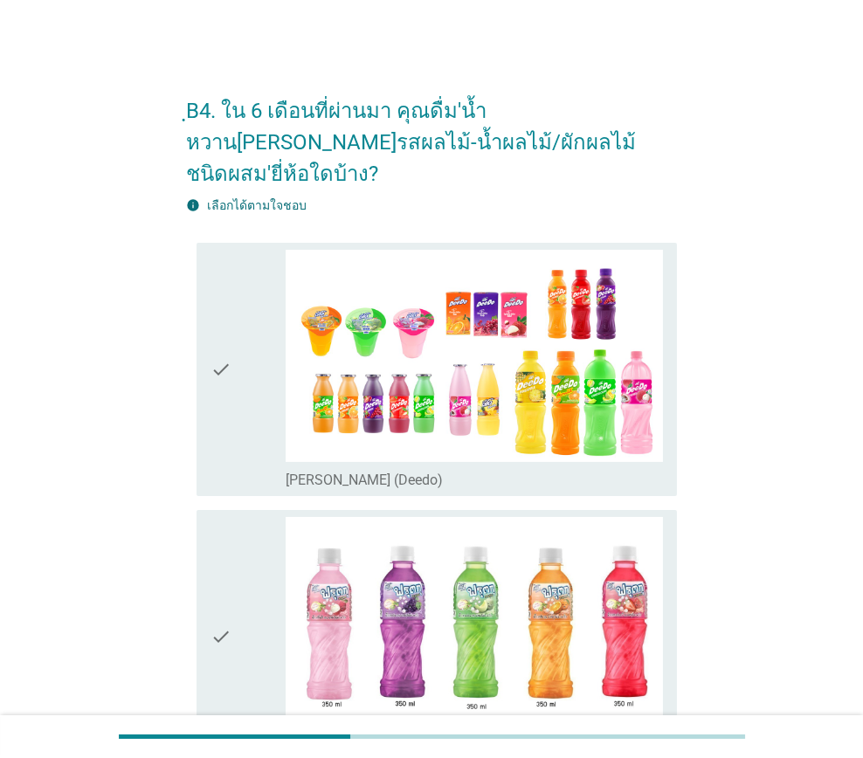
scroll to position [175, 0]
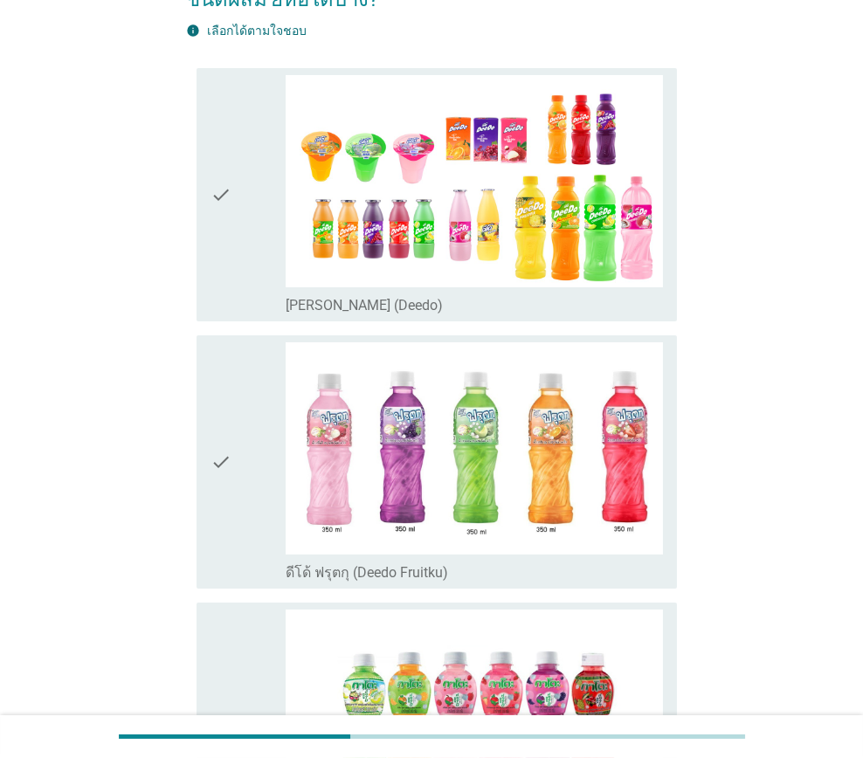
click at [241, 258] on div "check" at bounding box center [247, 194] width 75 height 239
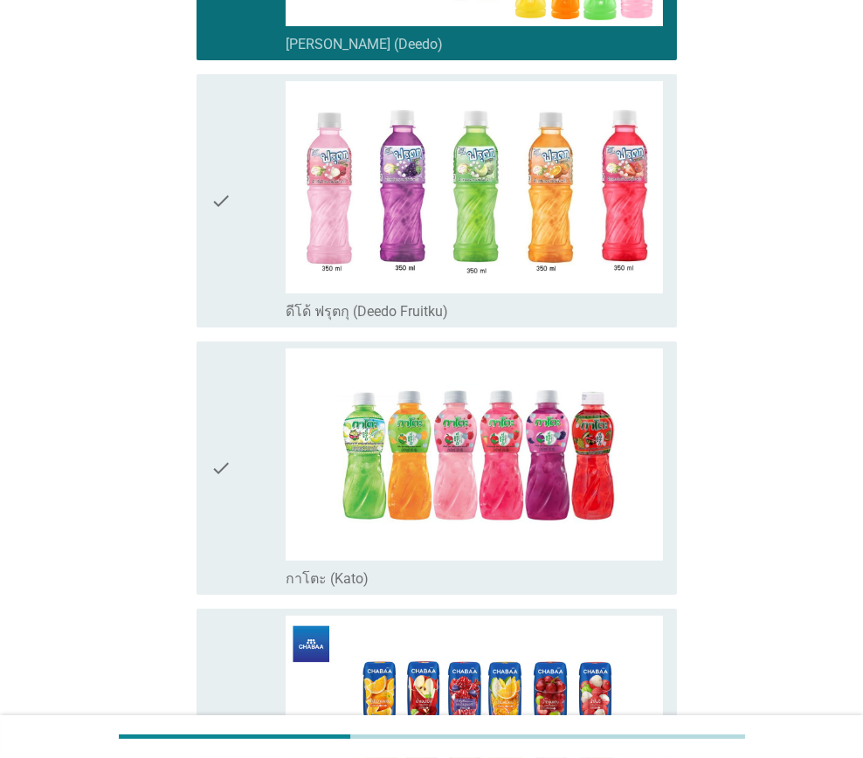
scroll to position [524, 0]
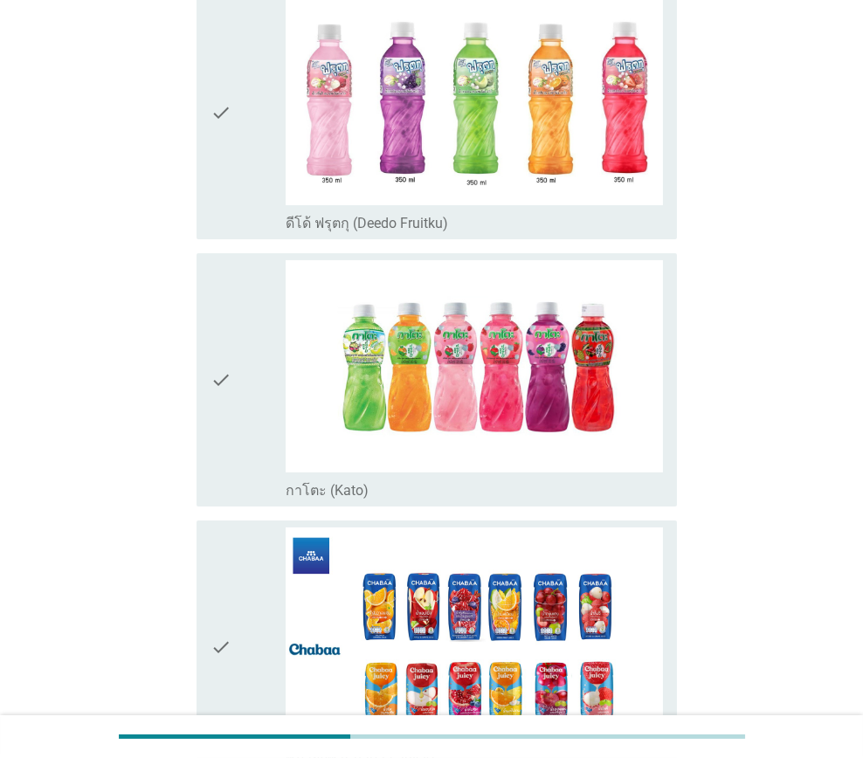
click at [249, 422] on div "check" at bounding box center [247, 379] width 75 height 239
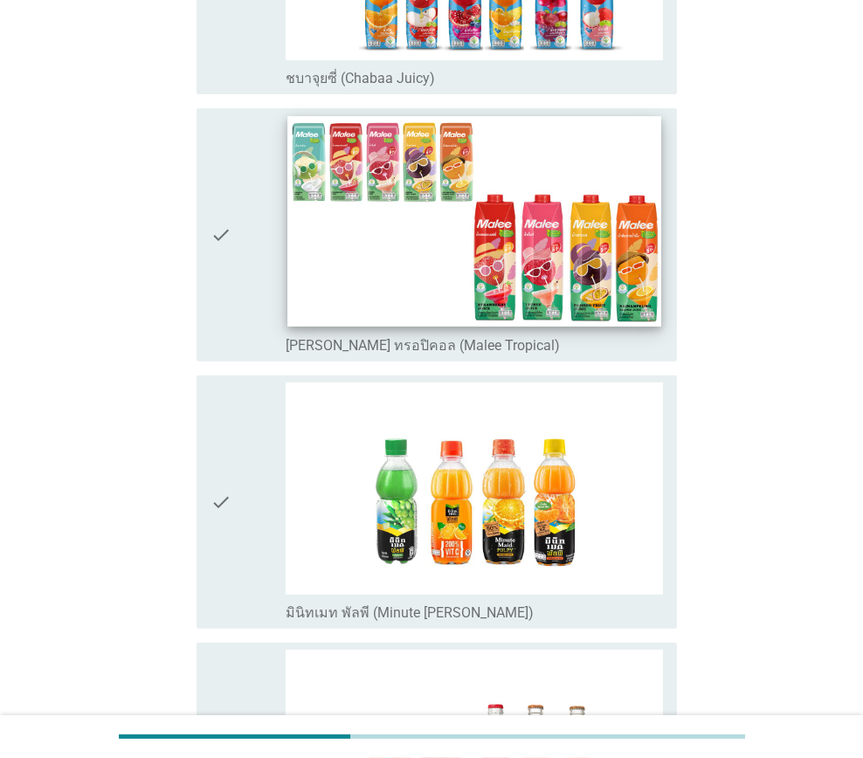
scroll to position [1222, 0]
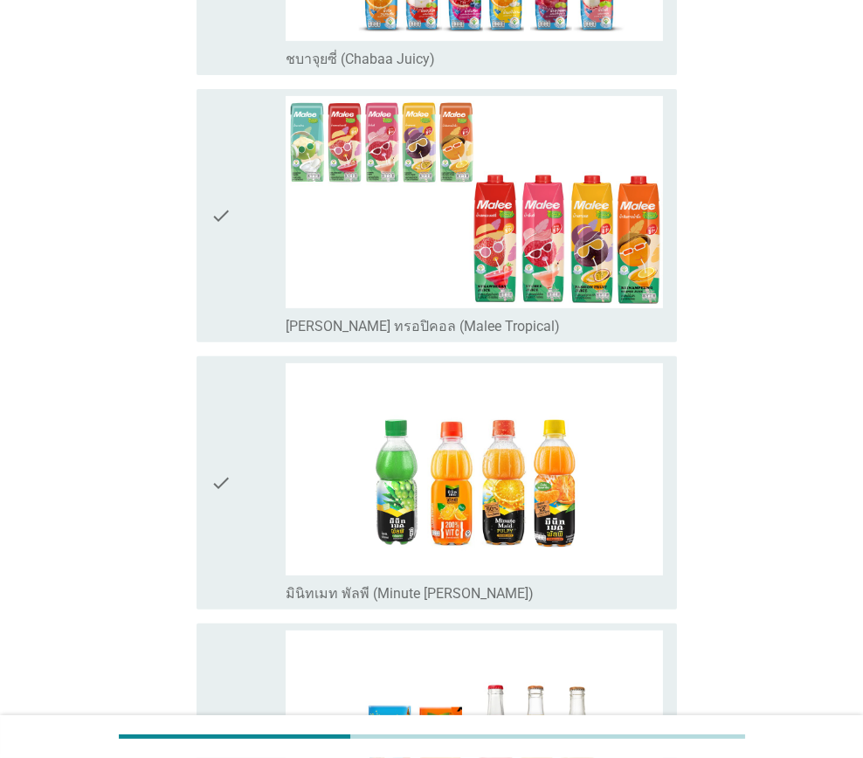
click at [217, 265] on icon "check" at bounding box center [220, 215] width 21 height 239
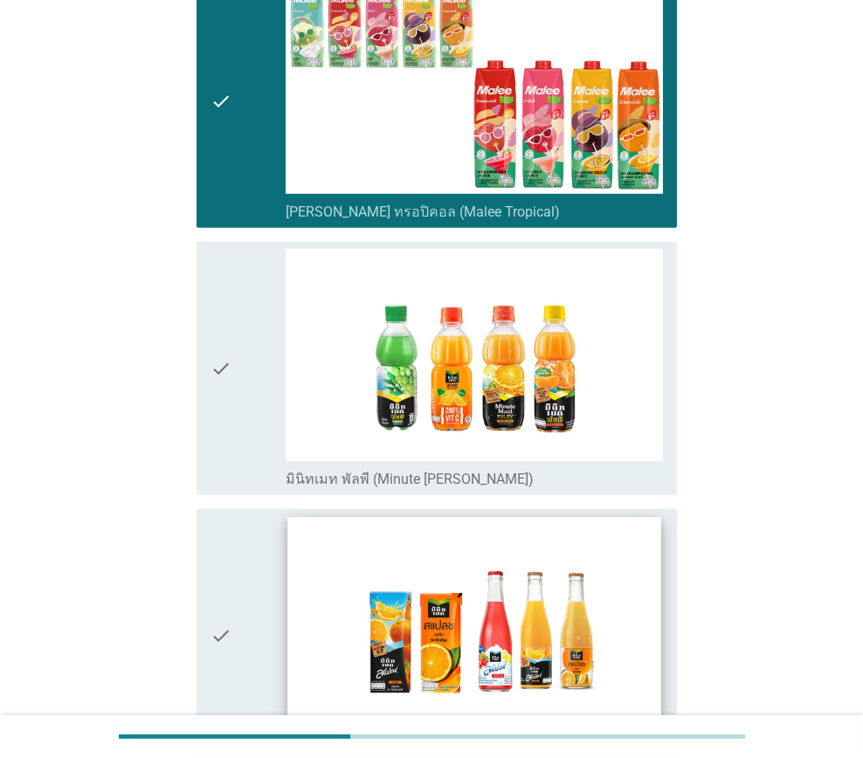
scroll to position [1560, 0]
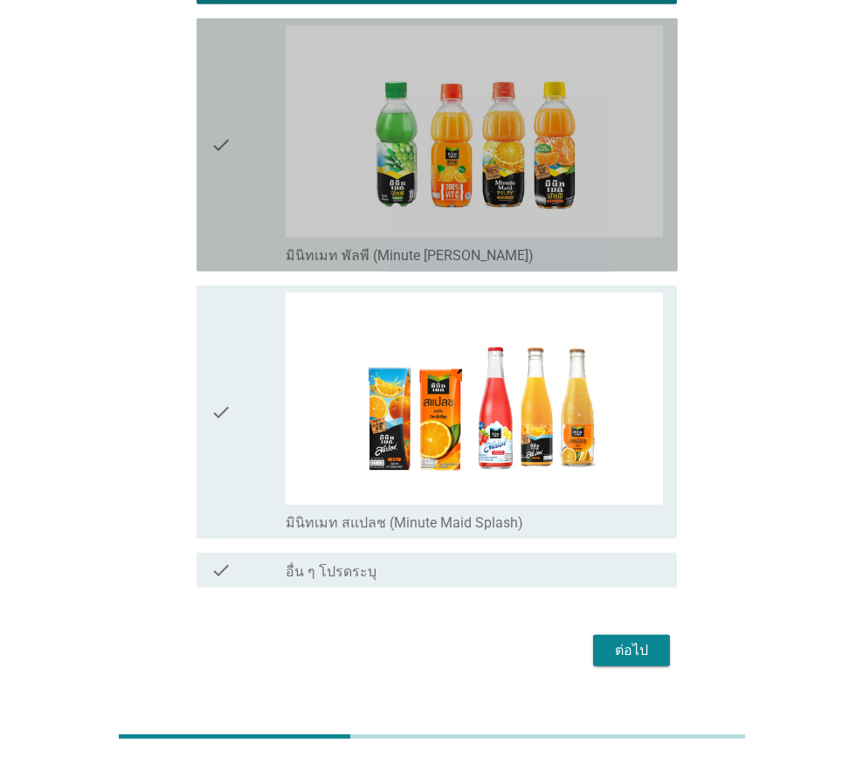
click at [244, 175] on div "check" at bounding box center [247, 144] width 75 height 239
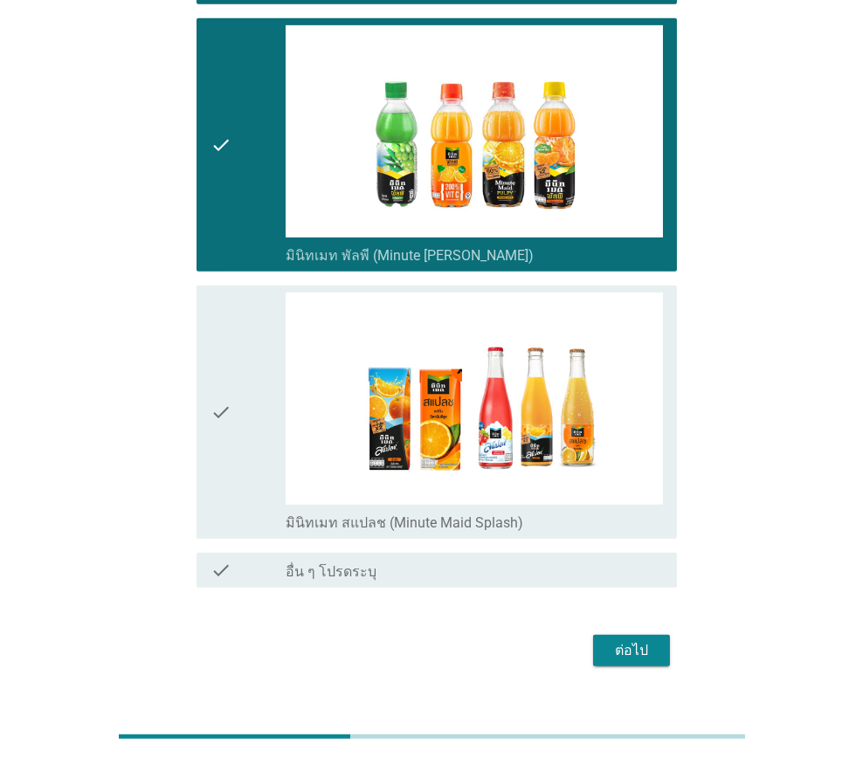
click at [629, 640] on div "ต่อไป" at bounding box center [631, 650] width 49 height 21
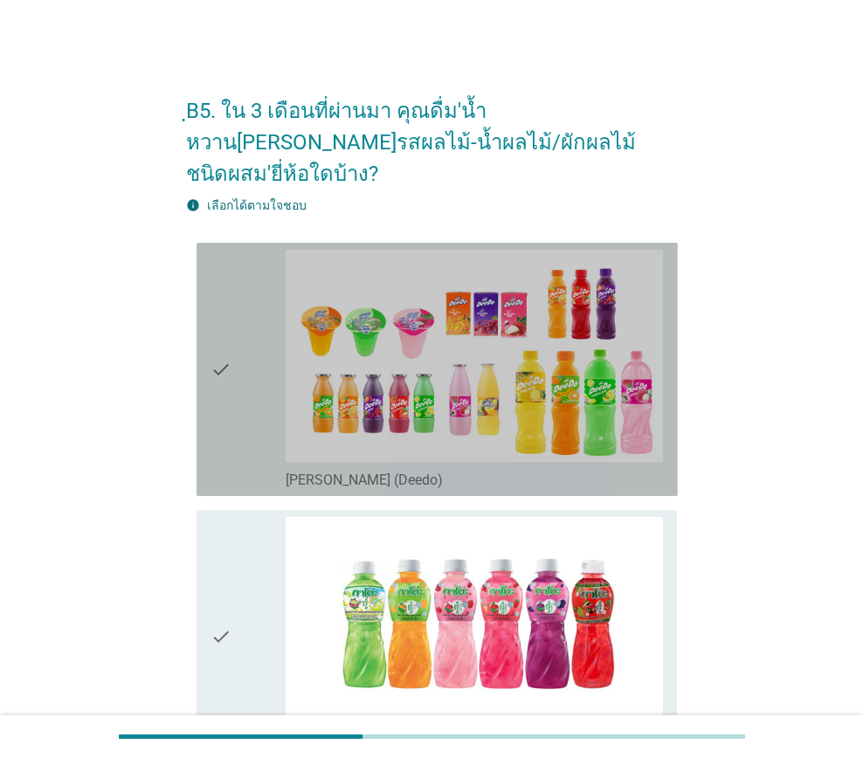
click at [238, 454] on div "check" at bounding box center [247, 369] width 75 height 239
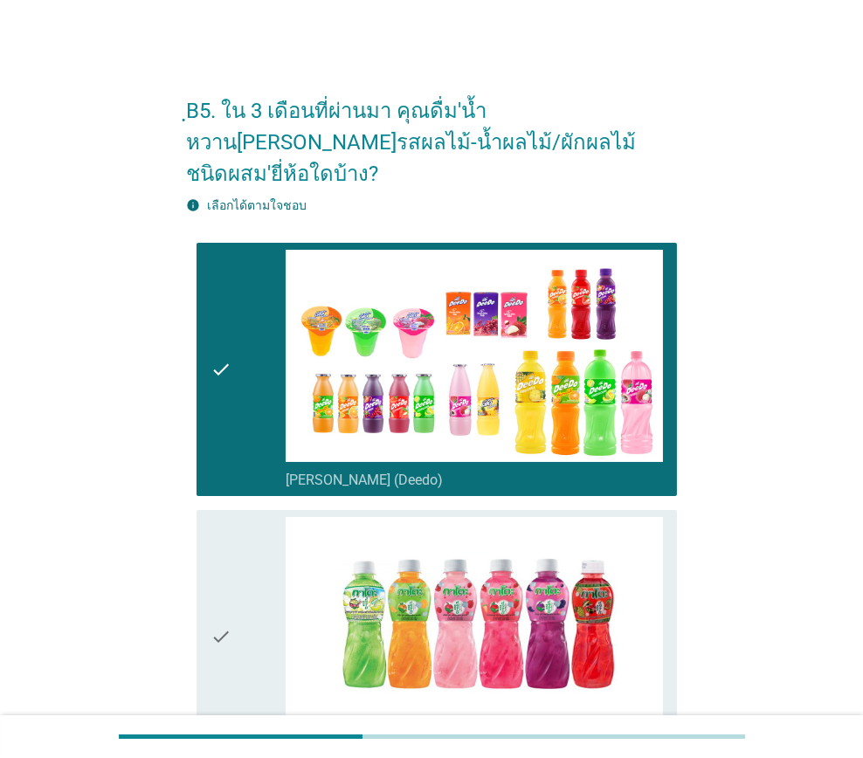
drag, startPoint x: 244, startPoint y: 545, endPoint x: 267, endPoint y: 552, distance: 23.7
click at [246, 545] on div "check" at bounding box center [247, 636] width 75 height 239
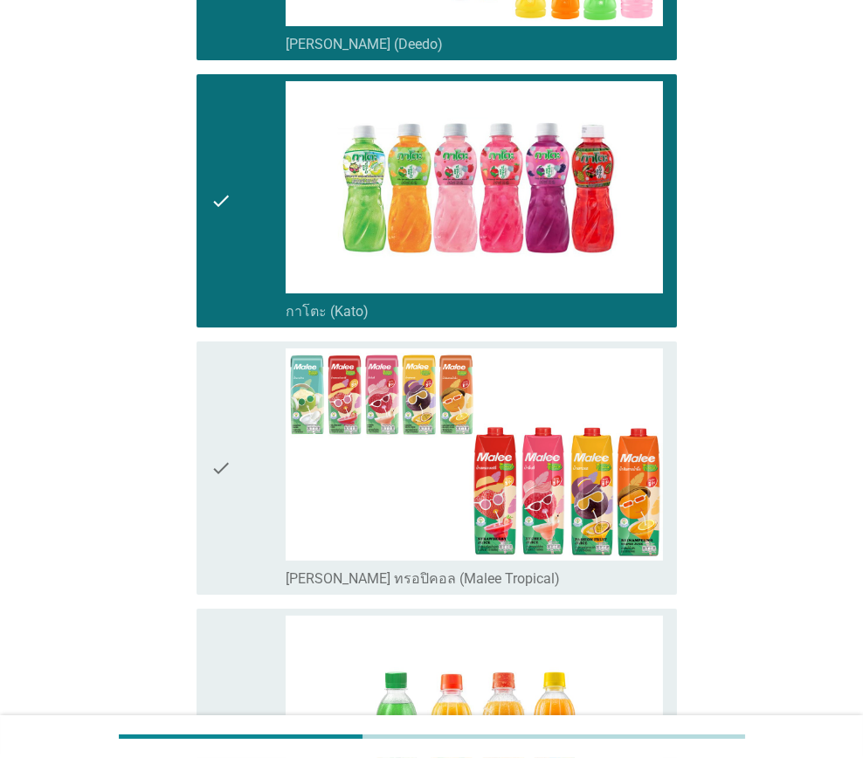
click at [231, 479] on div "check" at bounding box center [247, 467] width 75 height 239
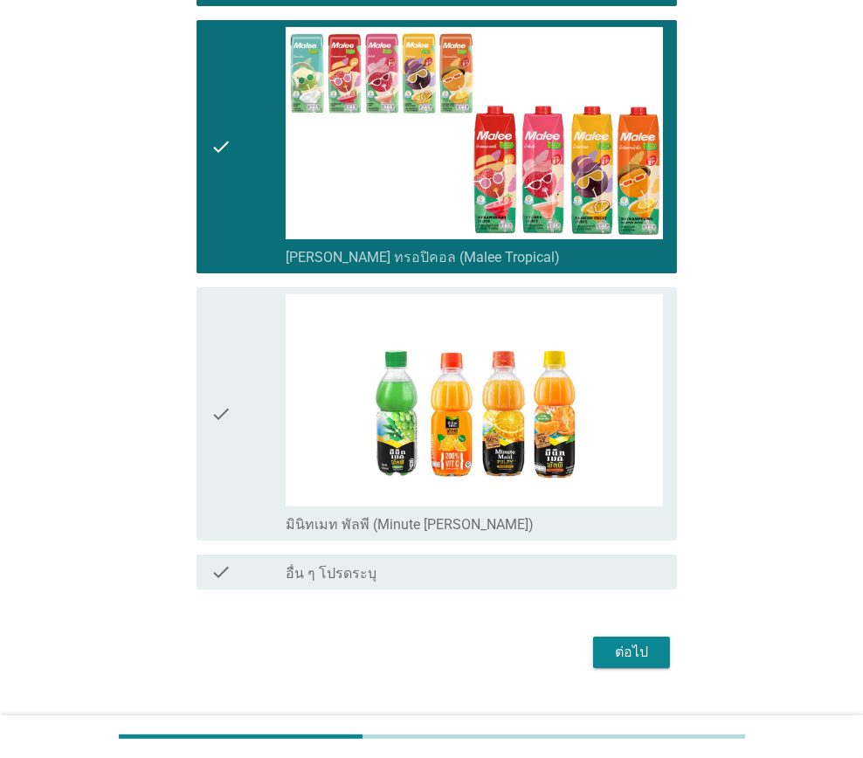
scroll to position [760, 0]
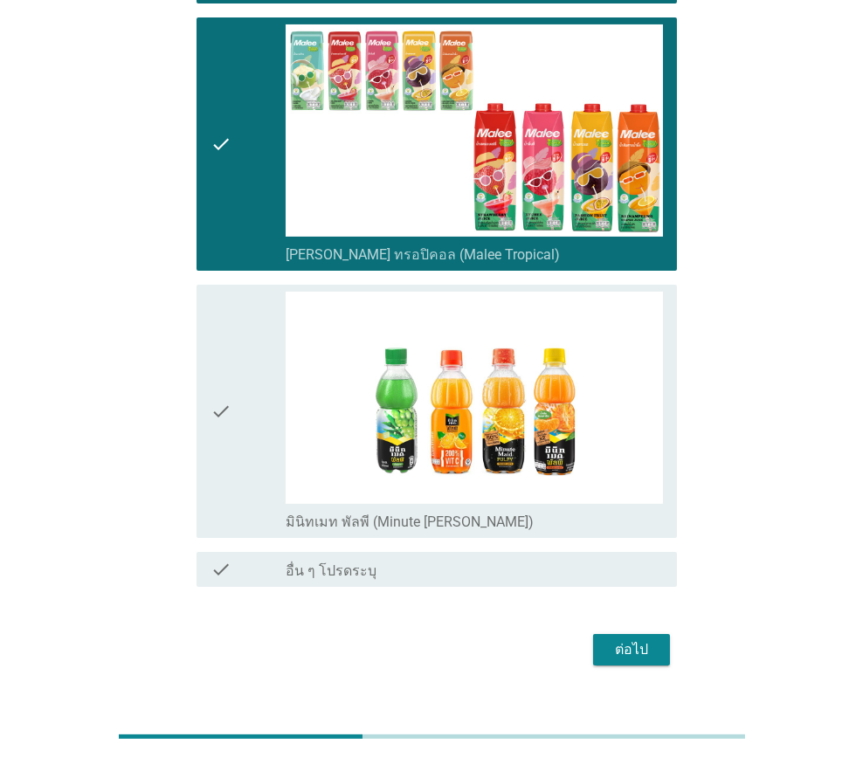
click at [237, 427] on div "check" at bounding box center [247, 411] width 75 height 239
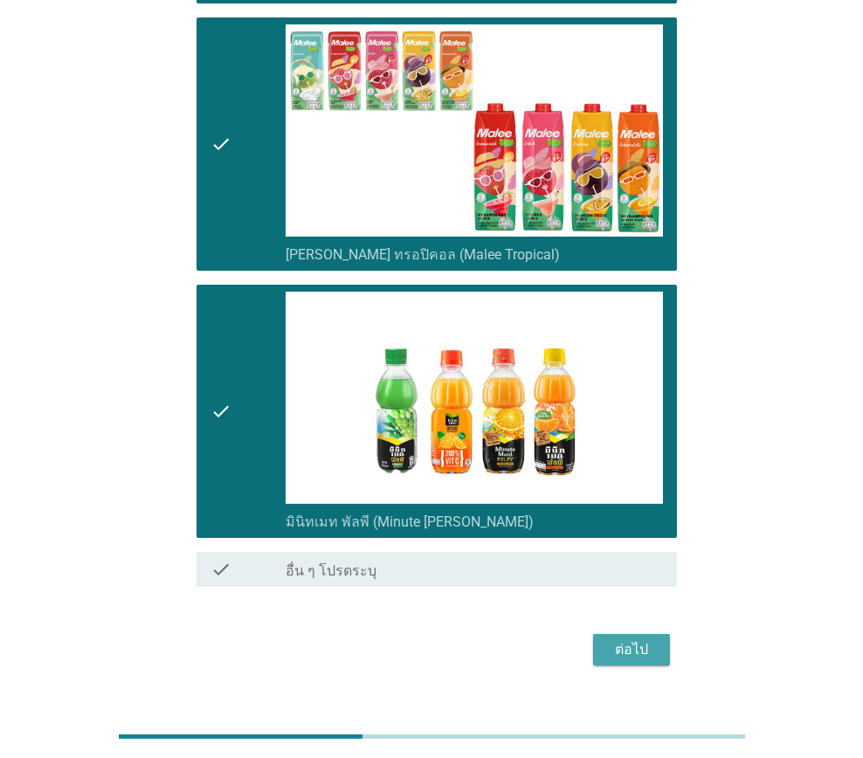
click at [639, 634] on button "ต่อไป" at bounding box center [631, 649] width 77 height 31
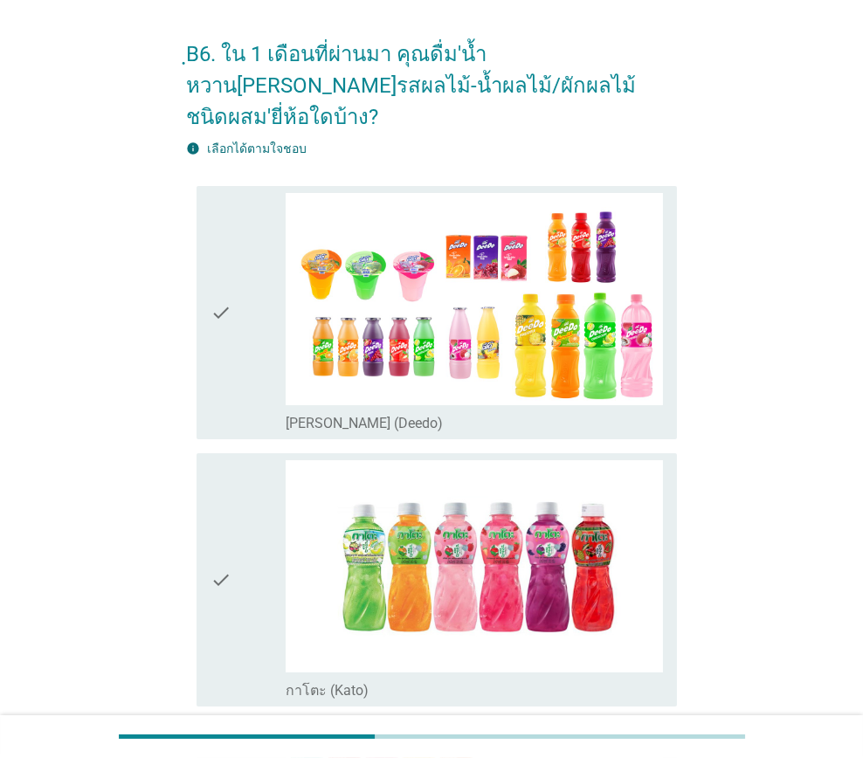
scroll to position [86, 0]
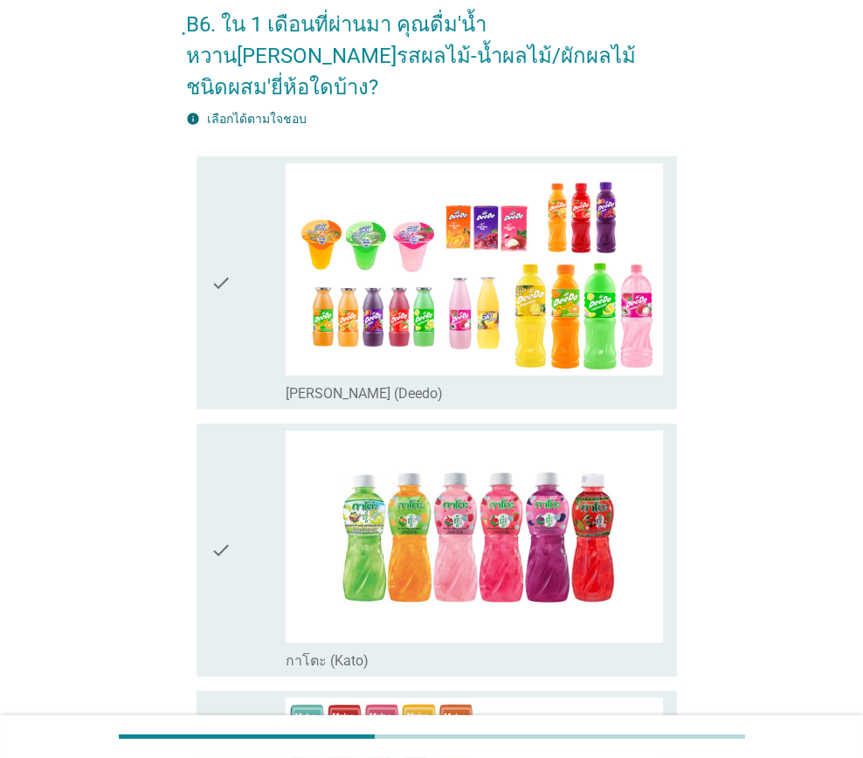
click at [240, 344] on div "check" at bounding box center [247, 282] width 75 height 239
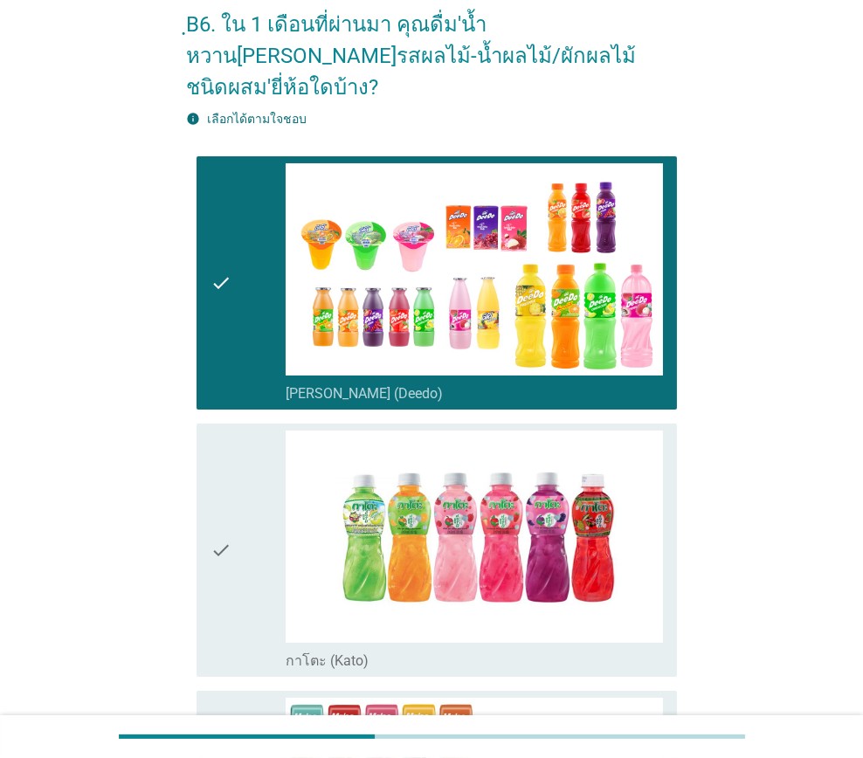
click at [251, 447] on div "check" at bounding box center [247, 549] width 75 height 239
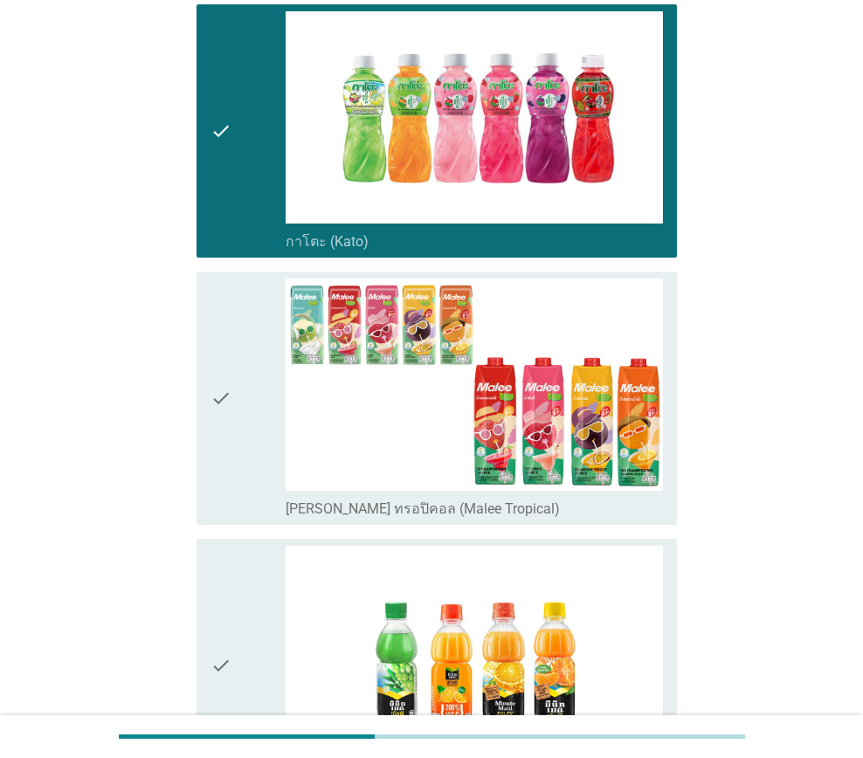
scroll to position [524, 0]
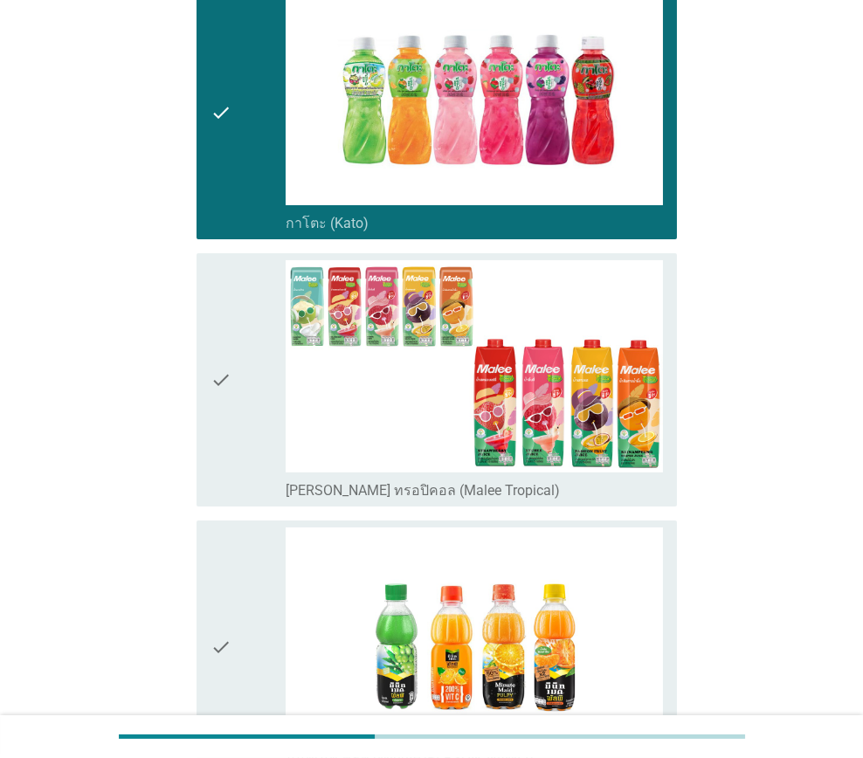
click at [238, 403] on div "check" at bounding box center [247, 379] width 75 height 239
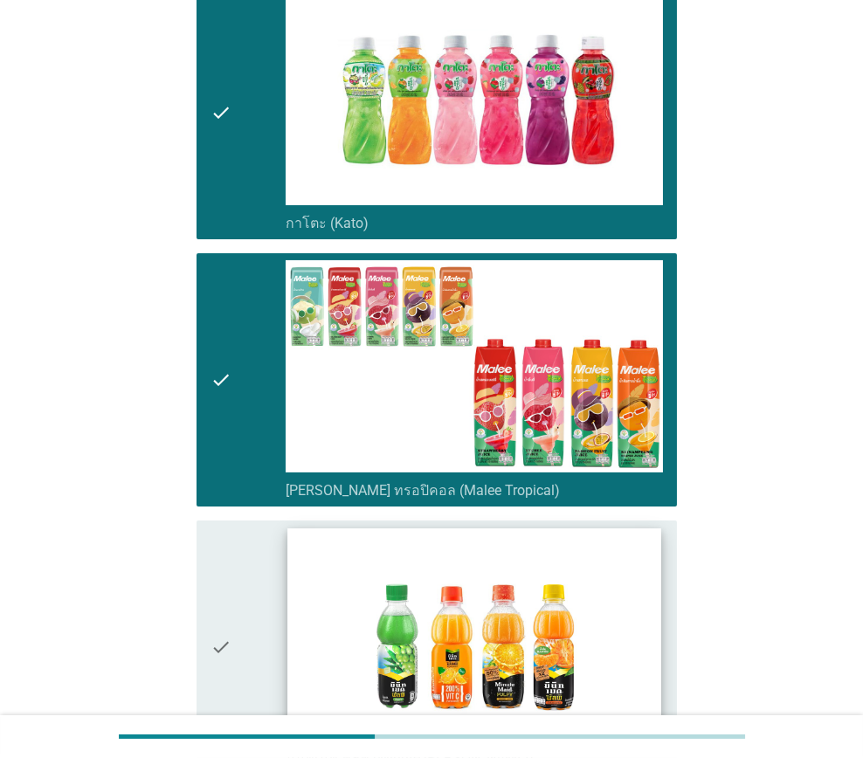
drag, startPoint x: 245, startPoint y: 545, endPoint x: 411, endPoint y: 553, distance: 166.1
click at [246, 545] on div "check" at bounding box center [247, 646] width 75 height 239
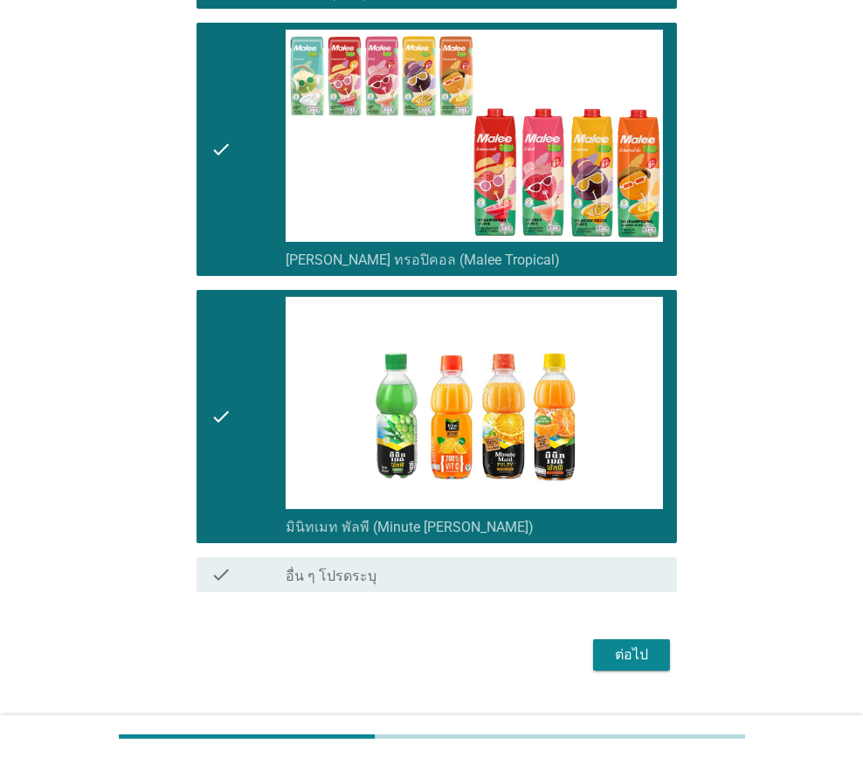
scroll to position [760, 0]
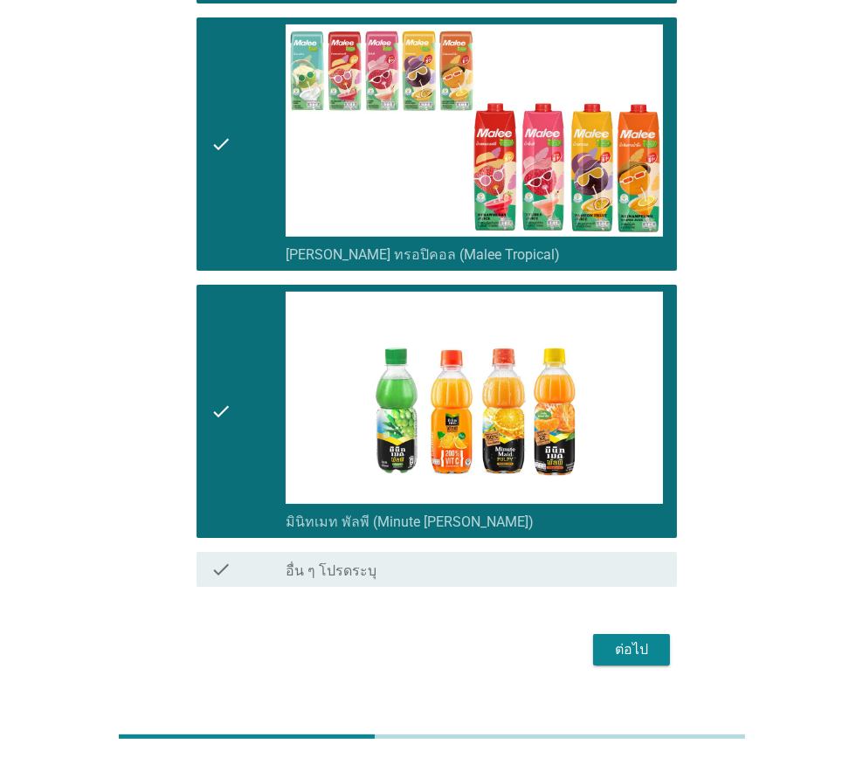
click at [635, 639] on div "ต่อไป" at bounding box center [631, 649] width 49 height 21
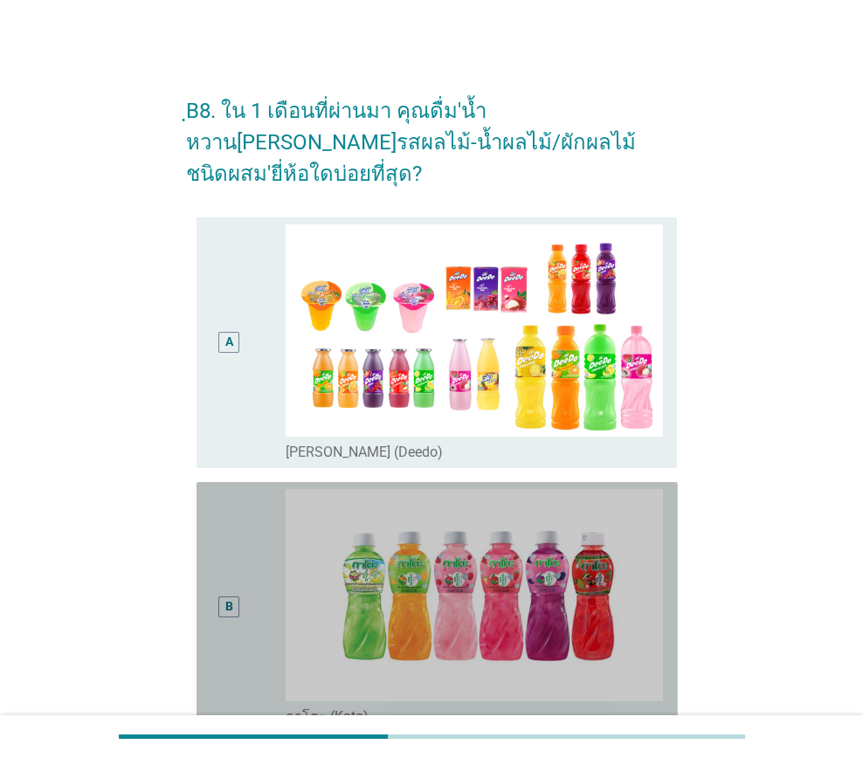
click at [248, 496] on div "B" at bounding box center [247, 607] width 75 height 237
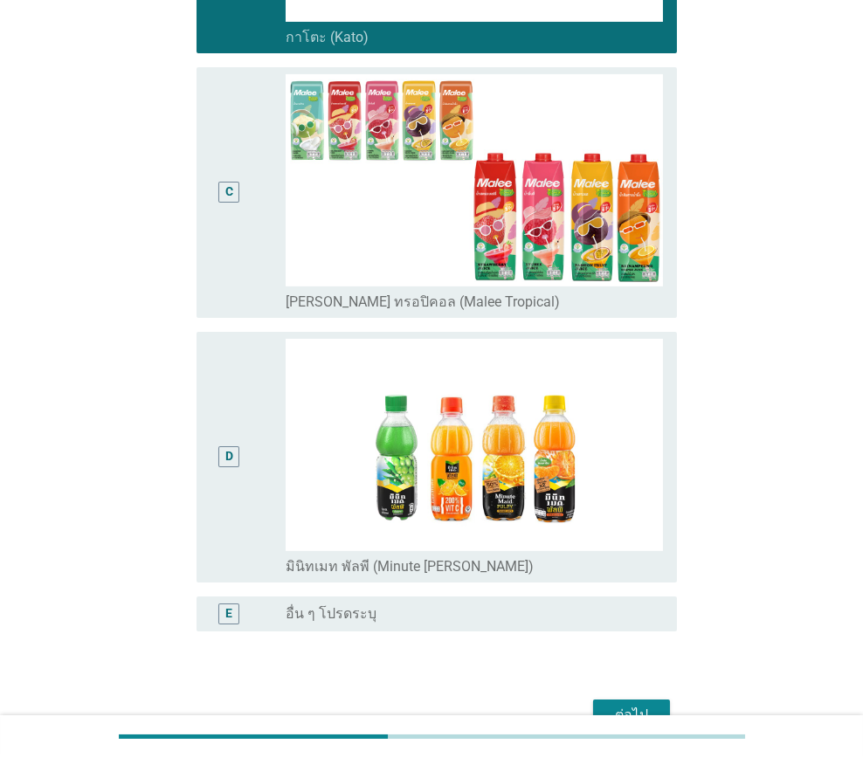
scroll to position [746, 0]
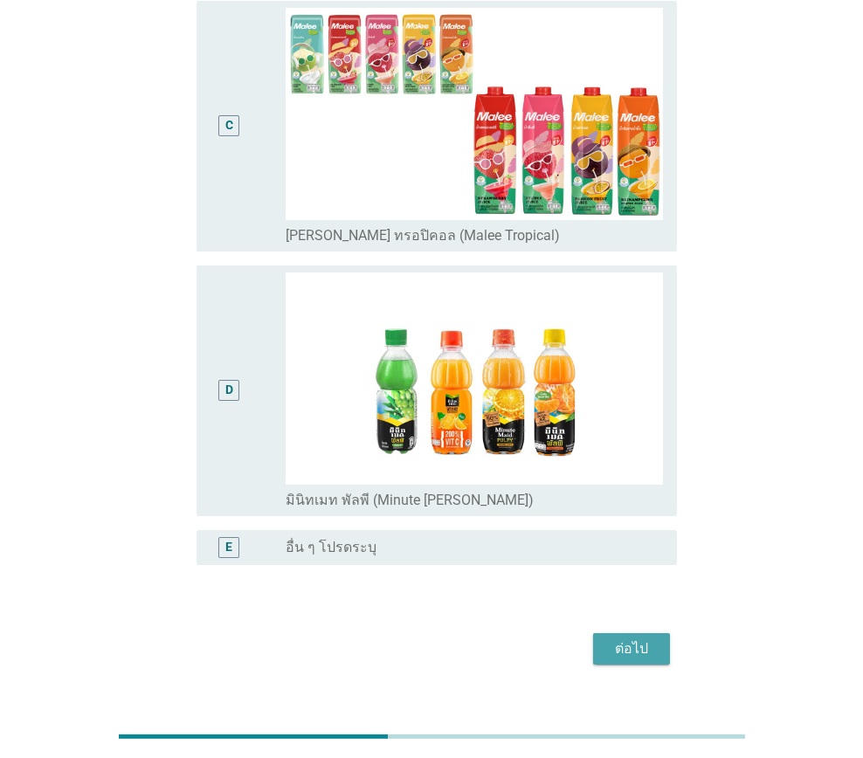
click at [630, 638] on div "ต่อไป" at bounding box center [631, 648] width 49 height 21
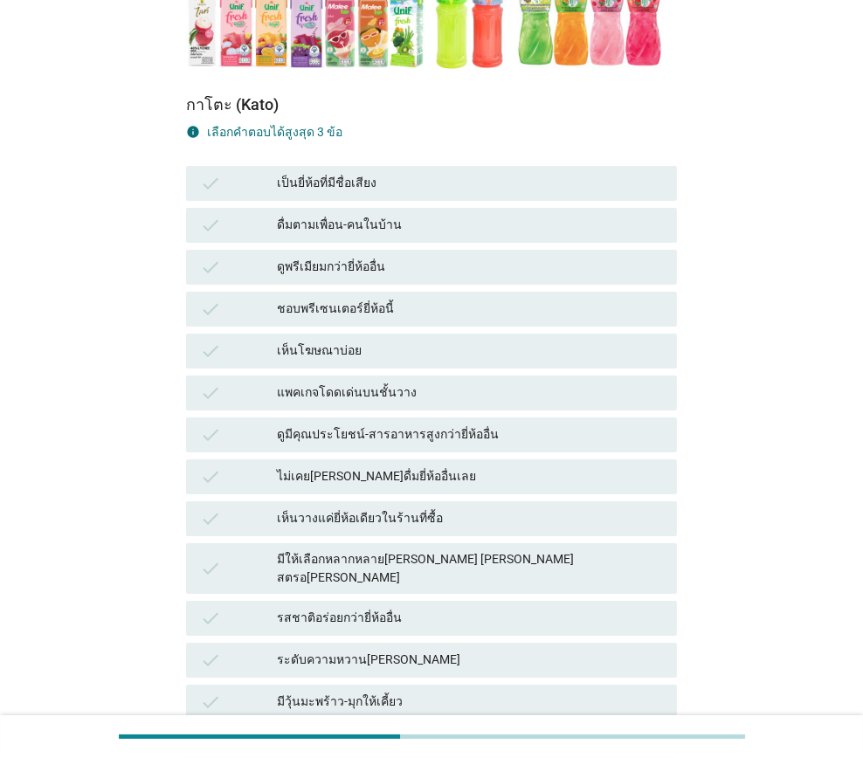
scroll to position [611, 0]
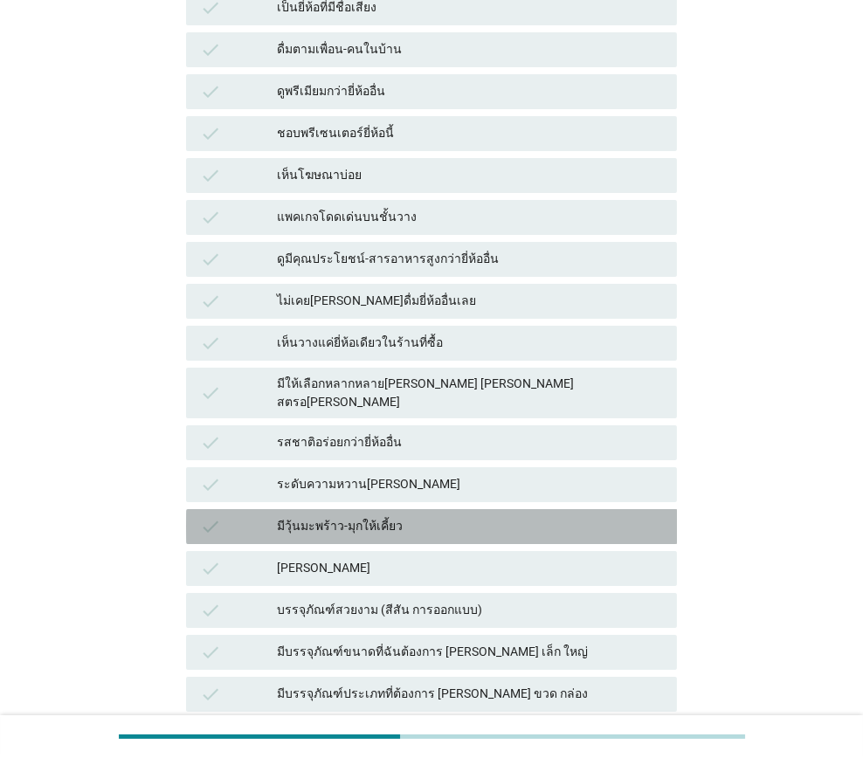
click at [423, 516] on div "มีวุ้นมะพร้าว-มุกให้เคี้ยว" at bounding box center [470, 526] width 386 height 21
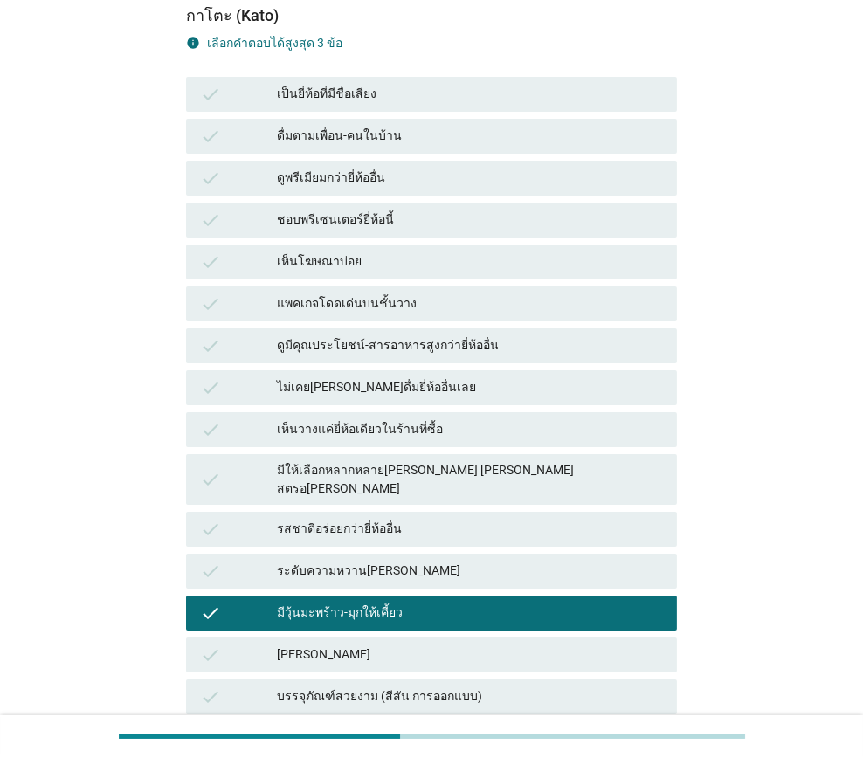
scroll to position [524, 0]
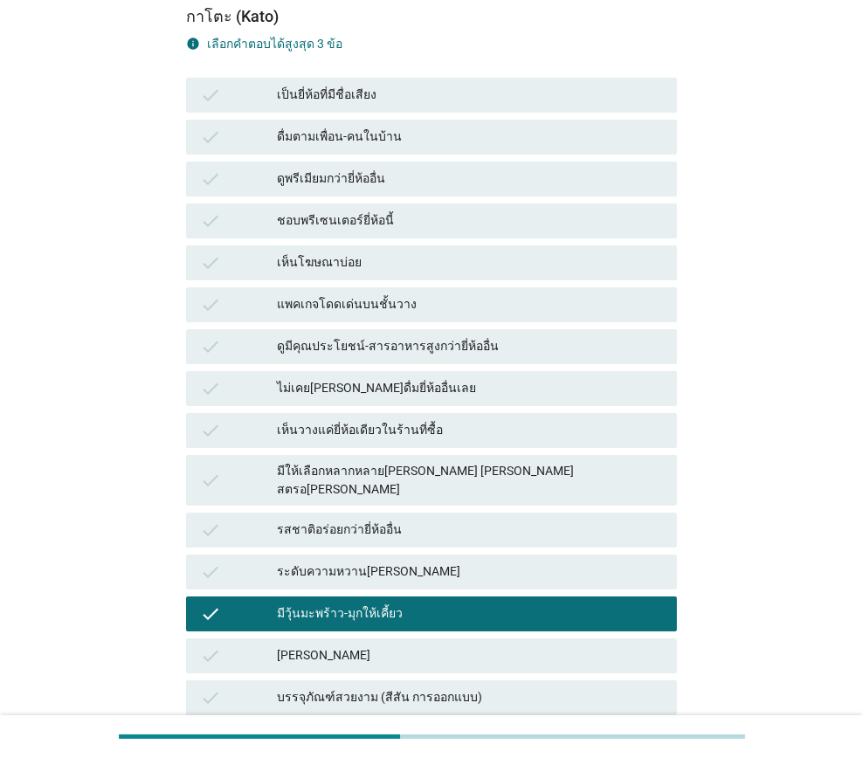
click at [459, 336] on div "ดูมีคุณประโยชน์-สารอาหารสูงกว่ายี่ห้ออื่น" at bounding box center [470, 346] width 386 height 21
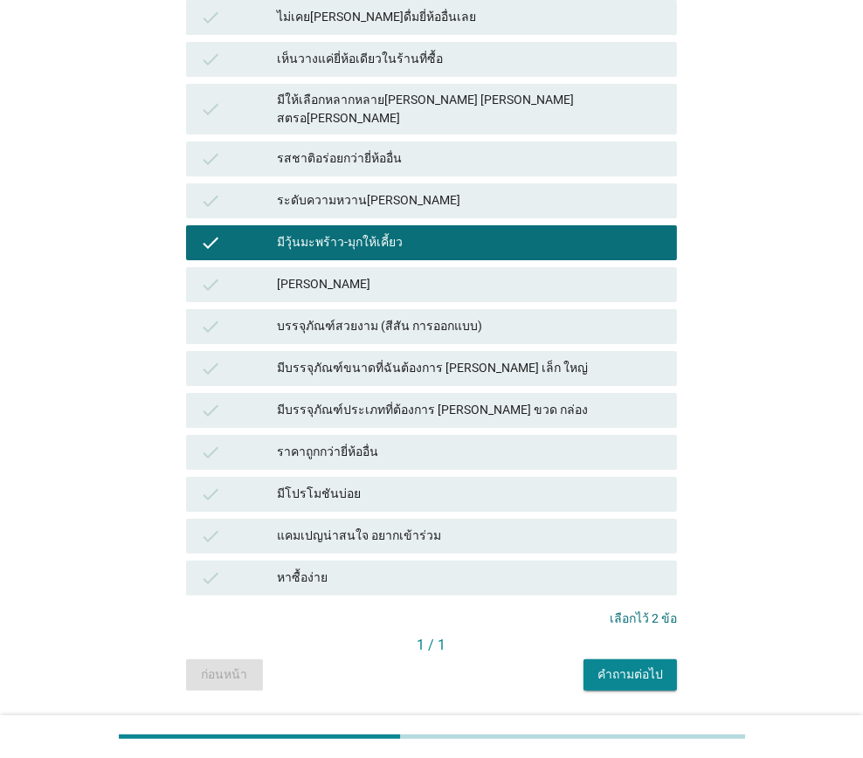
scroll to position [899, 0]
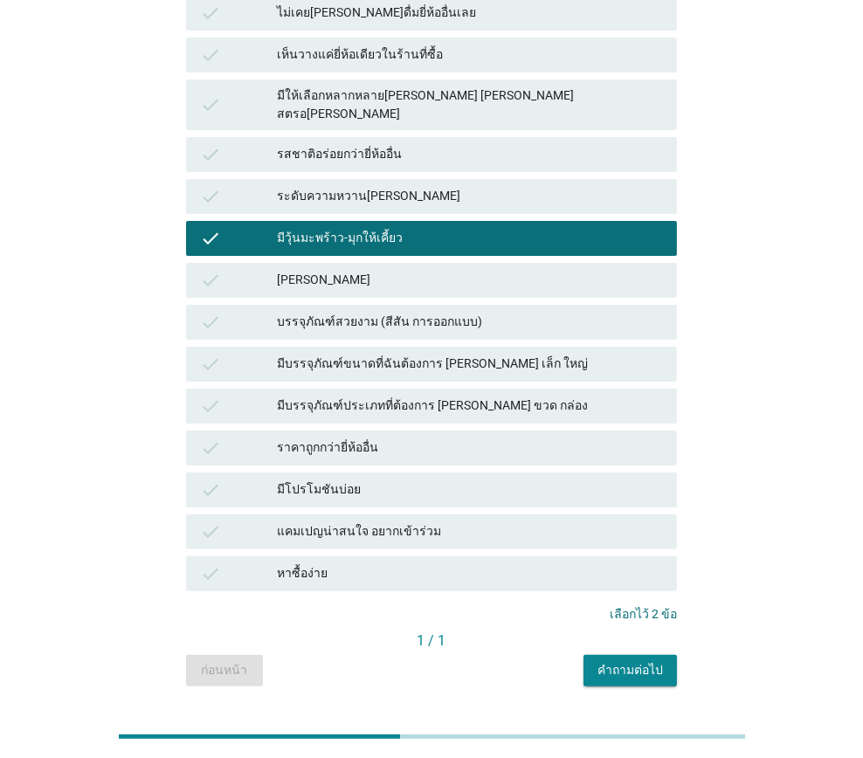
click at [466, 521] on div "แคมเปญน่าสนใจ อยากเข้าร่วม" at bounding box center [470, 531] width 386 height 21
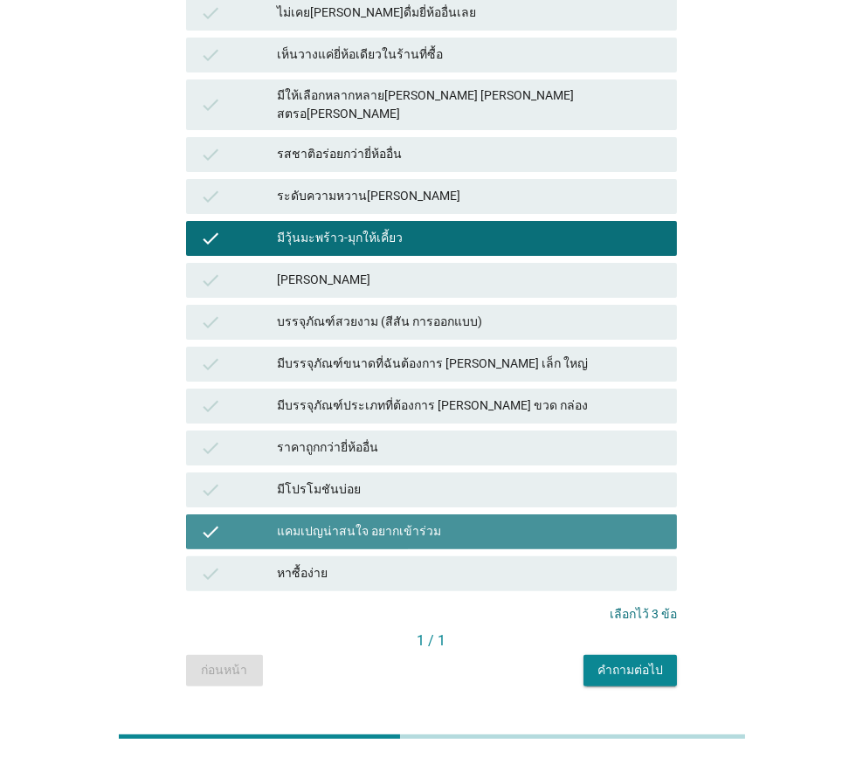
click at [443, 521] on div "แคมเปญน่าสนใจ อยากเข้าร่วม" at bounding box center [470, 531] width 386 height 21
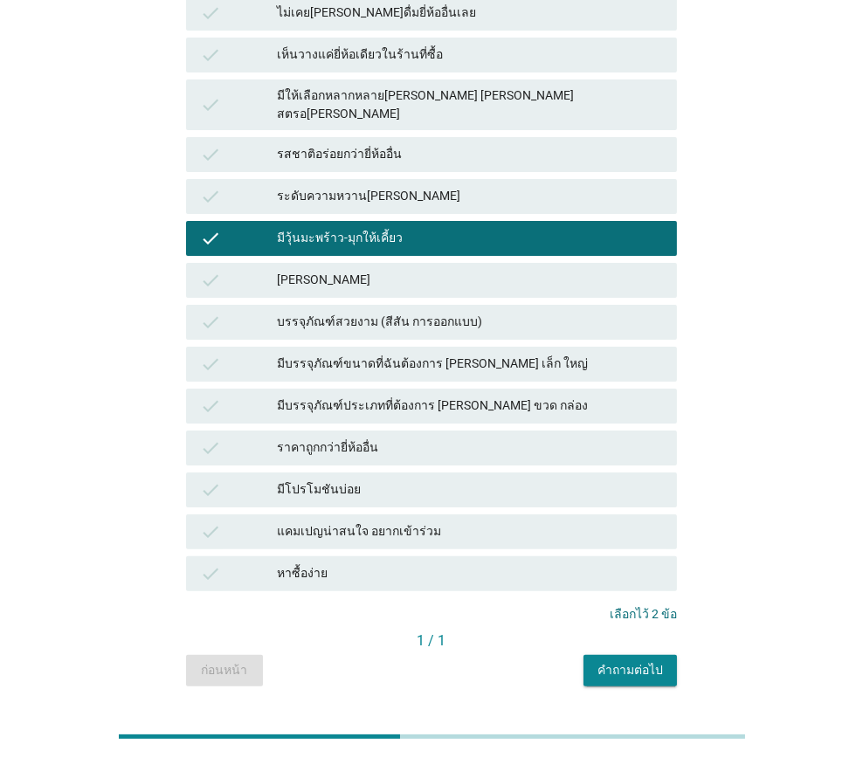
click at [443, 563] on div "หาซื้อง่าย" at bounding box center [470, 573] width 386 height 21
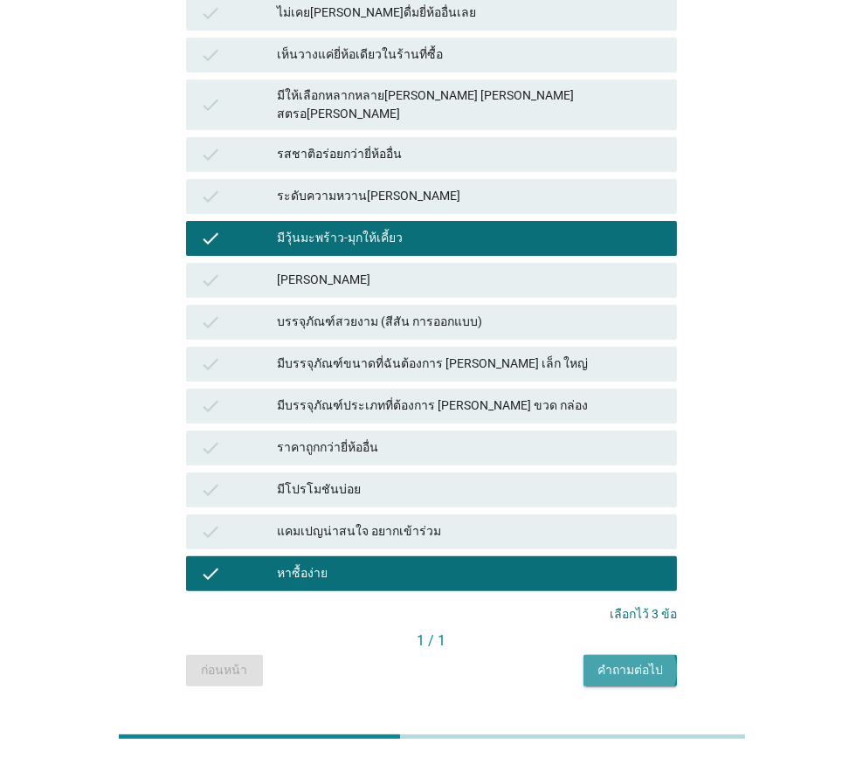
click at [627, 661] on div "คำถามต่อไป" at bounding box center [629, 670] width 65 height 18
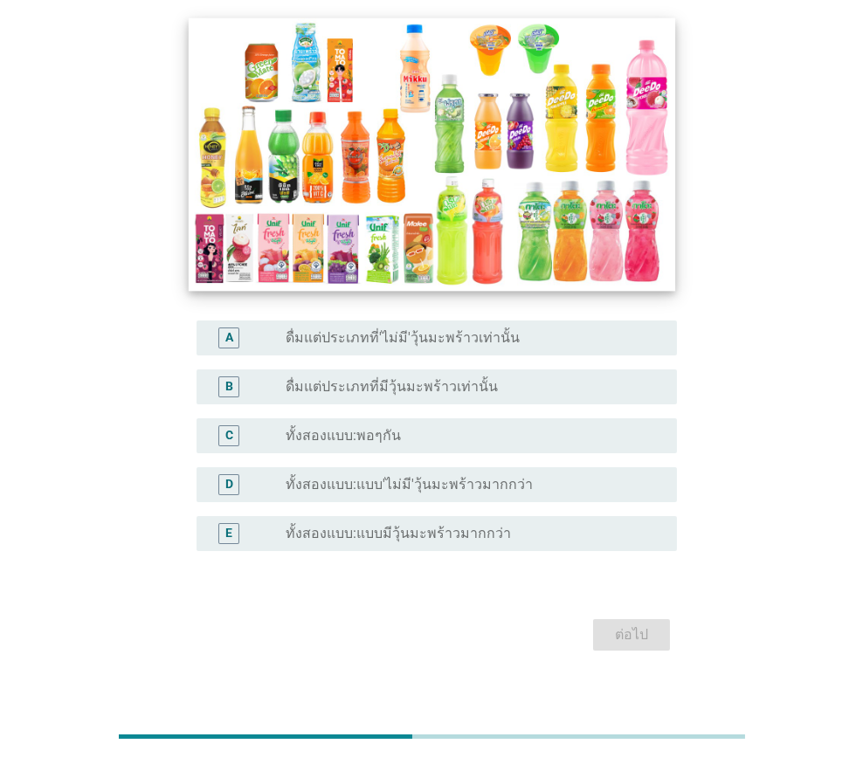
scroll to position [203, 0]
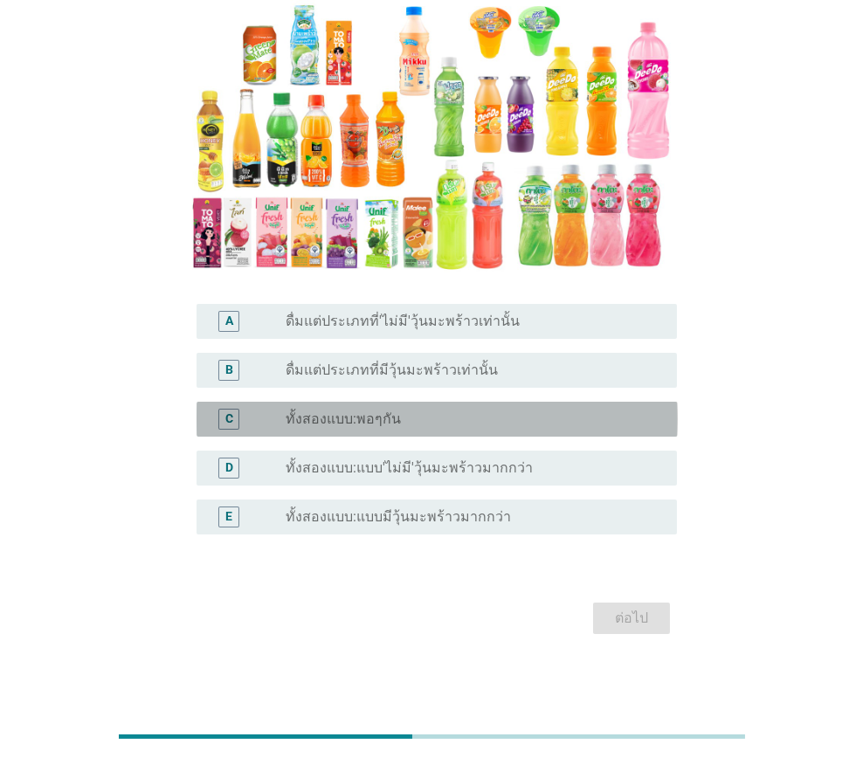
click at [396, 421] on label "ทั้งสองแบบ:พอๆกัน" at bounding box center [342, 418] width 115 height 17
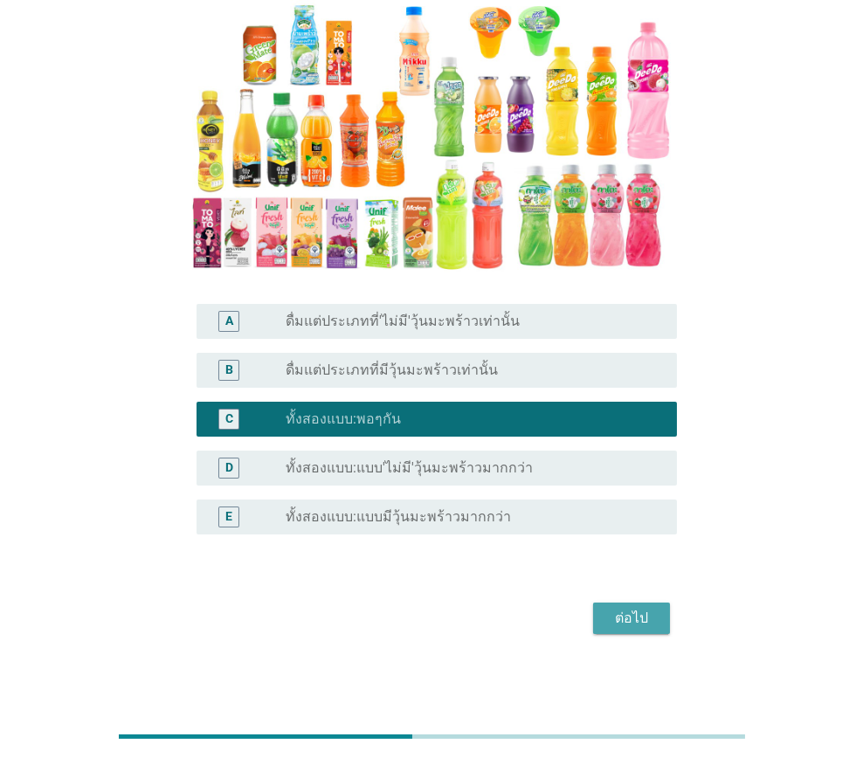
click at [642, 619] on div "ต่อไป" at bounding box center [631, 618] width 49 height 21
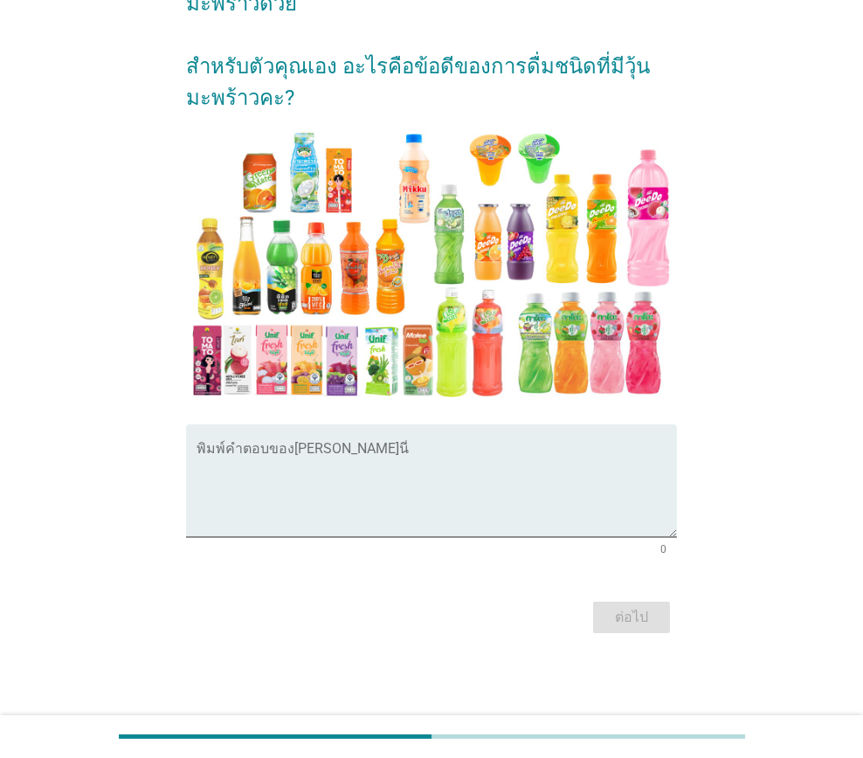
scroll to position [0, 0]
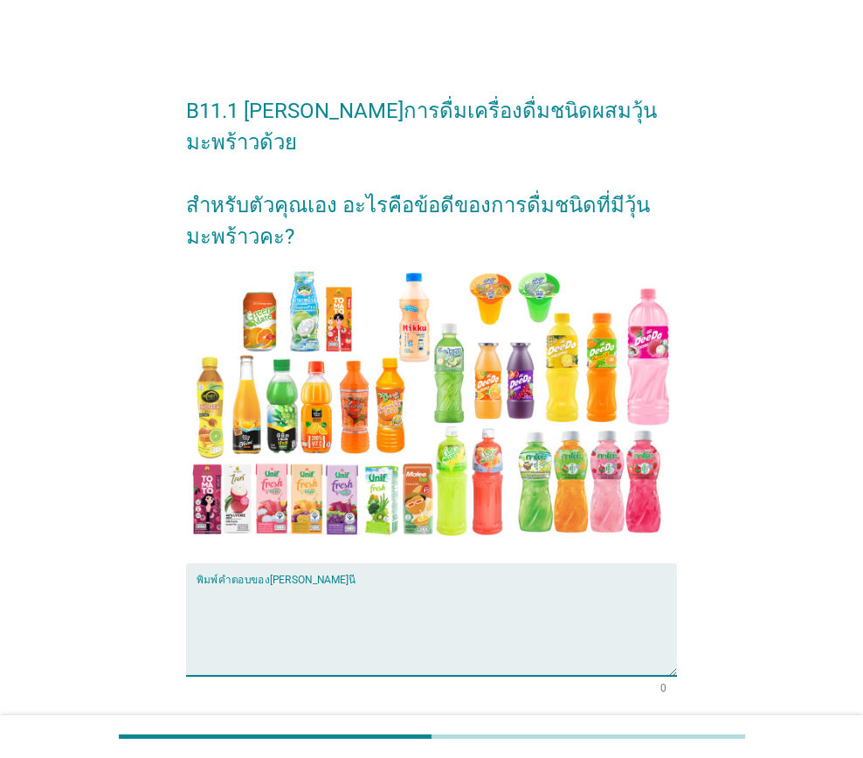
click at [406, 602] on textarea "พิมพ์คำตอบของคุณ ที่นี่" at bounding box center [436, 630] width 481 height 92
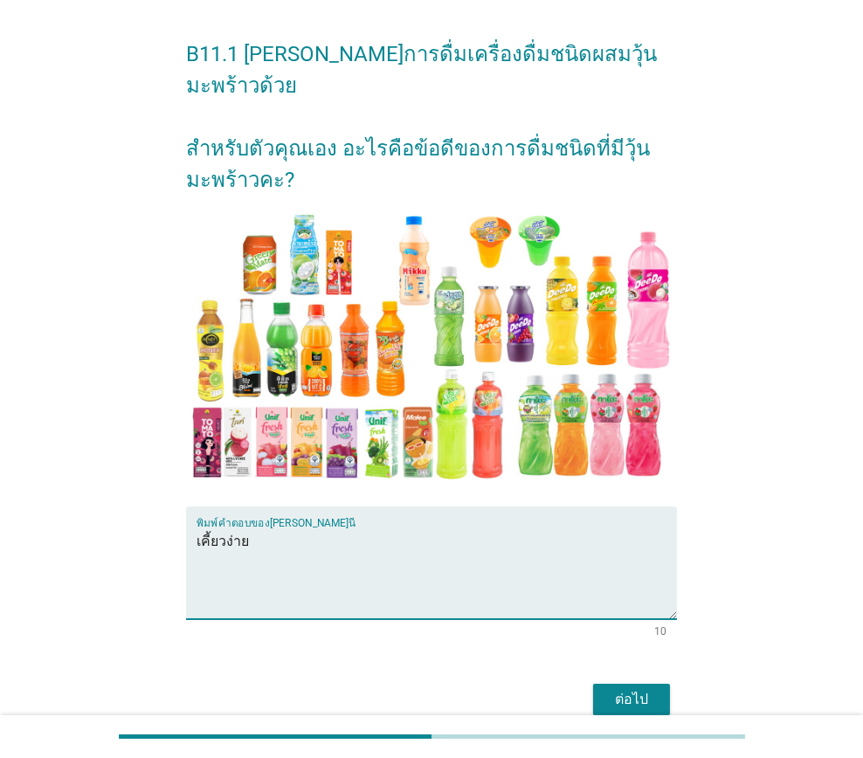
scroll to position [107, 0]
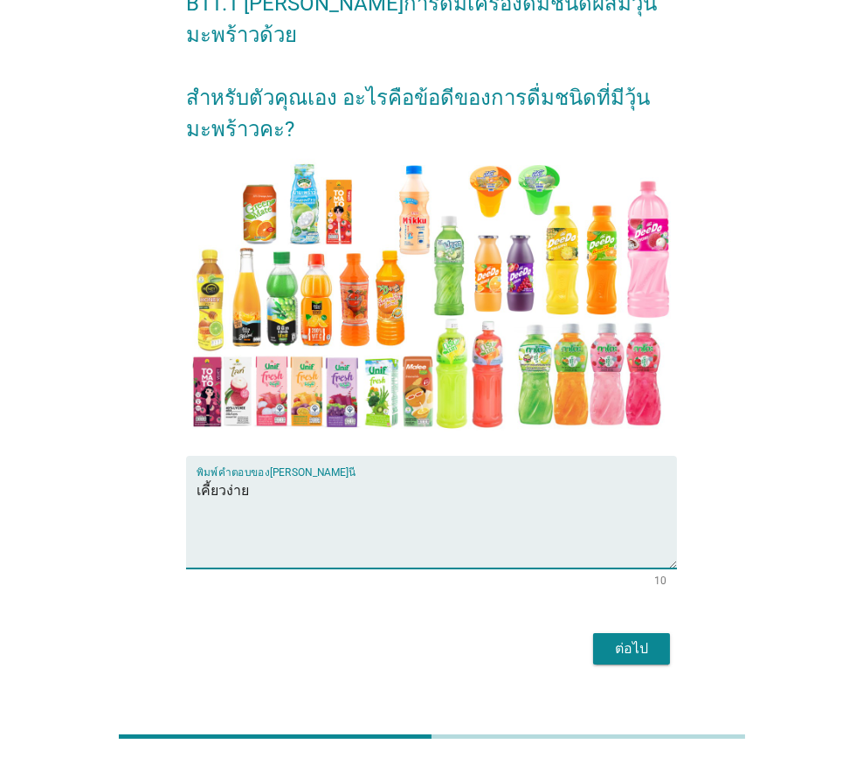
type textarea "เคี้ยวง่าย"
click at [622, 638] on div "ต่อไป" at bounding box center [631, 648] width 49 height 21
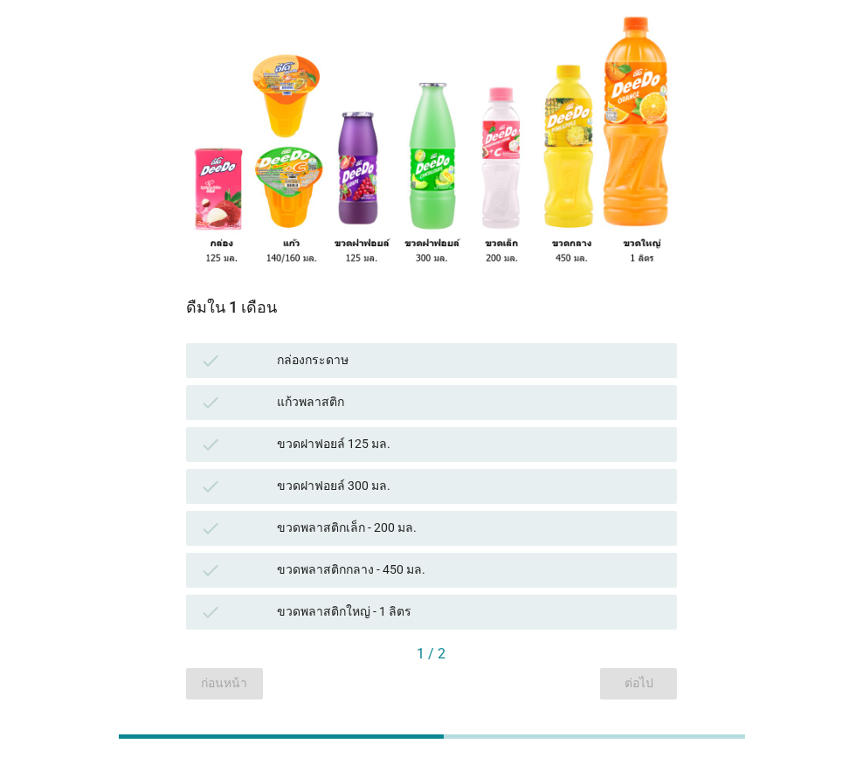
scroll to position [175, 0]
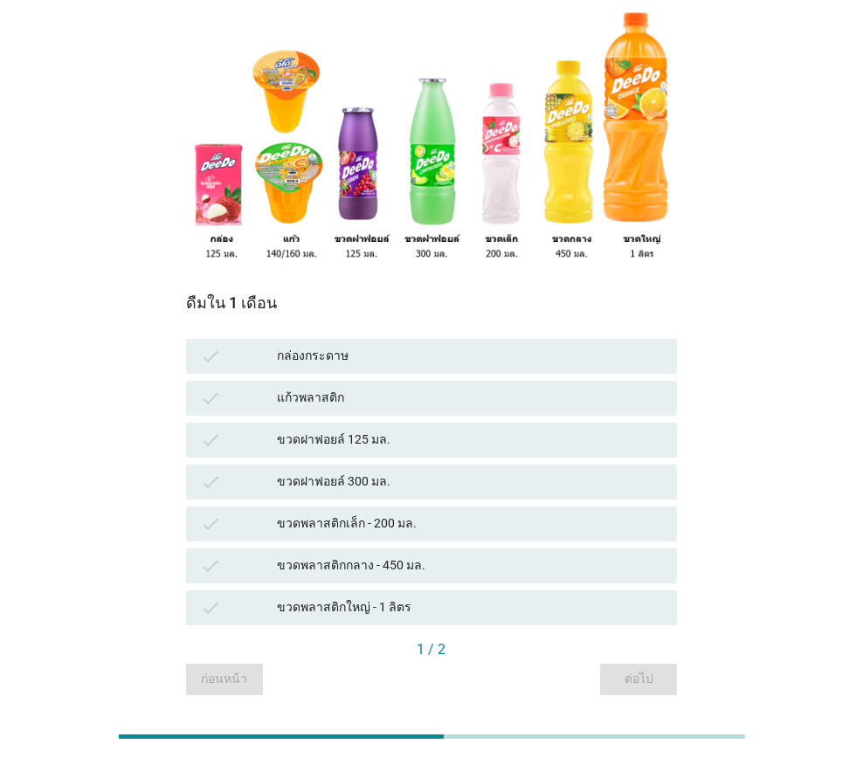
click at [433, 513] on div "ขวดพลาสติกเล็ก - 200 มล." at bounding box center [470, 523] width 386 height 21
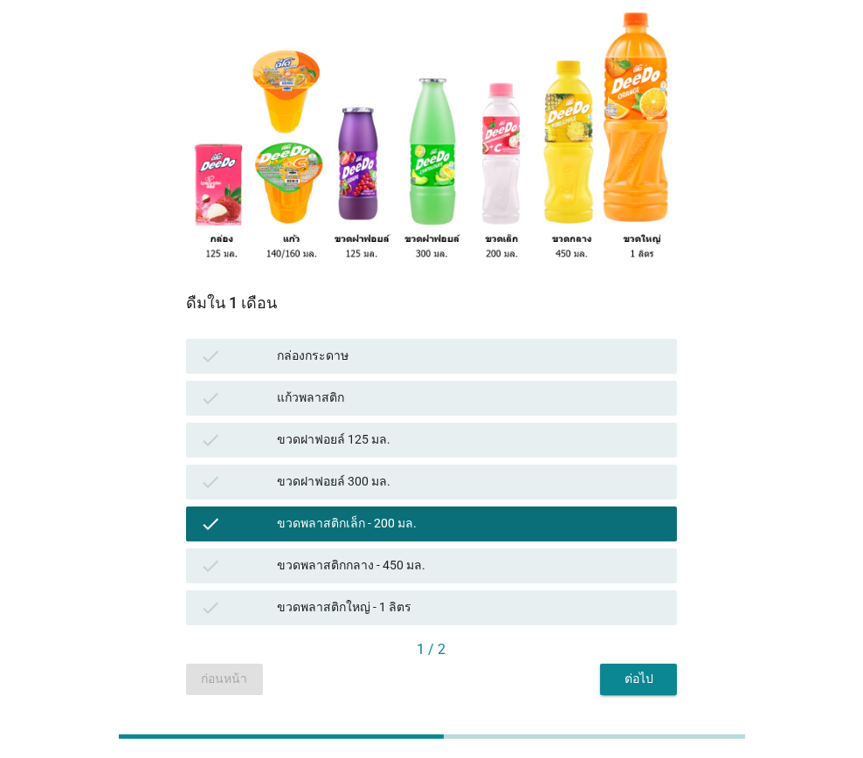
click at [441, 548] on div "check ขวดพลาสติกกลาง - 450 มล." at bounding box center [432, 565] width 492 height 35
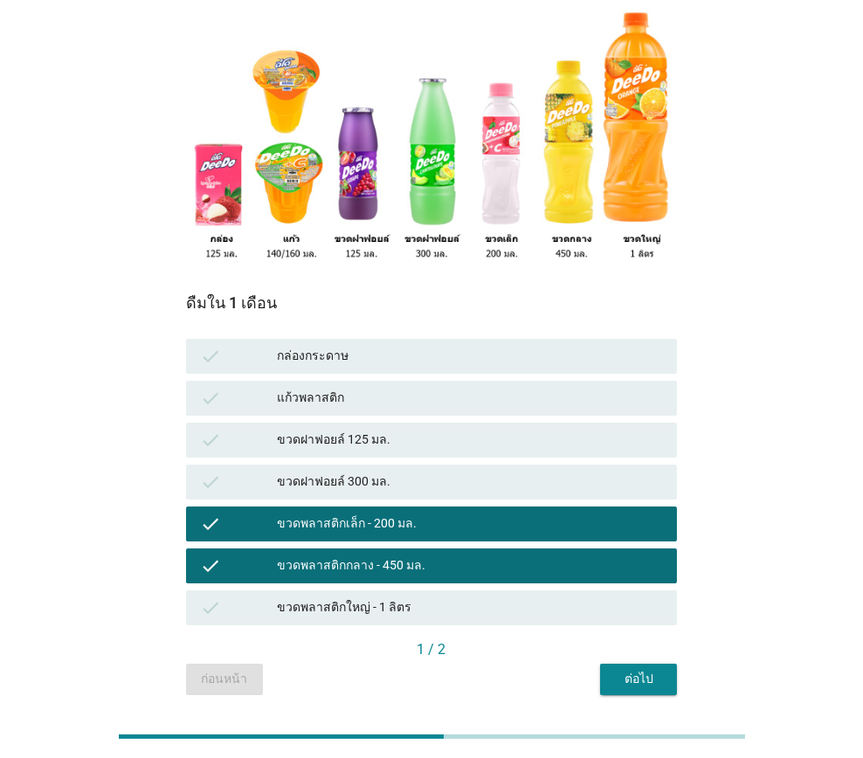
click at [437, 513] on div "ขวดพลาสติกเล็ก - 200 มล." at bounding box center [470, 523] width 386 height 21
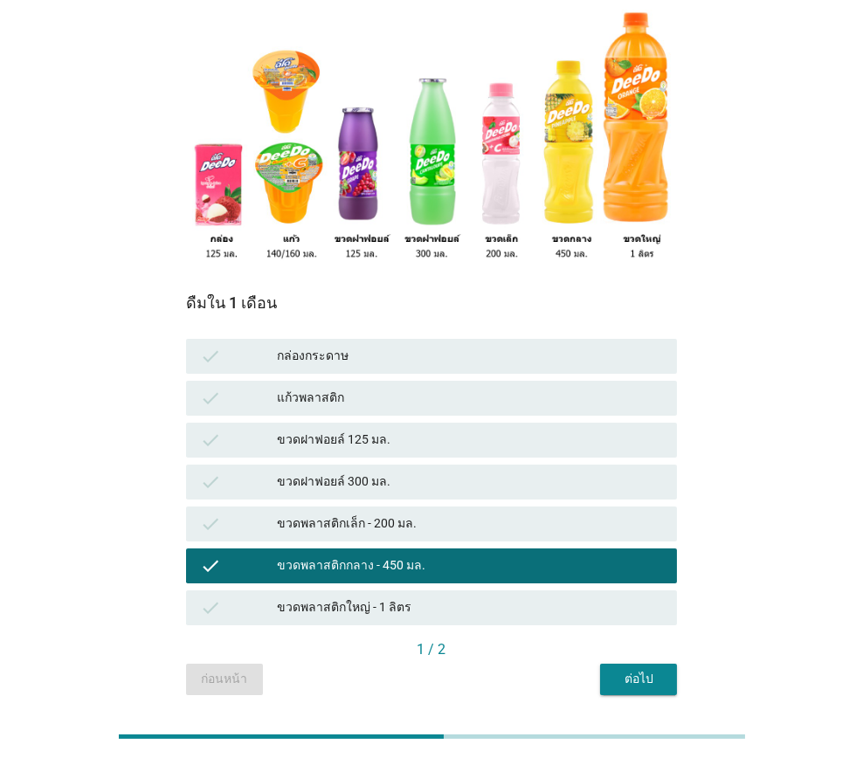
click at [653, 670] on div "ต่อไป" at bounding box center [638, 679] width 49 height 18
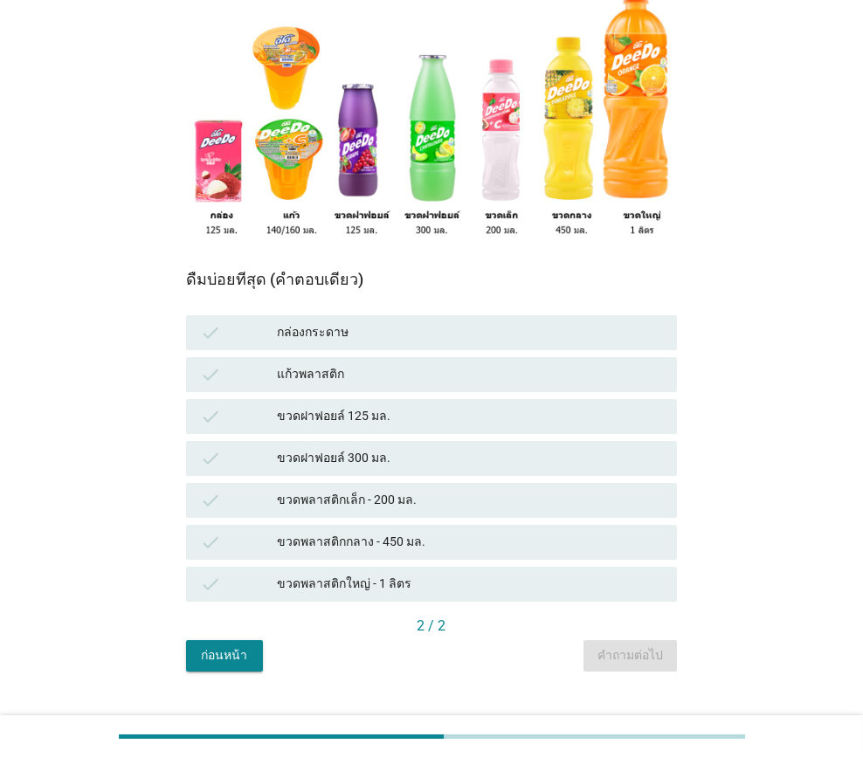
scroll to position [200, 0]
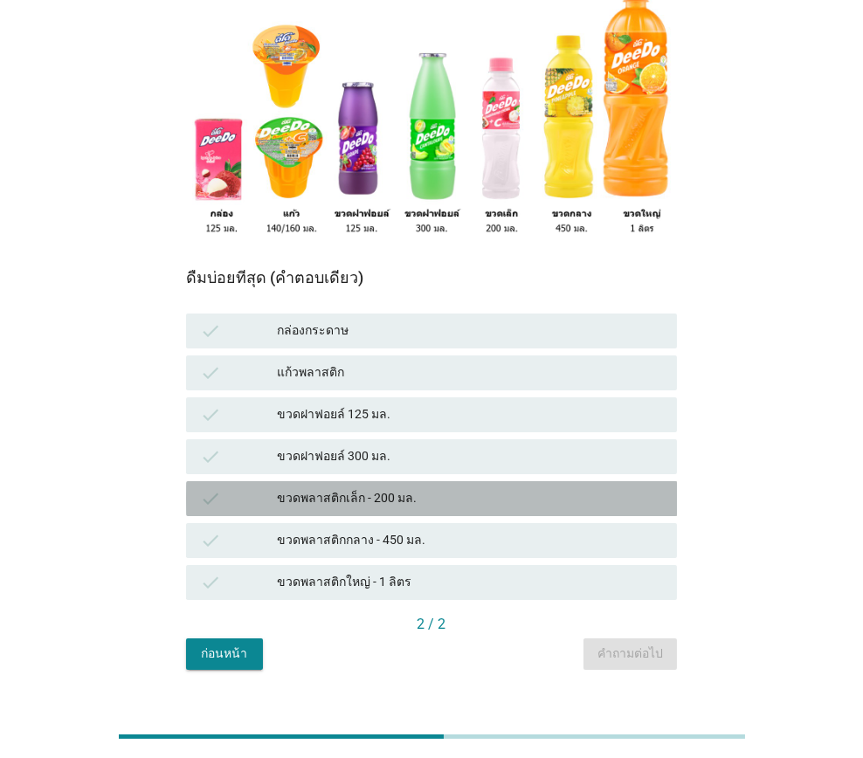
click at [420, 488] on div "ขวดพลาสติกเล็ก - 200 มล." at bounding box center [470, 498] width 386 height 21
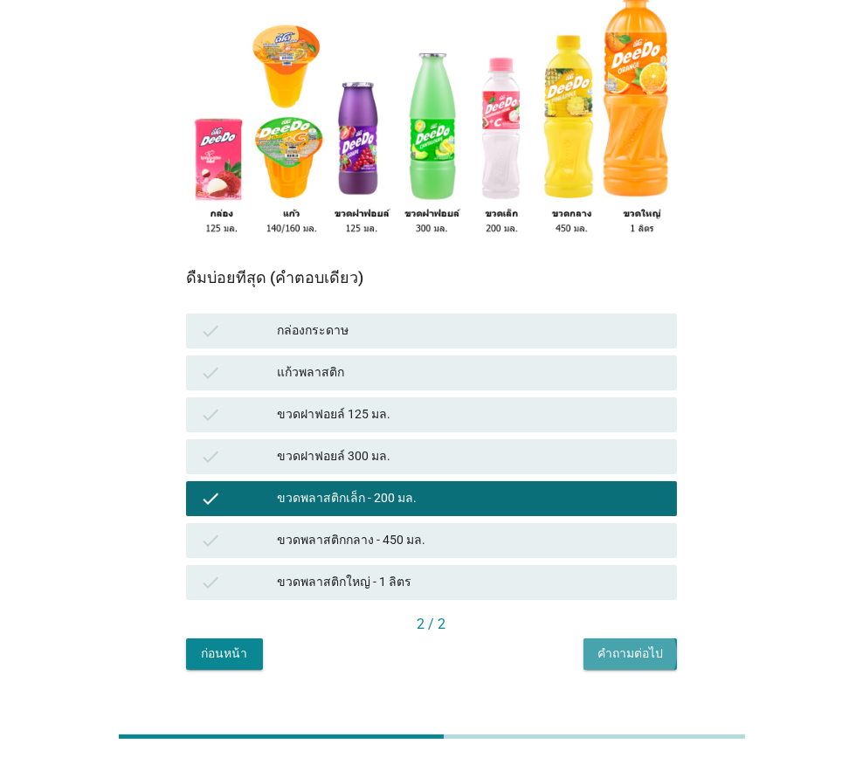
click at [643, 644] on div "คำถามต่อไป" at bounding box center [629, 653] width 65 height 18
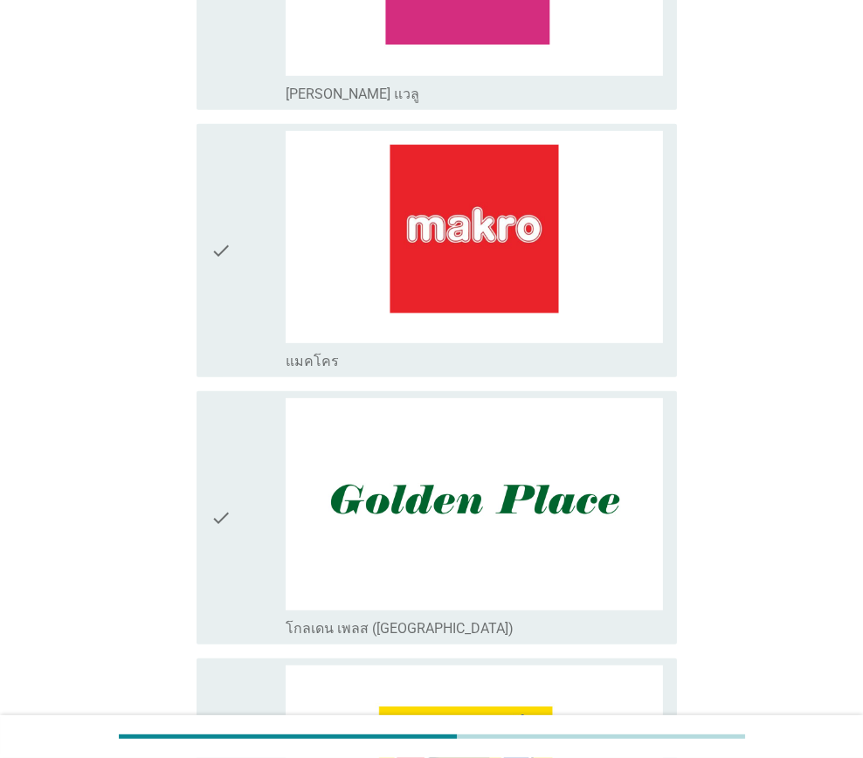
scroll to position [2270, 0]
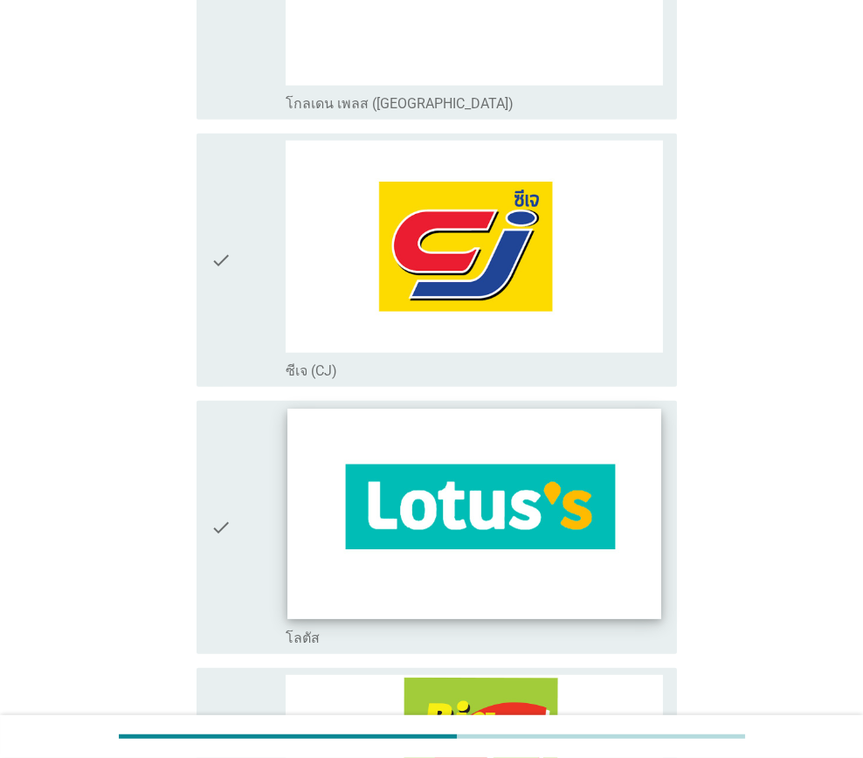
click at [526, 517] on img at bounding box center [474, 514] width 374 height 210
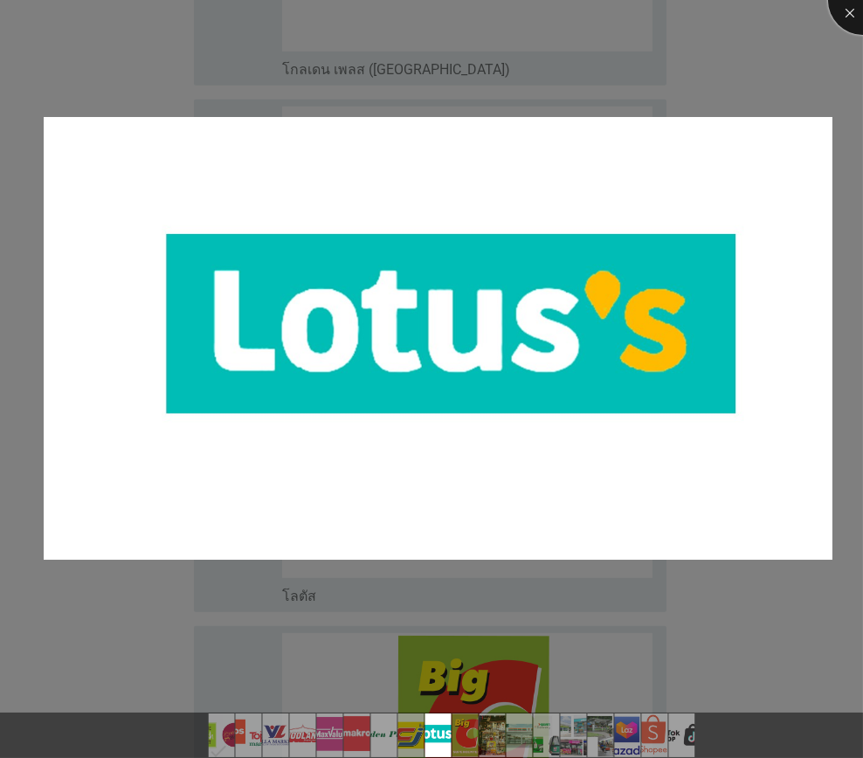
click at [856, 16] on div at bounding box center [863, 0] width 70 height 70
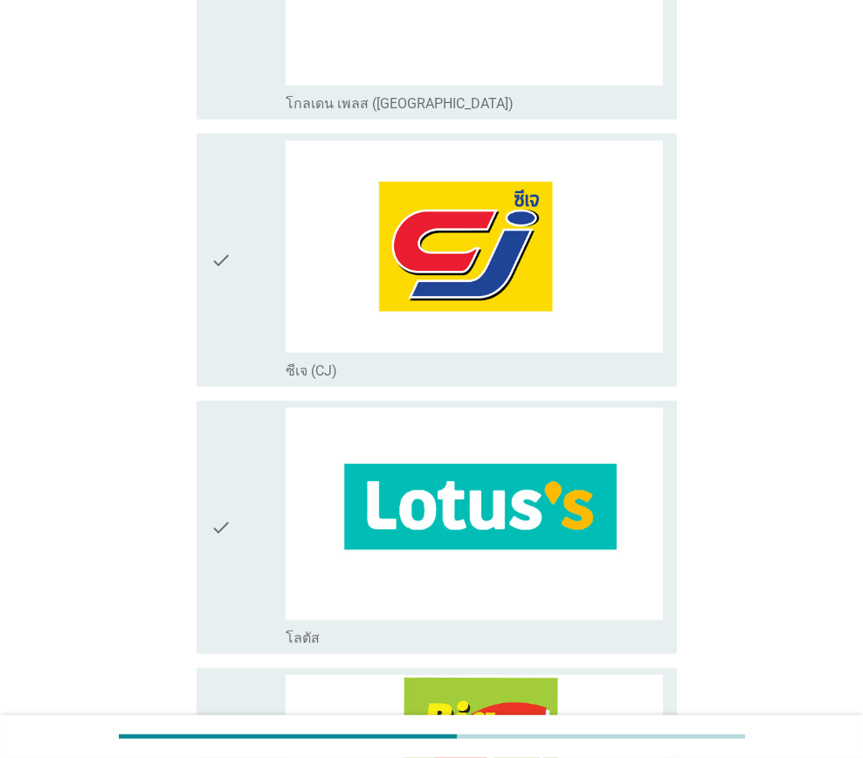
click at [223, 550] on icon "check" at bounding box center [220, 527] width 21 height 239
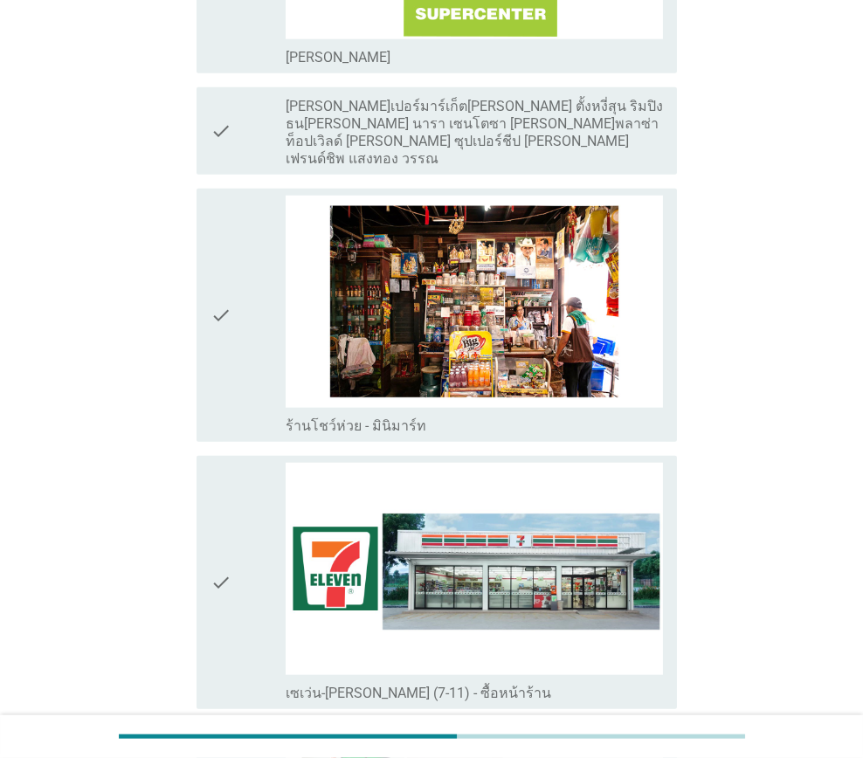
scroll to position [3229, 0]
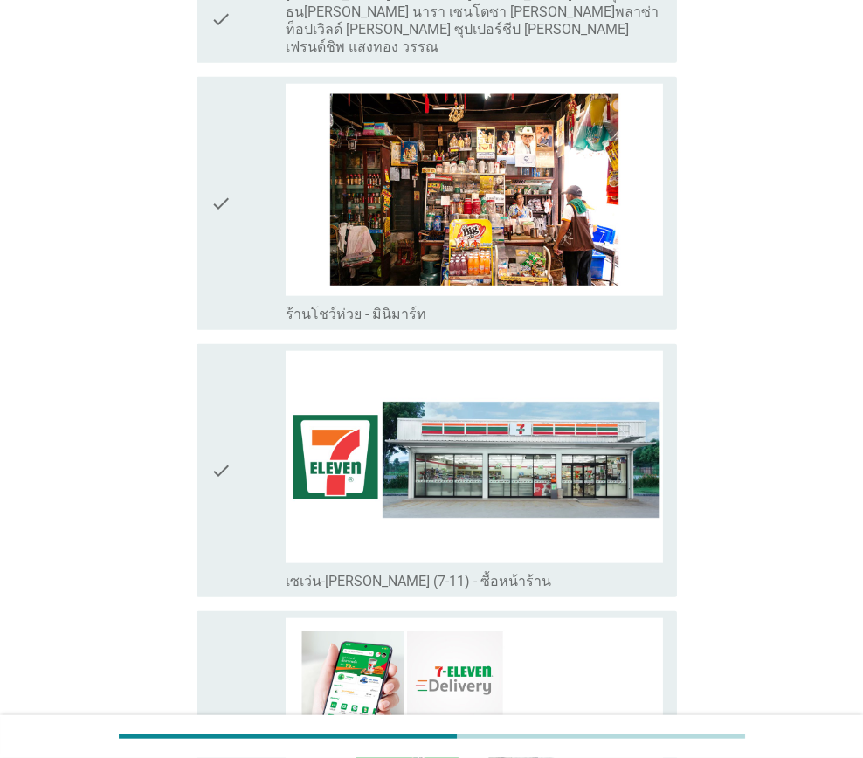
click at [257, 497] on div "check" at bounding box center [247, 470] width 75 height 239
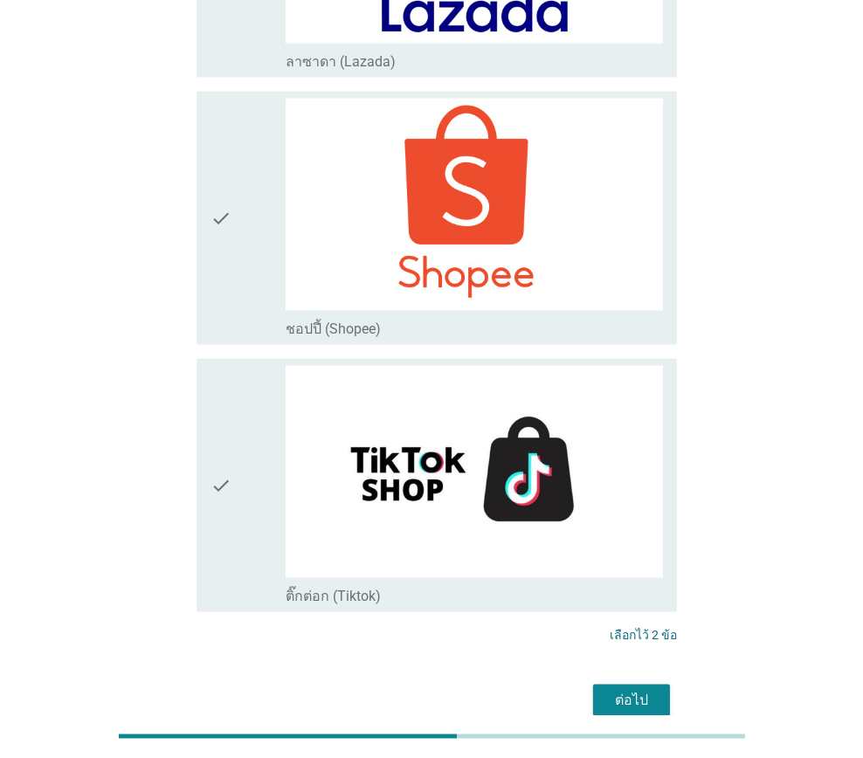
scroll to position [4898, 0]
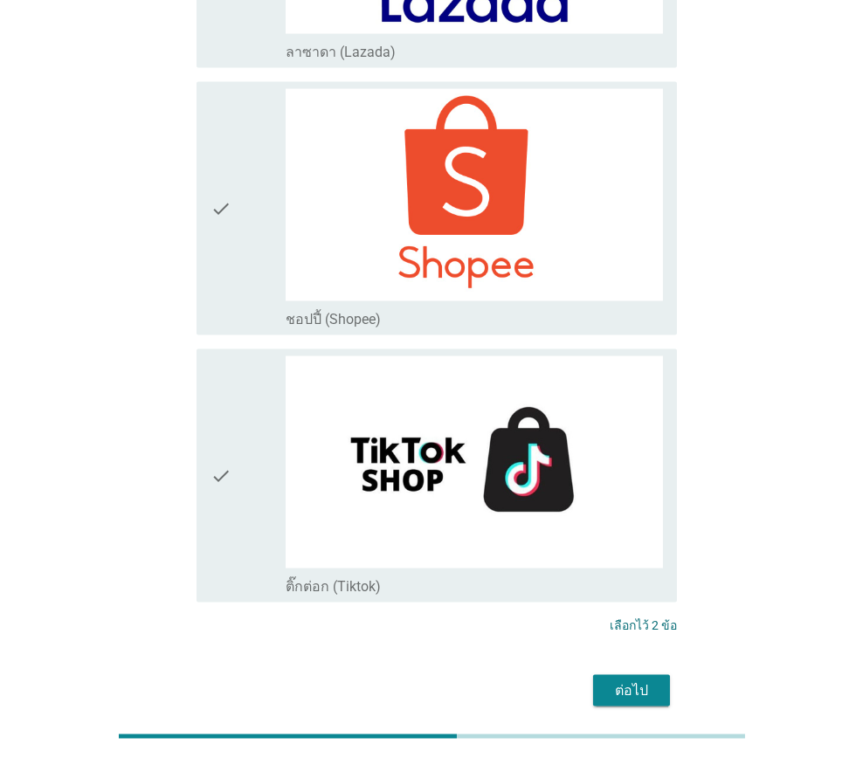
click at [608, 680] on div "ต่อไป" at bounding box center [631, 690] width 49 height 21
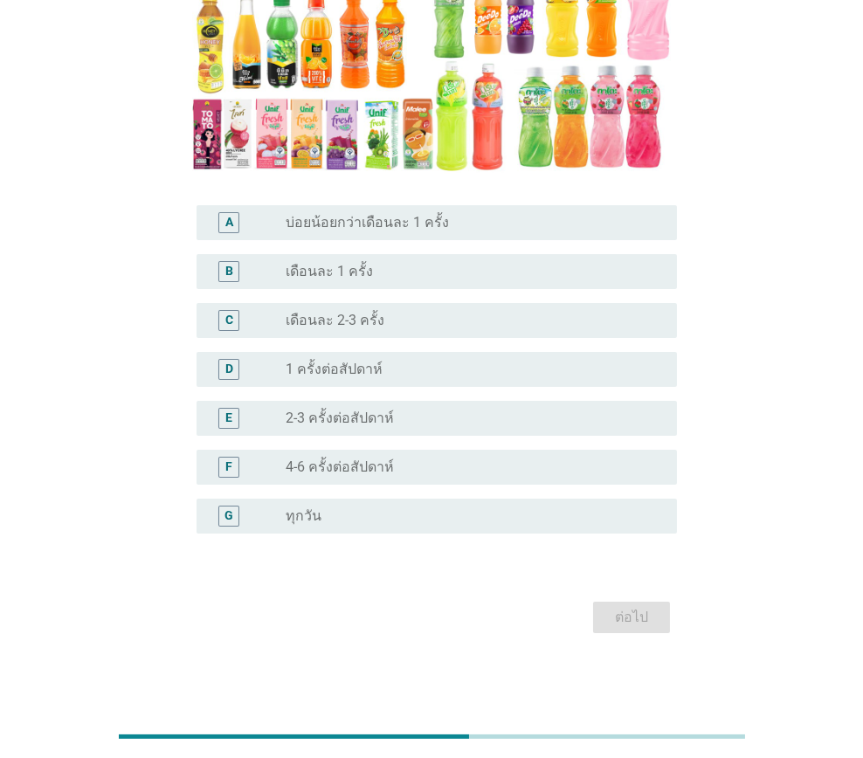
scroll to position [0, 0]
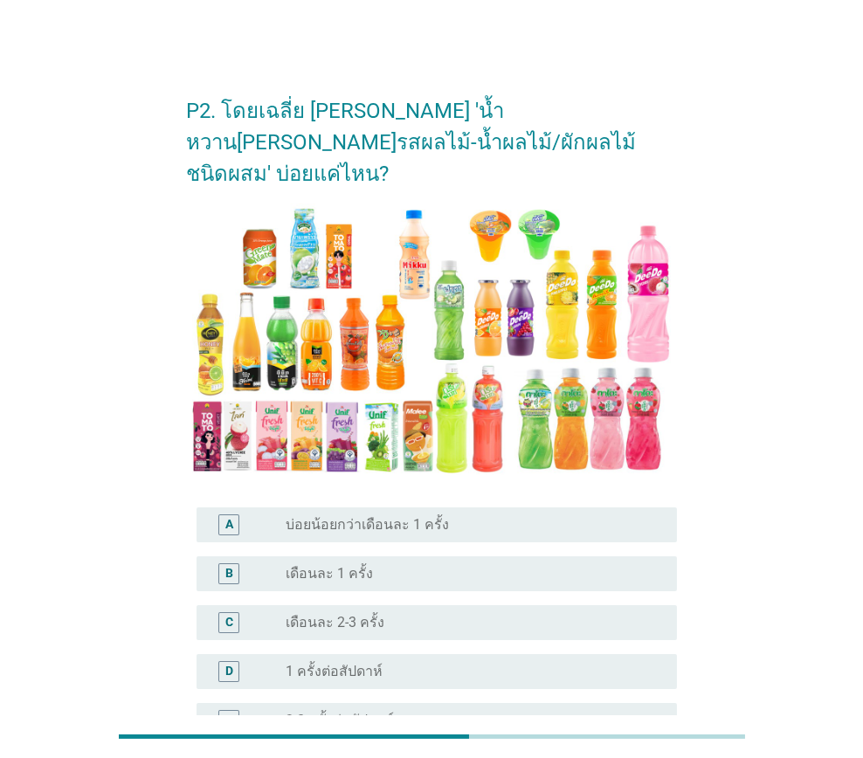
click at [407, 614] on div "radio_button_unchecked เดือนละ 2-3 ครั้ง" at bounding box center [466, 622] width 363 height 17
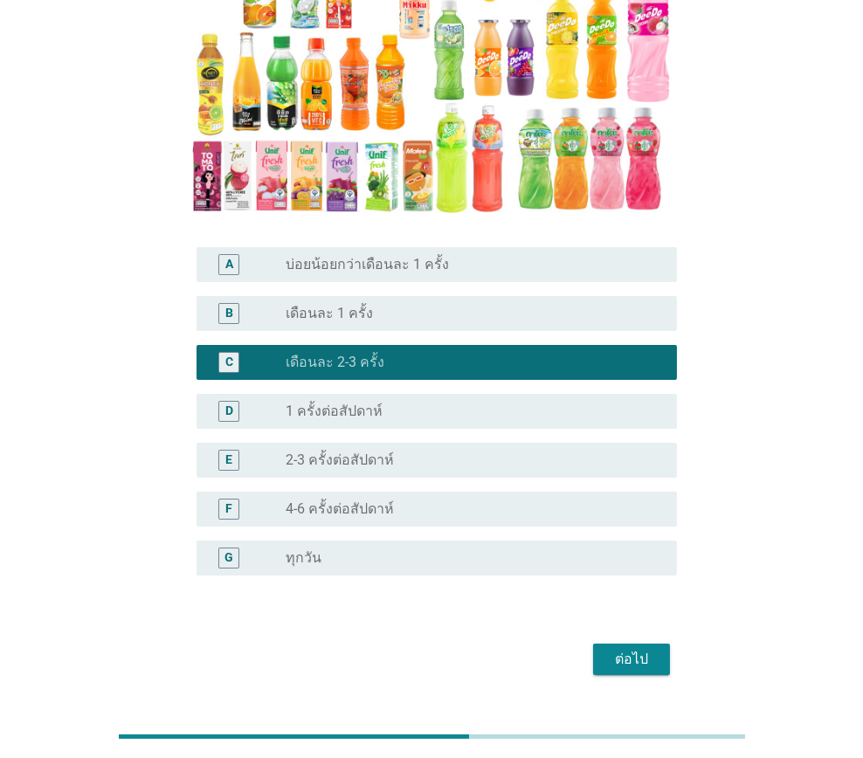
scroll to position [261, 0]
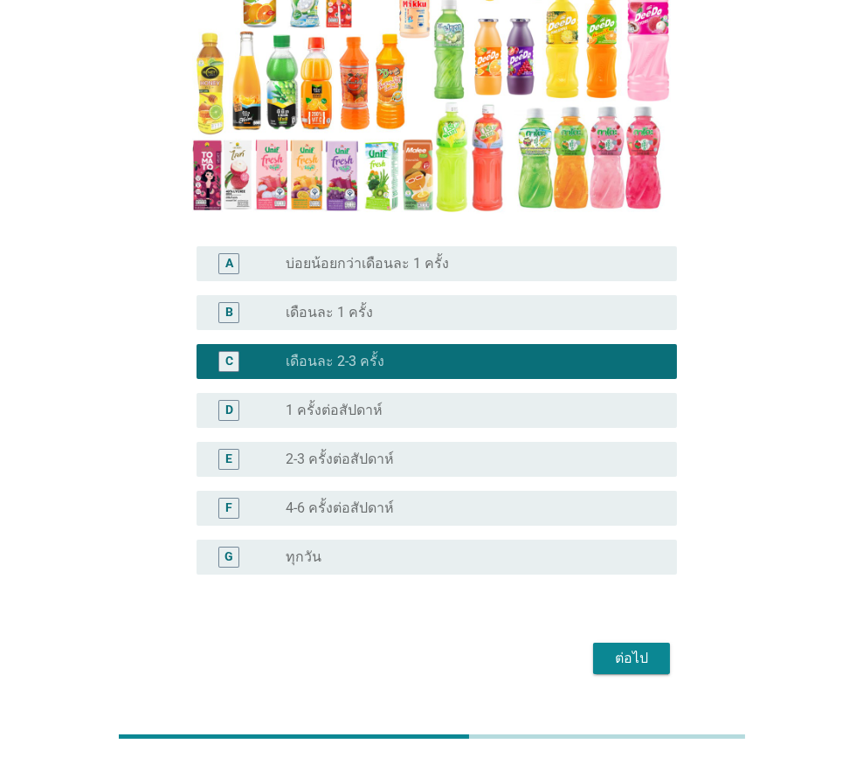
click at [642, 648] on div "ต่อไป" at bounding box center [631, 658] width 49 height 21
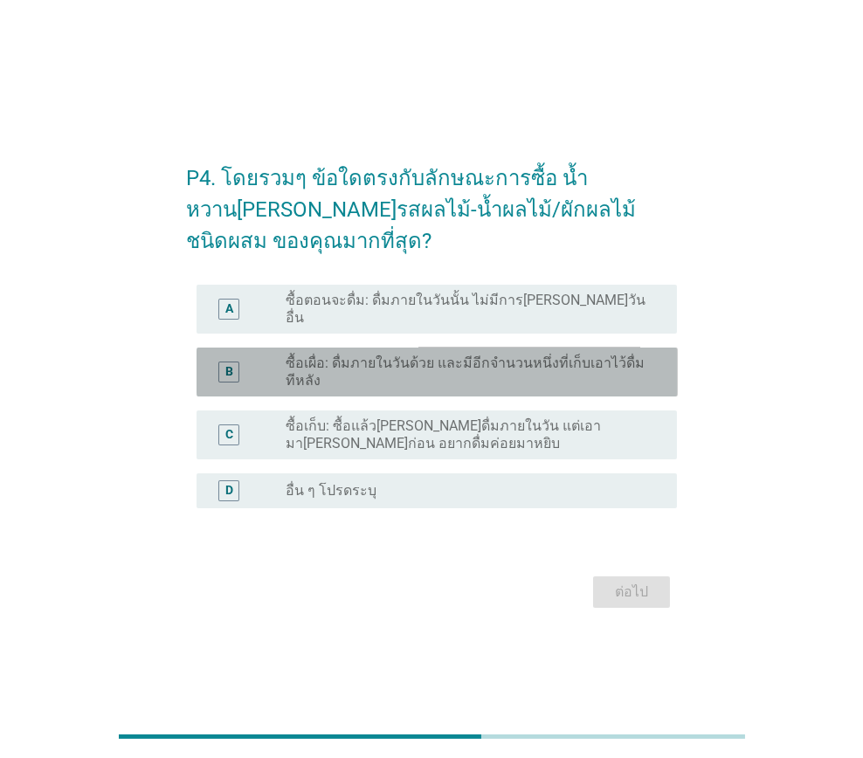
click at [419, 377] on label "ซื้อเผื่อ: ดื่มภายในวันด้วย และมีอีกจำนวนหนึ่งที่เก็บเอาไว้ดื่มทีหลัง" at bounding box center [466, 371] width 363 height 35
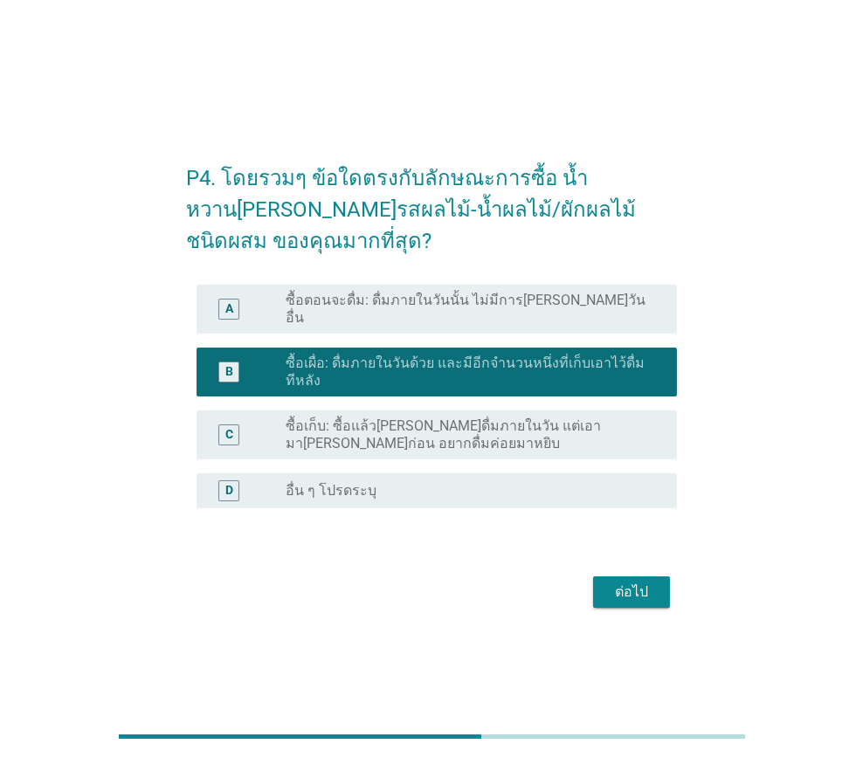
click at [643, 581] on div "ต่อไป" at bounding box center [631, 591] width 49 height 21
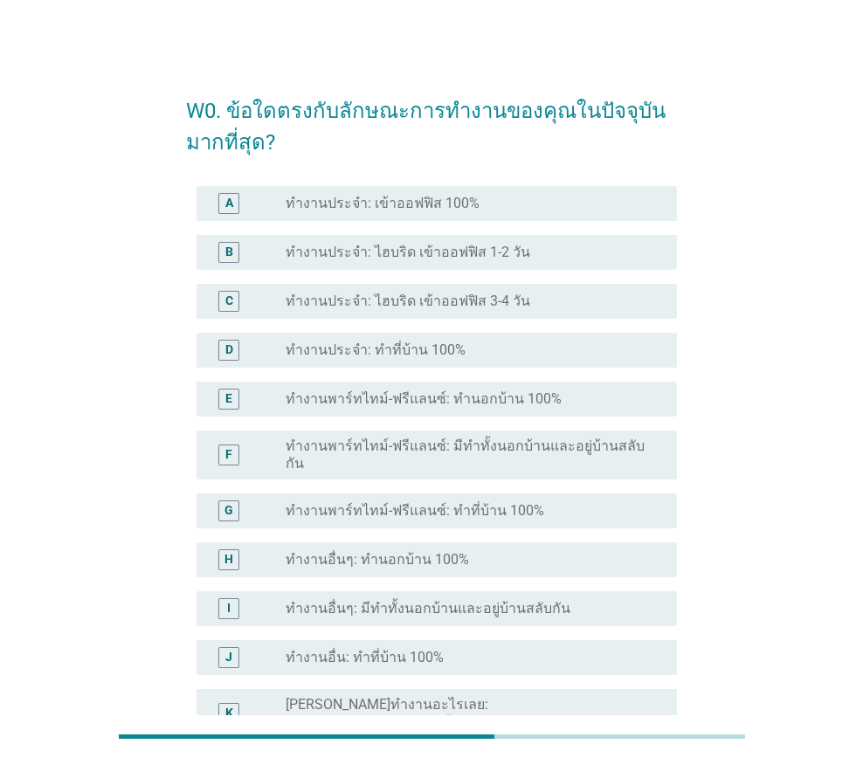
click at [481, 204] on div "radio_button_unchecked ทำงานประจำ: เข้าออฟฟิส 100%" at bounding box center [466, 203] width 363 height 17
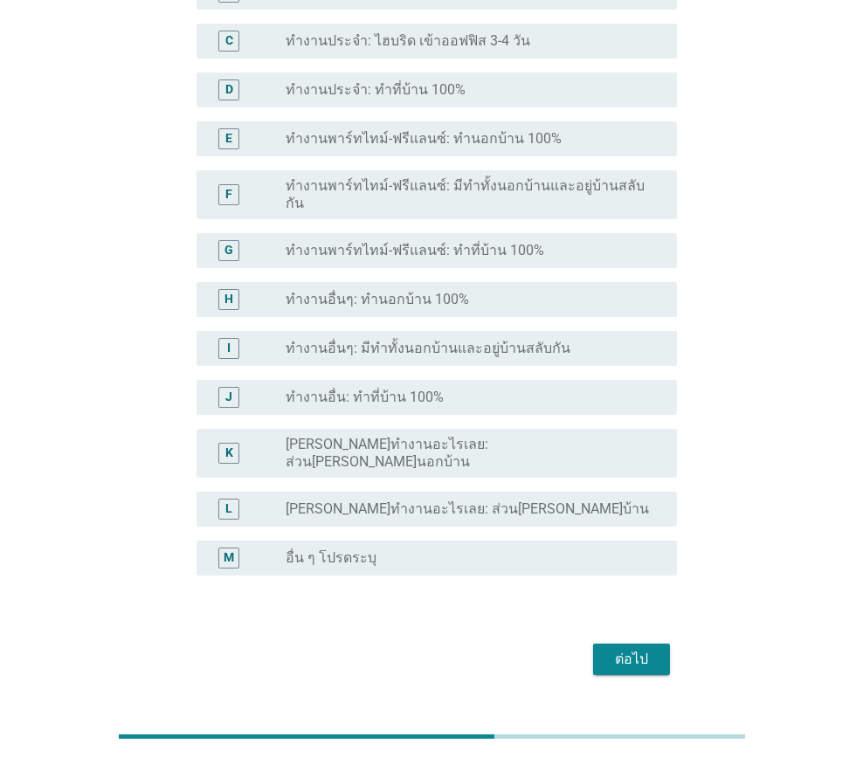
scroll to position [273, 0]
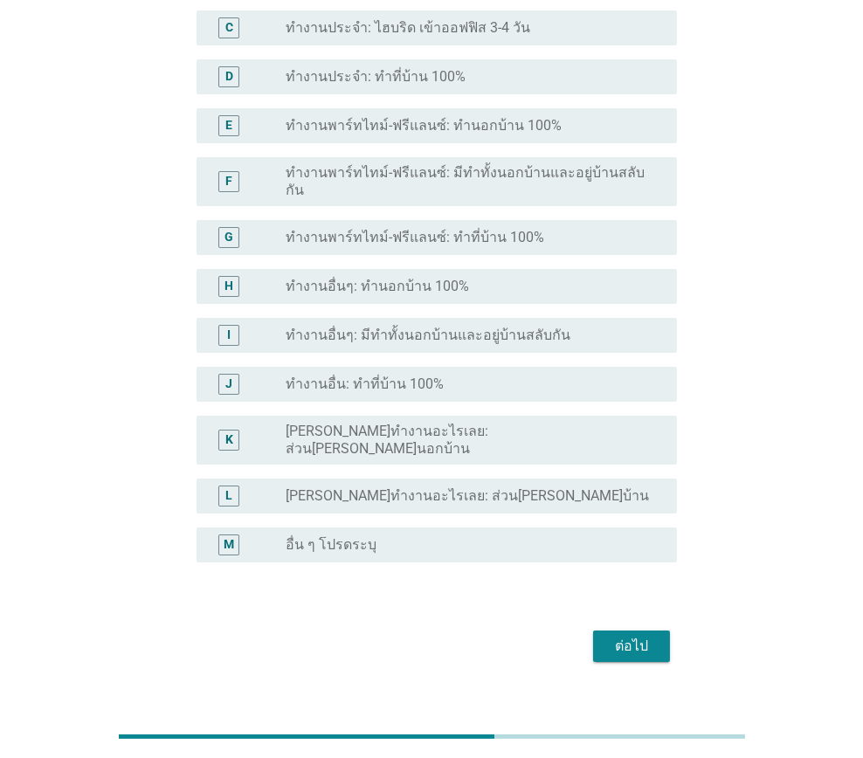
click at [640, 636] on div "ต่อไป" at bounding box center [631, 646] width 49 height 21
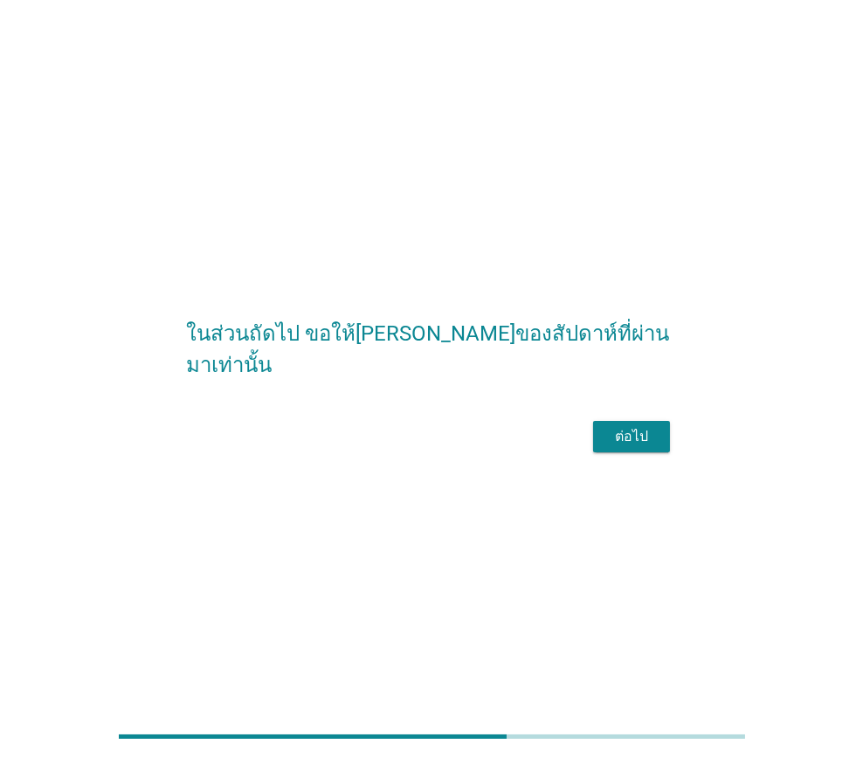
click at [639, 447] on div "ต่อไป" at bounding box center [631, 436] width 49 height 21
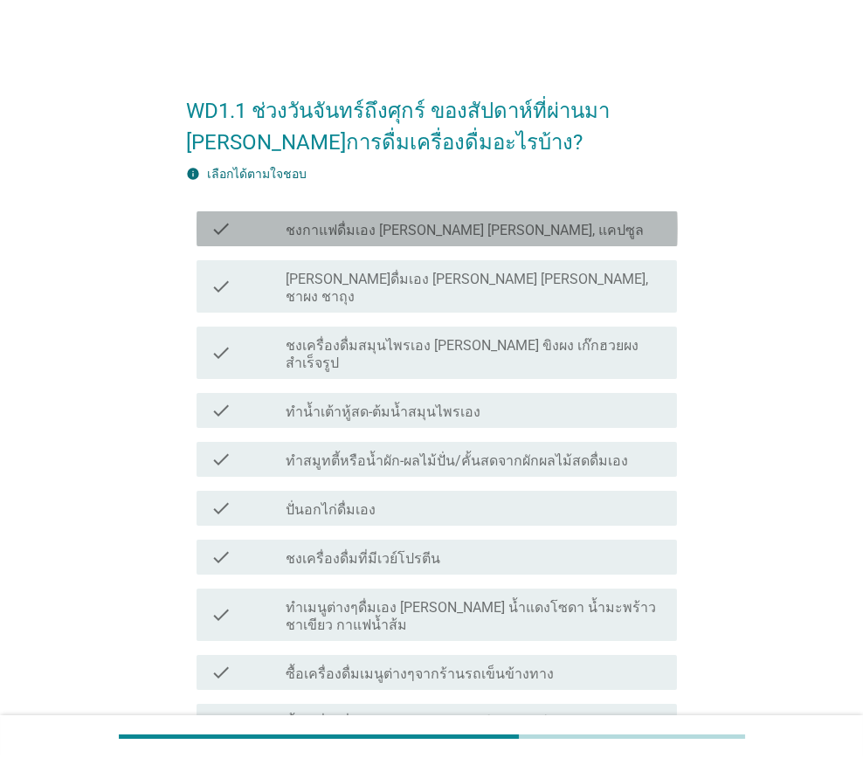
click at [475, 237] on label "ชงกาแฟดื่มเอง [PERSON_NAME] [PERSON_NAME], แคปซูล" at bounding box center [464, 230] width 358 height 17
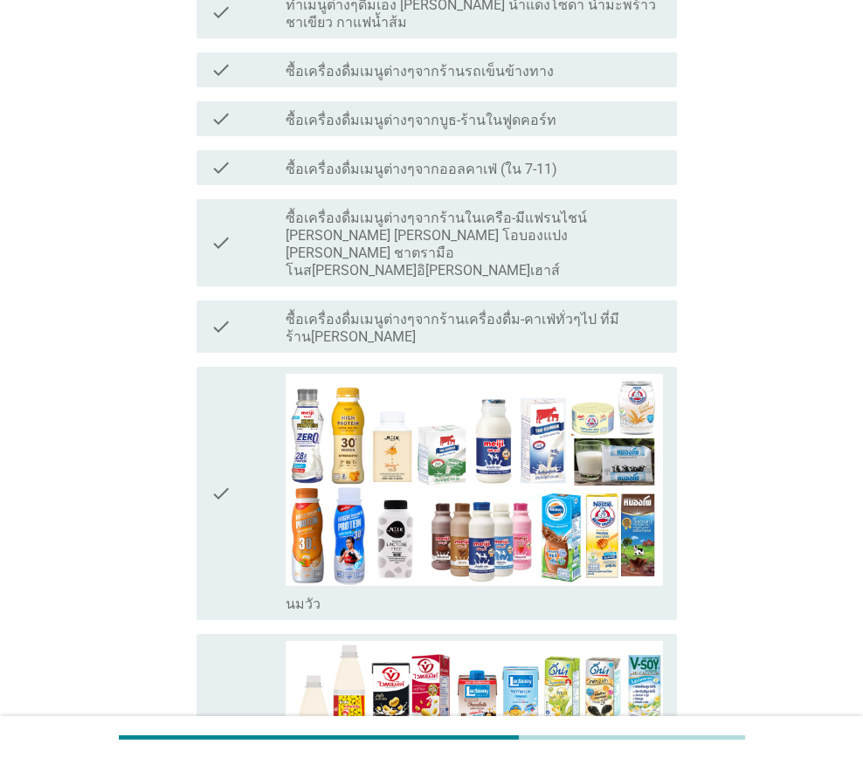
scroll to position [611, 0]
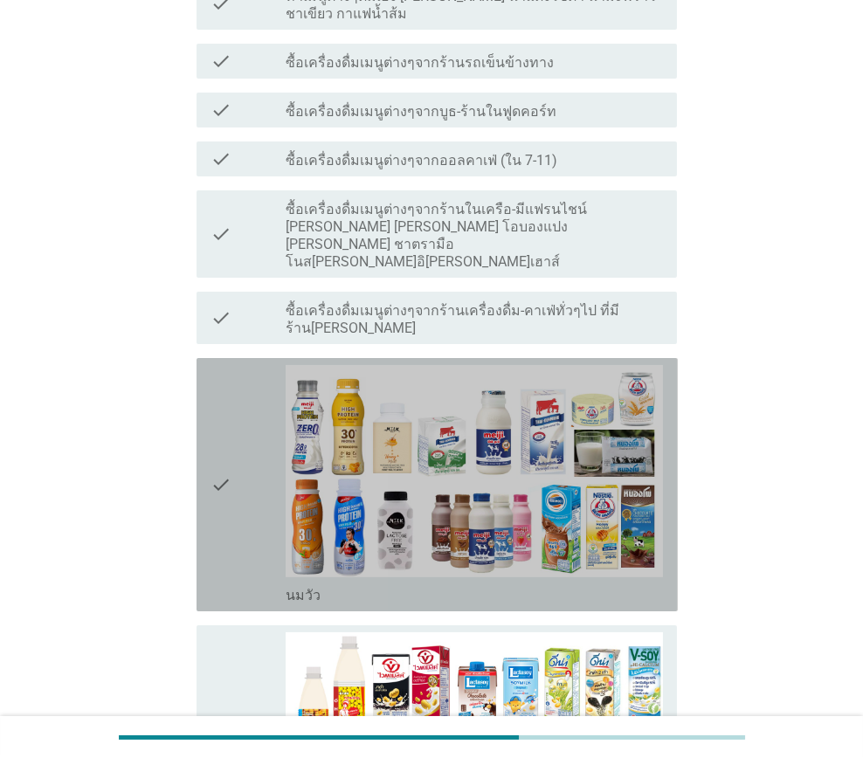
click at [256, 466] on div "check" at bounding box center [247, 484] width 75 height 239
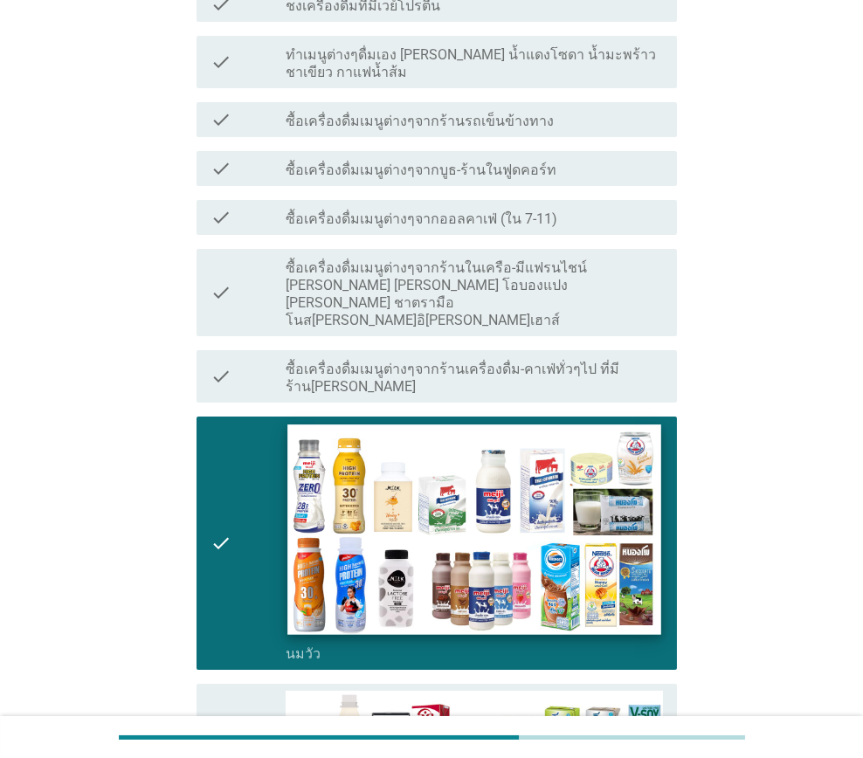
scroll to position [524, 0]
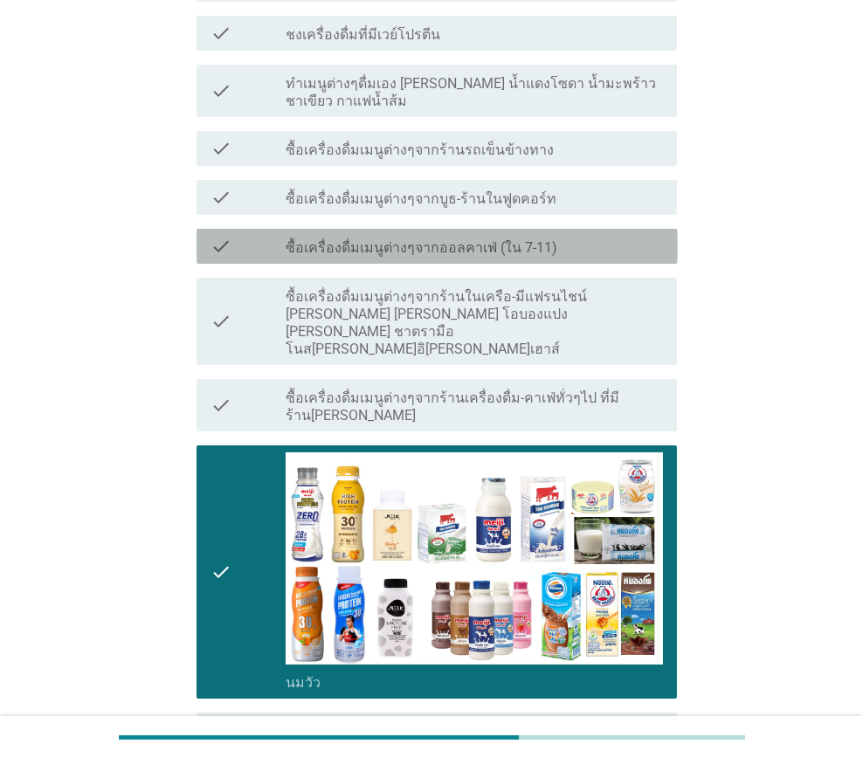
click at [375, 239] on label "ซื้อเครื่องดื่มเมนูต่างๆจากออลคาเฟ่ (ใน 7-11)" at bounding box center [421, 247] width 272 height 17
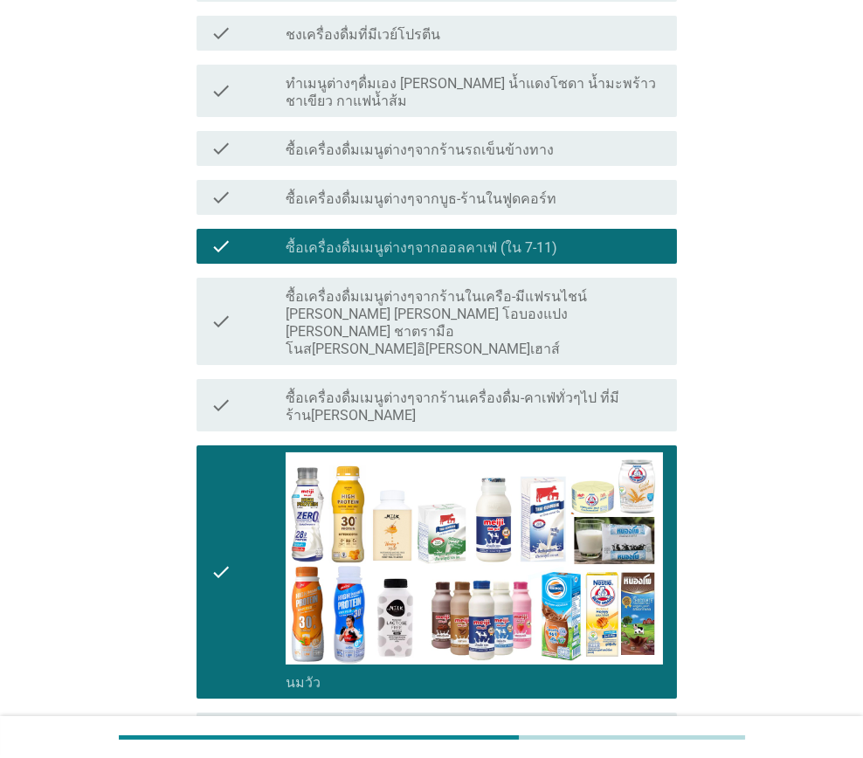
click at [387, 141] on label "ซื้อเครื่องดื่มเมนูต่างๆจากร้านรถเข็นข้างทาง" at bounding box center [419, 149] width 268 height 17
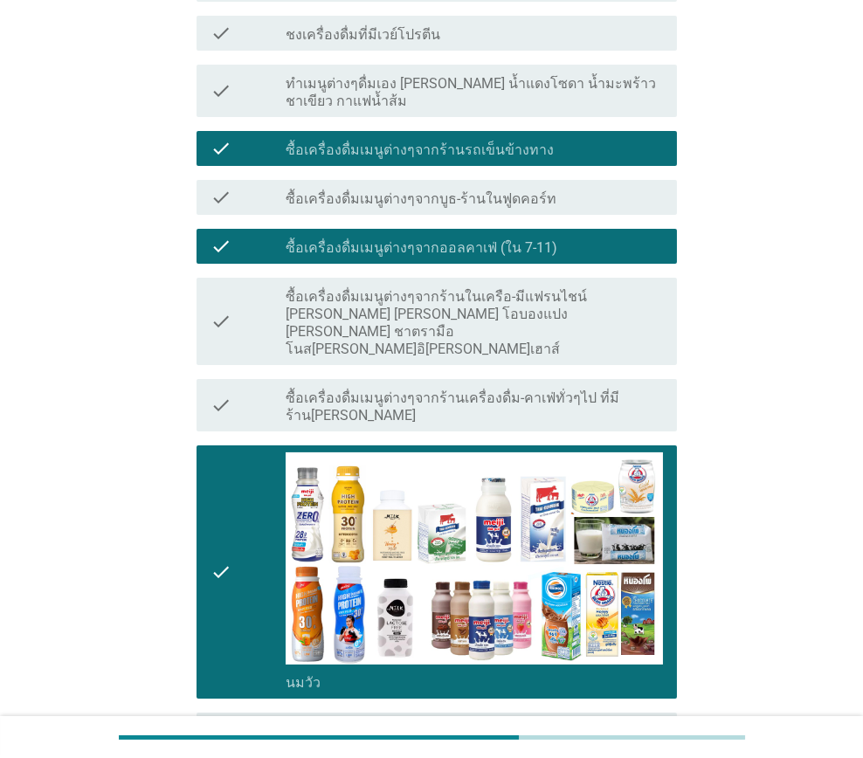
click at [359, 288] on label "ซื้อเครื่องดื่มเมนูต่างๆจากร้านในเครือ-มีแฟรนไชน์ [PERSON_NAME] [PERSON_NAME] โ…" at bounding box center [473, 323] width 377 height 70
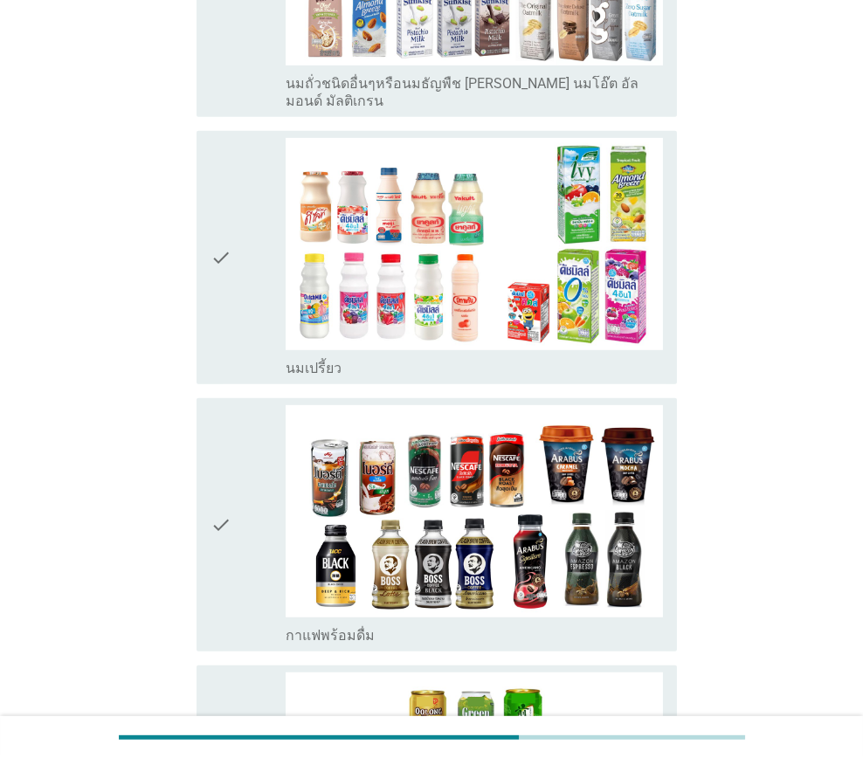
scroll to position [1659, 0]
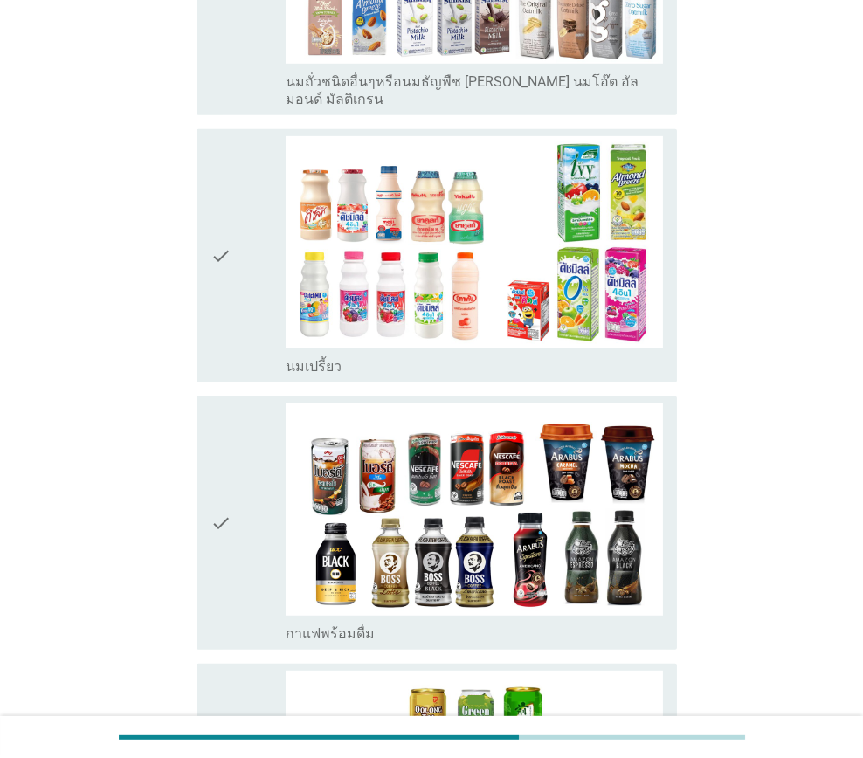
click at [234, 232] on div "check" at bounding box center [247, 255] width 75 height 239
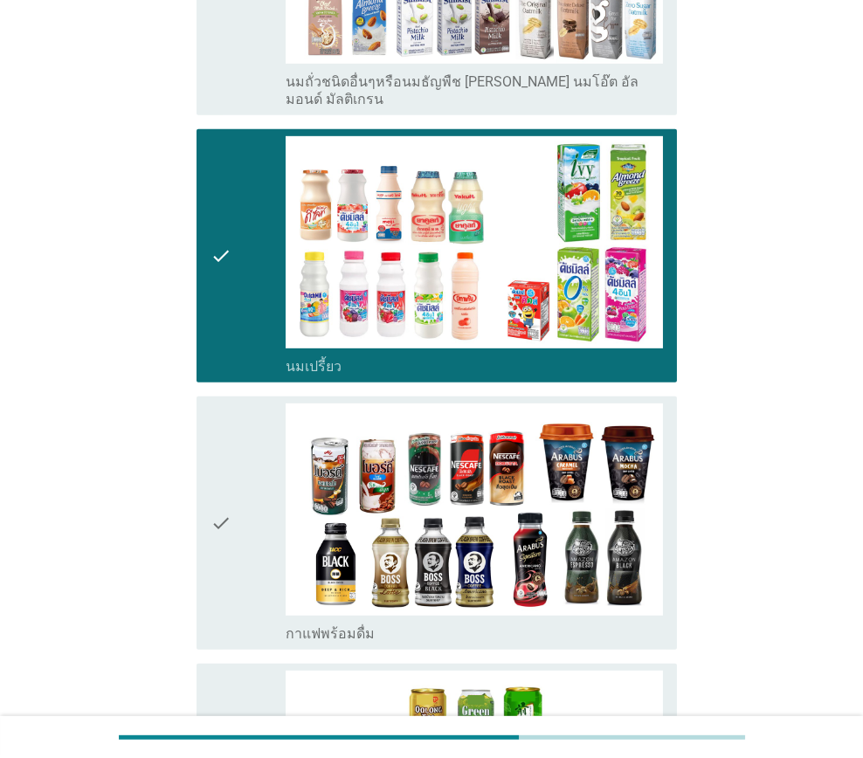
click at [241, 419] on div "check" at bounding box center [247, 522] width 75 height 239
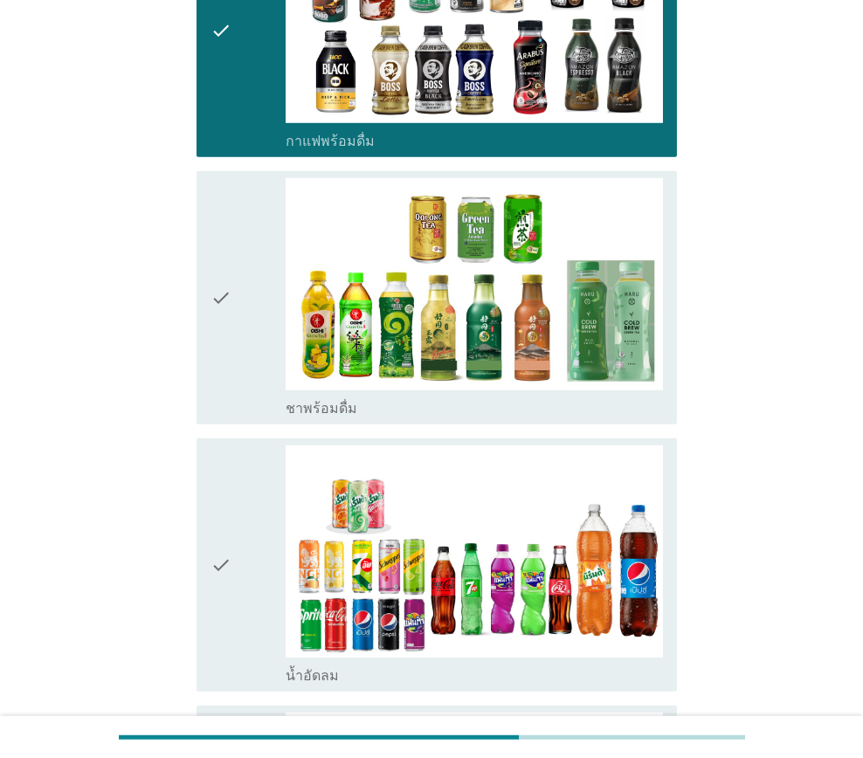
scroll to position [2182, 0]
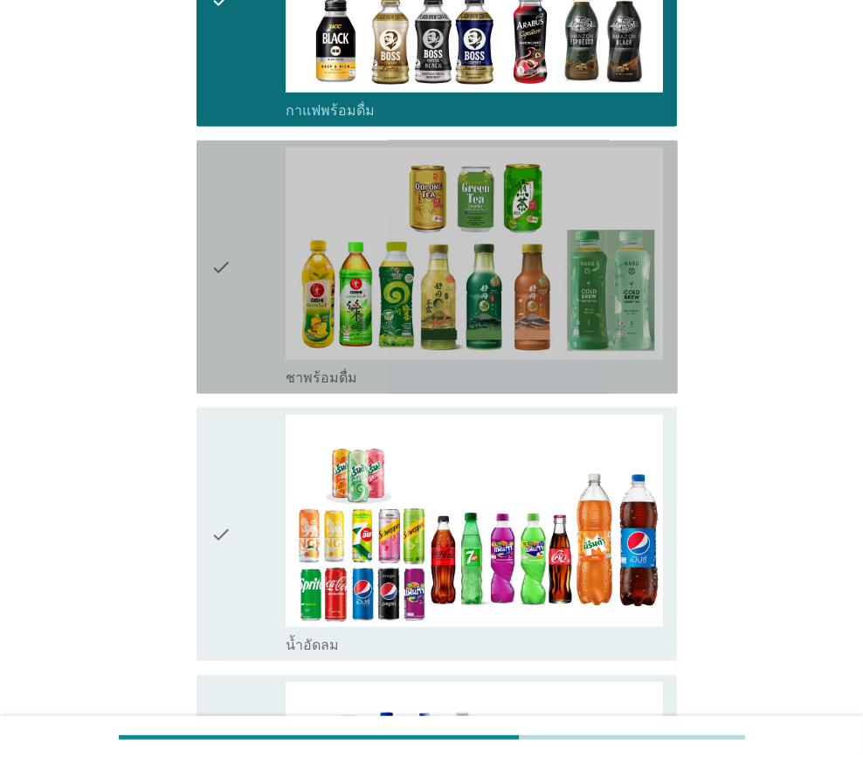
click at [250, 223] on div "check" at bounding box center [247, 267] width 75 height 239
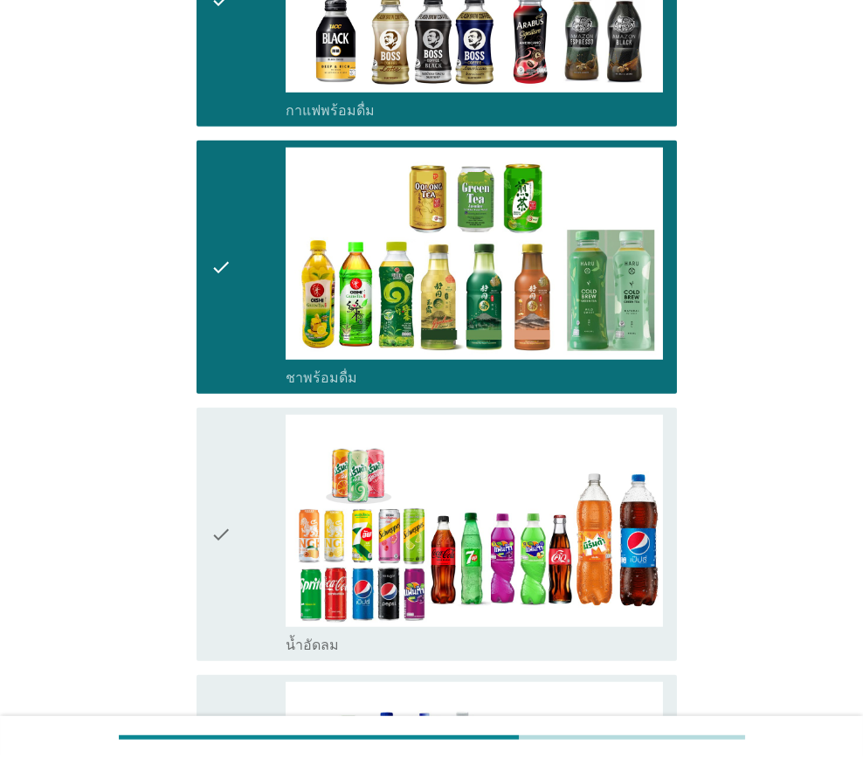
click at [238, 442] on div "check" at bounding box center [247, 534] width 75 height 239
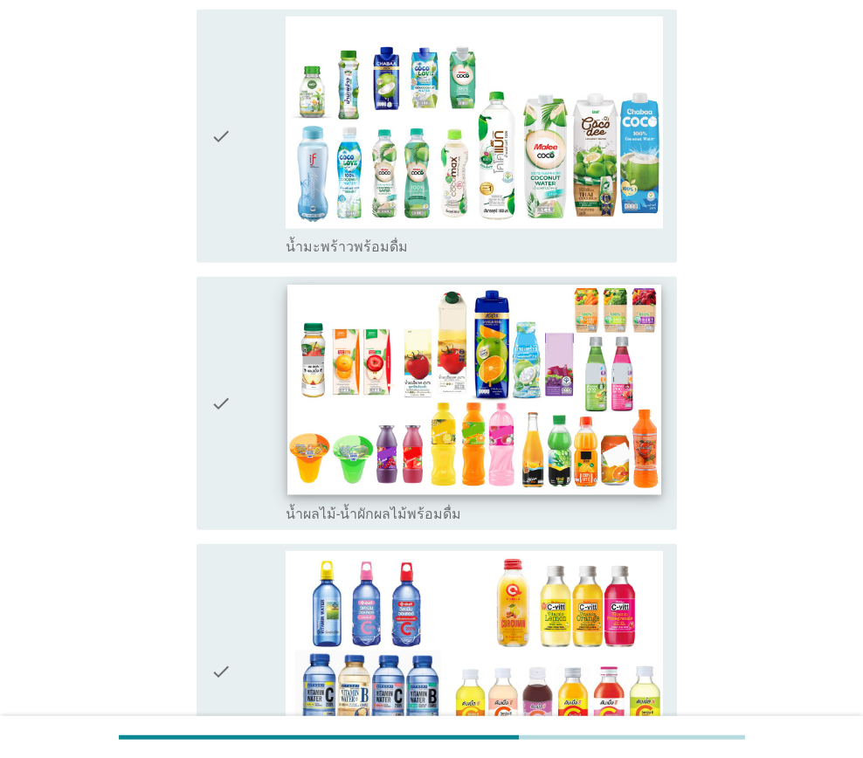
scroll to position [3056, 0]
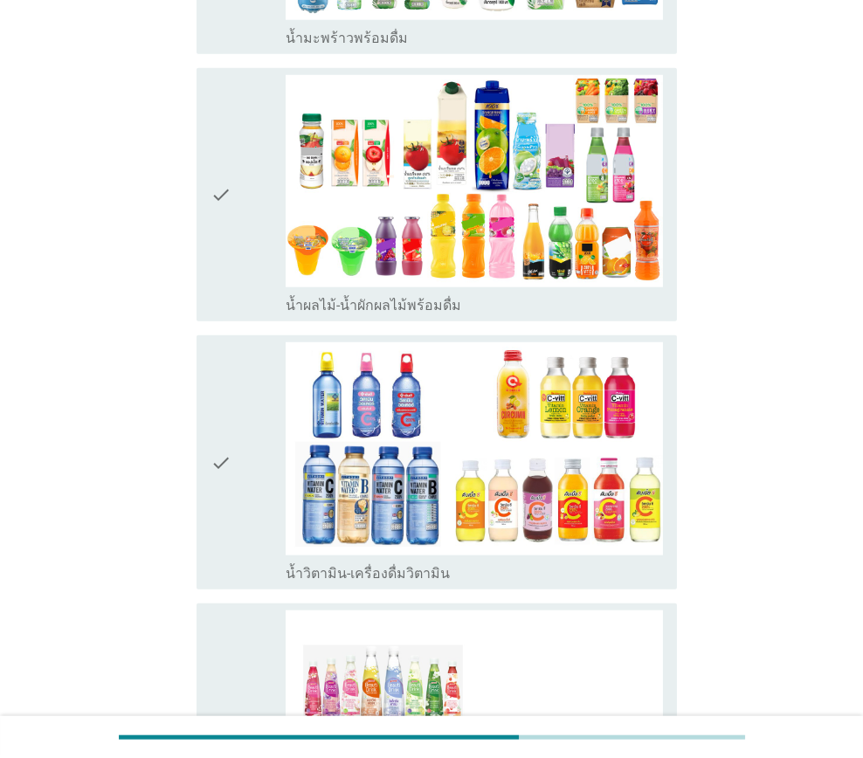
click at [247, 423] on div "check" at bounding box center [247, 461] width 75 height 239
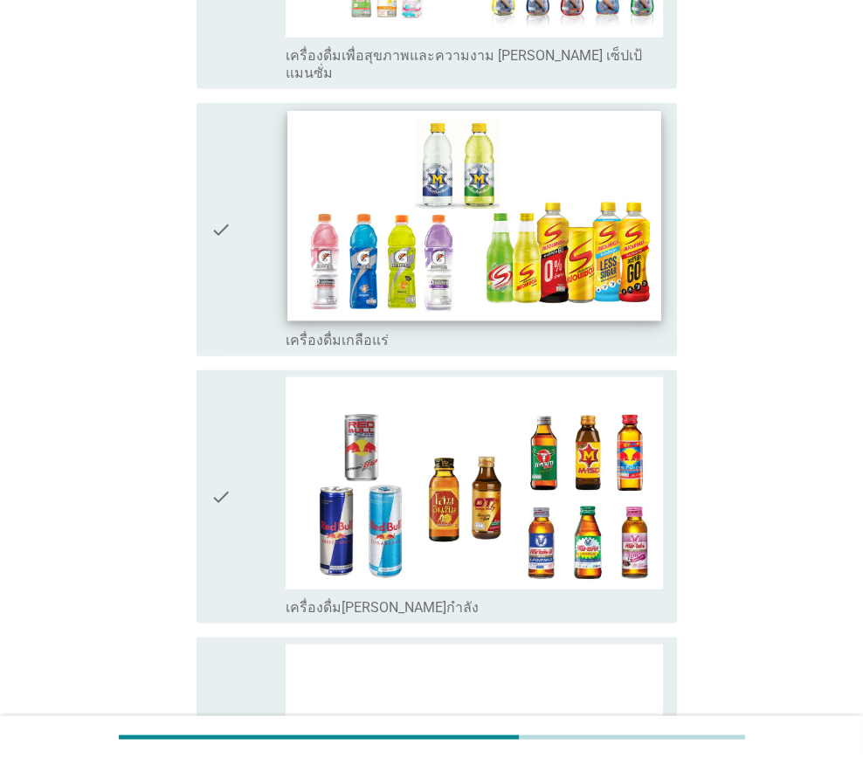
scroll to position [4100, 0]
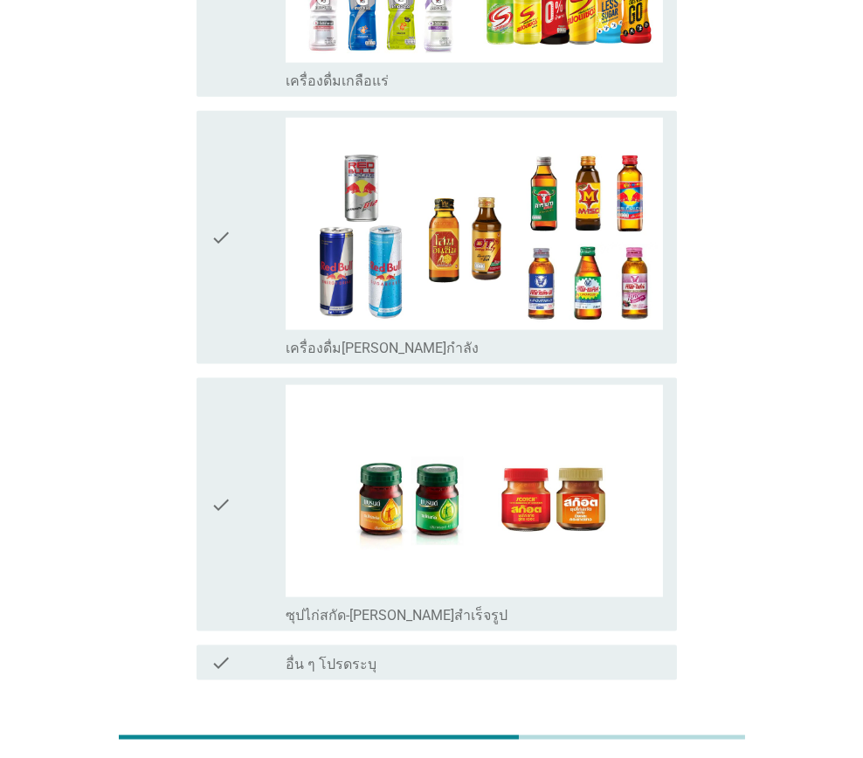
click at [613, 732] on div "ต่อไป" at bounding box center [631, 742] width 49 height 21
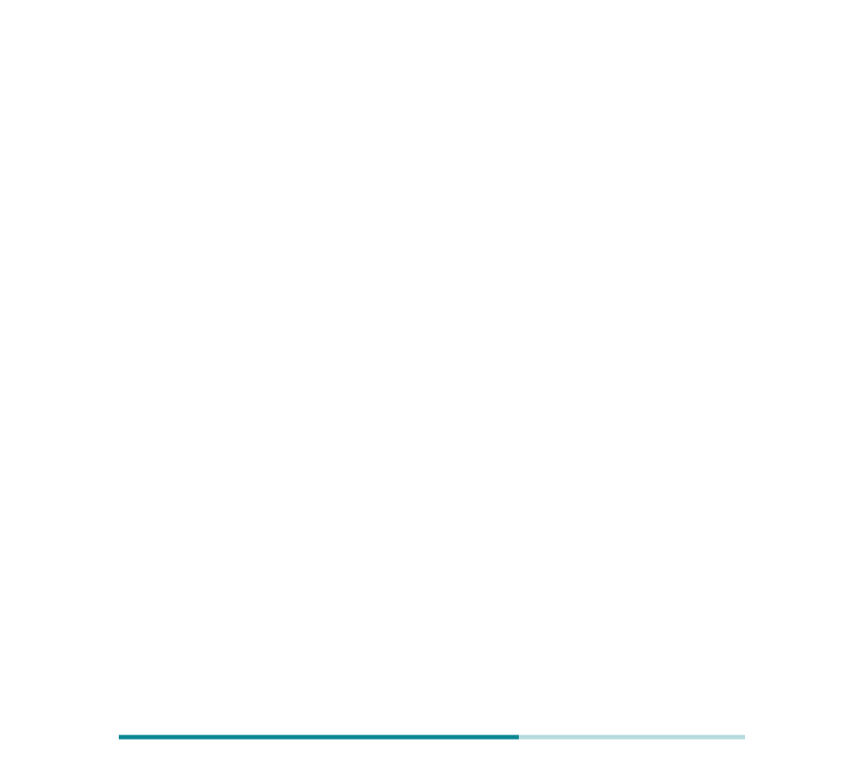
scroll to position [0, 0]
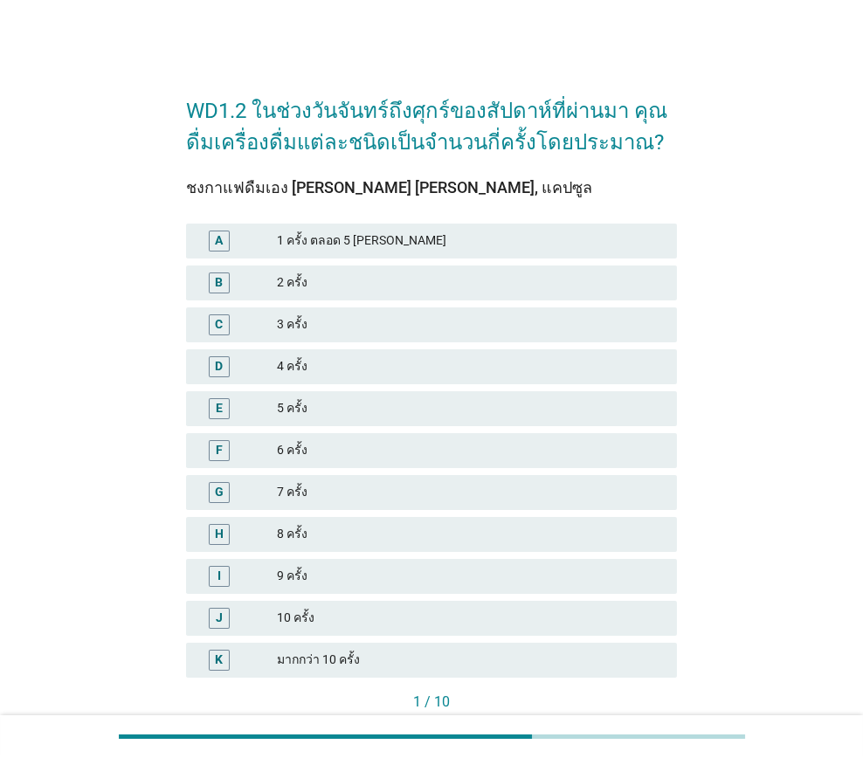
click at [352, 233] on div "1 ครั้ง ตลอด 5 [PERSON_NAME]" at bounding box center [470, 240] width 386 height 21
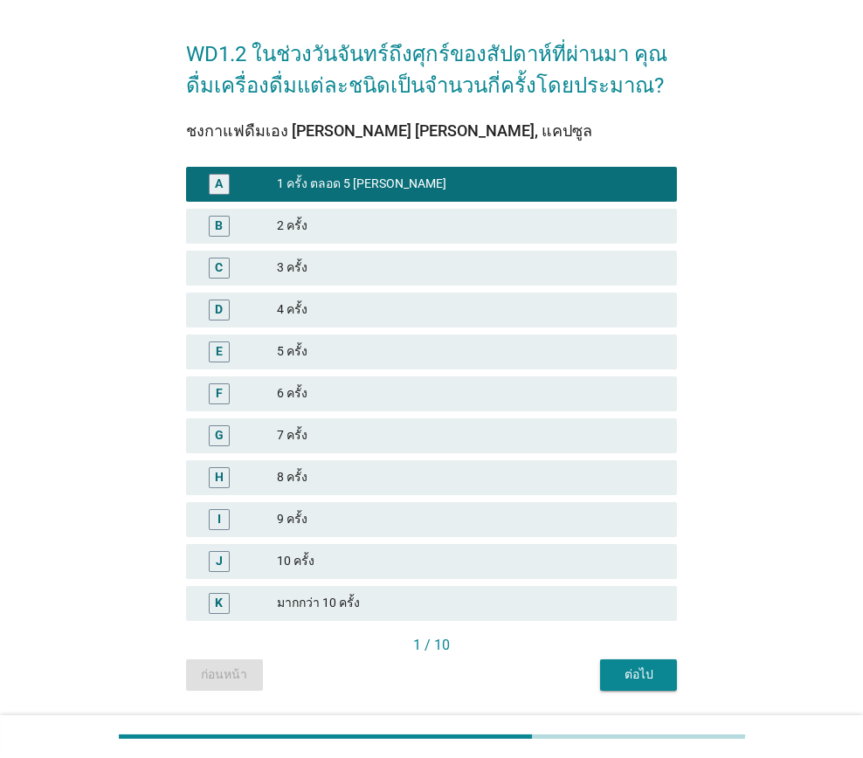
scroll to position [86, 0]
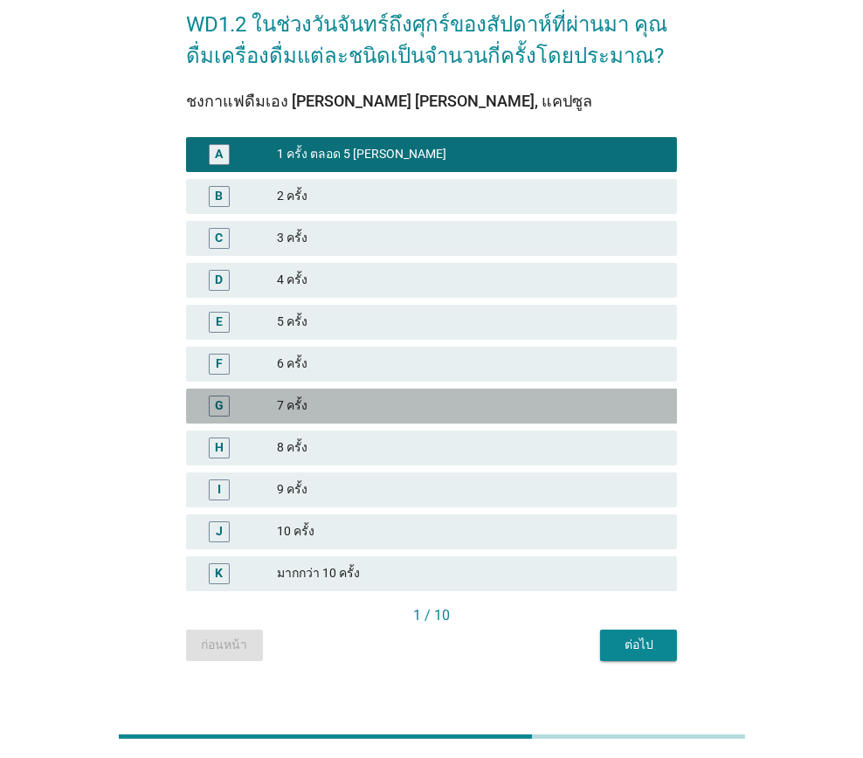
click at [347, 399] on div "7 ครั้ง" at bounding box center [470, 405] width 386 height 21
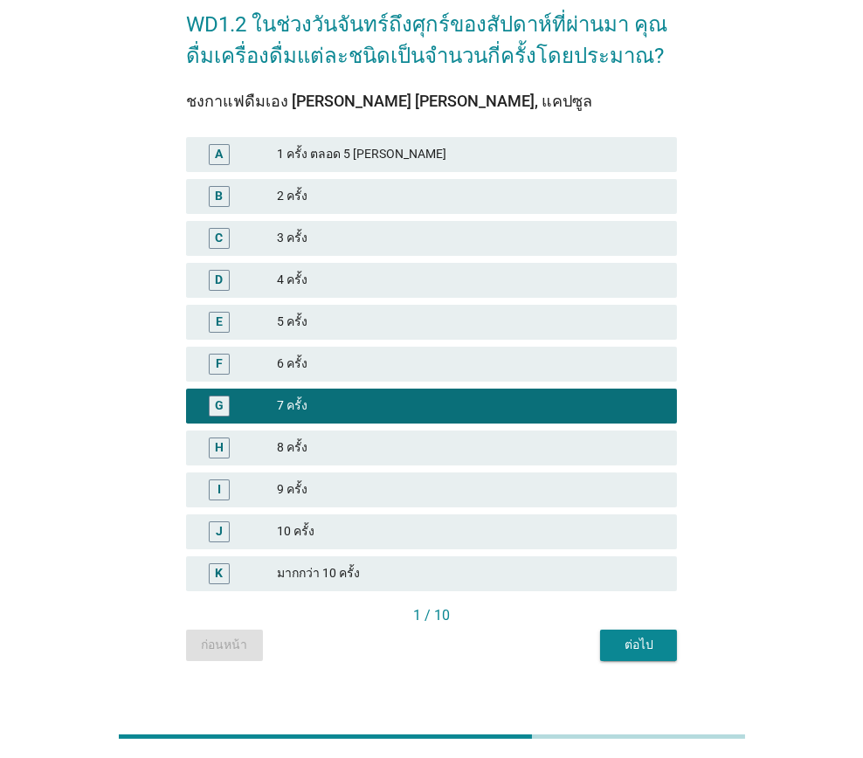
click at [653, 646] on div "ต่อไป" at bounding box center [638, 645] width 49 height 18
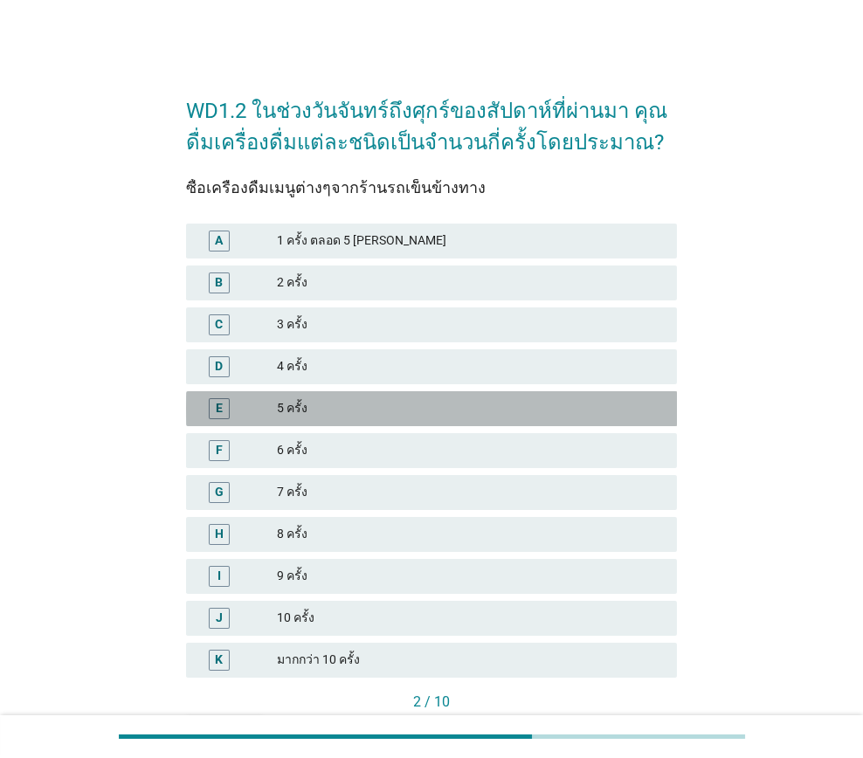
click at [383, 409] on div "5 ครั้ง" at bounding box center [470, 408] width 386 height 21
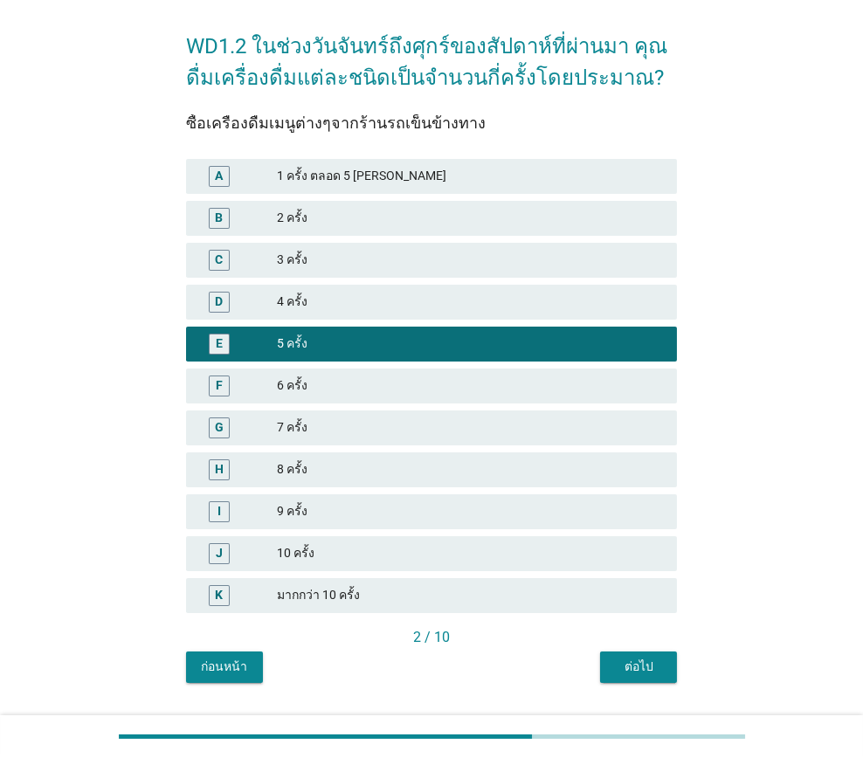
scroll to position [108, 0]
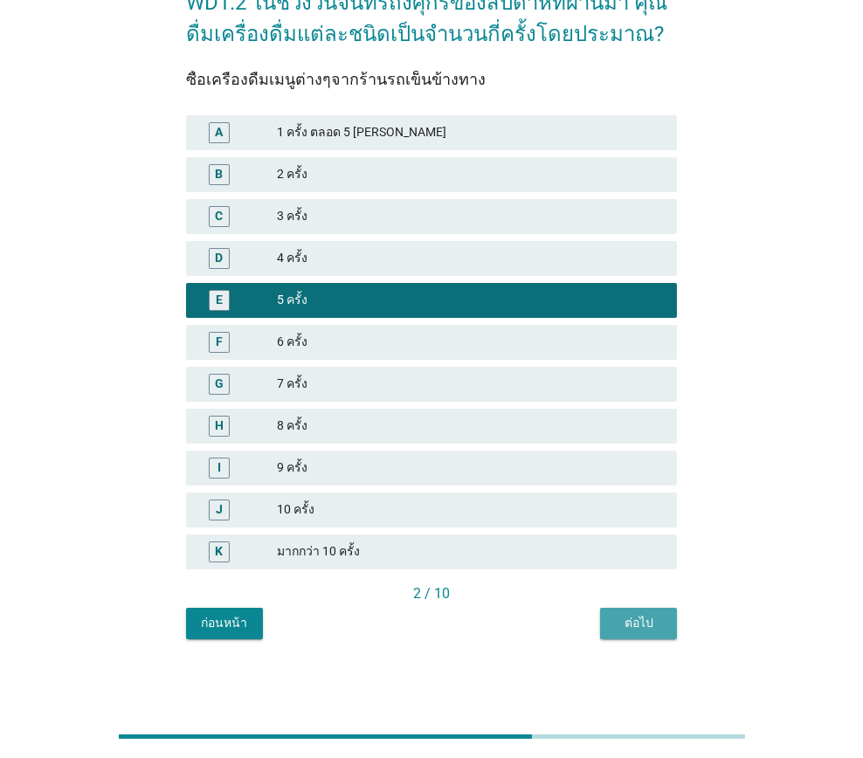
click at [650, 630] on div "ต่อไป" at bounding box center [638, 623] width 49 height 18
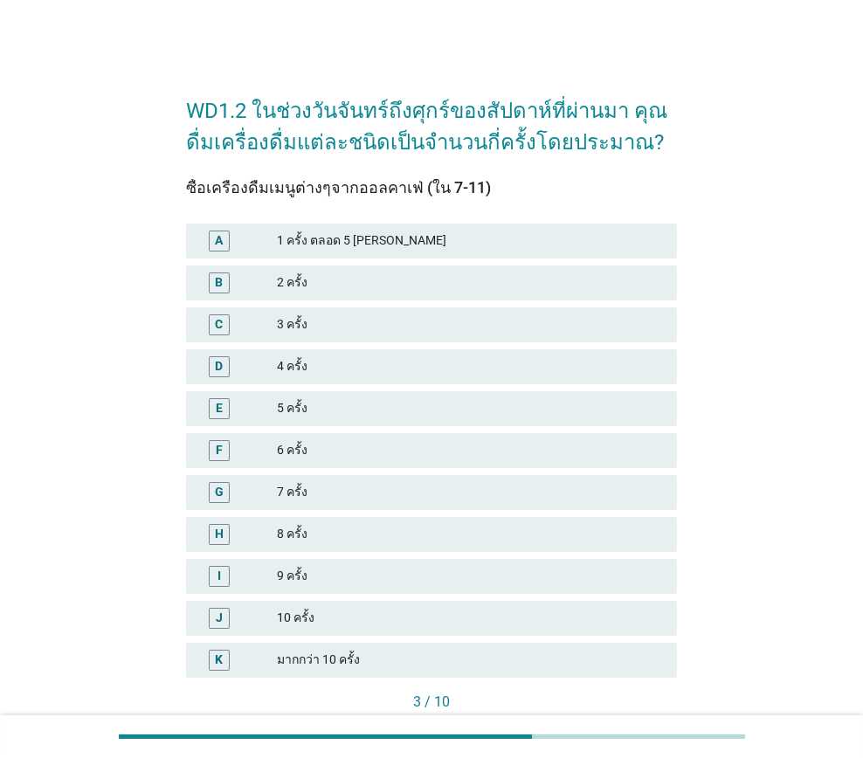
click at [375, 327] on div "3 ครั้ง" at bounding box center [470, 324] width 386 height 21
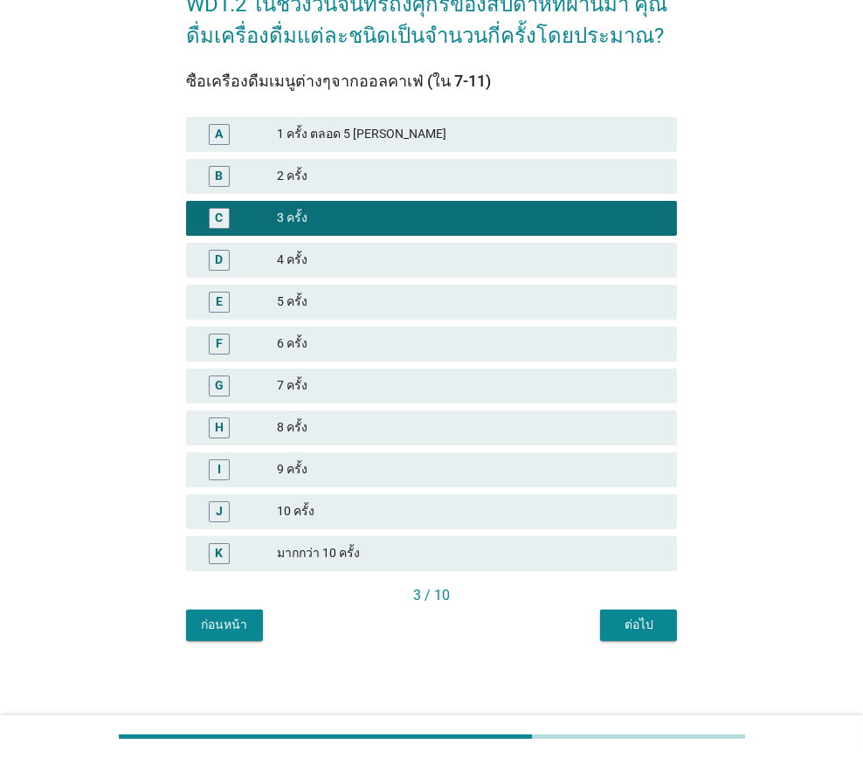
scroll to position [108, 0]
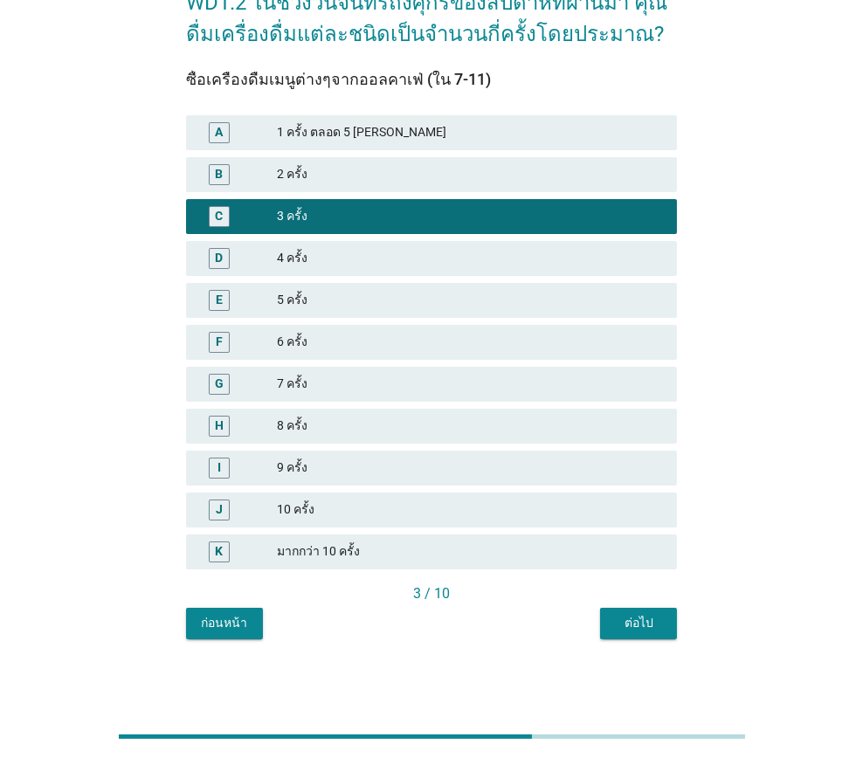
click at [622, 615] on div "ต่อไป" at bounding box center [638, 623] width 49 height 18
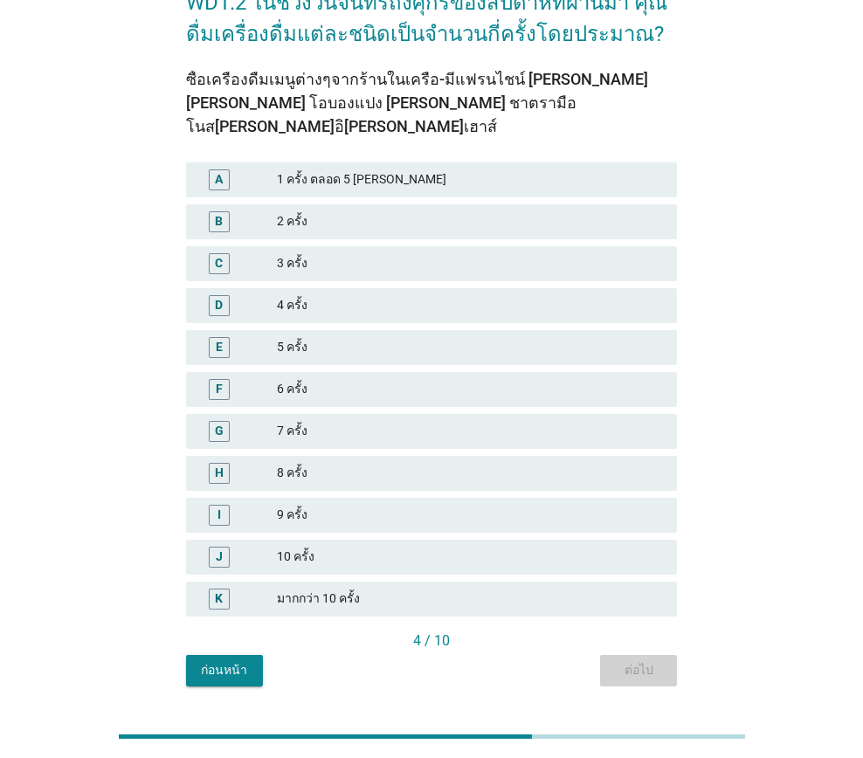
scroll to position [0, 0]
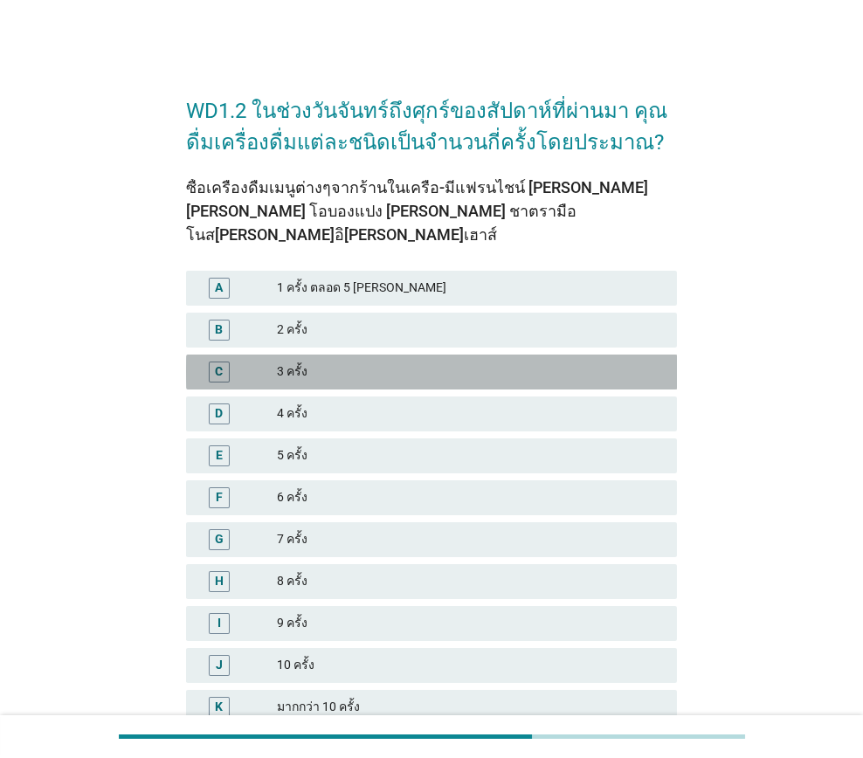
click at [358, 361] on div "3 ครั้ง" at bounding box center [470, 371] width 386 height 21
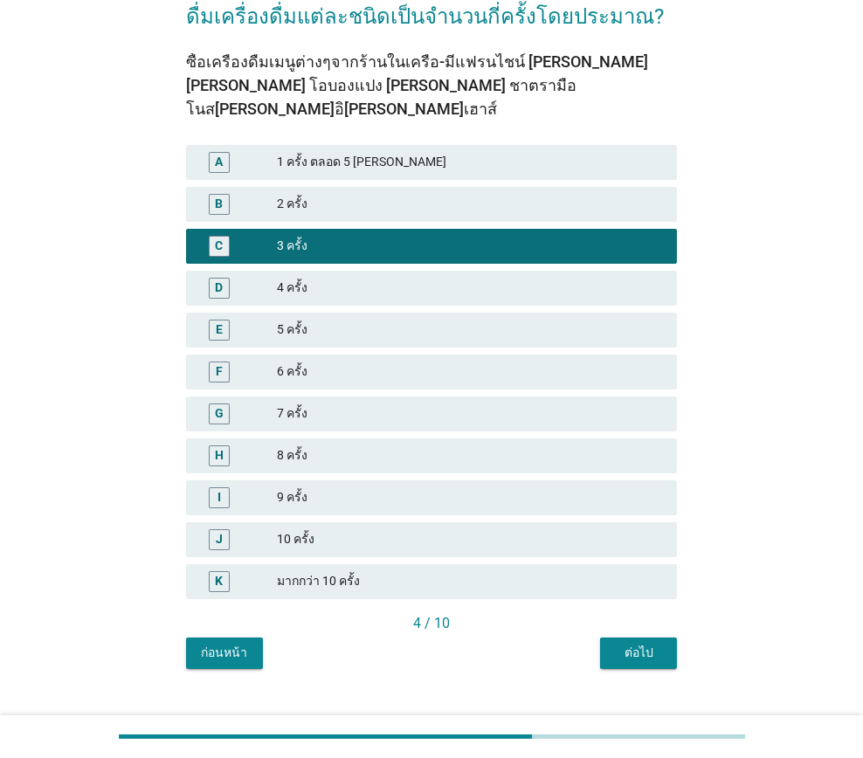
scroll to position [132, 0]
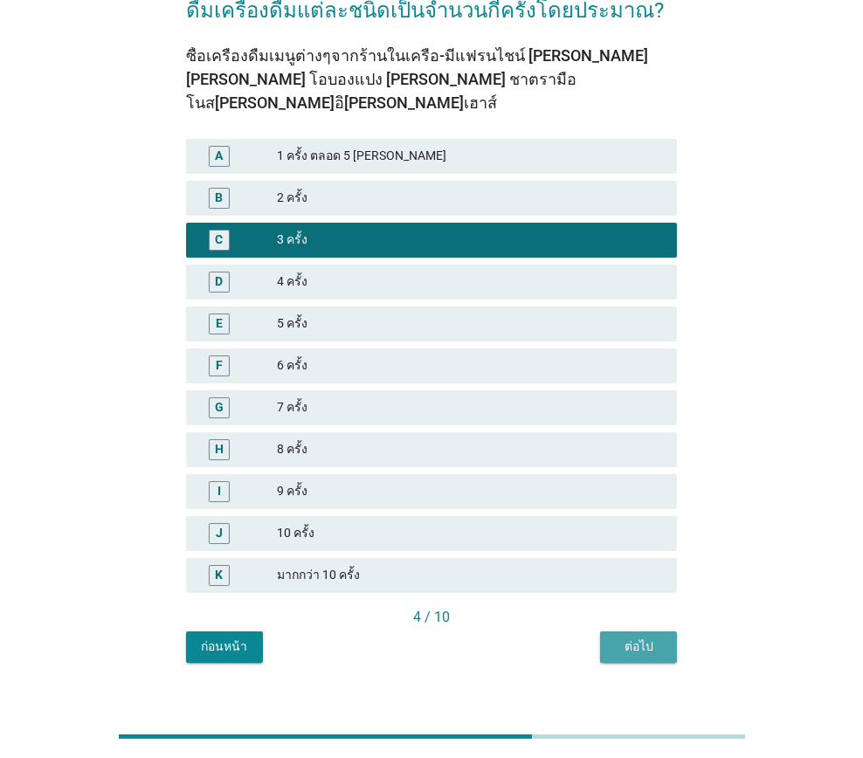
click at [629, 637] on div "ต่อไป" at bounding box center [638, 646] width 49 height 18
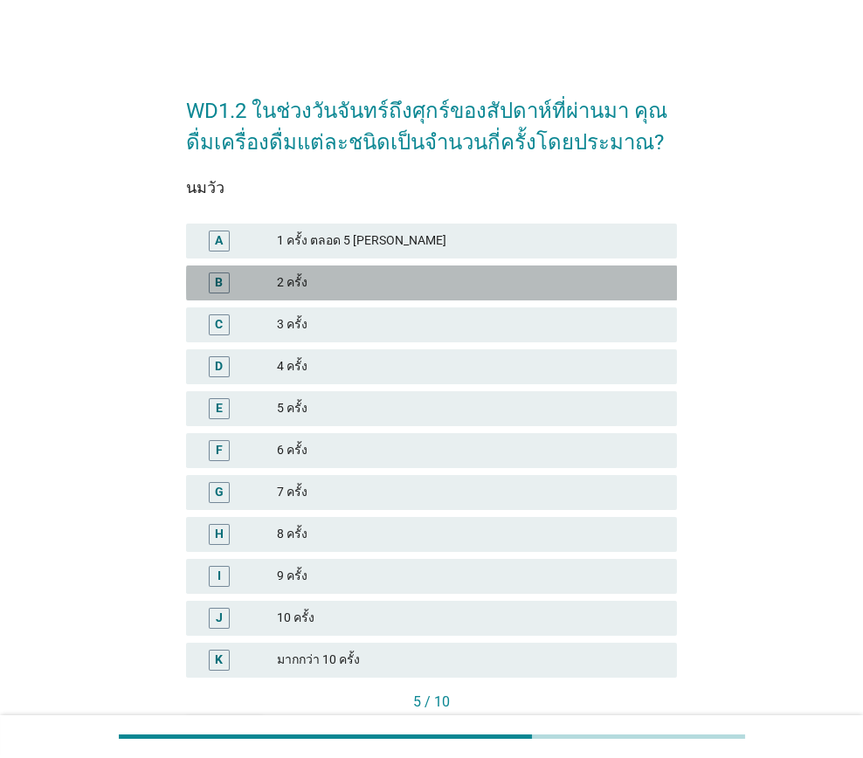
drag, startPoint x: 358, startPoint y: 283, endPoint x: 401, endPoint y: 452, distance: 174.7
click at [529, 469] on div "A 1 ครั้ง ตลอด 5 วันจันทร์ถึงศุกร์ B 2 ครั้ง C 3 ครั้ง D 4 ครั้ง E 5 ครั้ง F 6 …" at bounding box center [431, 450] width 498 height 461
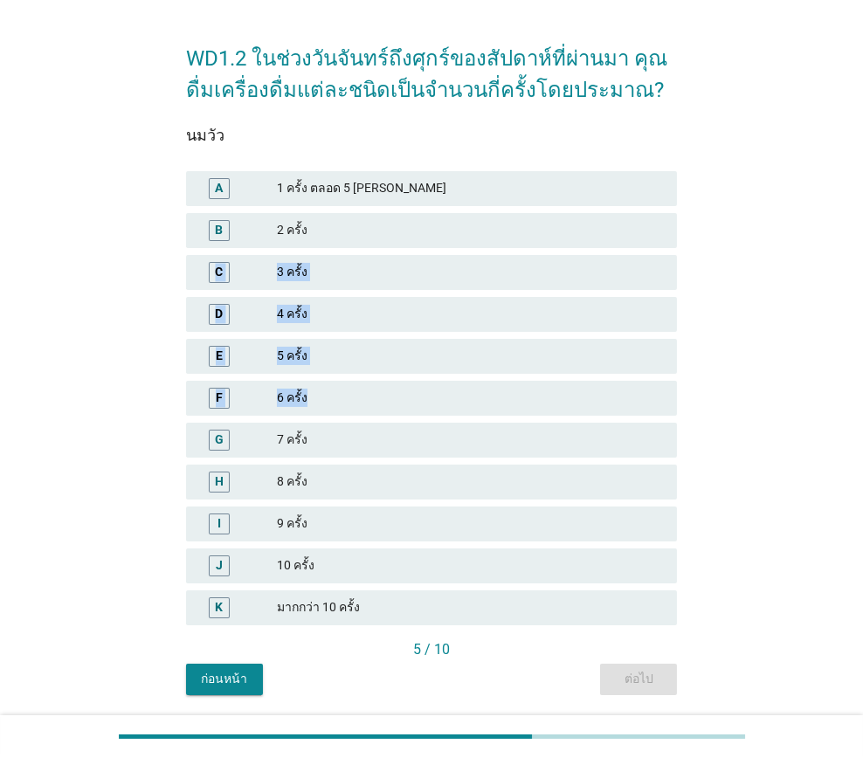
scroll to position [108, 0]
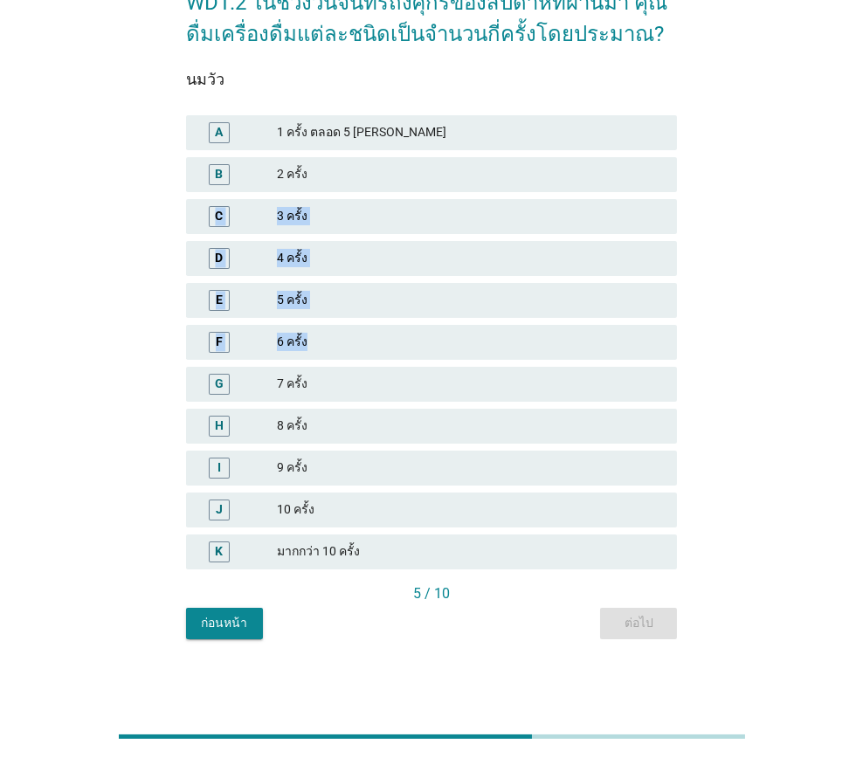
click at [385, 172] on div "2 ครั้ง" at bounding box center [470, 174] width 386 height 21
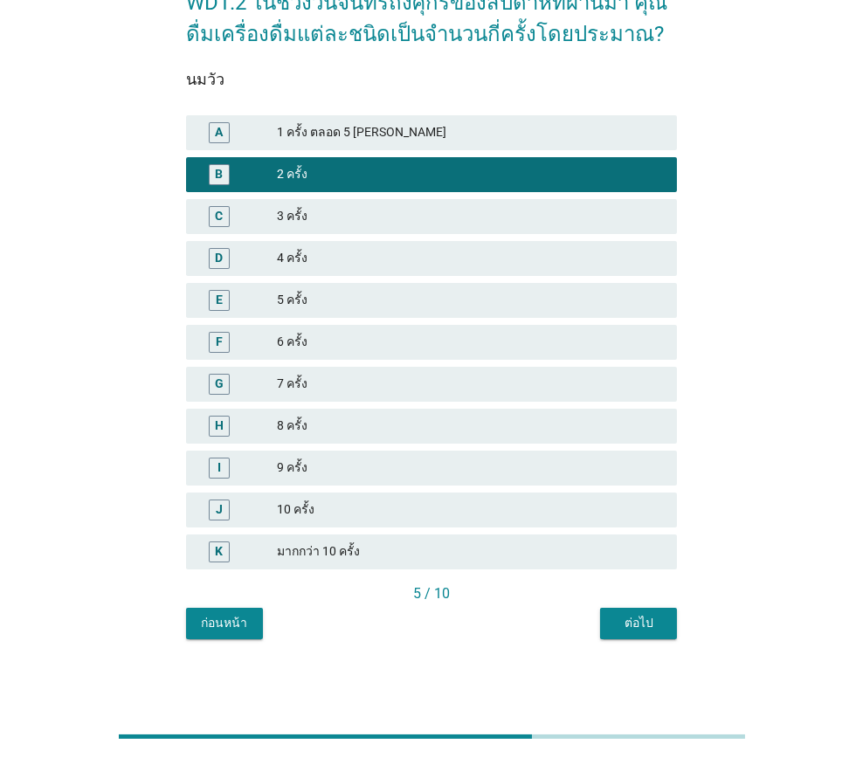
click at [643, 622] on div "ต่อไป" at bounding box center [638, 623] width 49 height 18
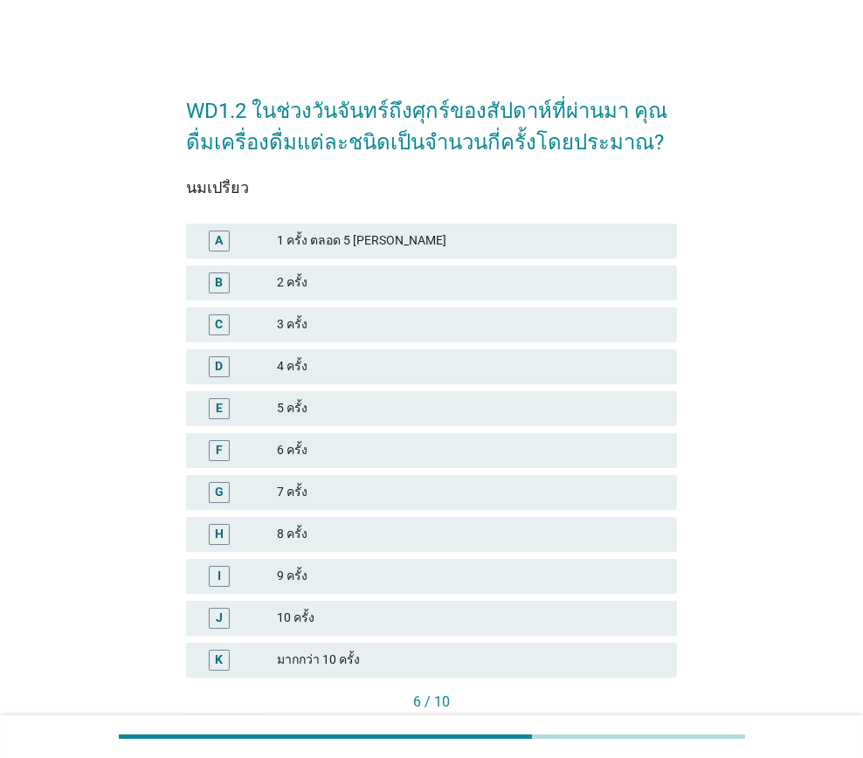
click at [370, 362] on div "4 ครั้ง" at bounding box center [470, 366] width 386 height 21
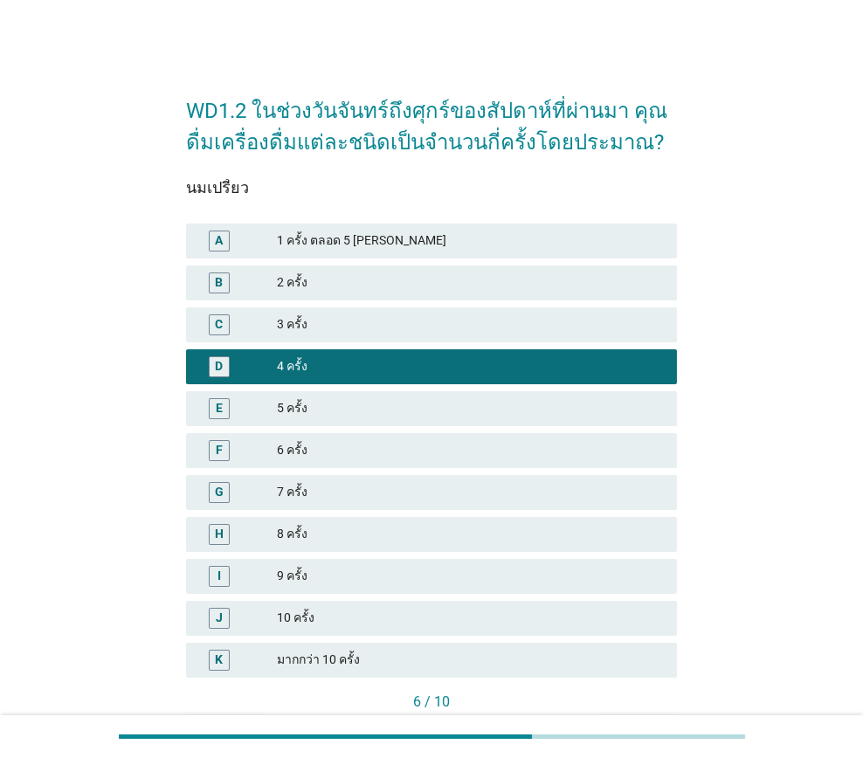
scroll to position [108, 0]
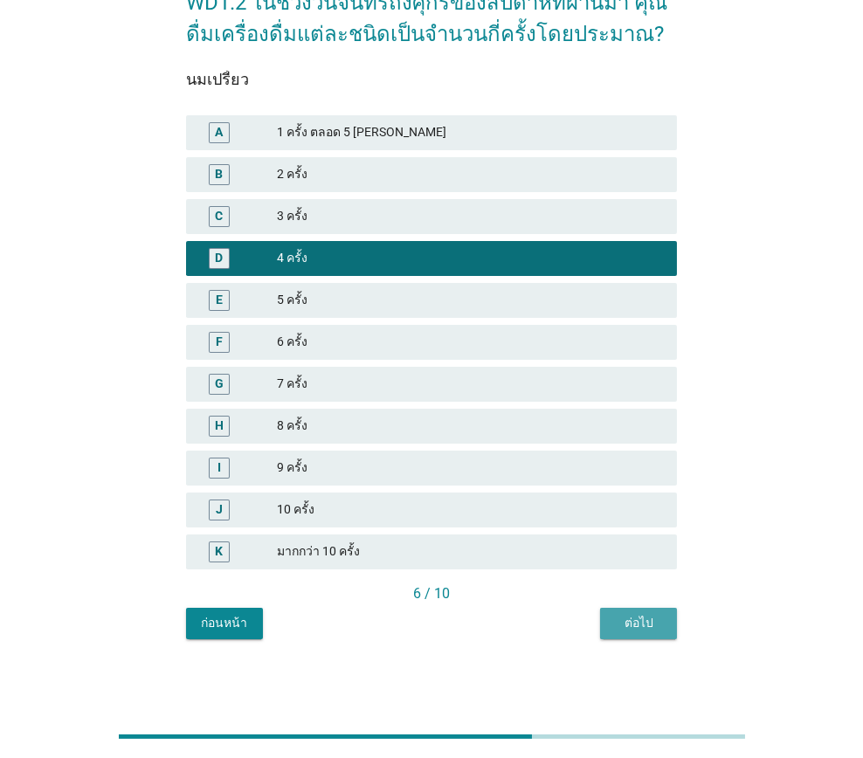
click at [636, 616] on div "ต่อไป" at bounding box center [638, 623] width 49 height 18
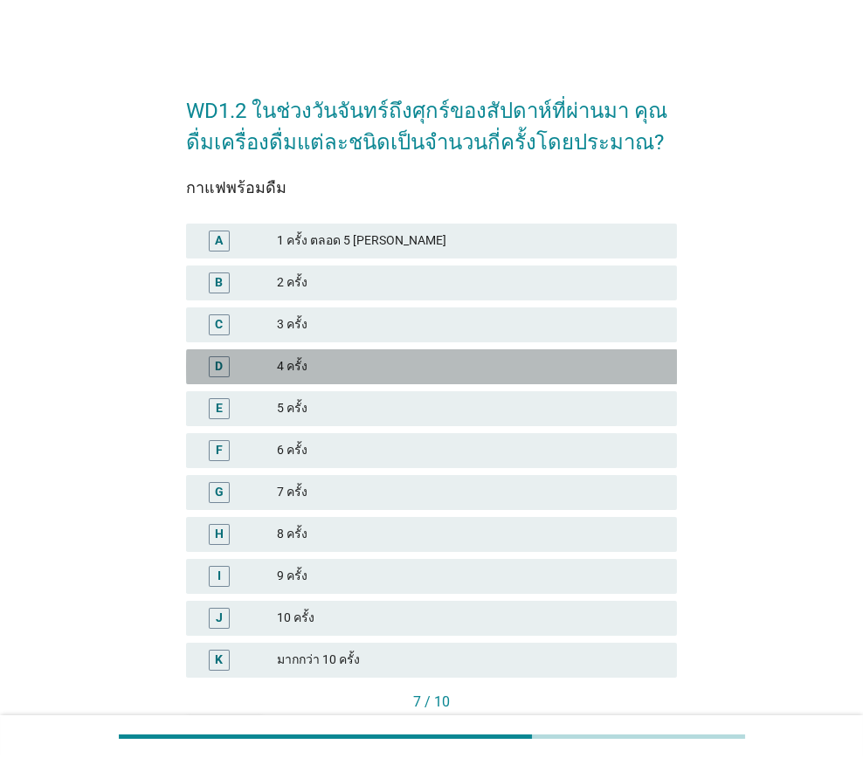
click at [335, 357] on div "4 ครั้ง" at bounding box center [470, 366] width 386 height 21
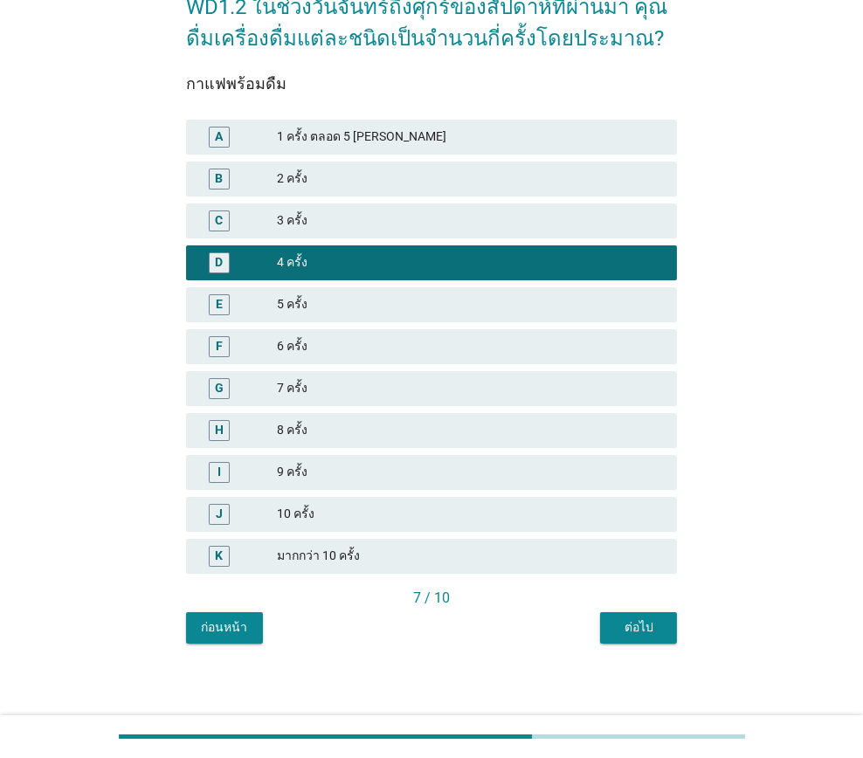
scroll to position [108, 0]
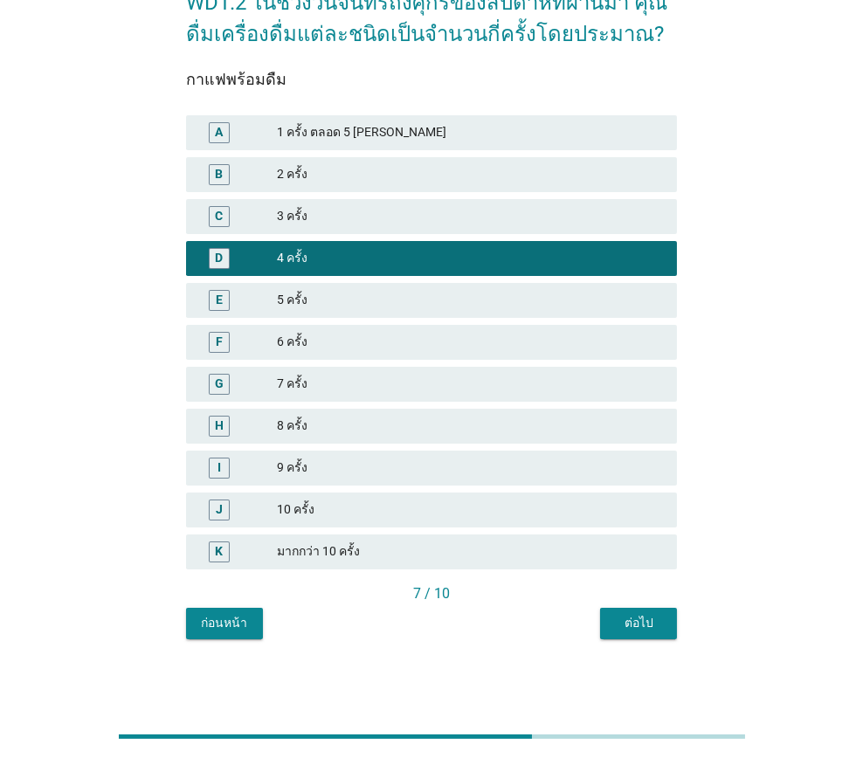
click at [624, 633] on button "ต่อไป" at bounding box center [638, 623] width 77 height 31
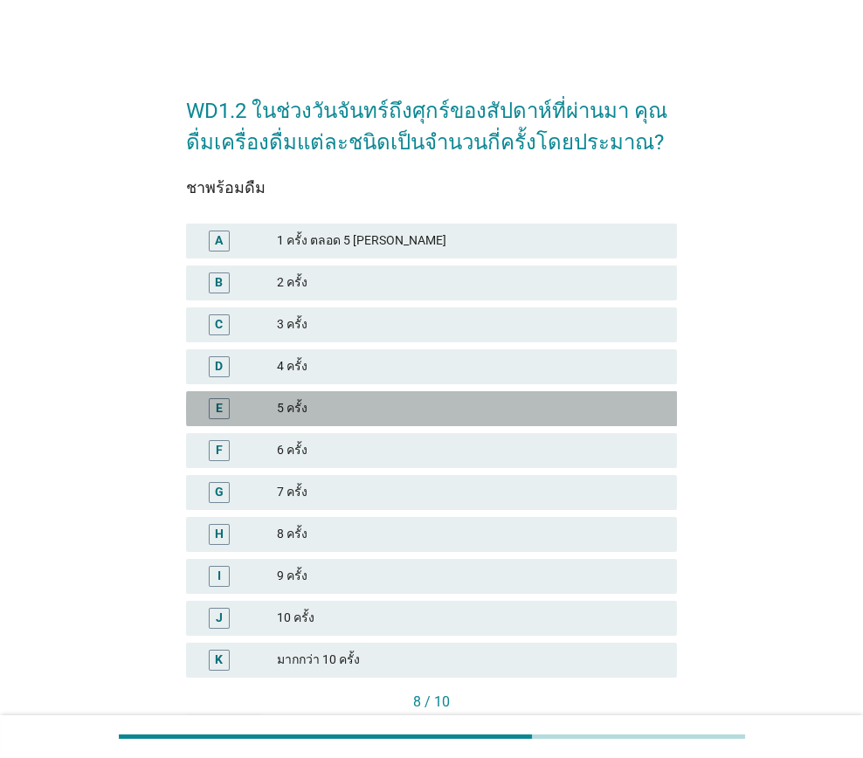
click at [335, 409] on div "5 ครั้ง" at bounding box center [470, 408] width 386 height 21
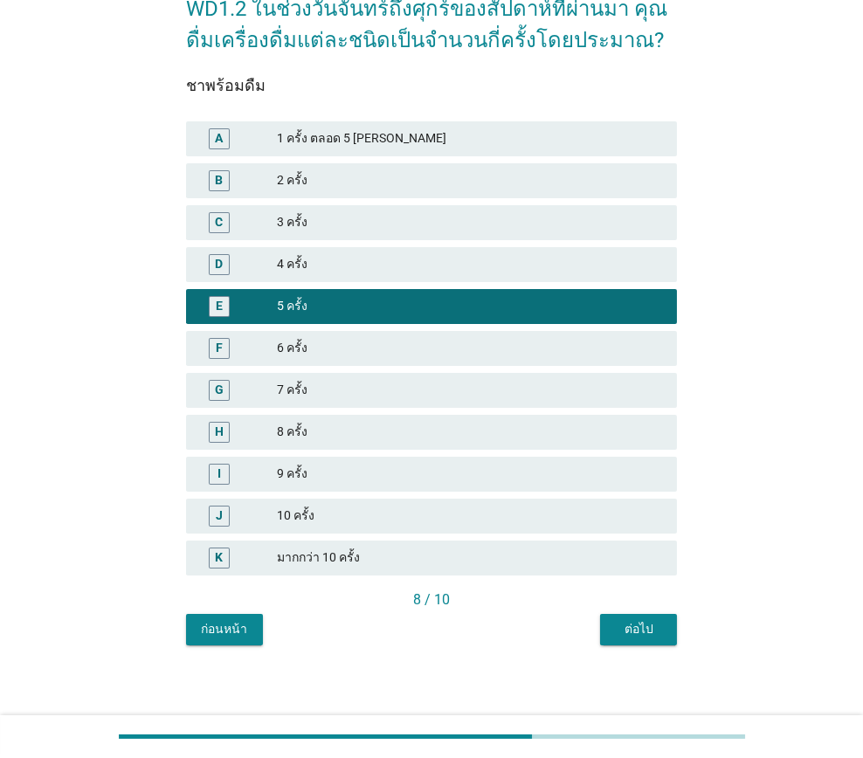
scroll to position [108, 0]
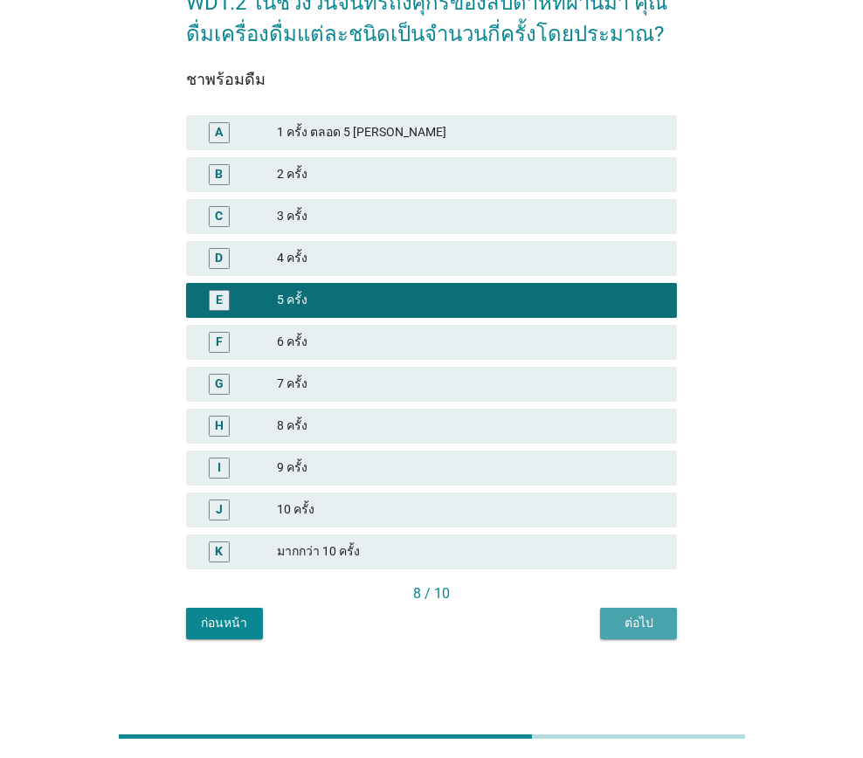
click at [627, 627] on div "ต่อไป" at bounding box center [638, 623] width 49 height 18
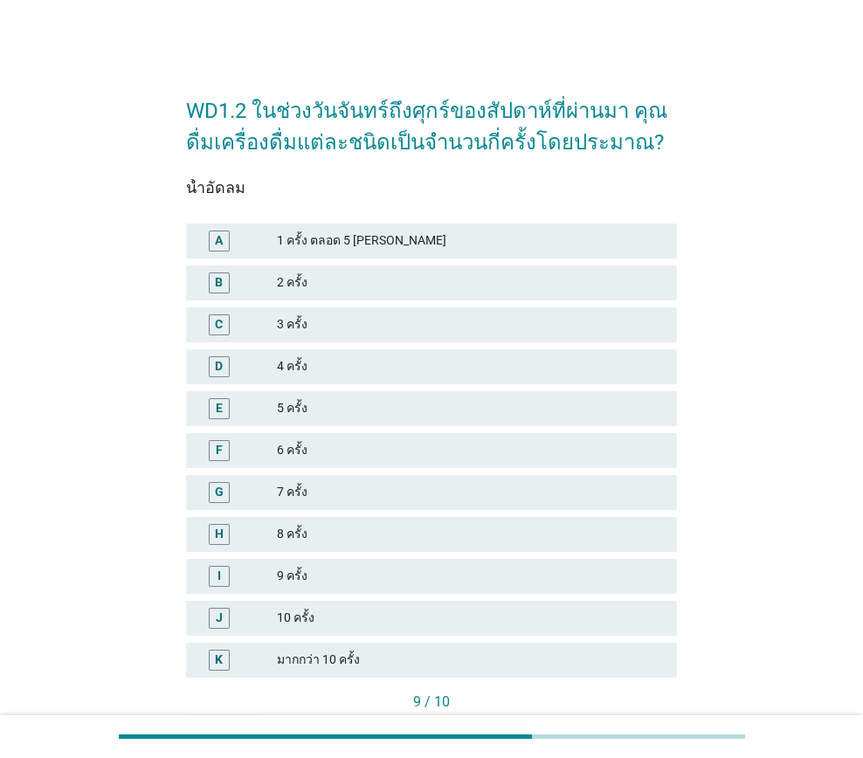
click at [351, 496] on div "7 ครั้ง" at bounding box center [470, 492] width 386 height 21
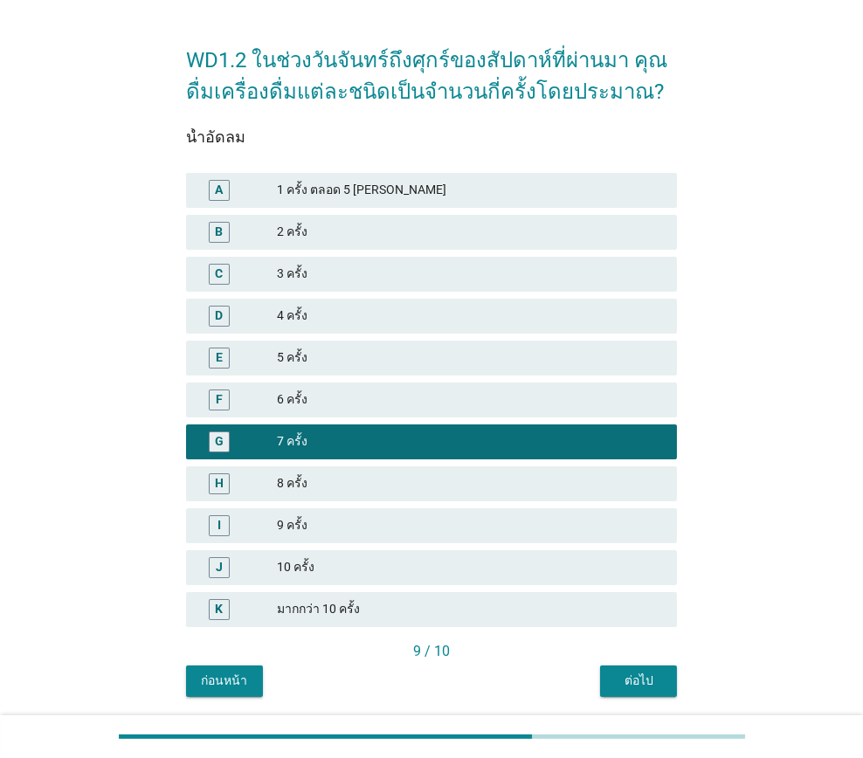
scroll to position [108, 0]
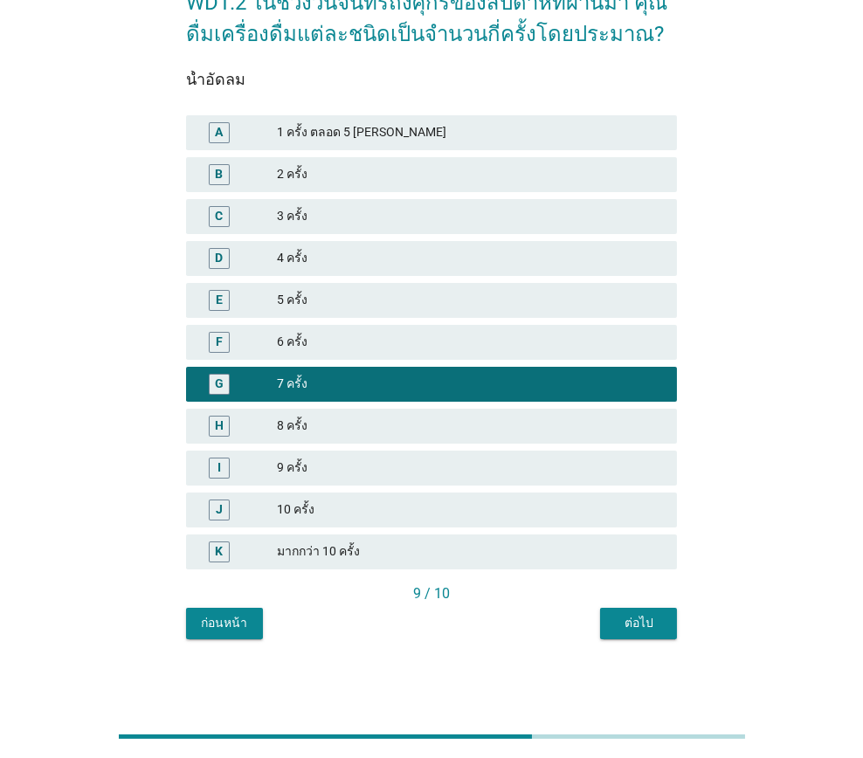
click at [628, 622] on div "ต่อไป" at bounding box center [638, 623] width 49 height 18
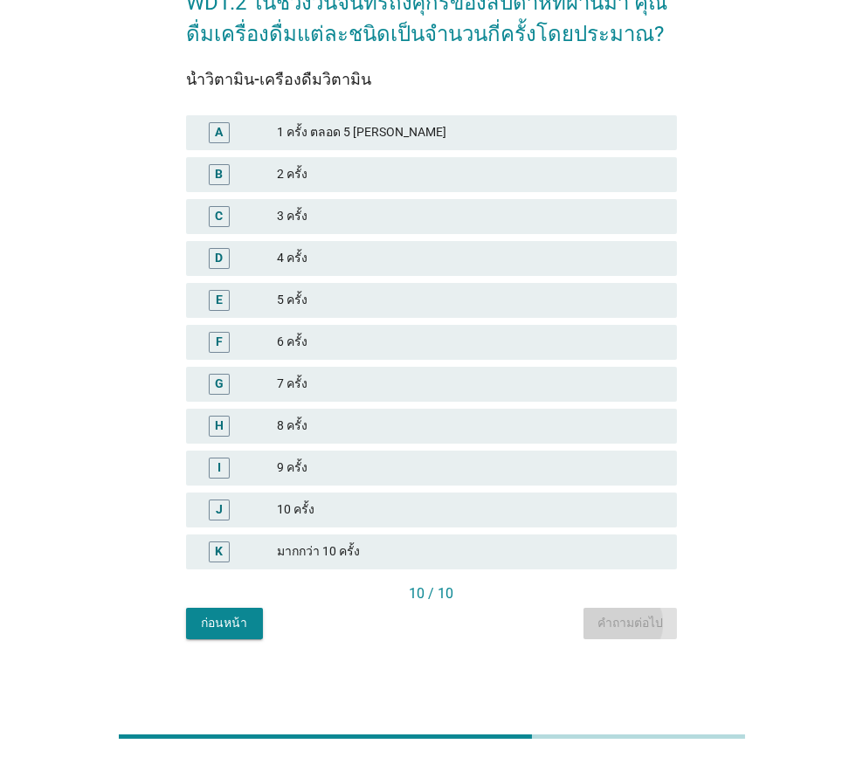
scroll to position [0, 0]
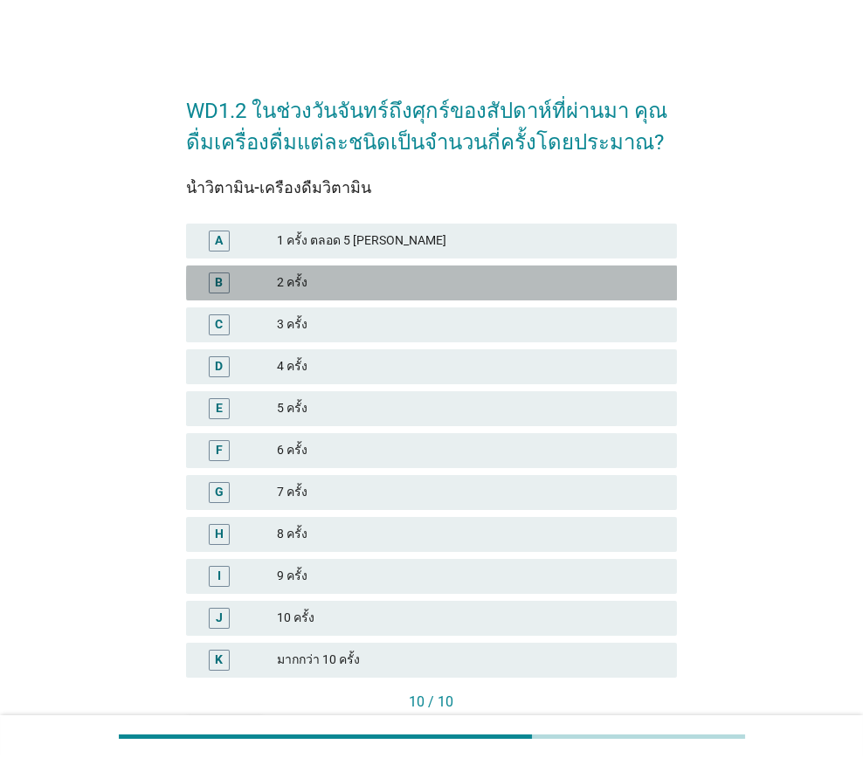
click at [336, 287] on div "2 ครั้ง" at bounding box center [470, 282] width 386 height 21
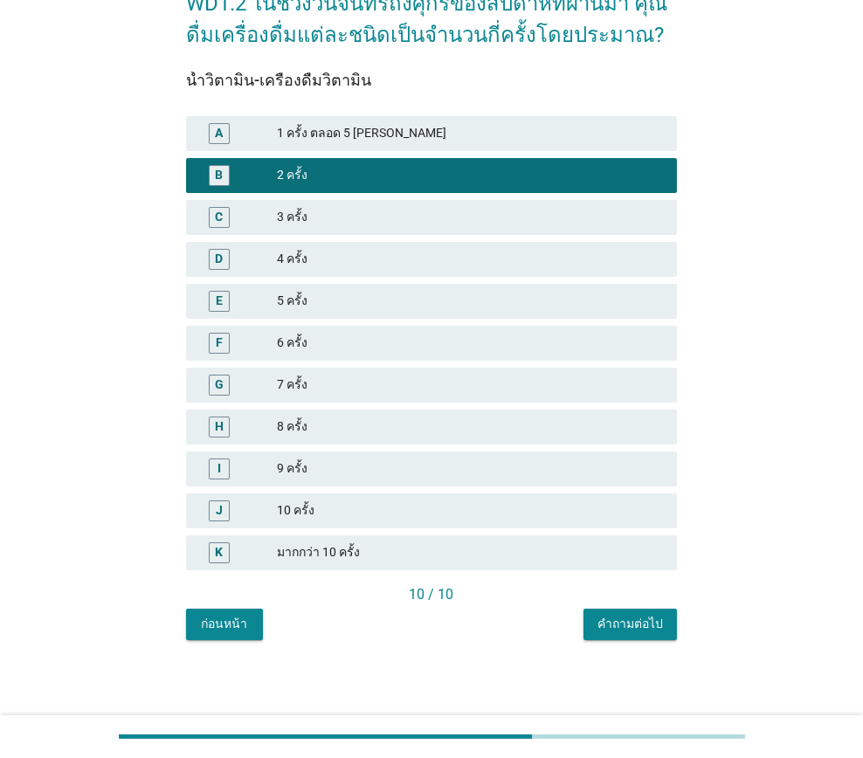
scroll to position [108, 0]
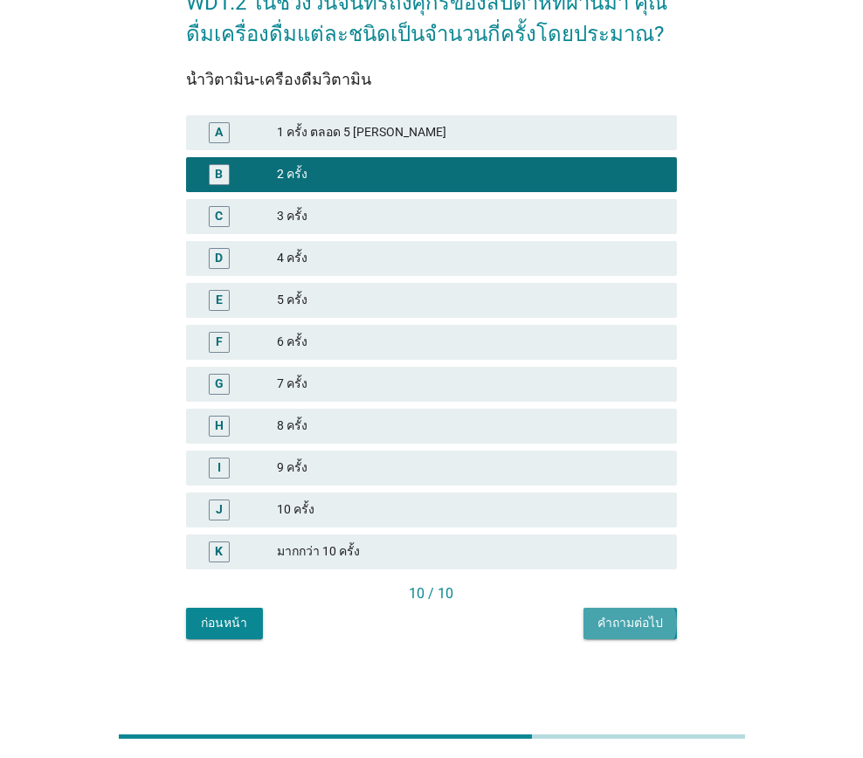
click at [635, 625] on div "คำถามต่อไป" at bounding box center [629, 623] width 65 height 18
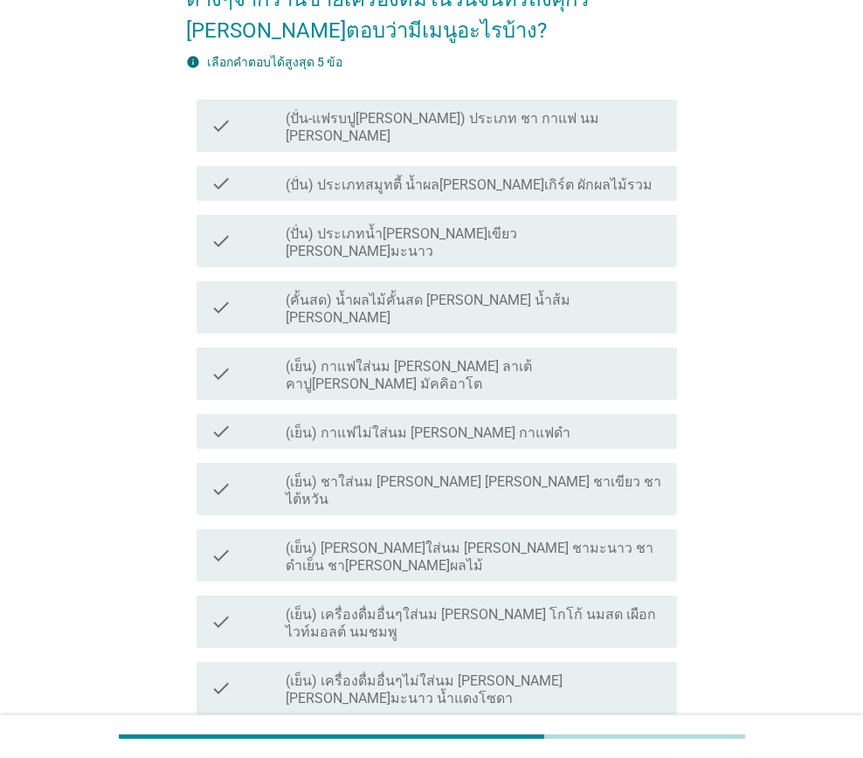
scroll to position [175, 0]
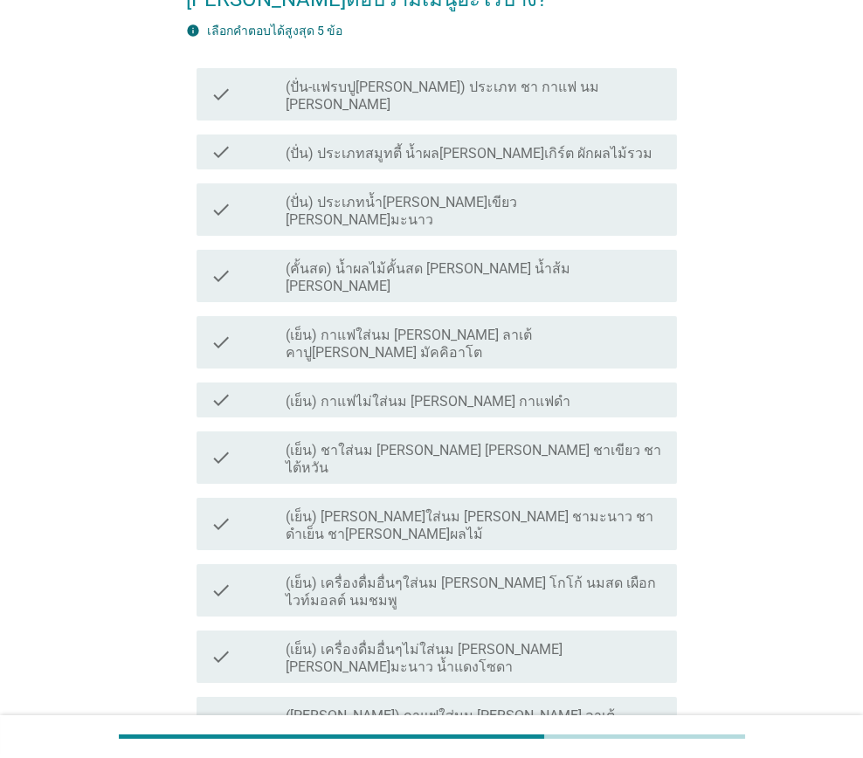
click at [320, 327] on label "(เย็น) กาแฟใส่นม [PERSON_NAME] ลาเต้ คาปู[PERSON_NAME] มัคคิอาโต" at bounding box center [473, 344] width 377 height 35
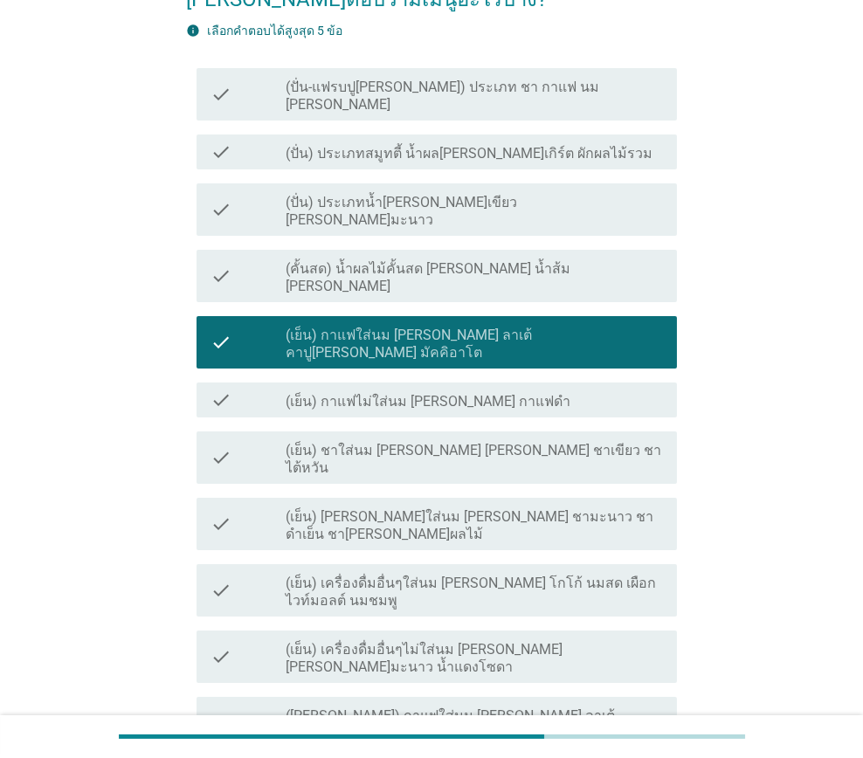
click at [352, 442] on label "(เย็น) ชาใส่นม [PERSON_NAME] [PERSON_NAME] ชาเขียว ชาไต้หวัน" at bounding box center [473, 459] width 377 height 35
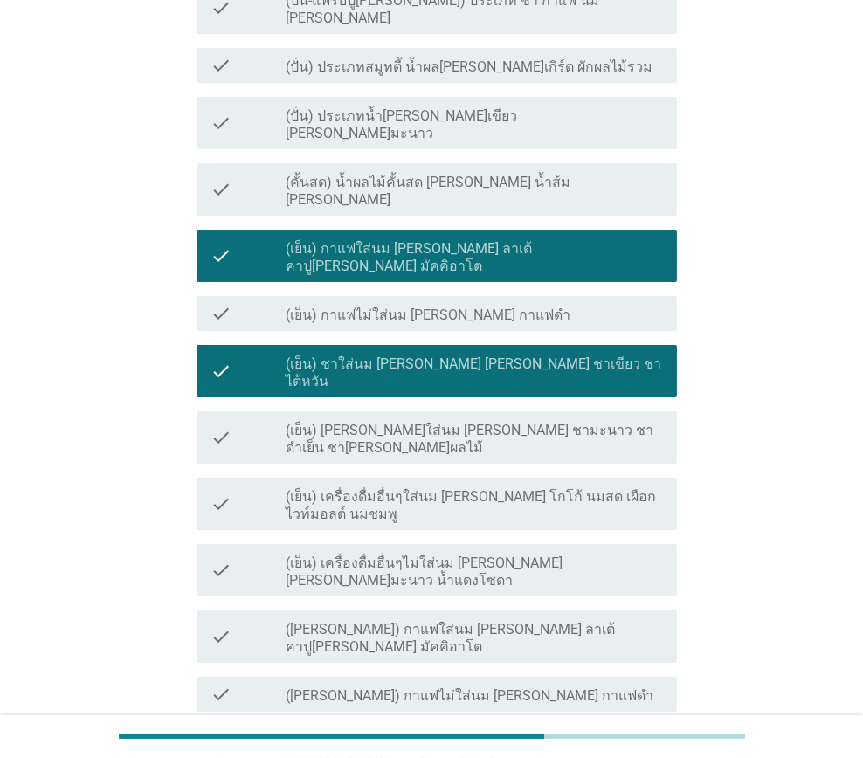
scroll to position [436, 0]
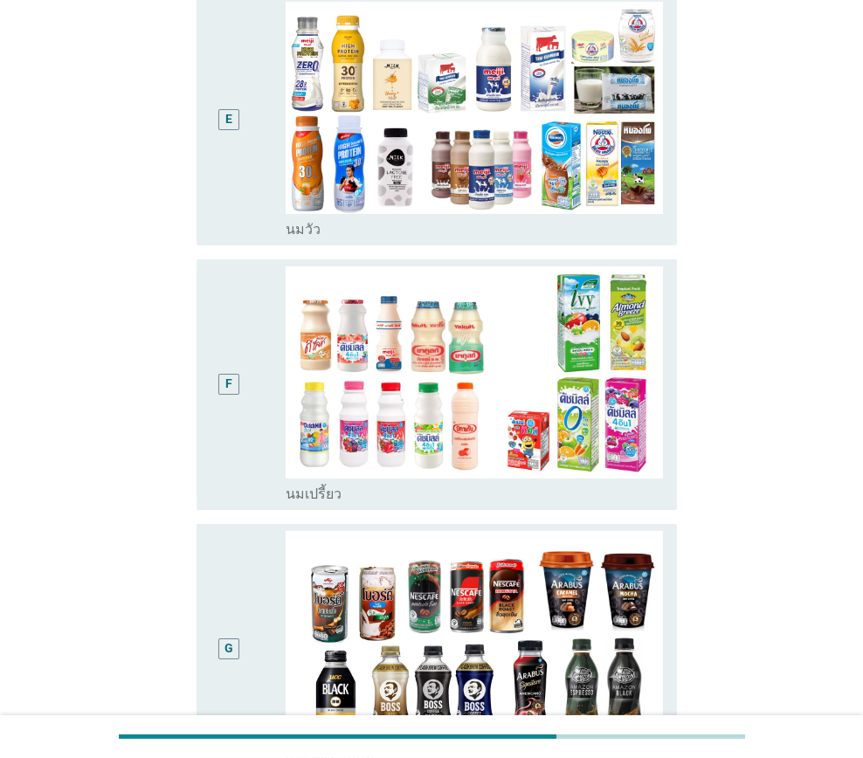
scroll to position [0, 0]
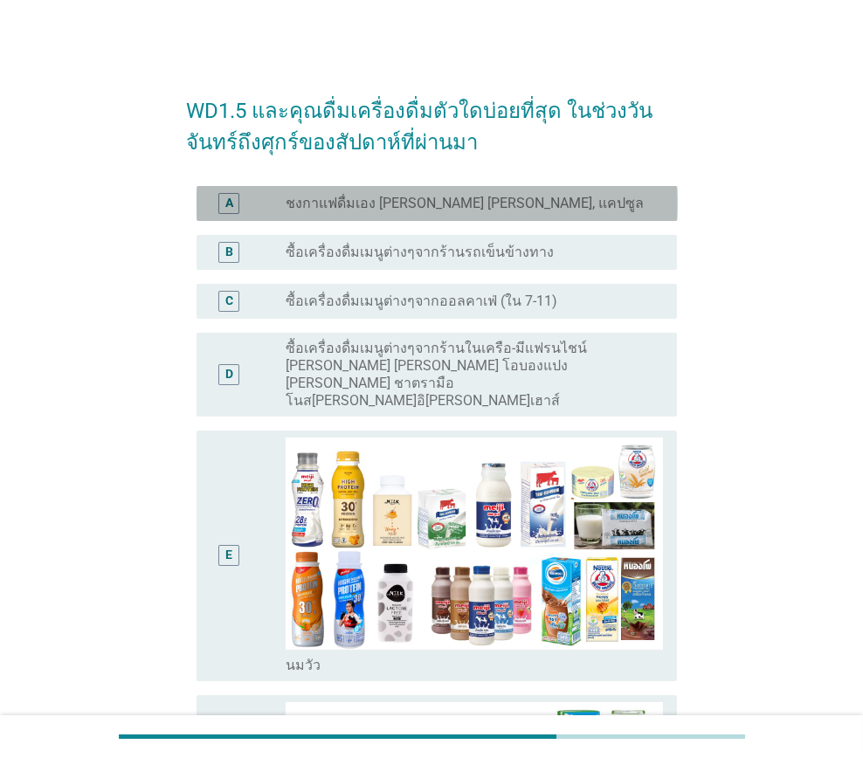
click at [430, 218] on div "A radio_button_unchecked ชงกาแฟดื่มเอง [PERSON_NAME] [PERSON_NAME], แคปซูล" at bounding box center [436, 203] width 481 height 35
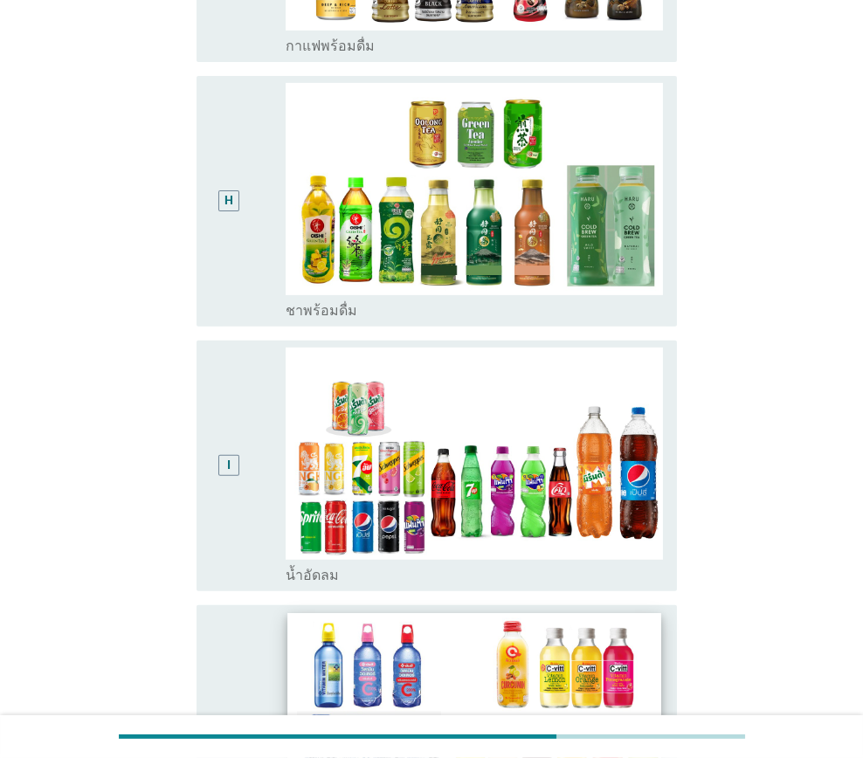
scroll to position [1483, 0]
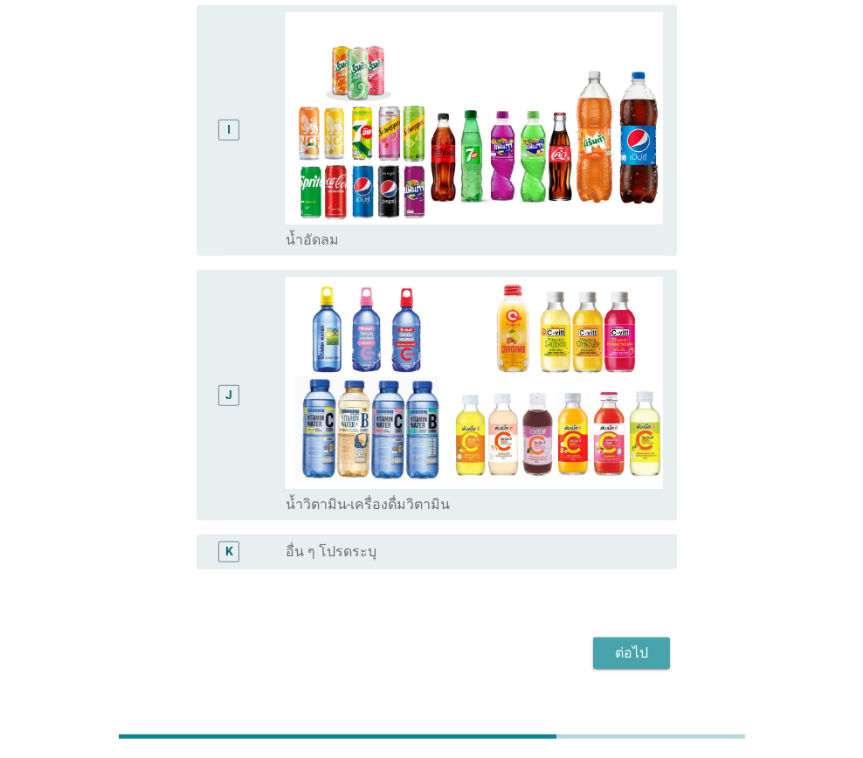
click at [611, 643] on div "ต่อไป" at bounding box center [631, 653] width 49 height 21
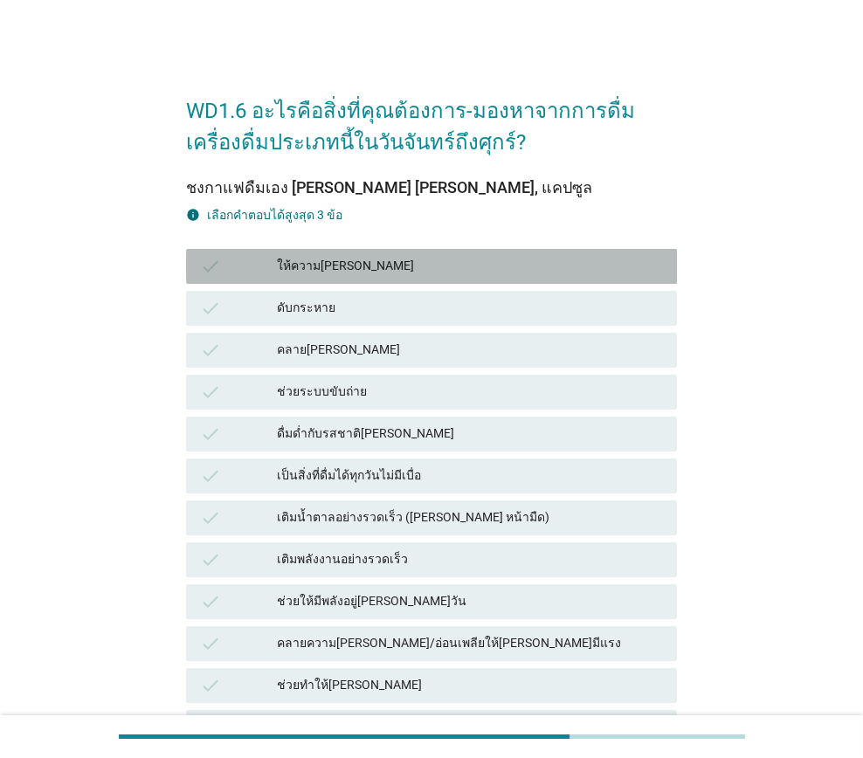
click at [419, 270] on div "ให้ความ[PERSON_NAME]" at bounding box center [470, 266] width 386 height 21
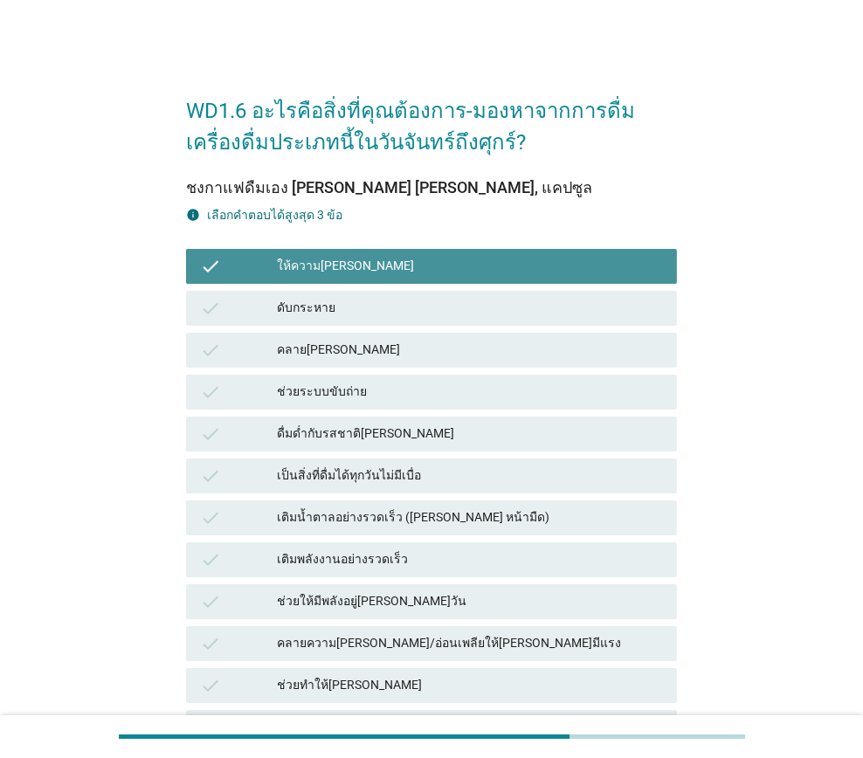
click at [425, 265] on div "ให้ความ[PERSON_NAME]" at bounding box center [470, 266] width 386 height 21
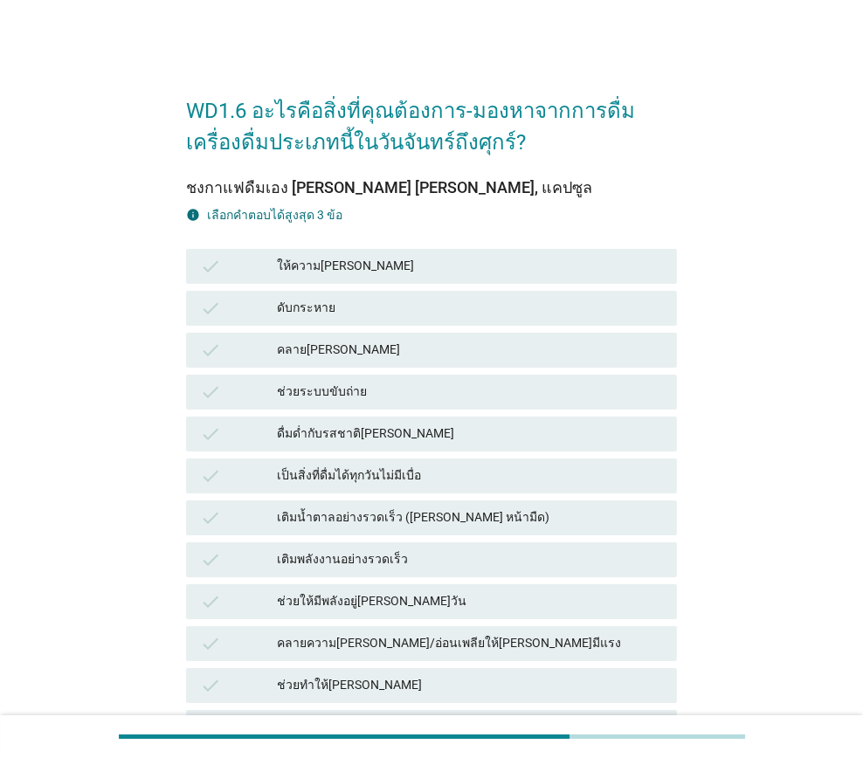
click at [425, 265] on div "ให้ความ[PERSON_NAME]" at bounding box center [470, 266] width 386 height 21
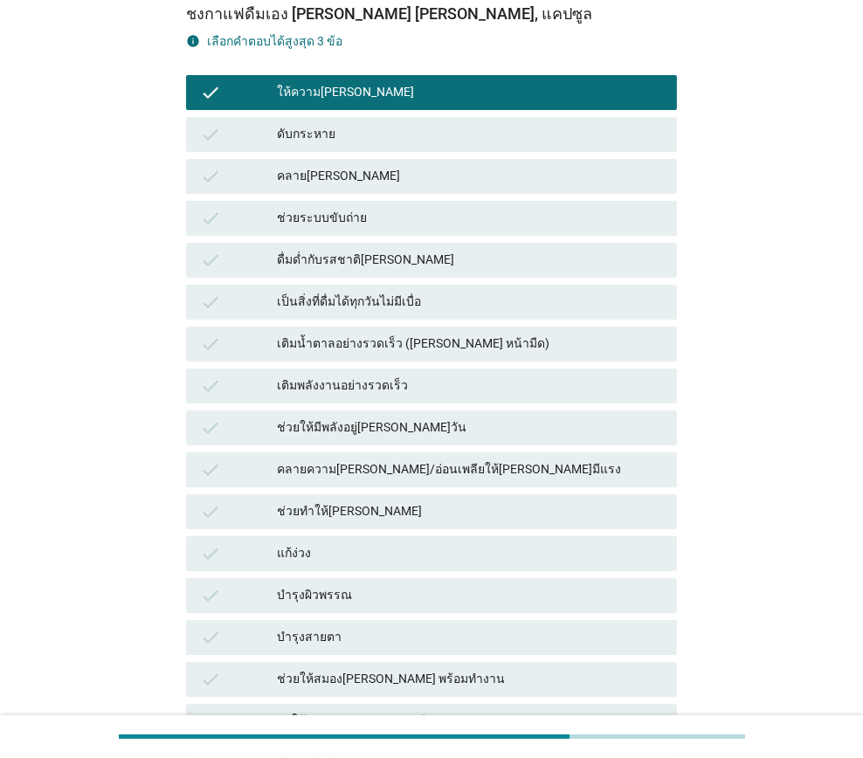
scroll to position [175, 0]
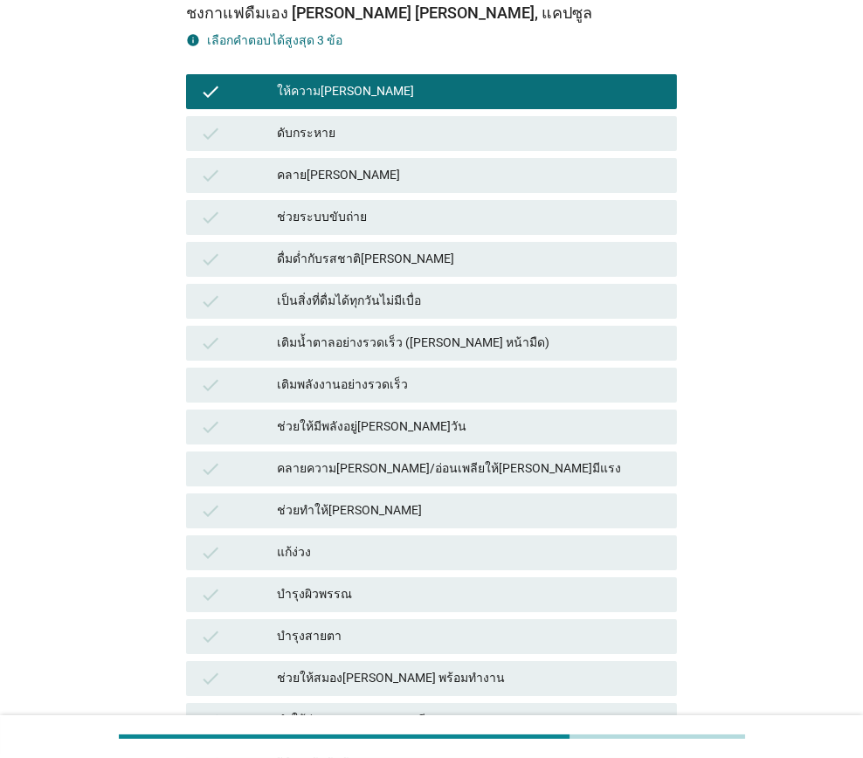
click at [412, 559] on div "แก้ง่วง" at bounding box center [470, 552] width 386 height 21
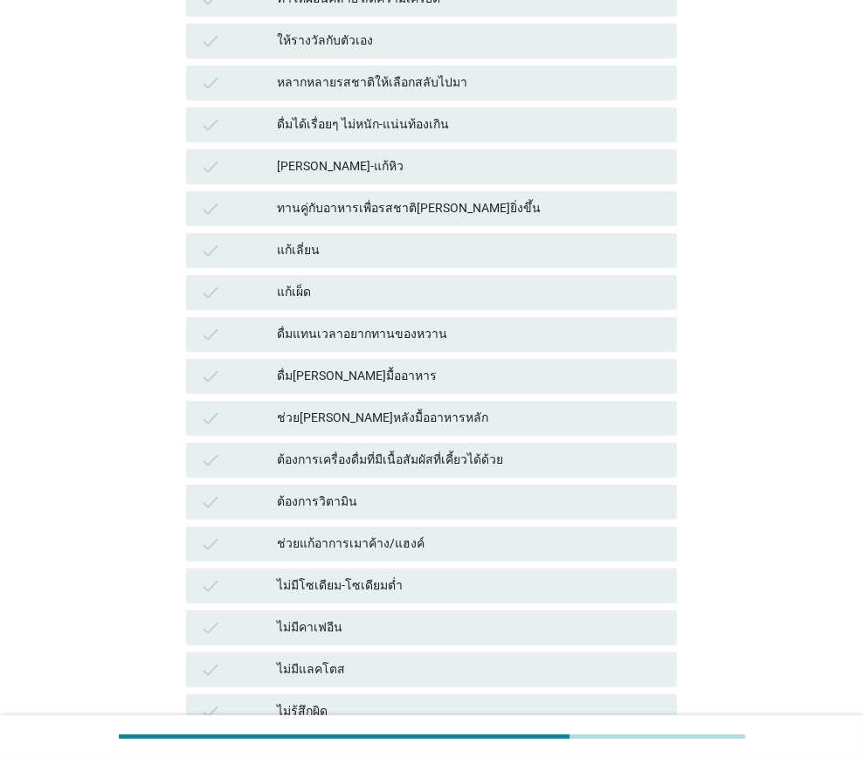
scroll to position [1080, 0]
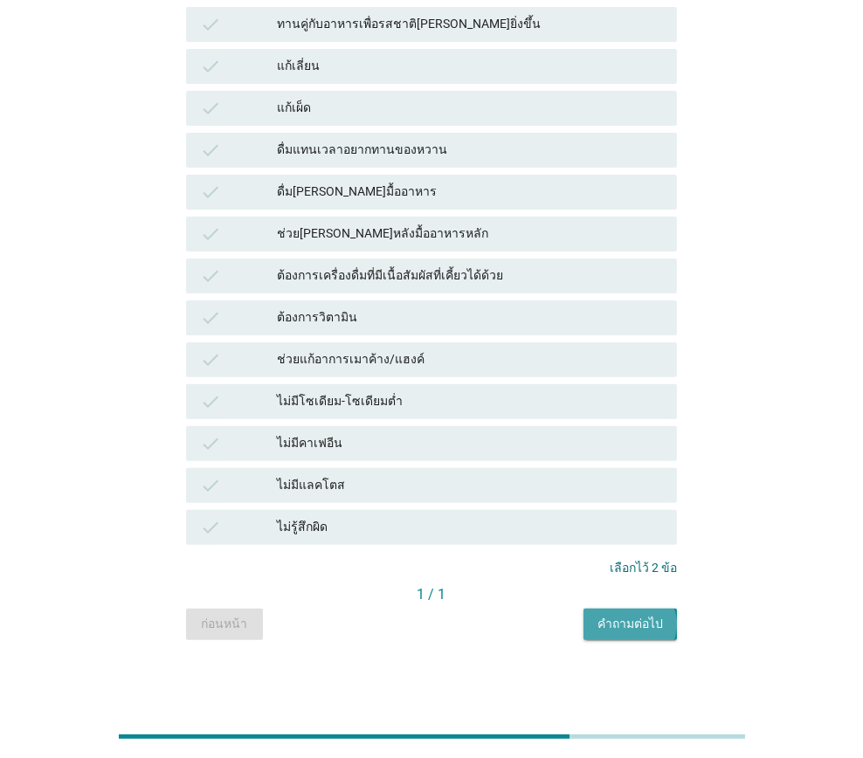
click at [646, 621] on div "คำถามต่อไป" at bounding box center [629, 624] width 65 height 18
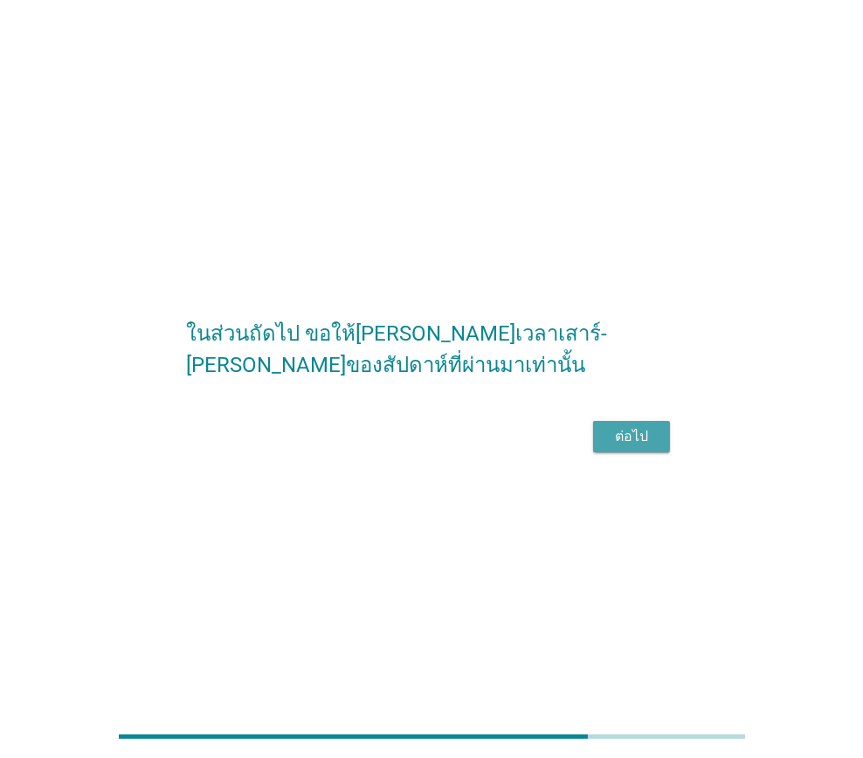
click at [624, 447] on div "ต่อไป" at bounding box center [631, 436] width 49 height 21
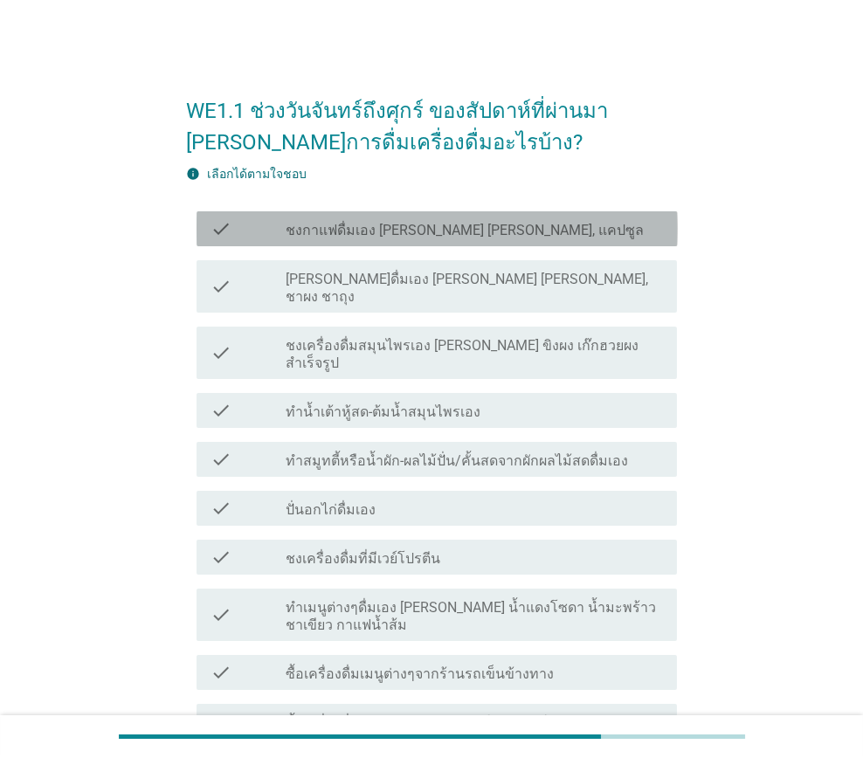
click at [419, 235] on label "ชงกาแฟดื่มเอง [PERSON_NAME] [PERSON_NAME], แคปซูล" at bounding box center [464, 230] width 358 height 17
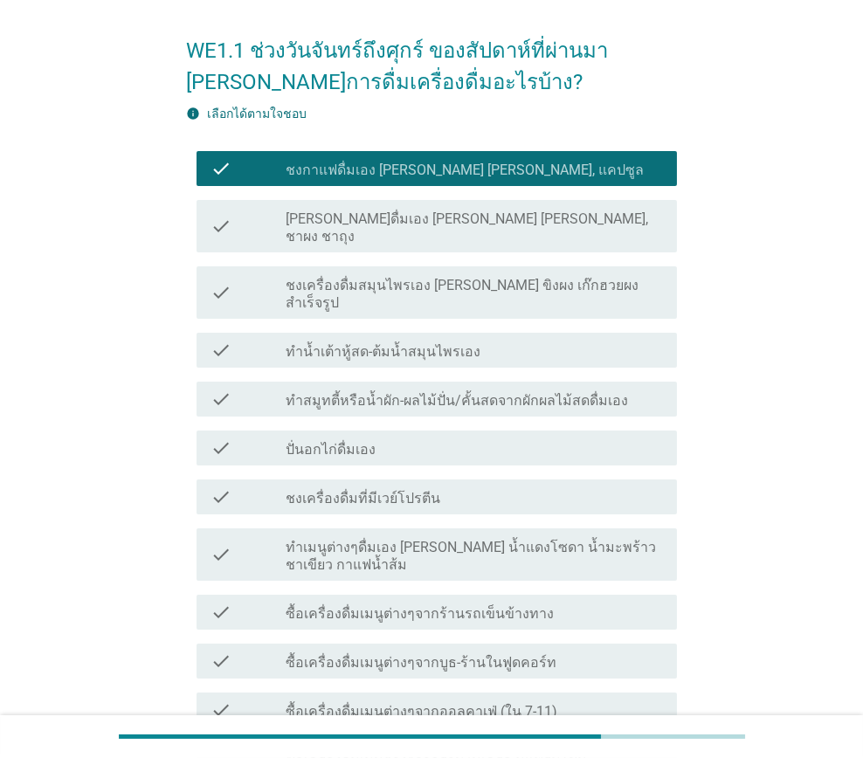
scroll to position [86, 0]
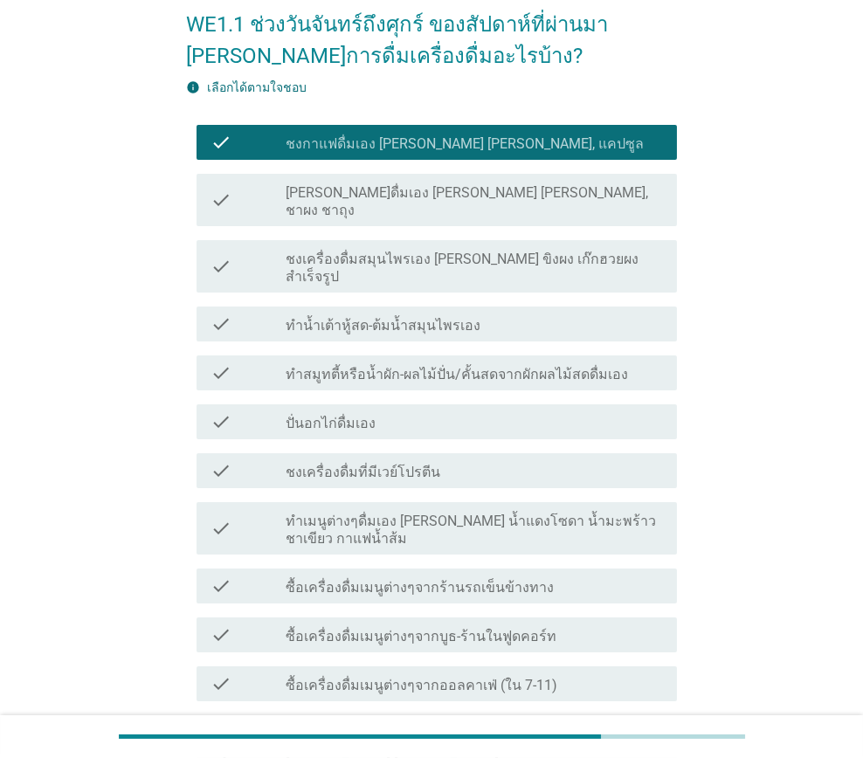
click at [402, 139] on label "ชงกาแฟดื่มเอง [PERSON_NAME] [PERSON_NAME], แคปซูล" at bounding box center [464, 143] width 358 height 17
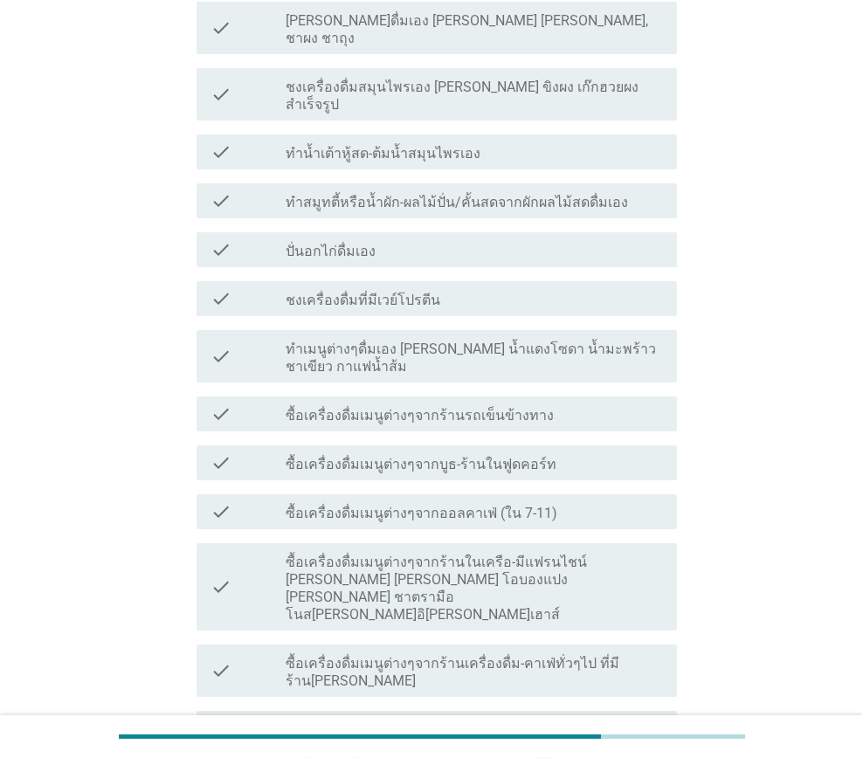
scroll to position [261, 0]
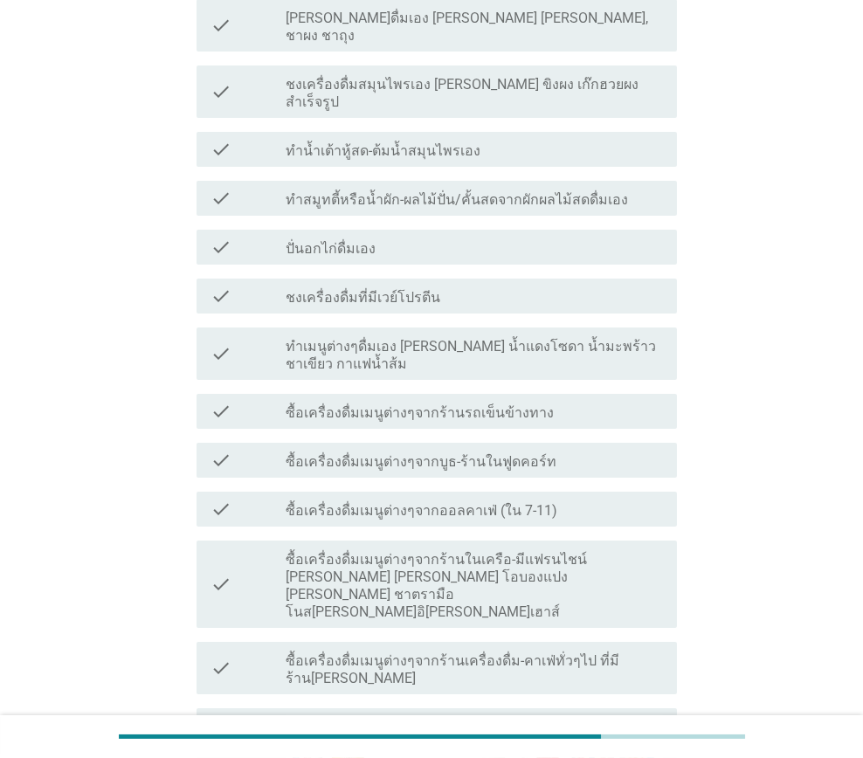
click at [471, 551] on label "ซื้อเครื่องดื่มเมนูต่างๆจากร้านในเครือ-มีแฟรนไชน์ [PERSON_NAME] [PERSON_NAME] โ…" at bounding box center [473, 586] width 377 height 70
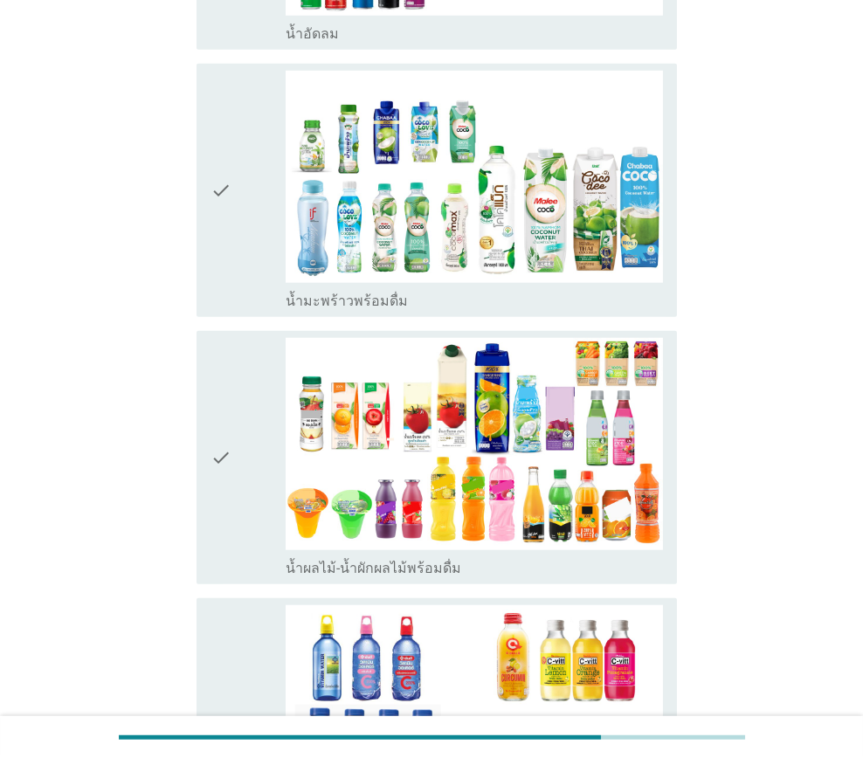
scroll to position [2356, 0]
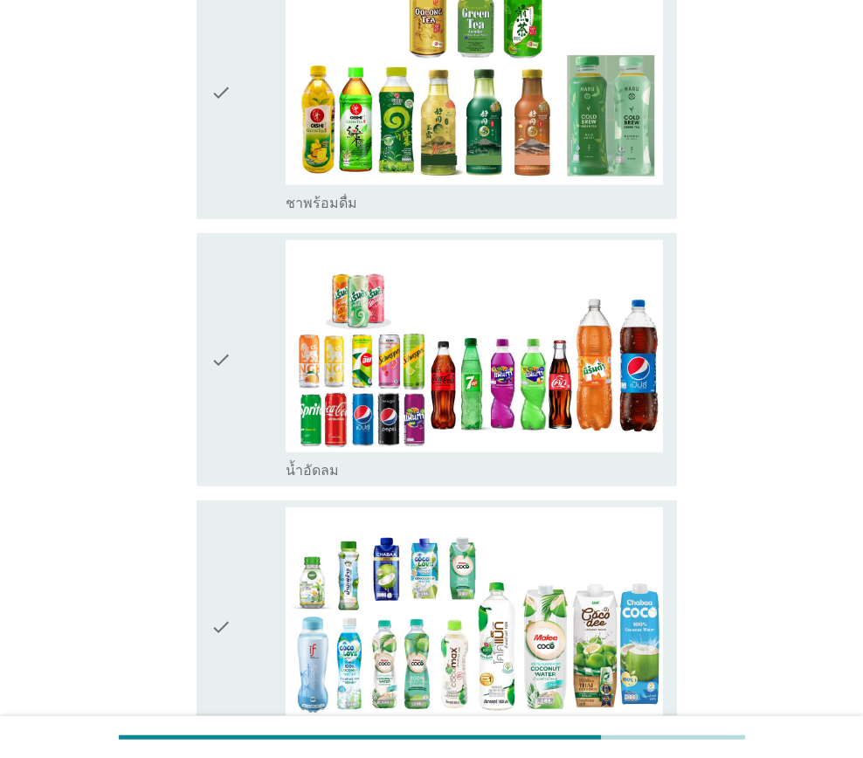
click at [229, 351] on icon "check" at bounding box center [220, 359] width 21 height 239
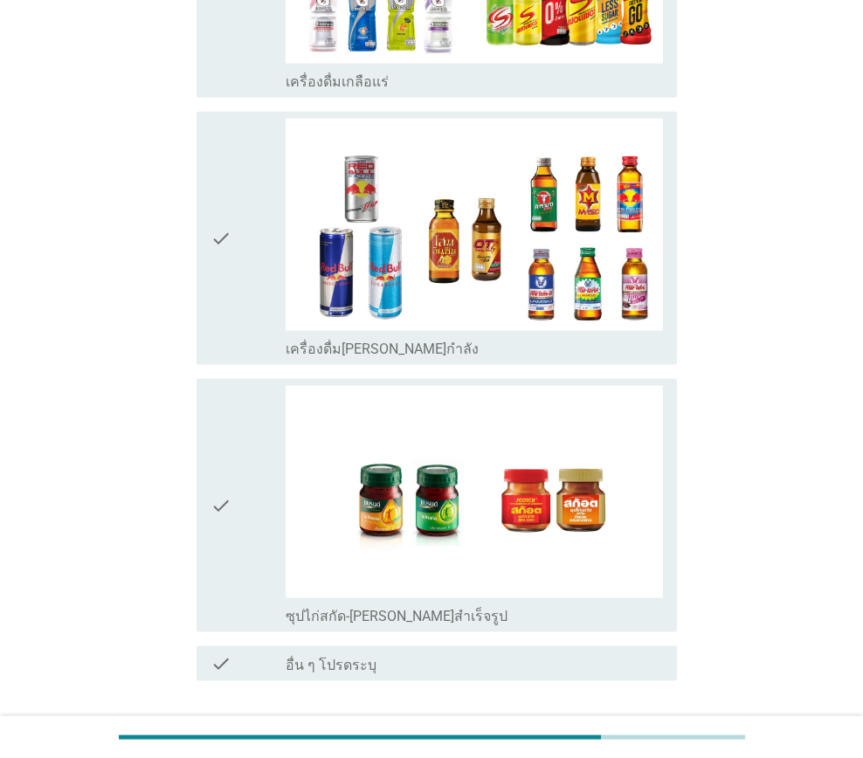
scroll to position [4100, 0]
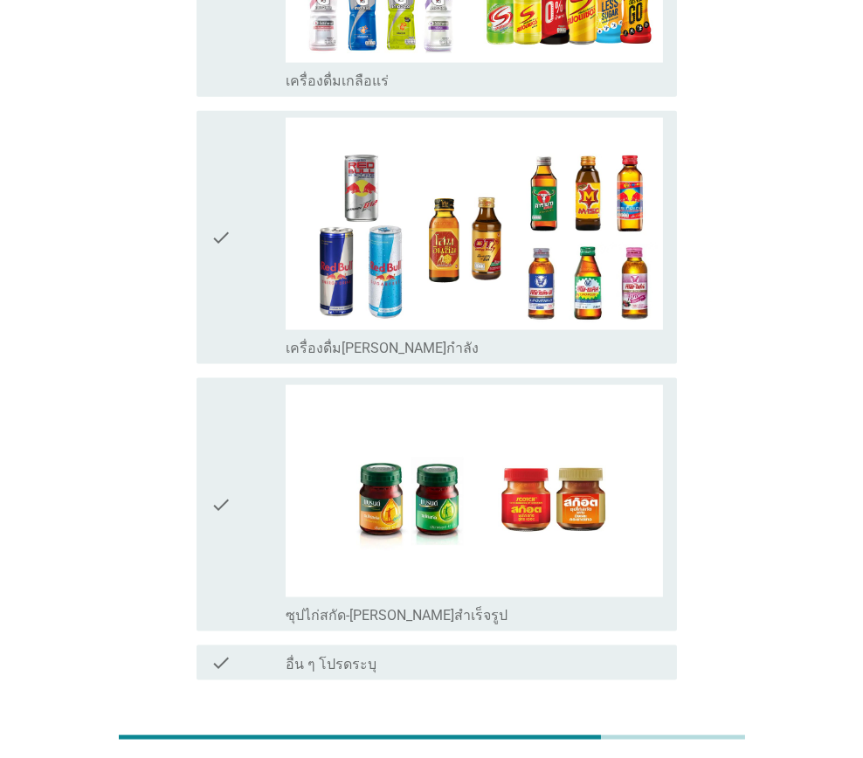
click at [636, 732] on div "ต่อไป" at bounding box center [631, 742] width 49 height 21
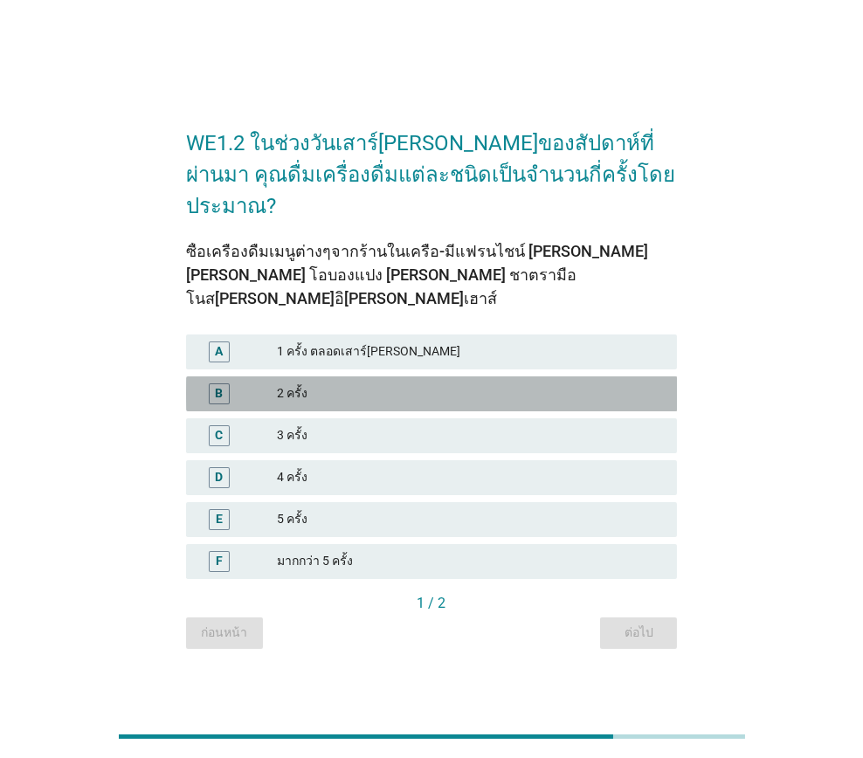
click at [345, 383] on div "2 ครั้ง" at bounding box center [470, 393] width 386 height 21
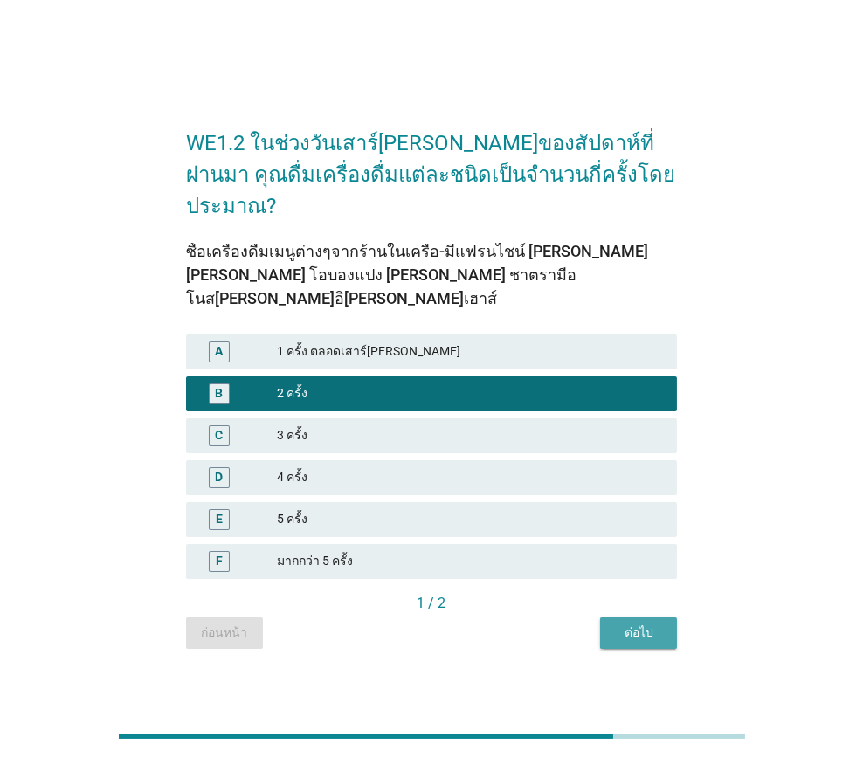
click at [629, 617] on button "ต่อไป" at bounding box center [638, 632] width 77 height 31
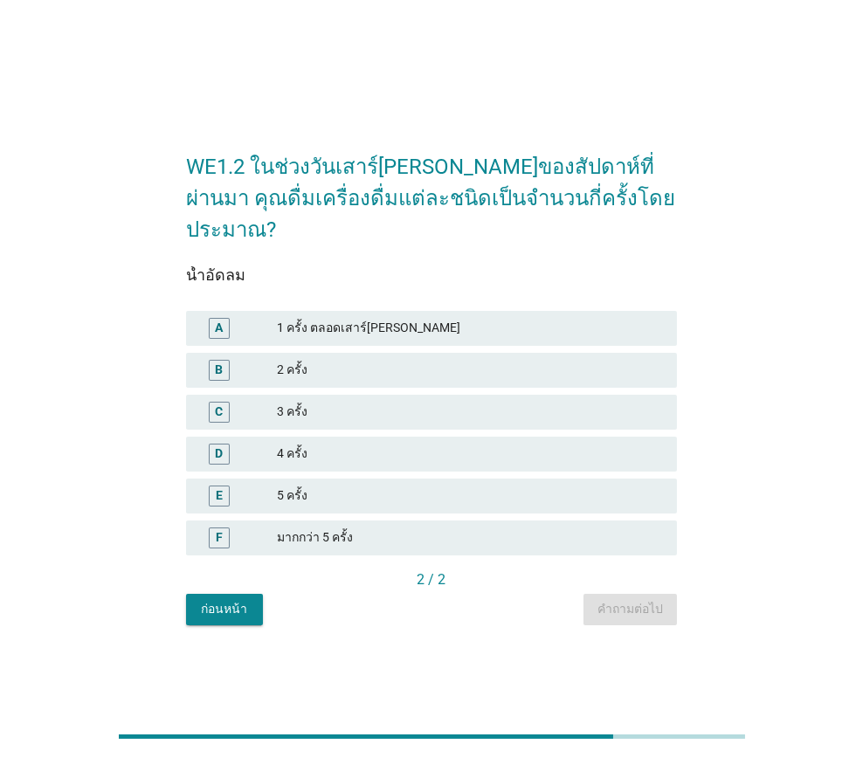
click at [340, 363] on div "2 ครั้ง" at bounding box center [470, 370] width 386 height 21
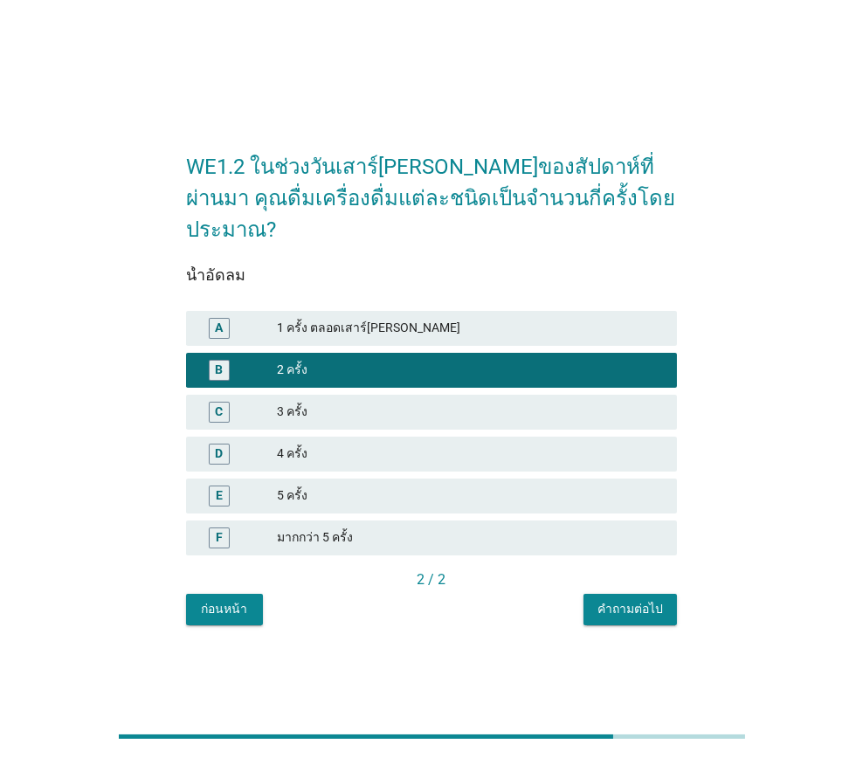
click at [628, 600] on div "คำถามต่อไป" at bounding box center [629, 609] width 65 height 18
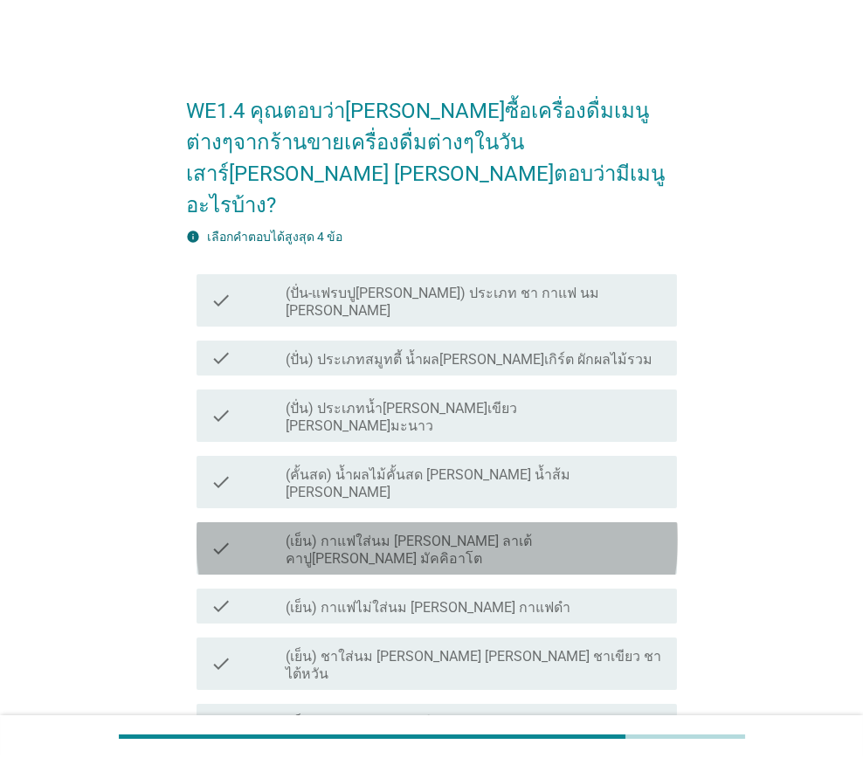
click at [512, 533] on label "(เย็น) กาแฟใส่นม [PERSON_NAME] ลาเต้ คาปู[PERSON_NAME] มัคคิอาโต" at bounding box center [473, 550] width 377 height 35
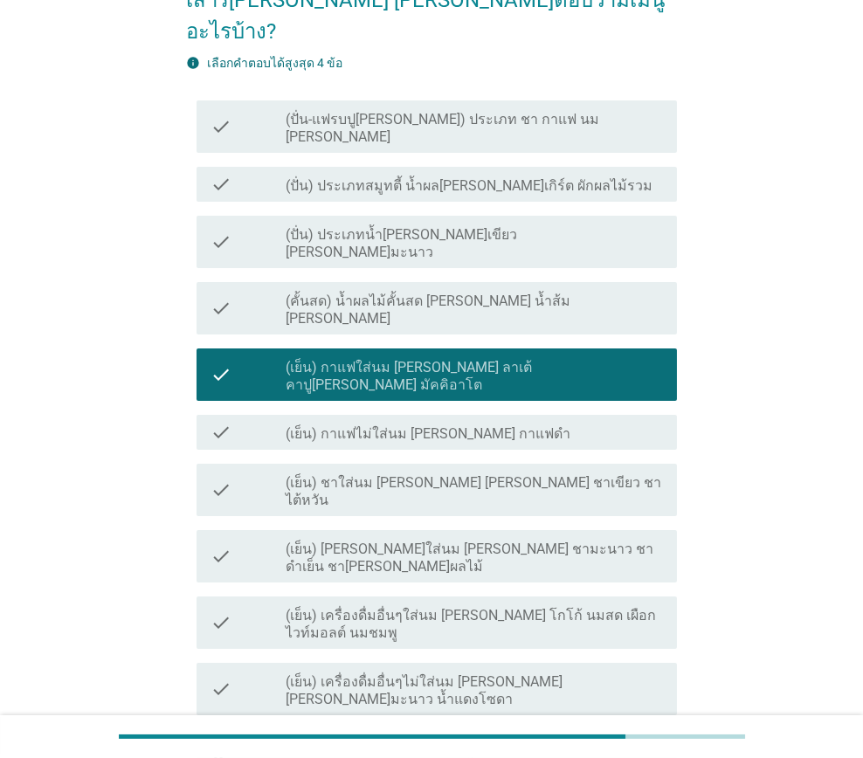
scroll to position [175, 0]
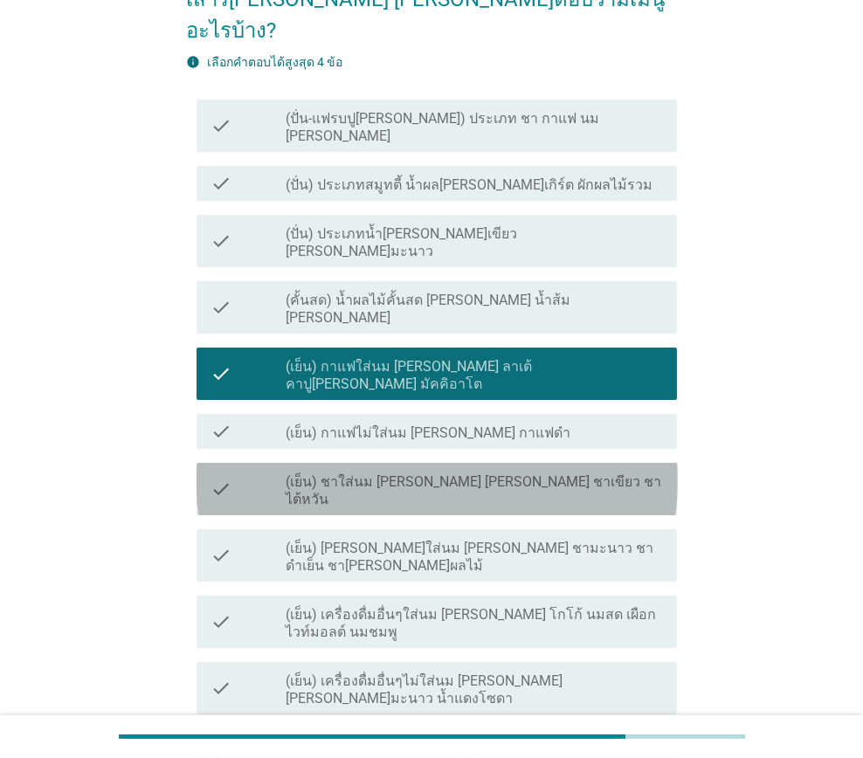
click at [519, 473] on label "(เย็น) ชาใส่นม [PERSON_NAME] [PERSON_NAME] ชาเขียว ชาไต้หวัน" at bounding box center [473, 490] width 377 height 35
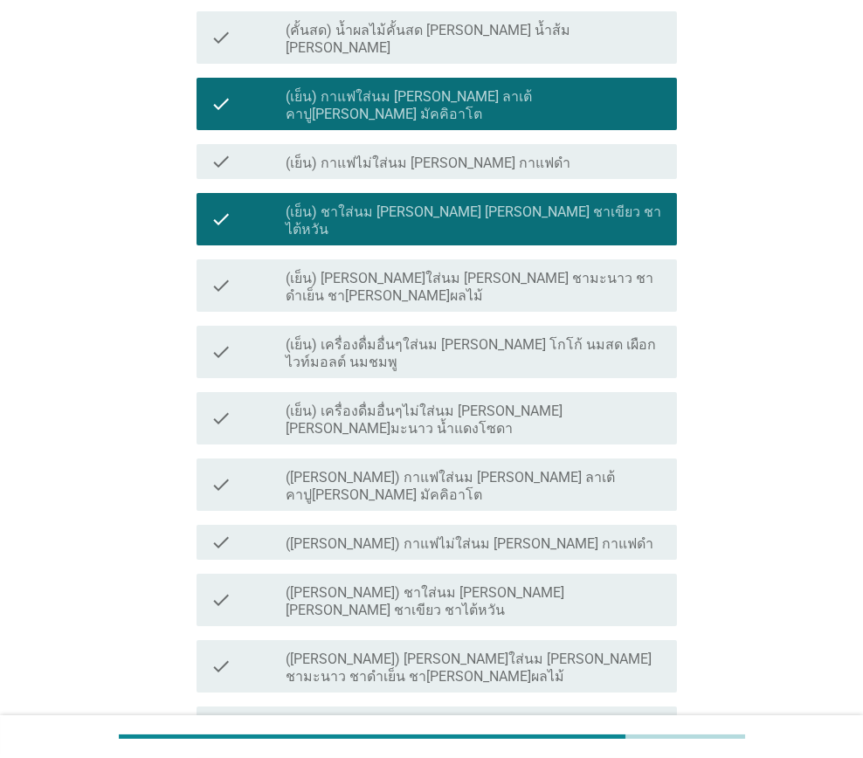
scroll to position [524, 0]
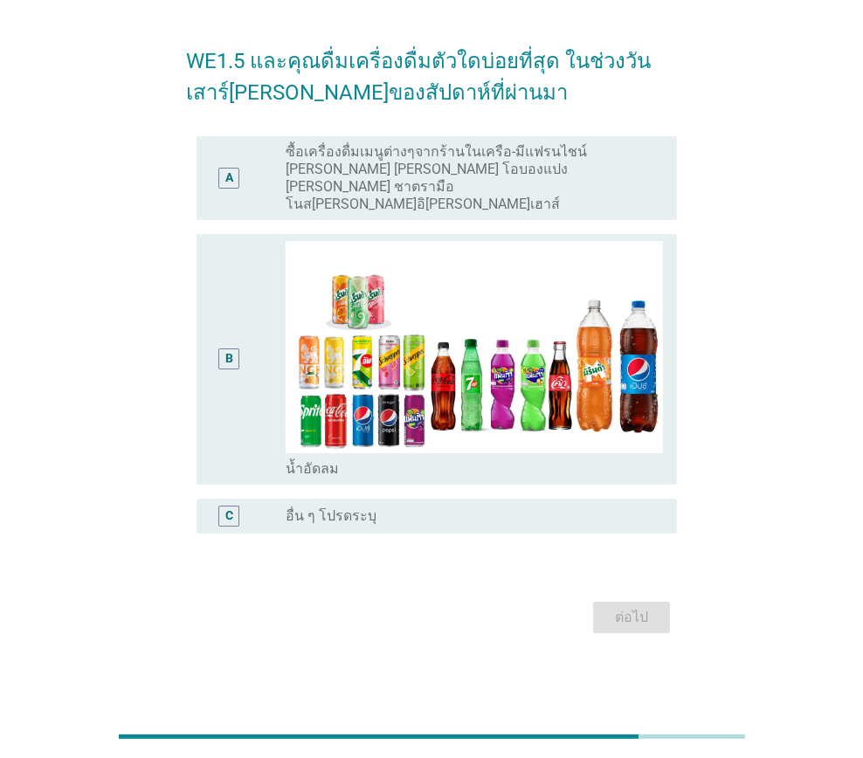
scroll to position [0, 0]
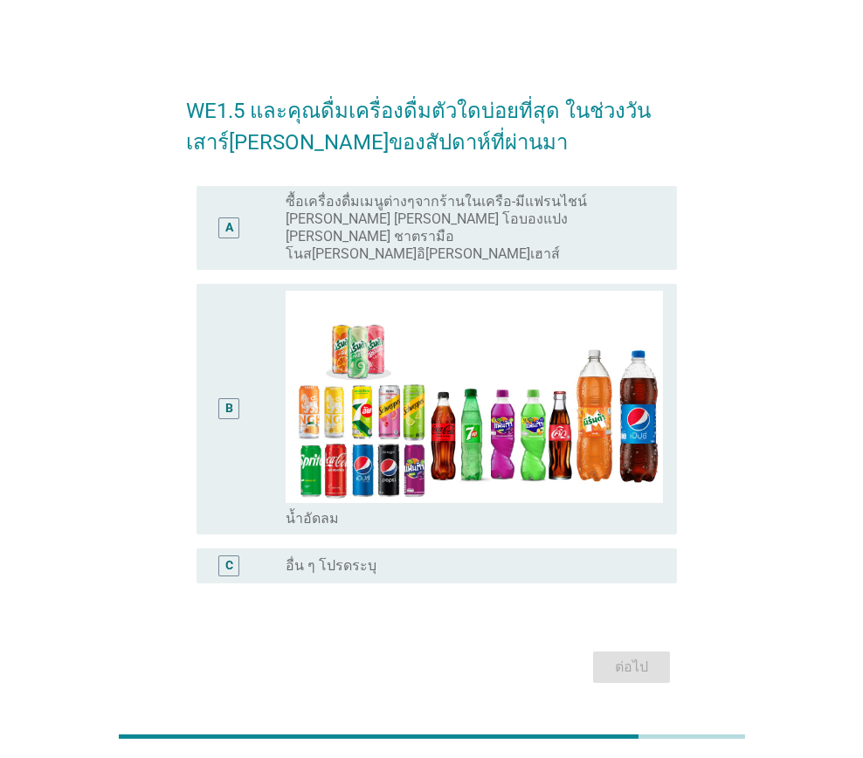
click at [252, 316] on div "B" at bounding box center [247, 409] width 75 height 237
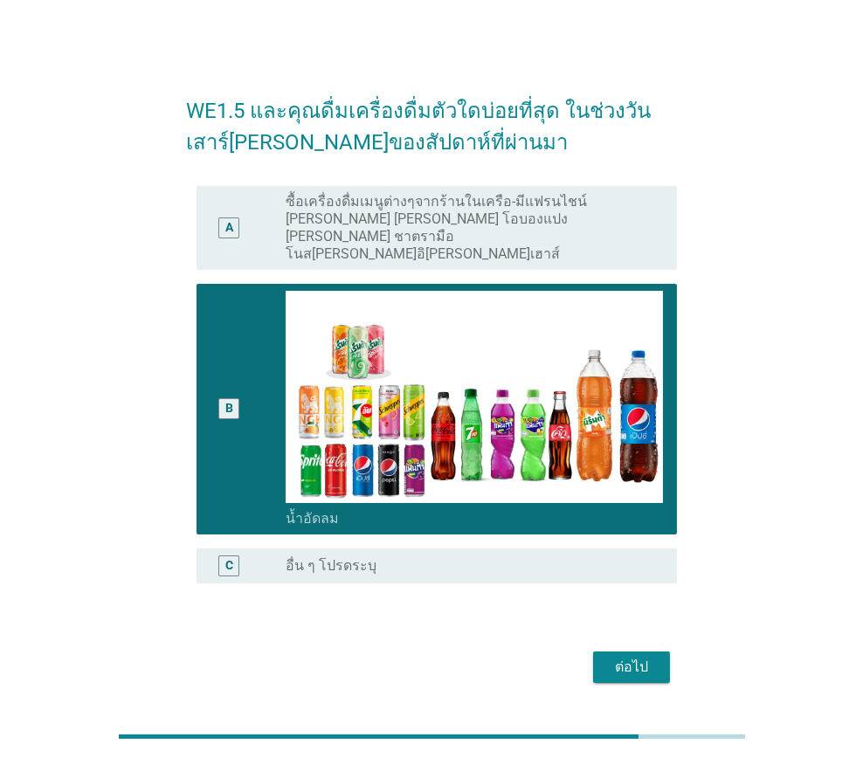
click at [645, 657] on div "ต่อไป" at bounding box center [631, 667] width 49 height 21
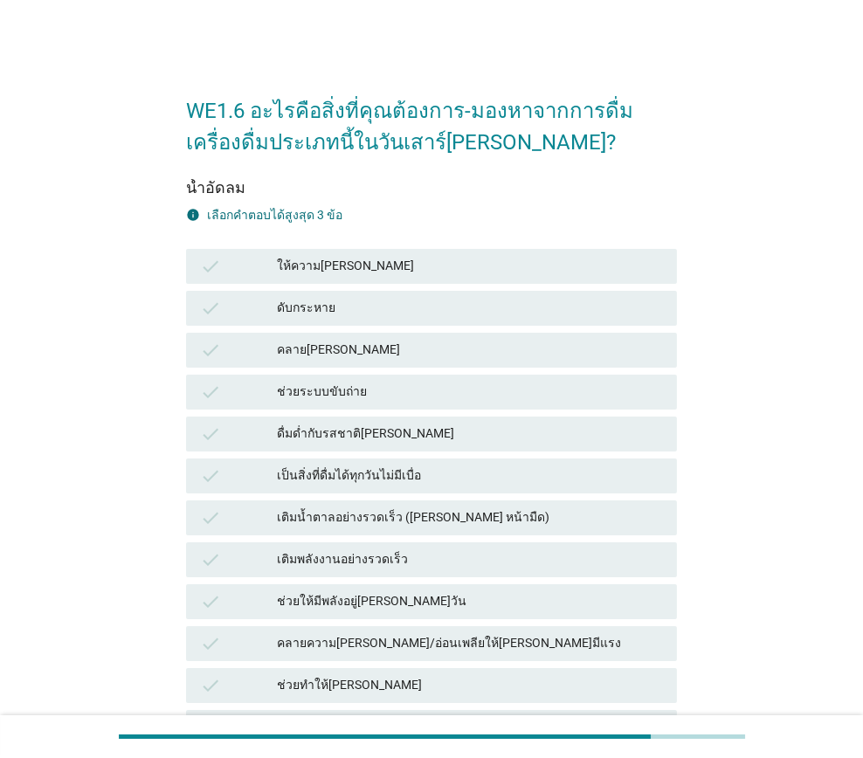
scroll to position [86, 0]
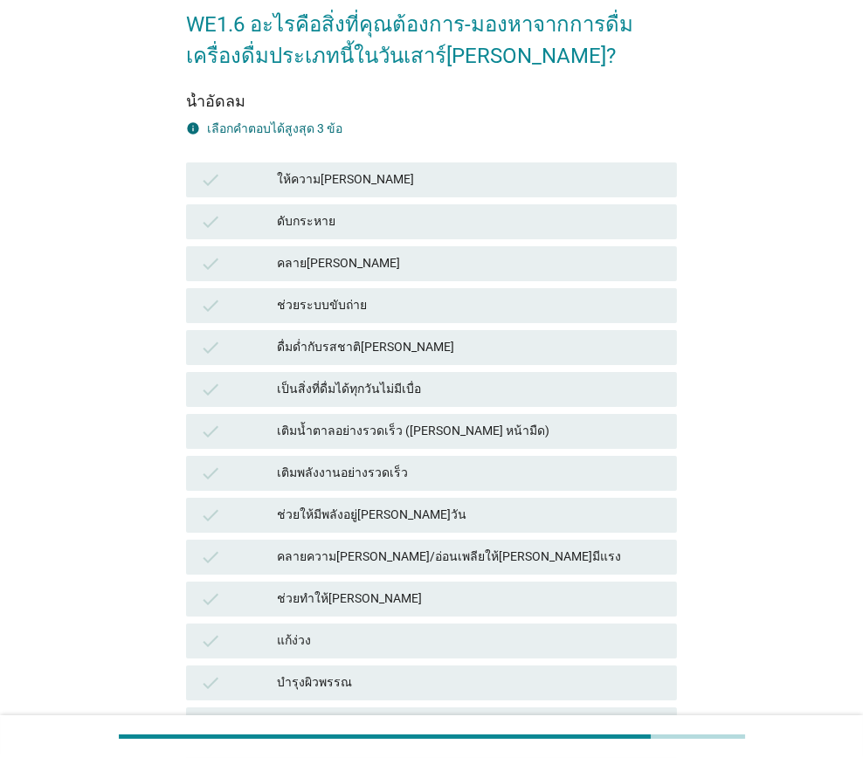
click at [364, 345] on div "ดื่มด่ำกับรสชาติ[PERSON_NAME]" at bounding box center [470, 347] width 386 height 21
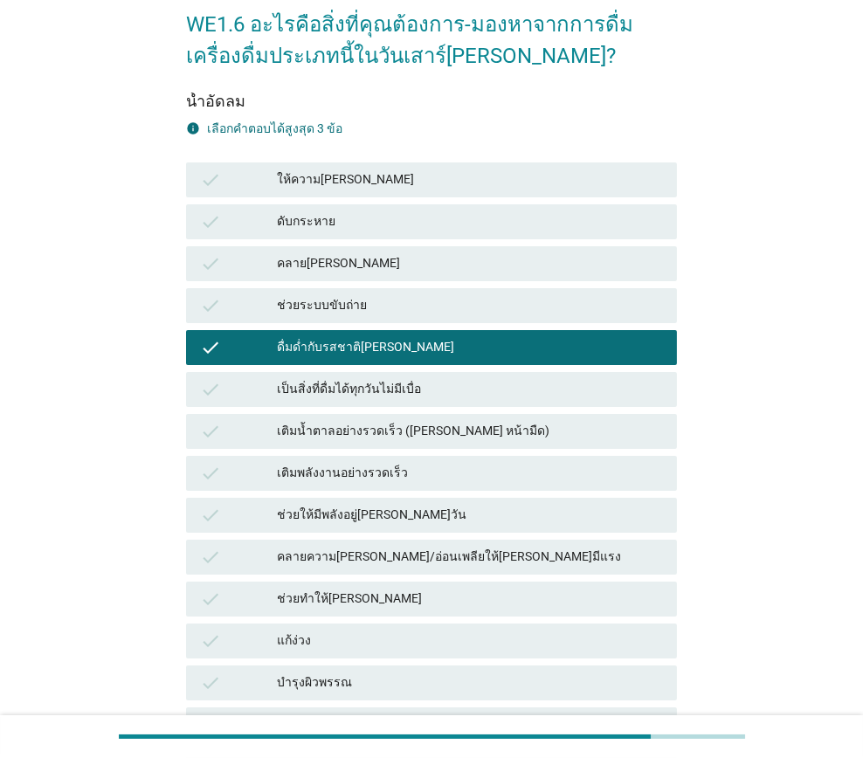
click at [351, 390] on div "เป็นสิ่งที่ดื่มได้ทุกวันไม่มีเบื่อ" at bounding box center [470, 389] width 386 height 21
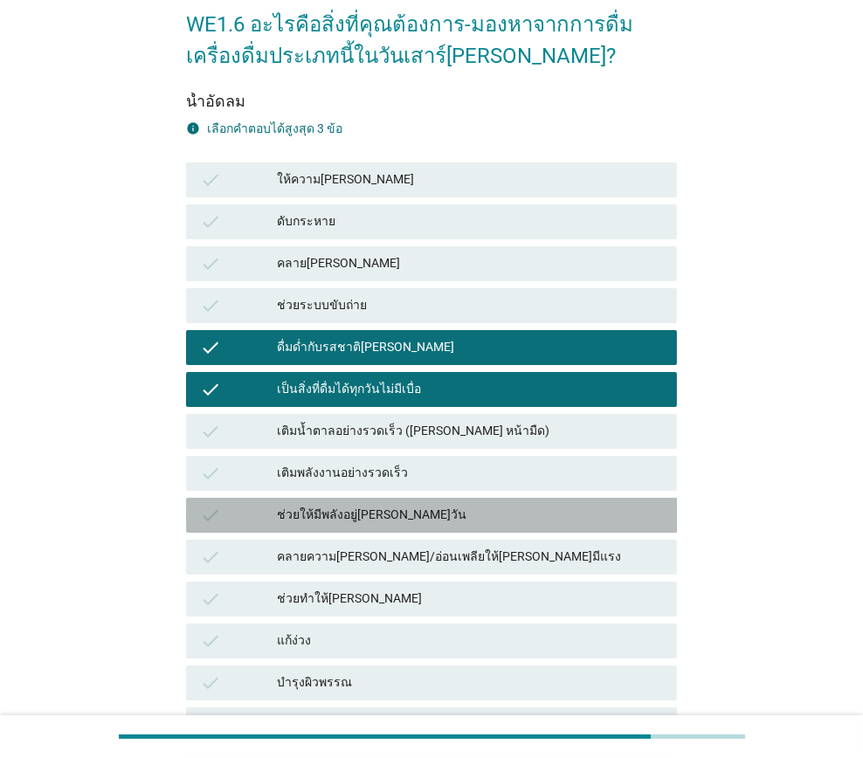
click at [416, 515] on div "ช่วยให้มีพลังอยู่[PERSON_NAME]วัน" at bounding box center [470, 515] width 386 height 21
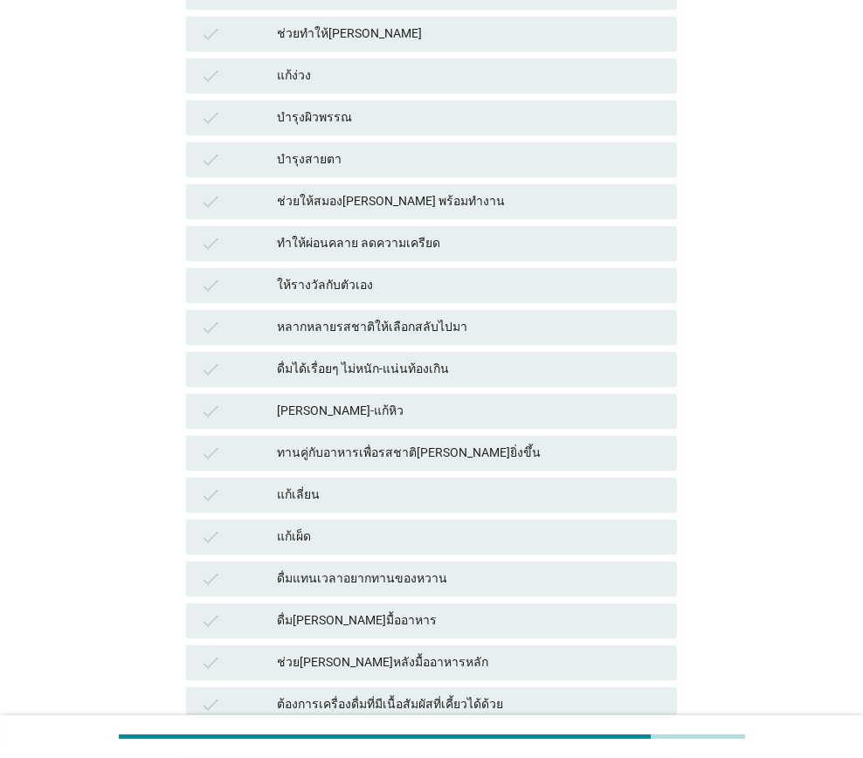
scroll to position [1048, 0]
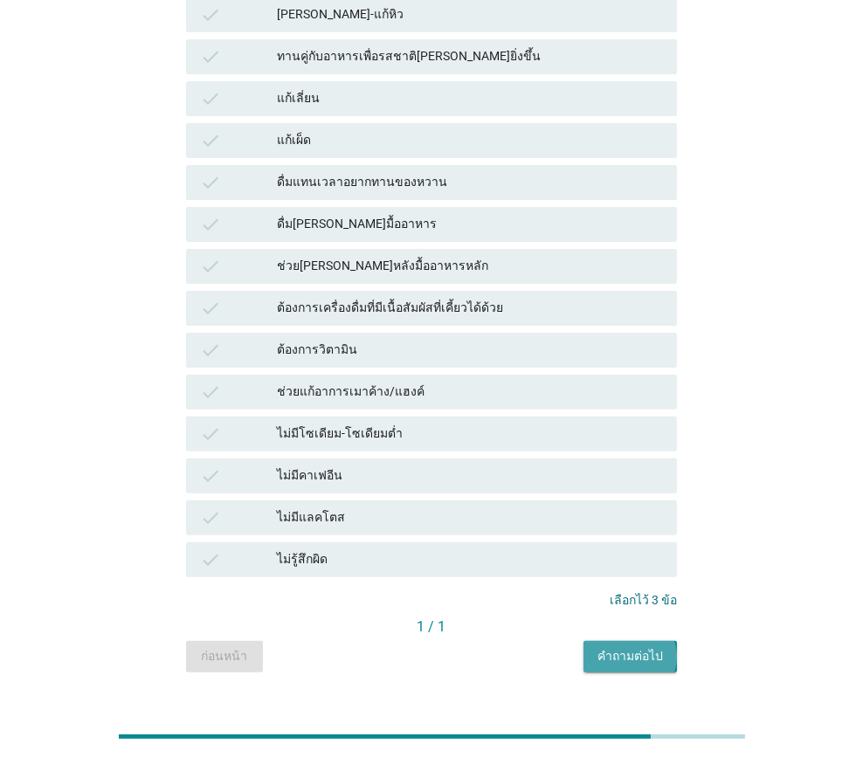
click at [641, 656] on div "คำถามต่อไป" at bounding box center [629, 656] width 65 height 18
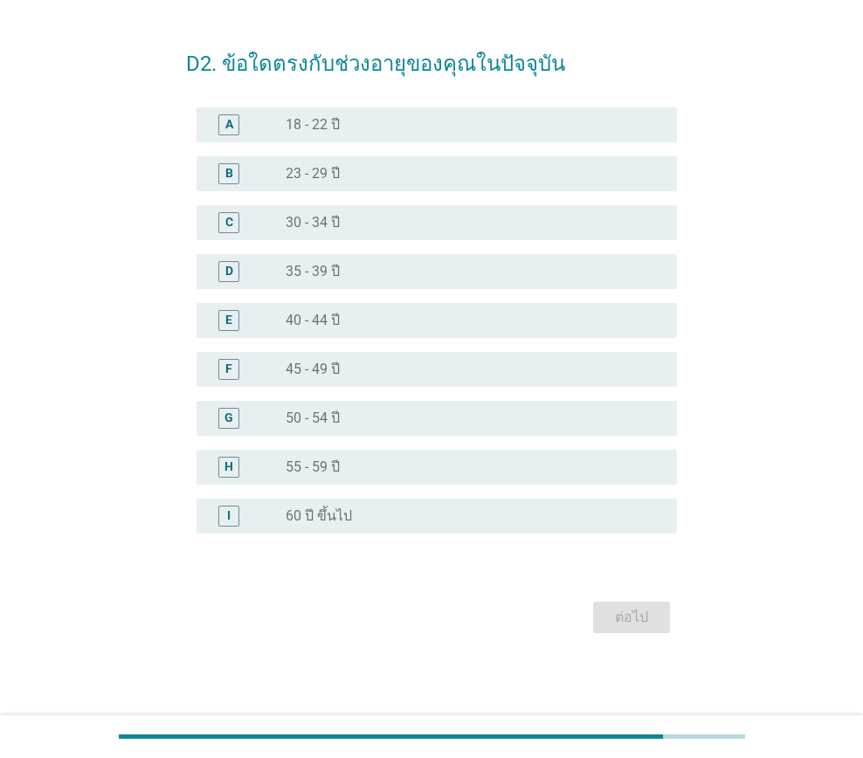
scroll to position [0, 0]
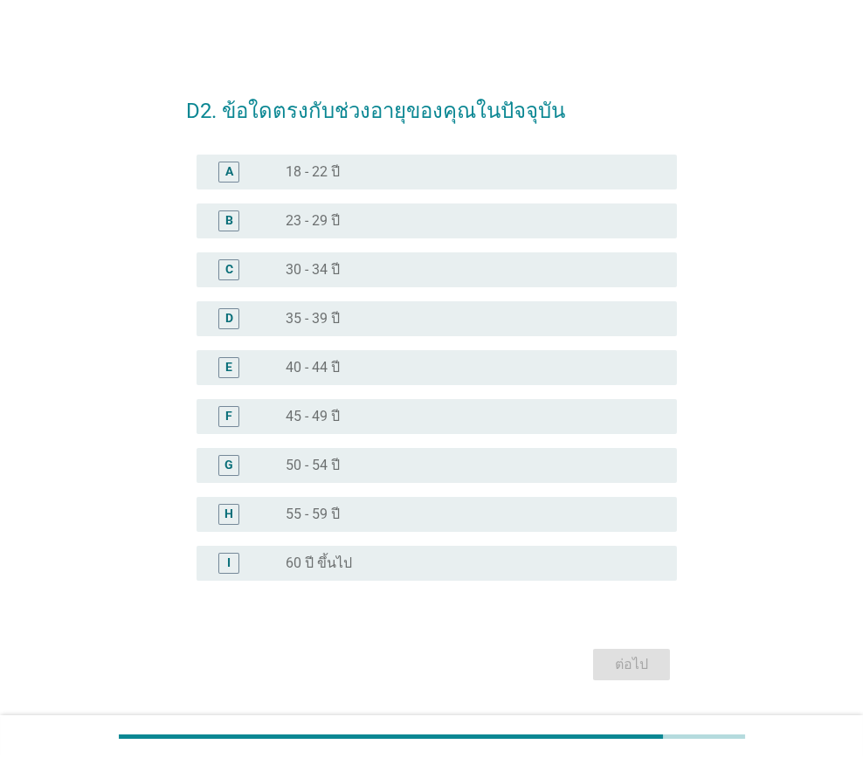
click at [362, 320] on div "radio_button_unchecked 35 - 39 ปี" at bounding box center [466, 318] width 363 height 17
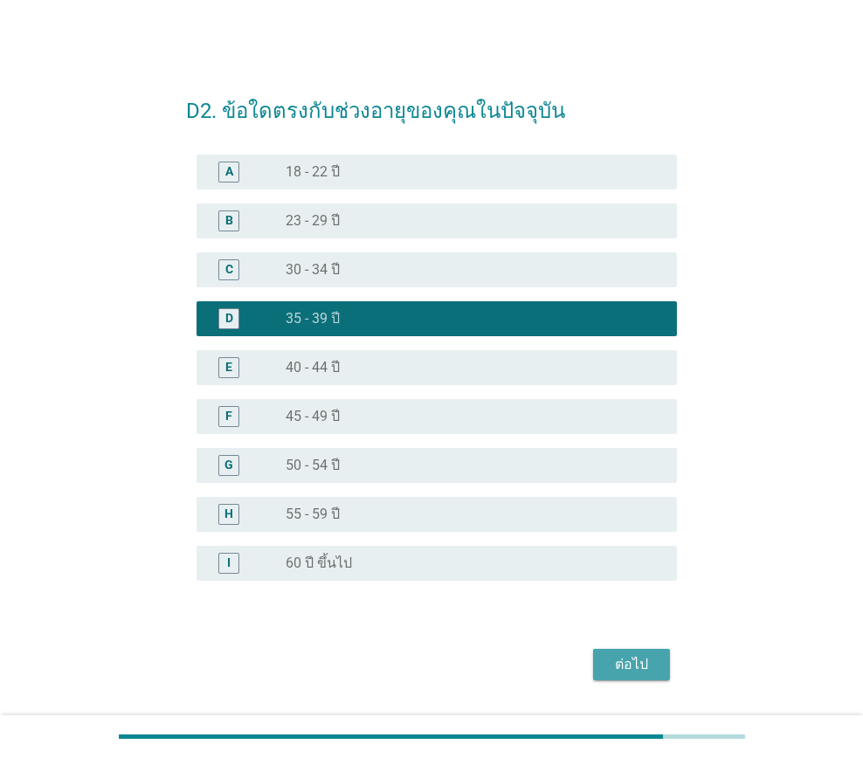
click at [640, 658] on div "ต่อไป" at bounding box center [631, 664] width 49 height 21
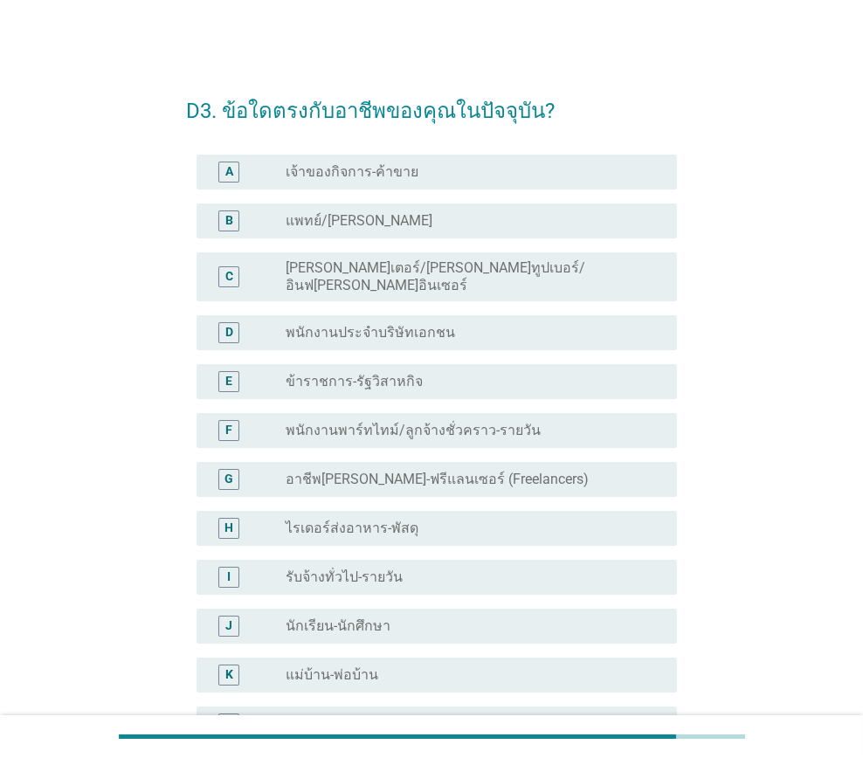
click at [407, 324] on label "พนักงานประจำบริษัทเอกชน" at bounding box center [369, 332] width 169 height 17
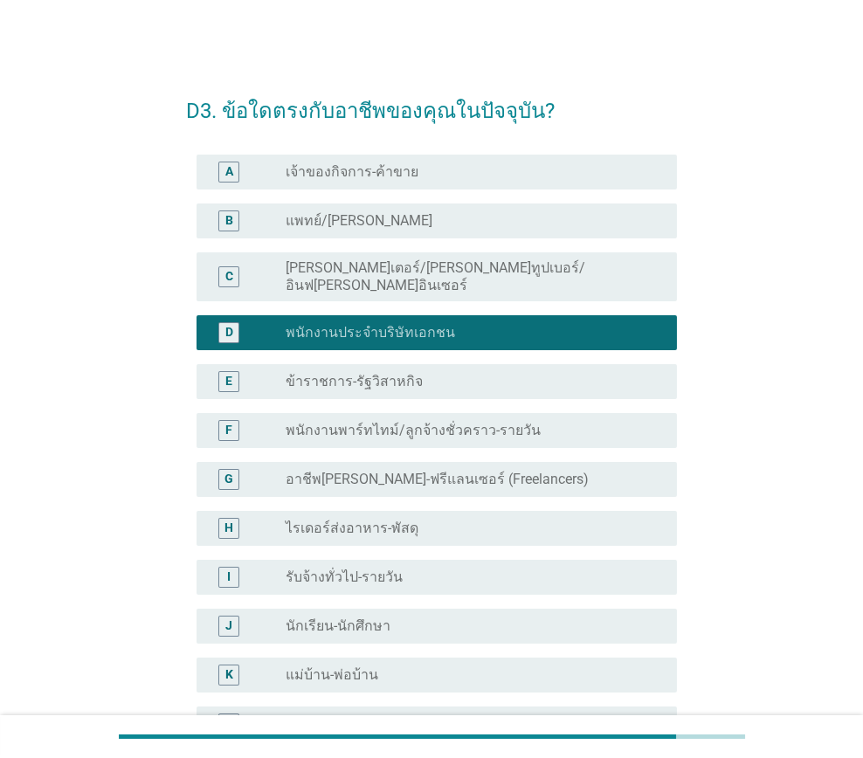
scroll to position [291, 0]
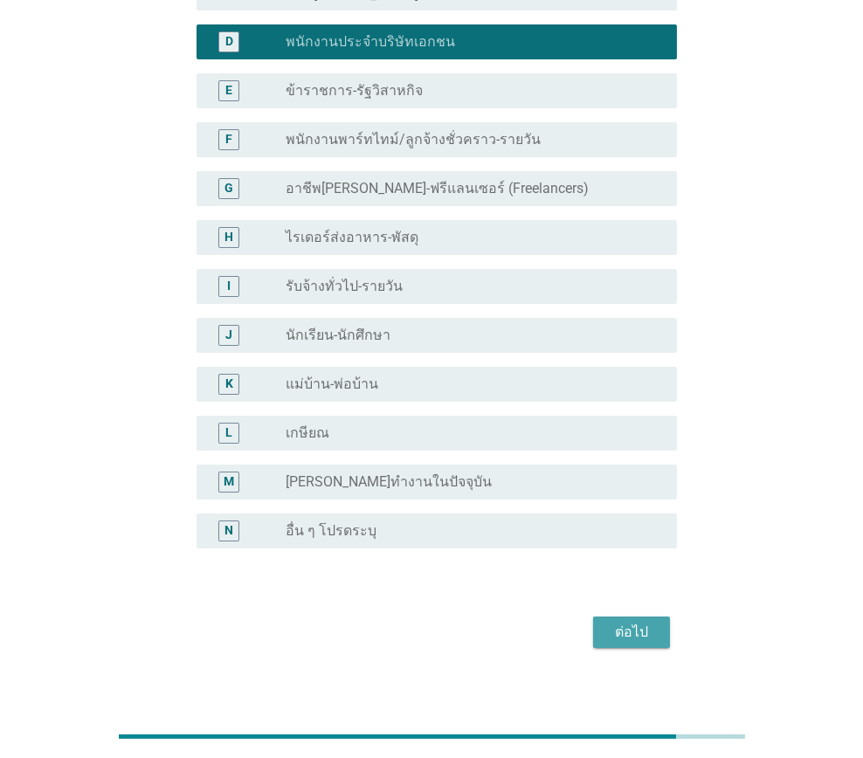
click at [620, 623] on div "ต่อไป" at bounding box center [631, 632] width 49 height 21
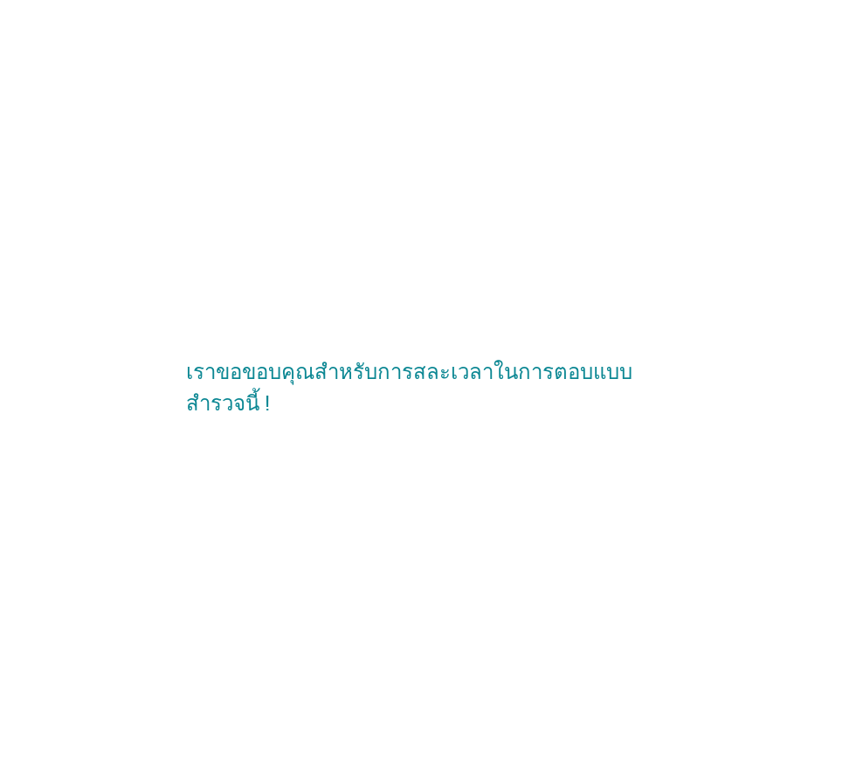
scroll to position [0, 0]
